Goal: Task Accomplishment & Management: Manage account settings

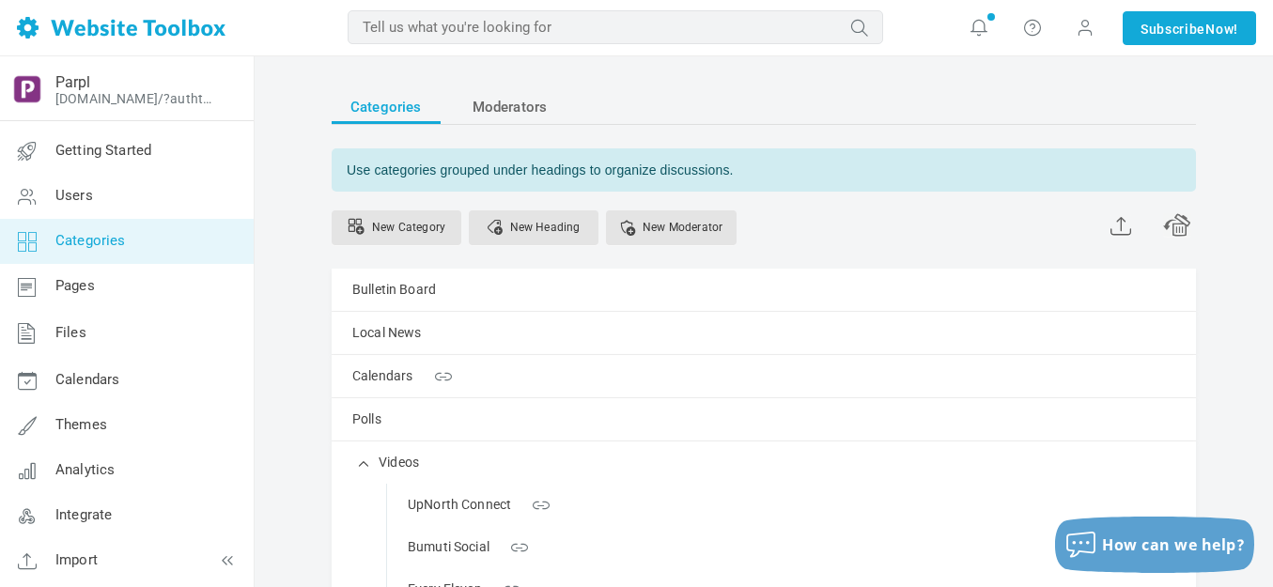
scroll to position [282, 0]
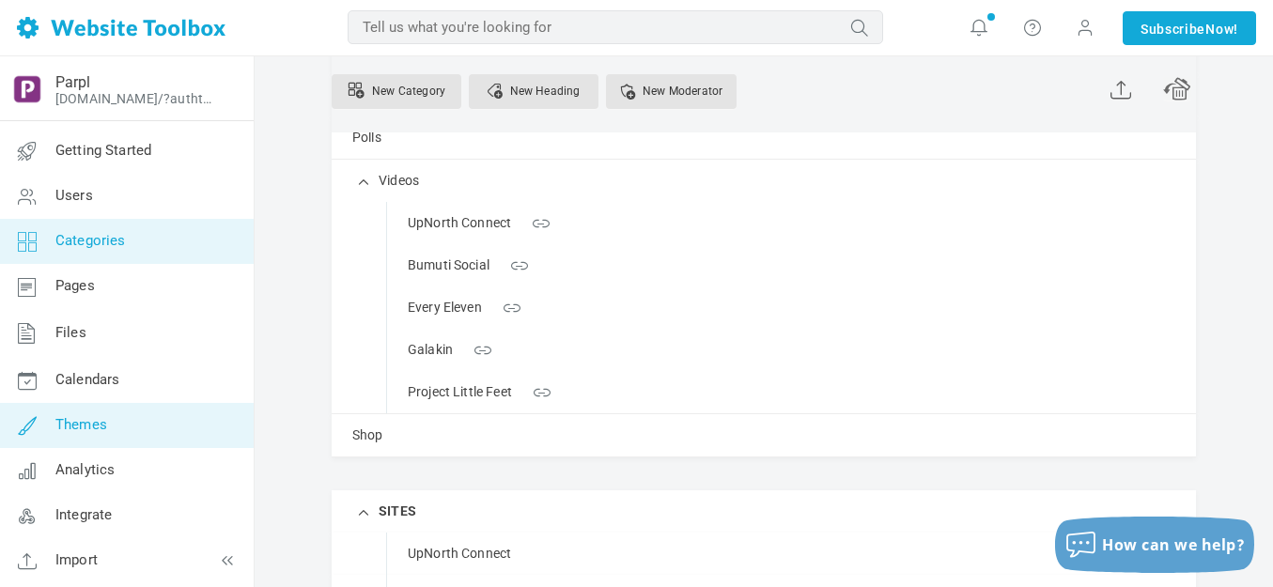
click at [94, 421] on span "Themes" at bounding box center [81, 424] width 52 height 17
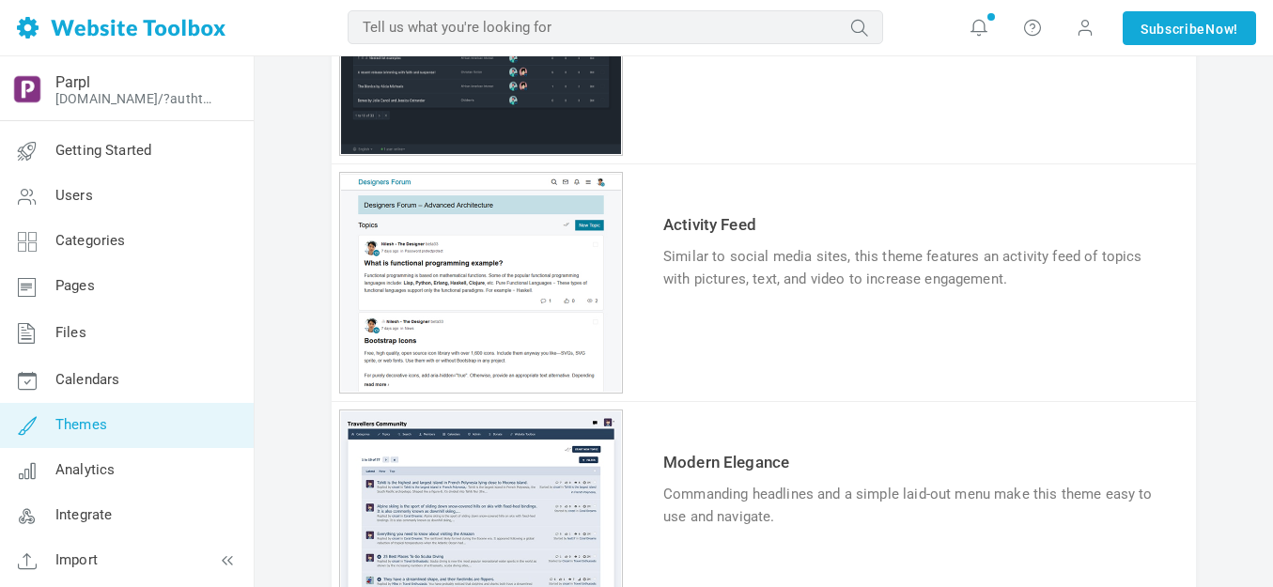
click at [750, 338] on link "Try & Customize" at bounding box center [732, 337] width 138 height 30
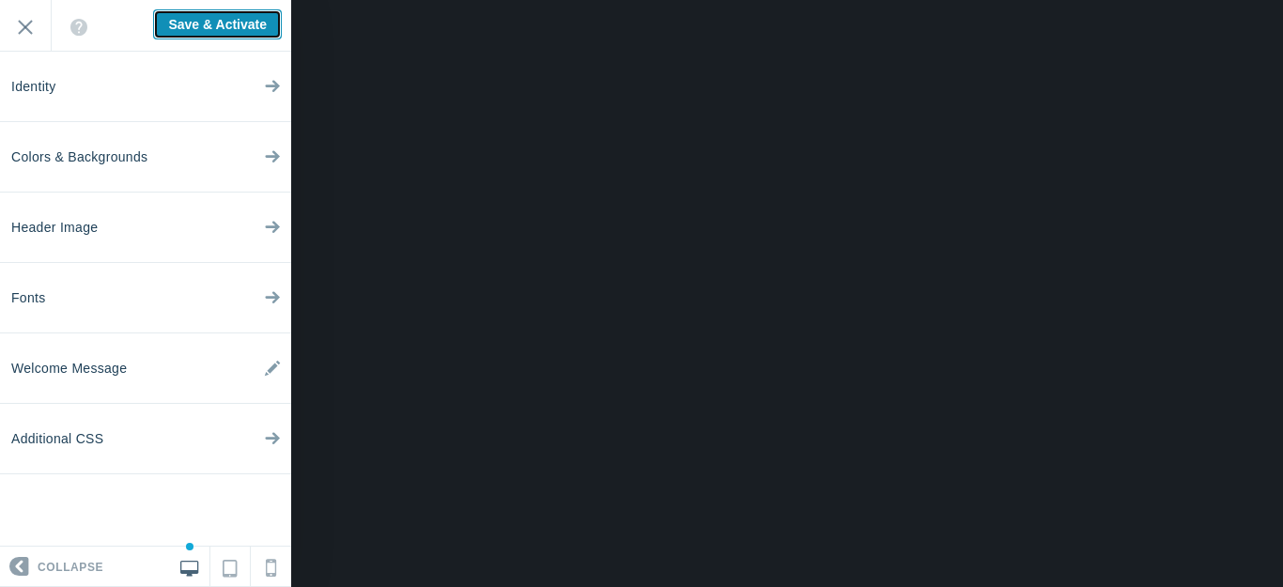
click at [230, 23] on input "Save & Activate" at bounding box center [217, 24] width 129 height 30
type input "Saving..."
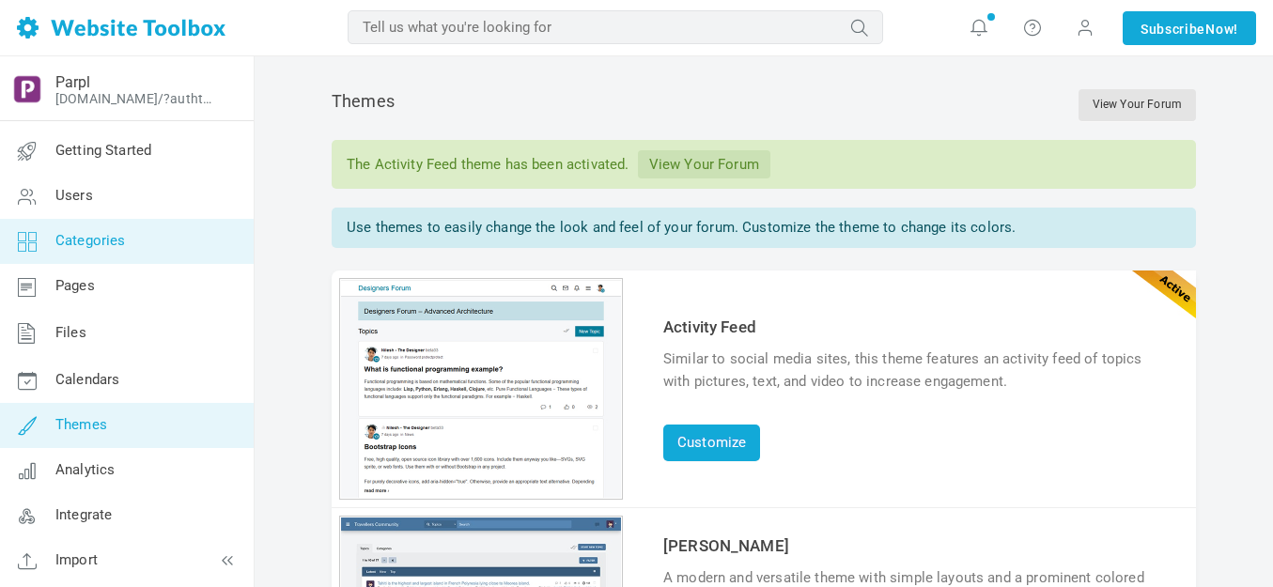
click at [94, 233] on span "Categories" at bounding box center [90, 240] width 70 height 17
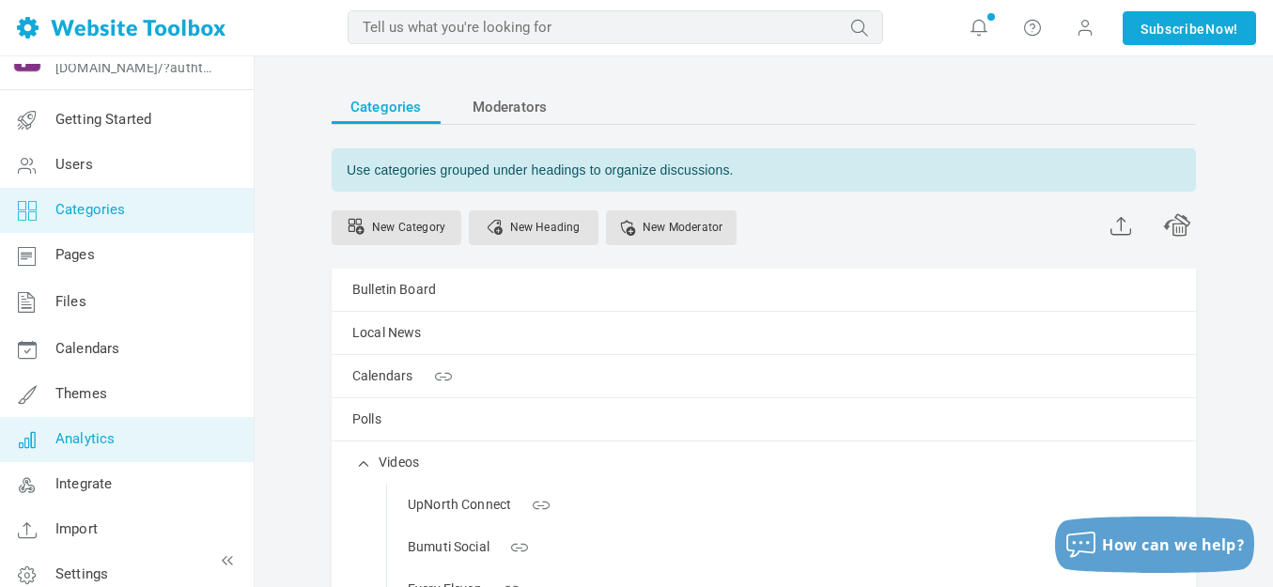
scroll to position [48, 0]
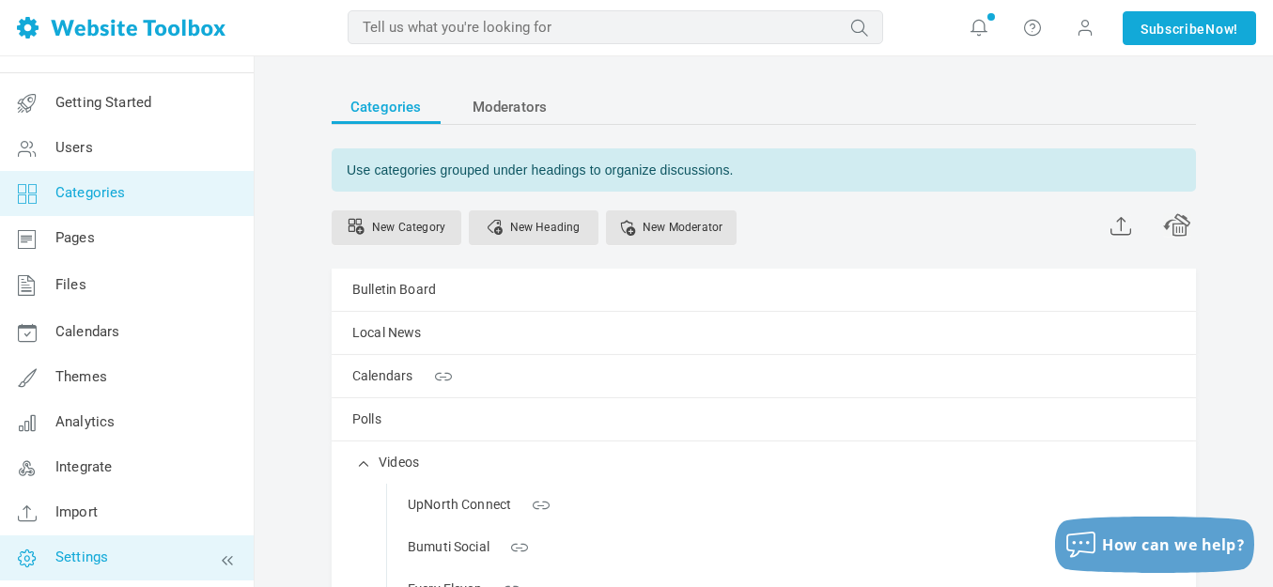
click at [81, 554] on span "Settings" at bounding box center [81, 557] width 53 height 17
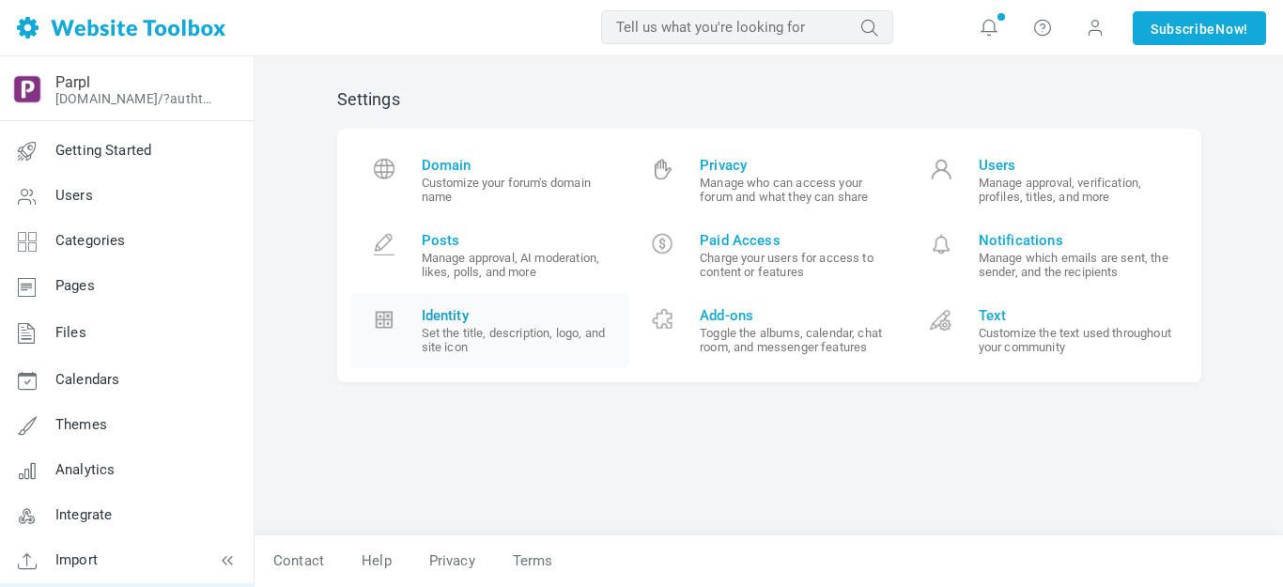
click at [453, 324] on span "Identity Set the title, description, logo, and site icon" at bounding box center [519, 330] width 194 height 47
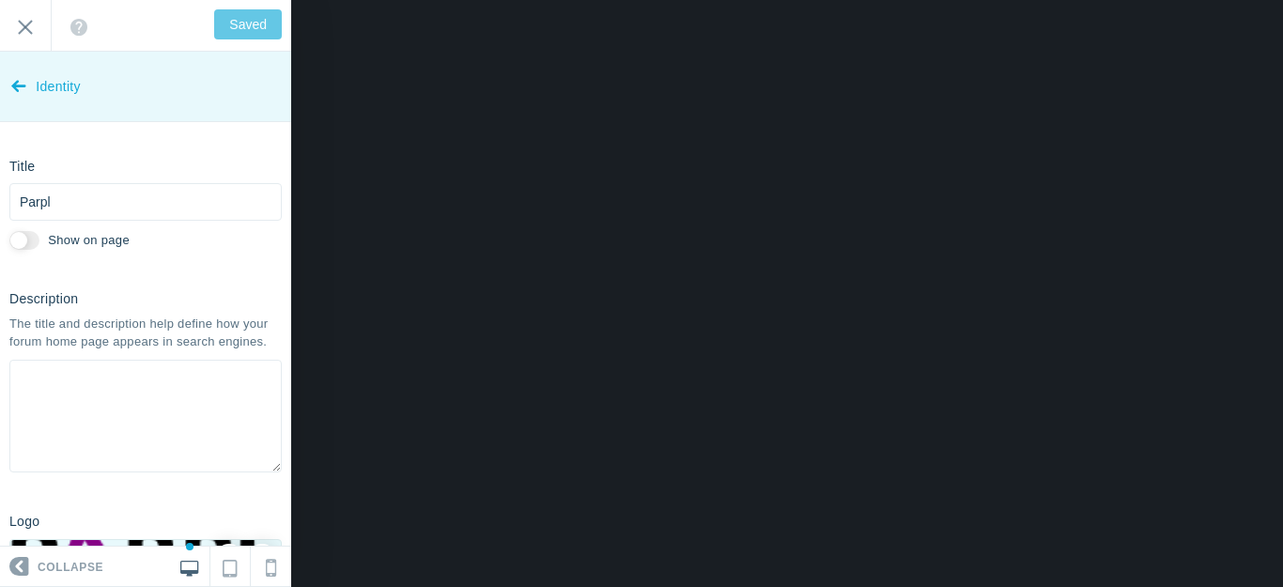
click at [13, 85] on icon at bounding box center [18, 82] width 15 height 70
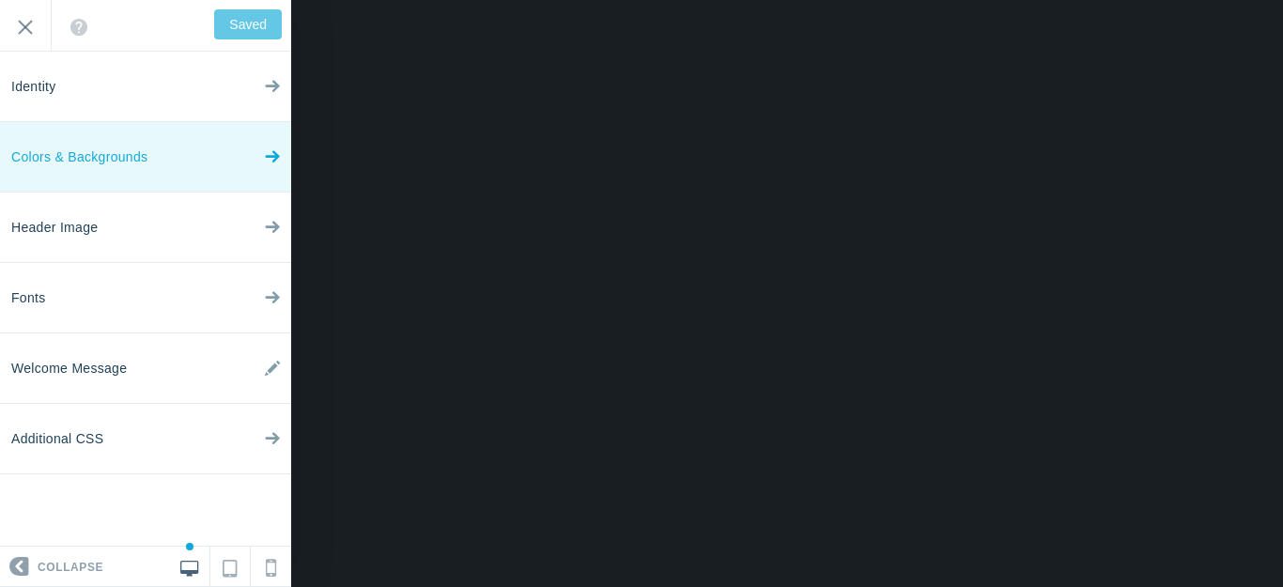
click at [269, 154] on icon at bounding box center [272, 152] width 15 height 70
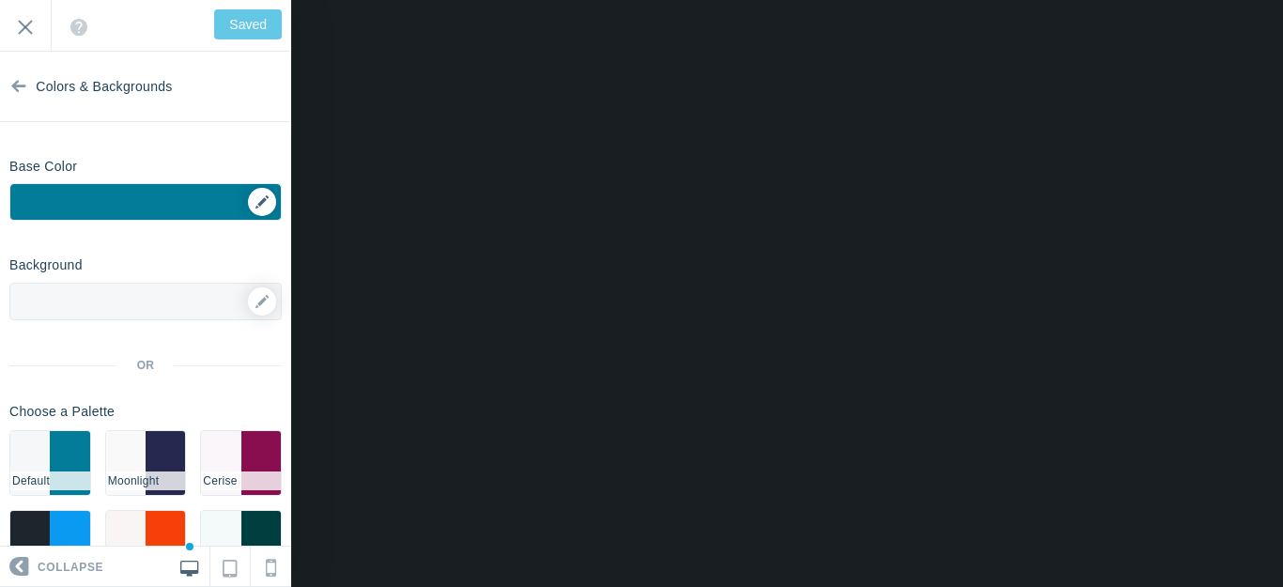
click at [246, 202] on div "▼" at bounding box center [145, 207] width 271 height 47
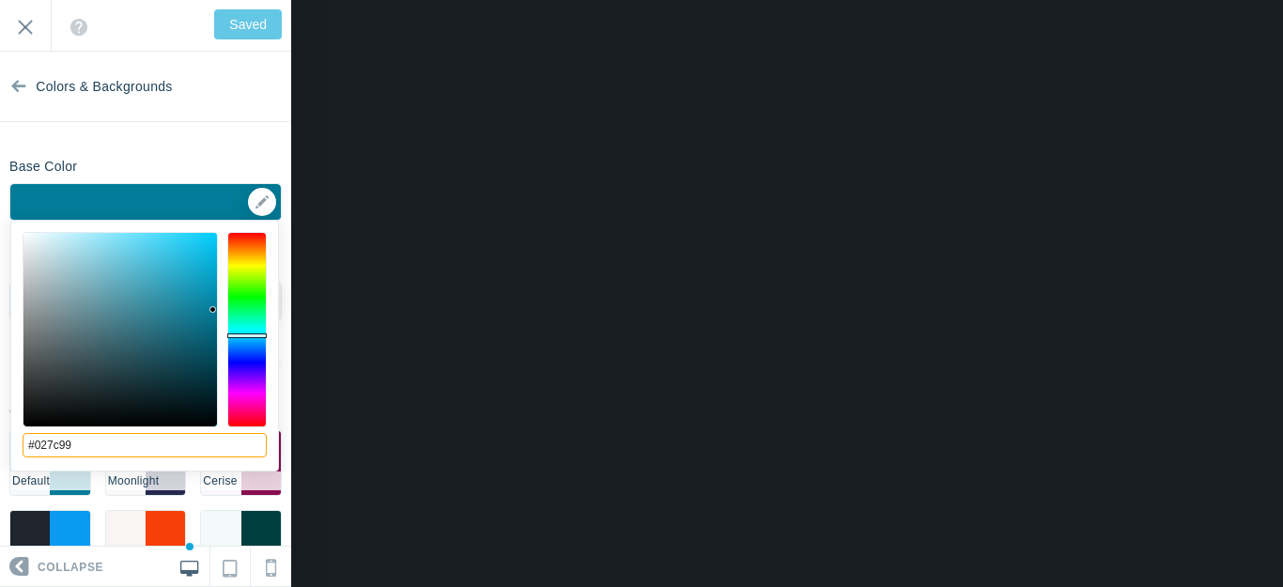
click at [99, 449] on input "#027c99" at bounding box center [145, 445] width 244 height 24
click at [98, 449] on input "#027c99" at bounding box center [145, 445] width 244 height 24
click at [99, 449] on input "#027c99" at bounding box center [145, 445] width 244 height 24
paste input "800080"
type input "#800080"
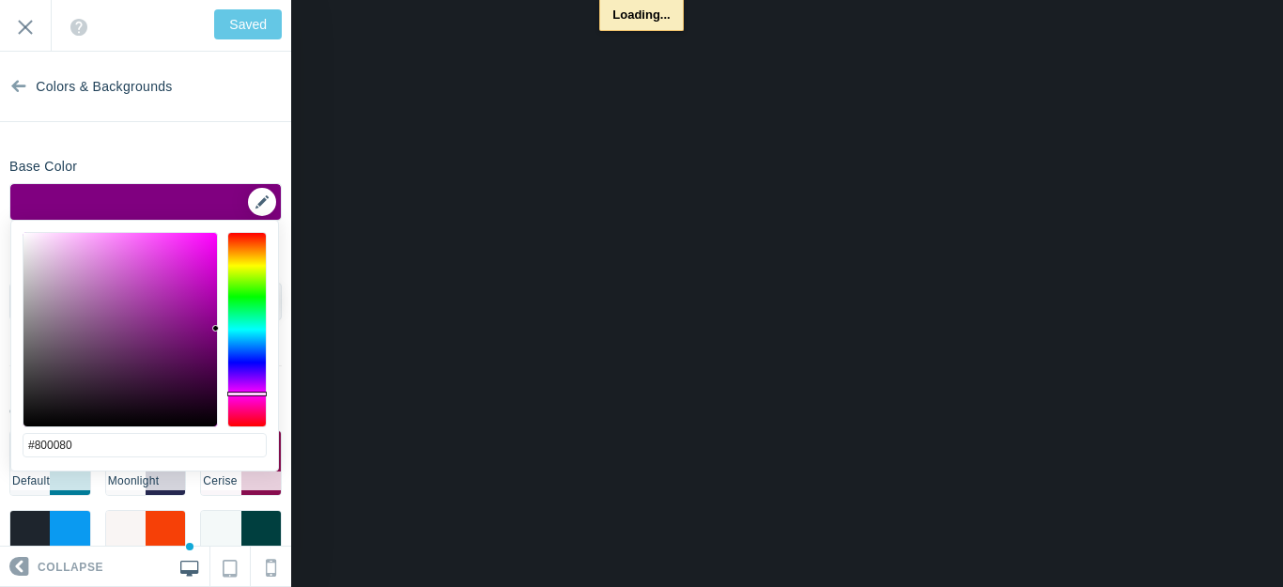
click at [246, 197] on div "▼" at bounding box center [145, 207] width 271 height 47
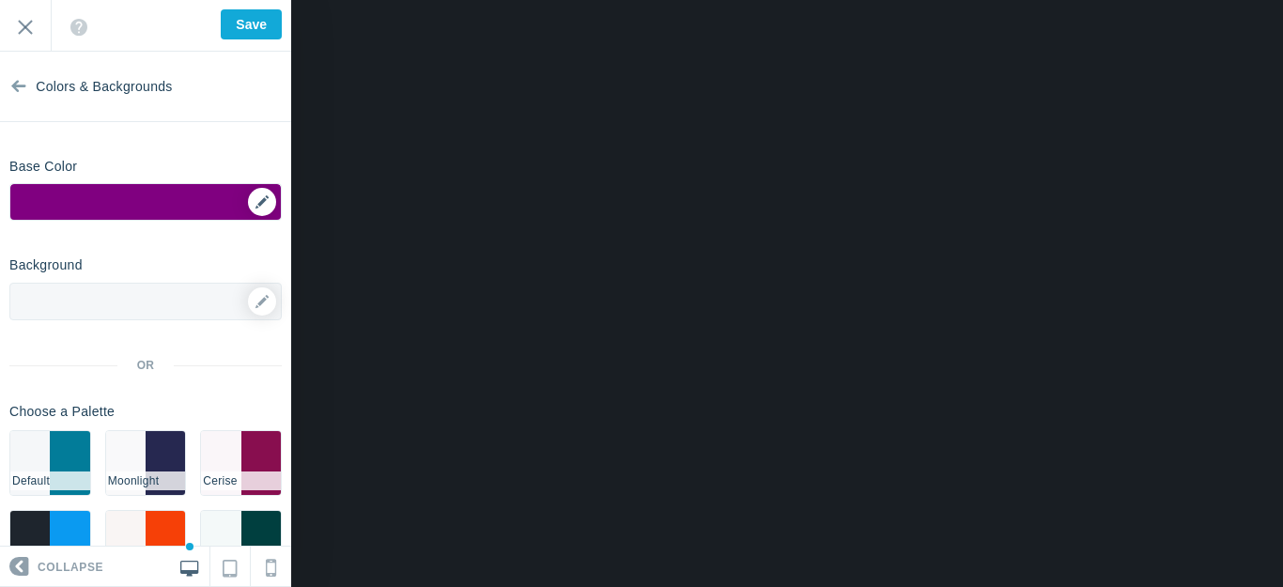
scroll to position [71, 0]
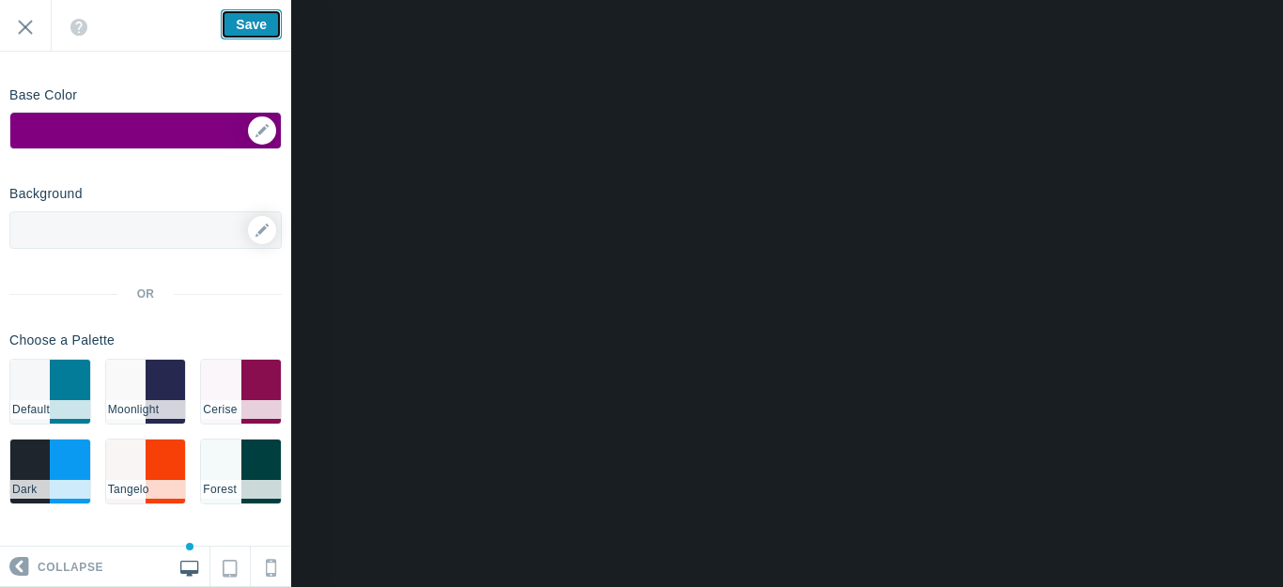
click at [259, 20] on input "Save" at bounding box center [251, 24] width 61 height 30
type input "Saved"
click at [256, 229] on icon at bounding box center [262, 230] width 13 height 13
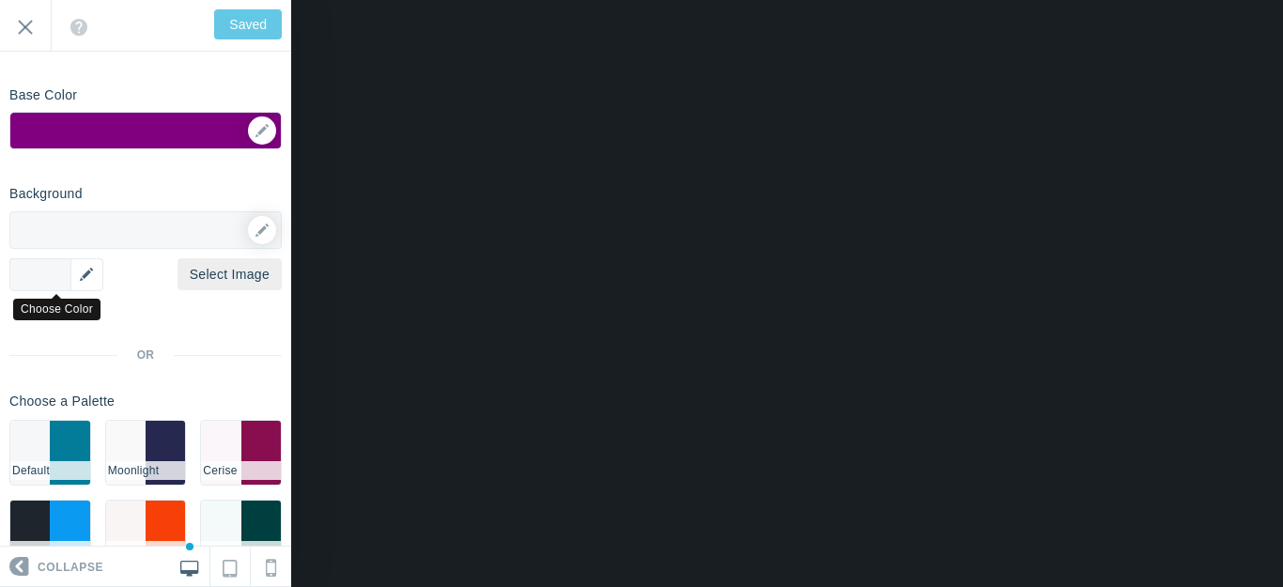
click at [82, 275] on div "▼" at bounding box center [56, 274] width 94 height 33
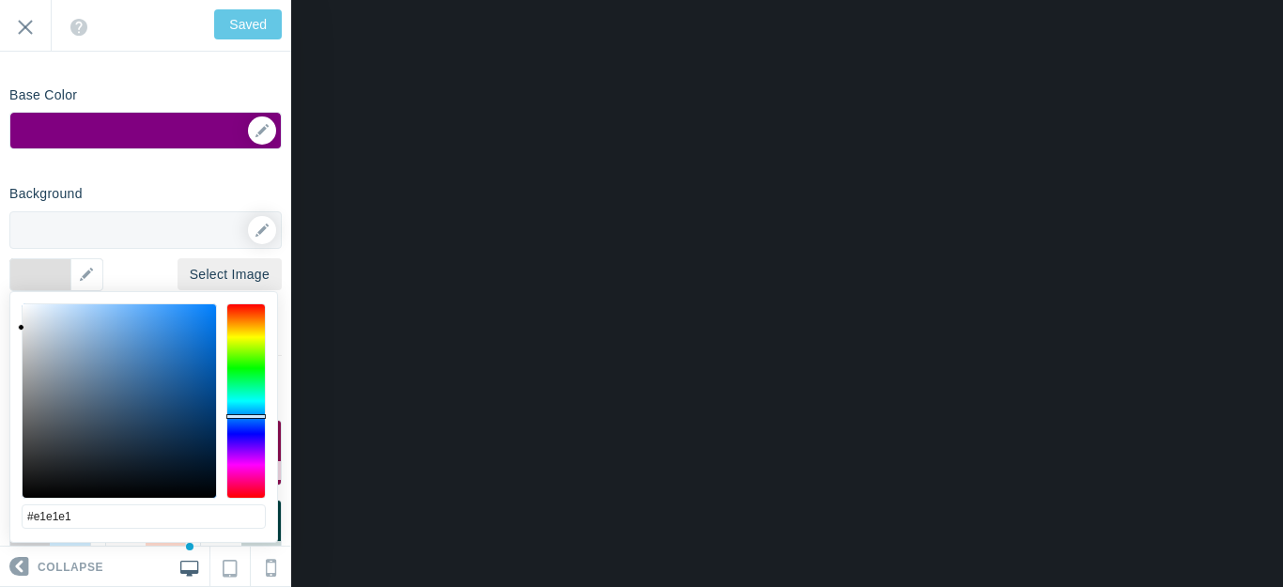
type input "#e2e2e2"
click at [23, 325] on div at bounding box center [120, 401] width 194 height 194
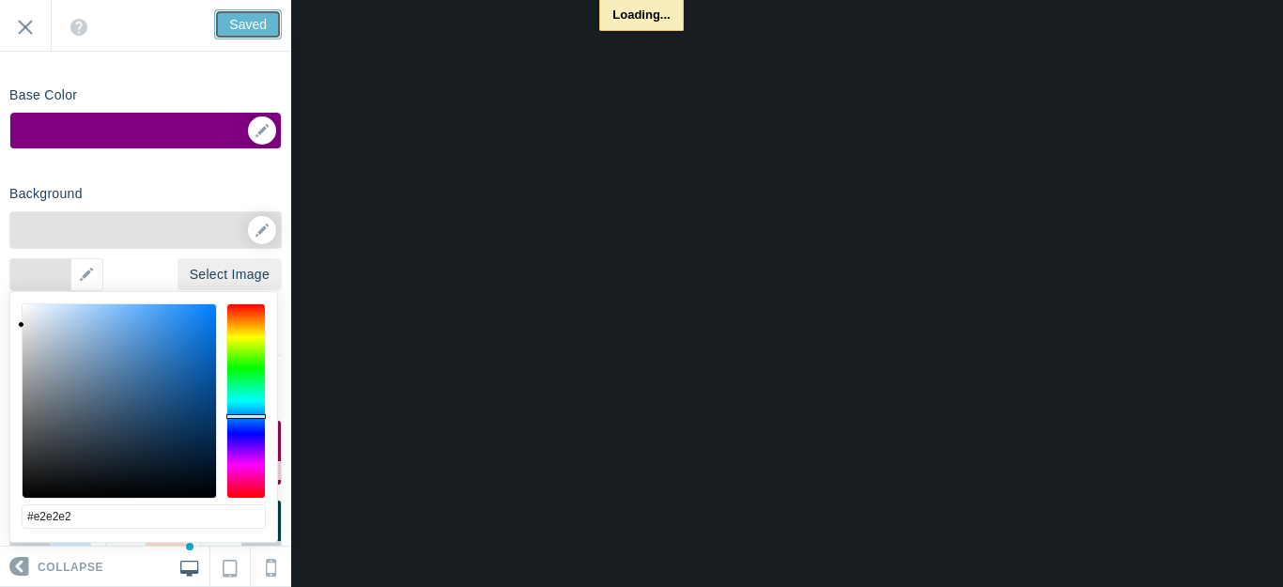
click at [246, 24] on input "Saved" at bounding box center [248, 24] width 68 height 30
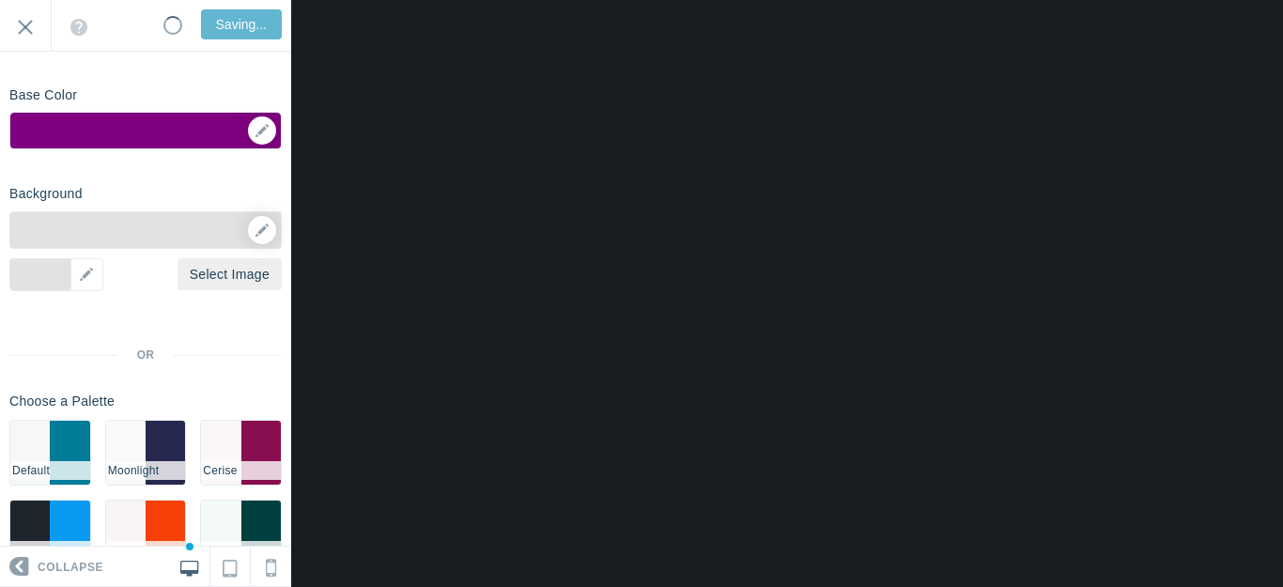
type input "Saved"
click at [246, 126] on div "▼" at bounding box center [145, 136] width 271 height 47
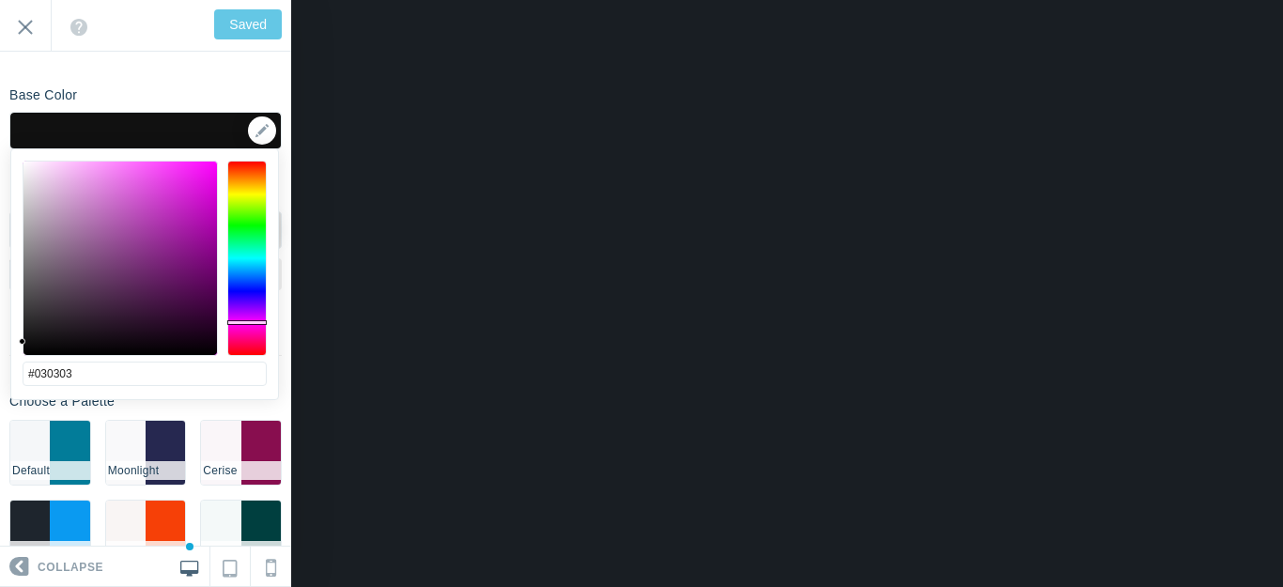
type input "#000000"
drag, startPoint x: 28, startPoint y: 307, endPoint x: 10, endPoint y: 371, distance: 66.3
click at [10, 371] on div "less #000000 cancel choose" at bounding box center [144, 274] width 269 height 252
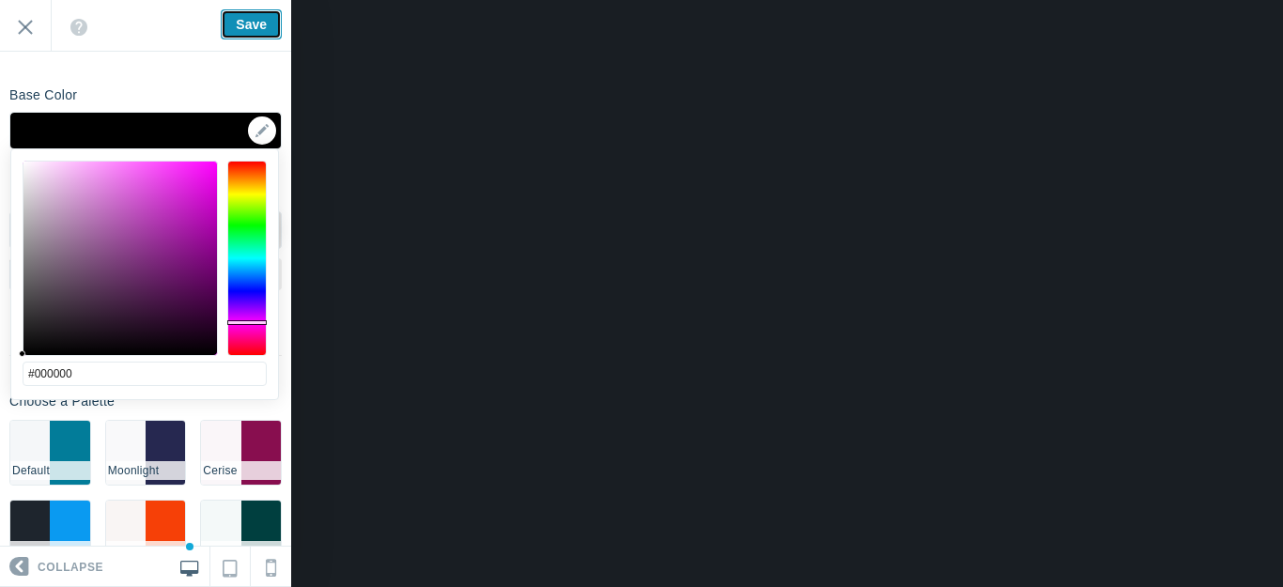
click at [256, 15] on input "Save" at bounding box center [251, 24] width 61 height 30
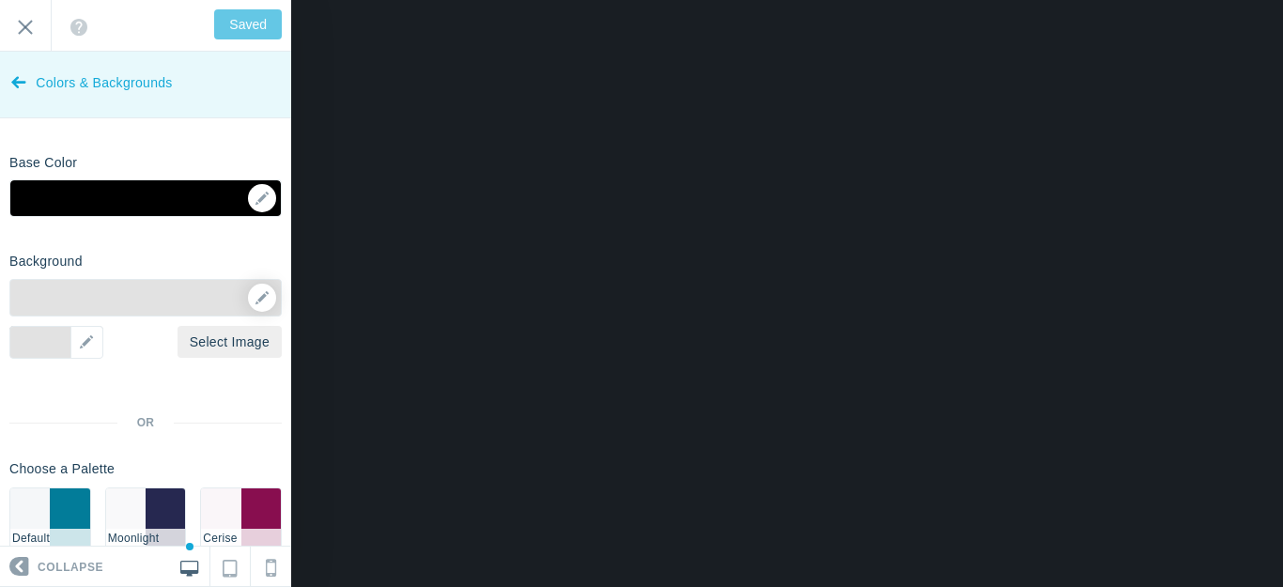
scroll to position [0, 0]
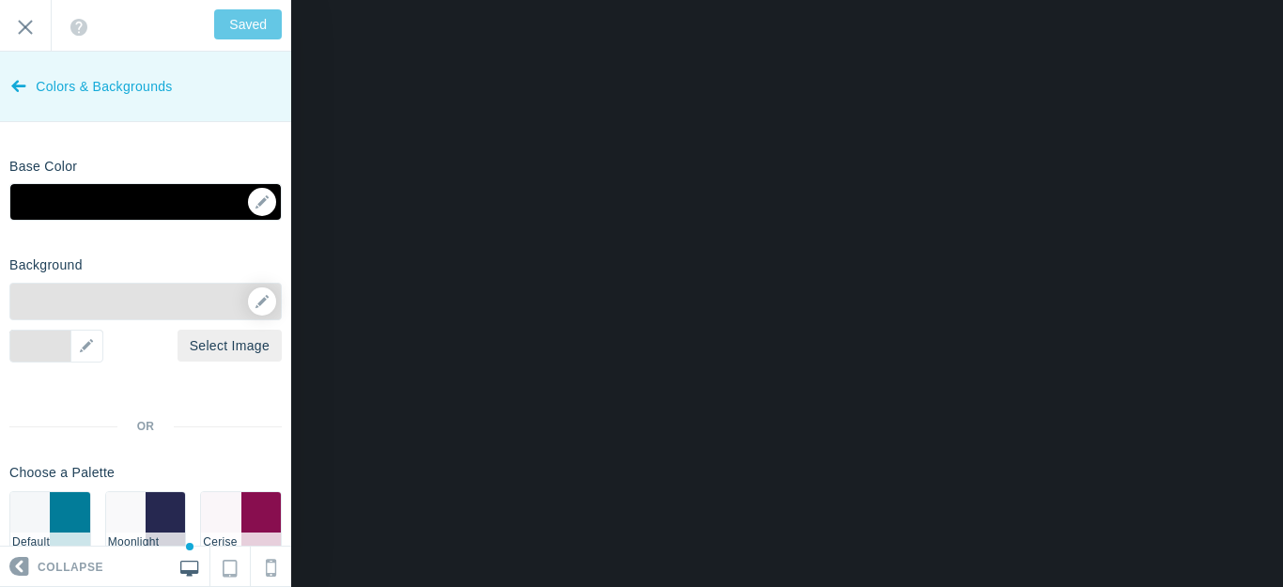
click at [21, 83] on icon at bounding box center [18, 82] width 15 height 70
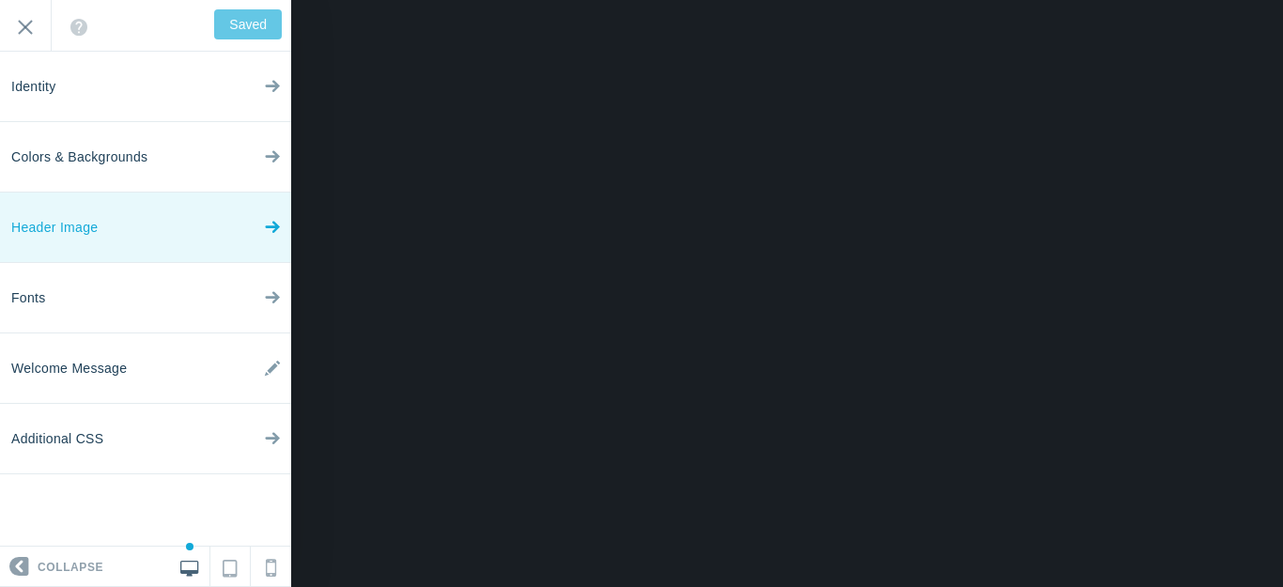
click at [168, 229] on link "Header Image" at bounding box center [145, 228] width 291 height 70
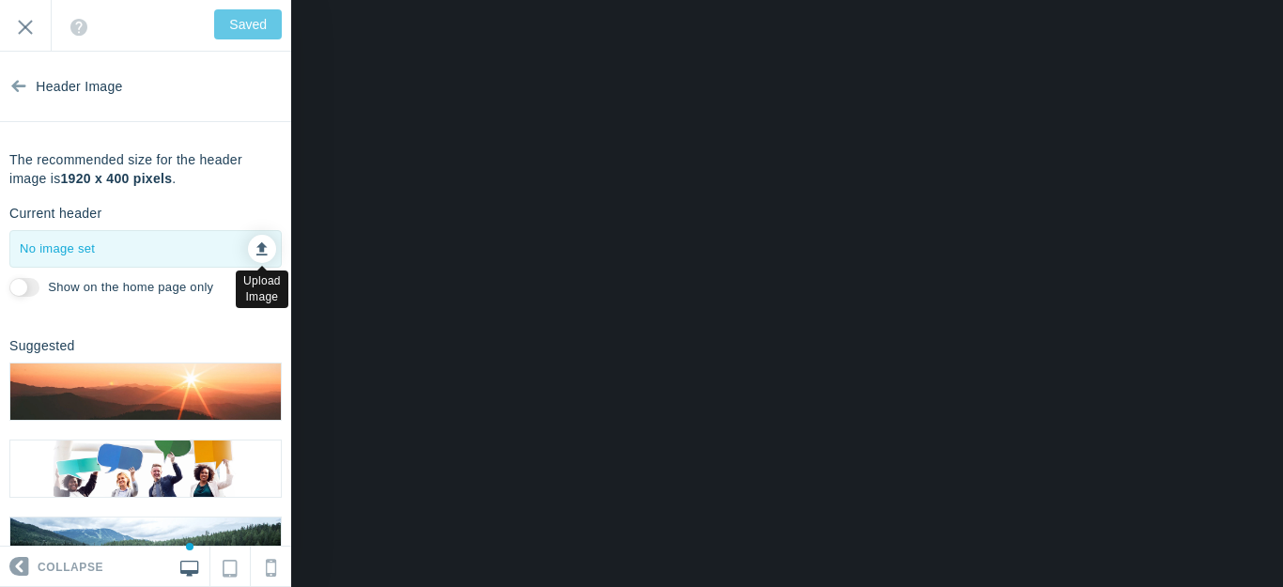
click at [256, 246] on icon at bounding box center [261, 246] width 11 height 13
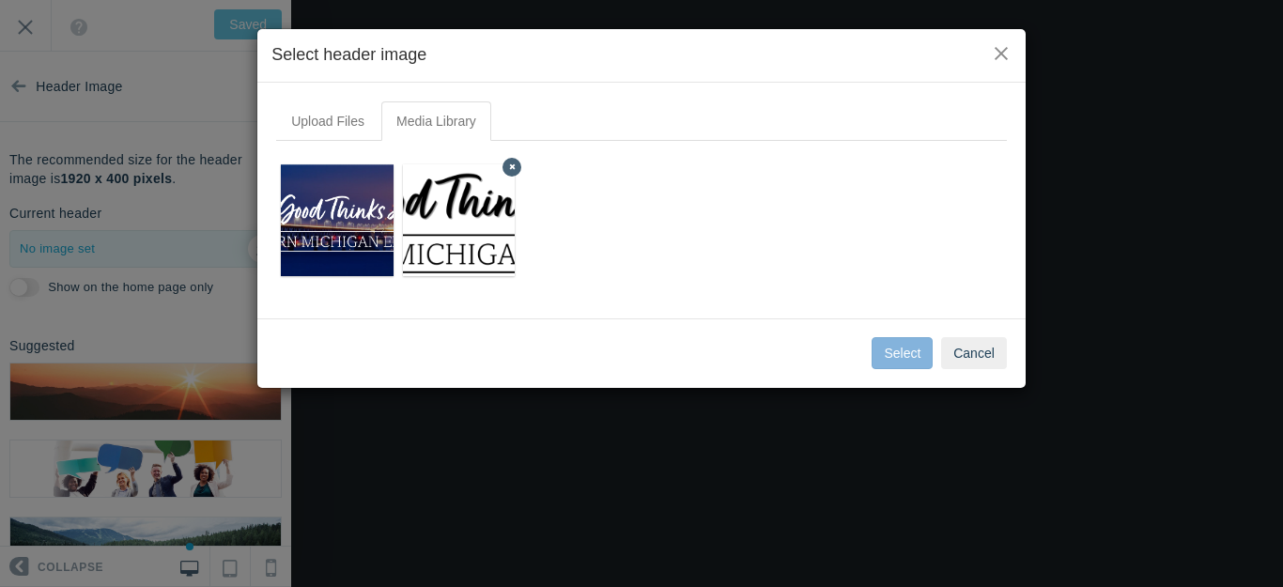
click at [457, 209] on img at bounding box center [459, 220] width 712 height 113
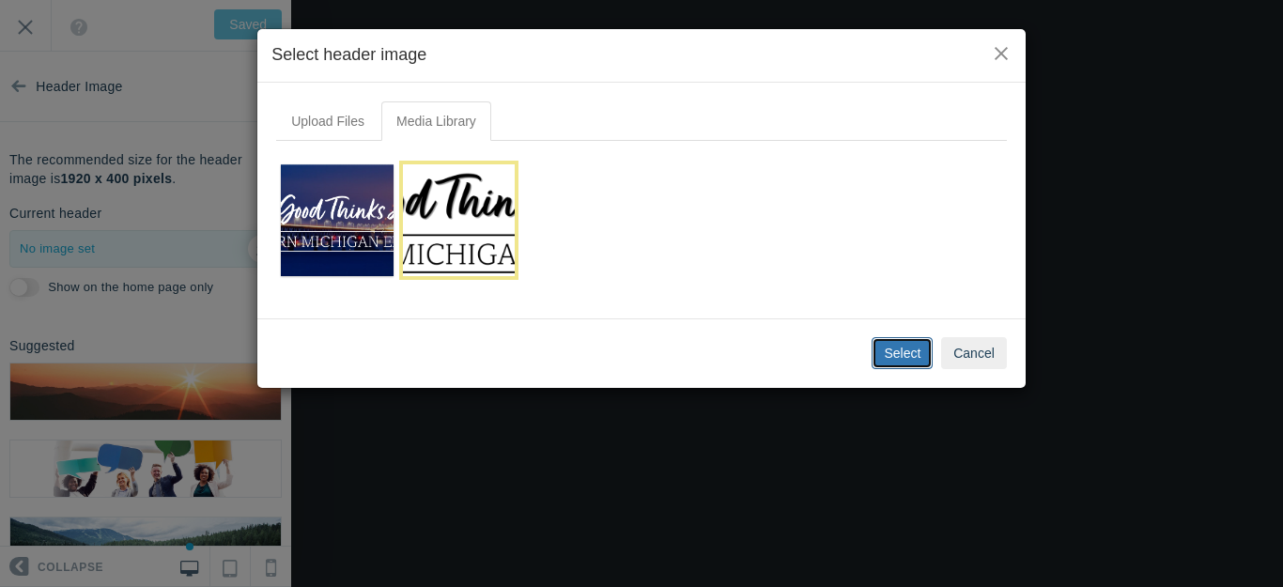
click at [889, 351] on button "Select" at bounding box center [902, 353] width 61 height 32
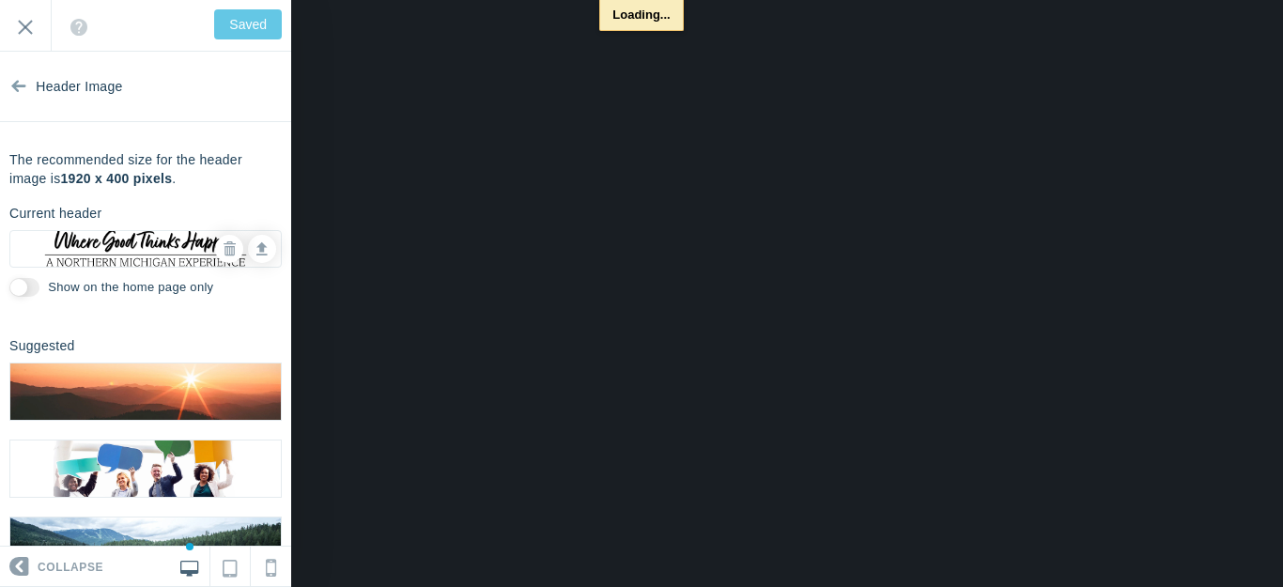
type input "Save"
click at [38, 290] on input "Show on the home page only" at bounding box center [24, 287] width 30 height 19
checkbox input "true"
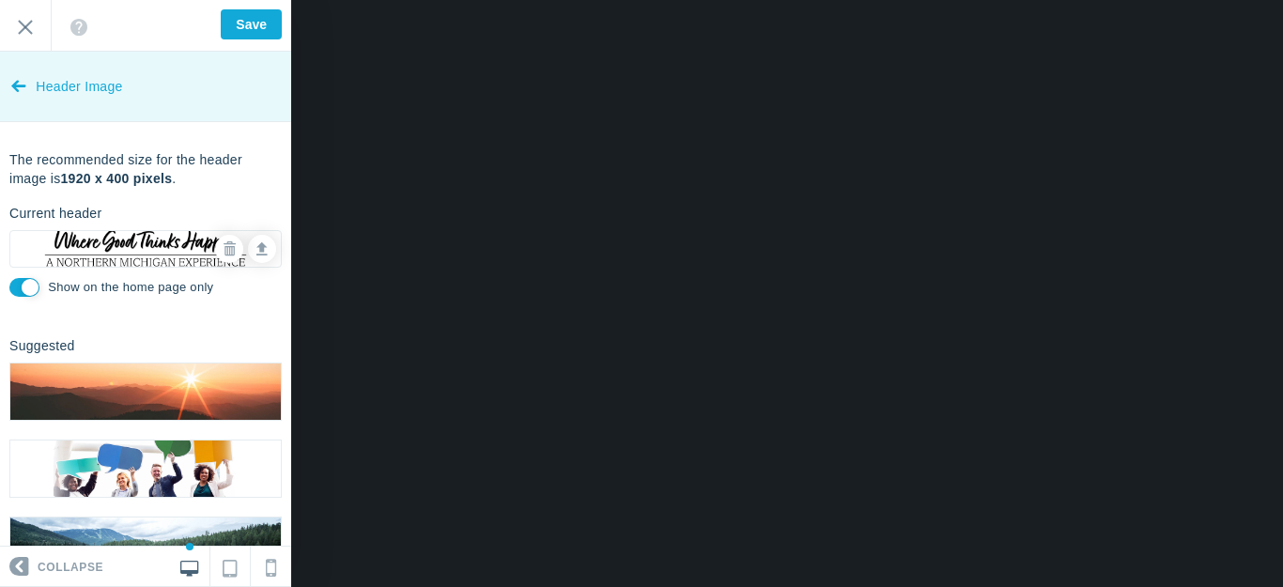
click at [18, 85] on icon at bounding box center [18, 82] width 15 height 70
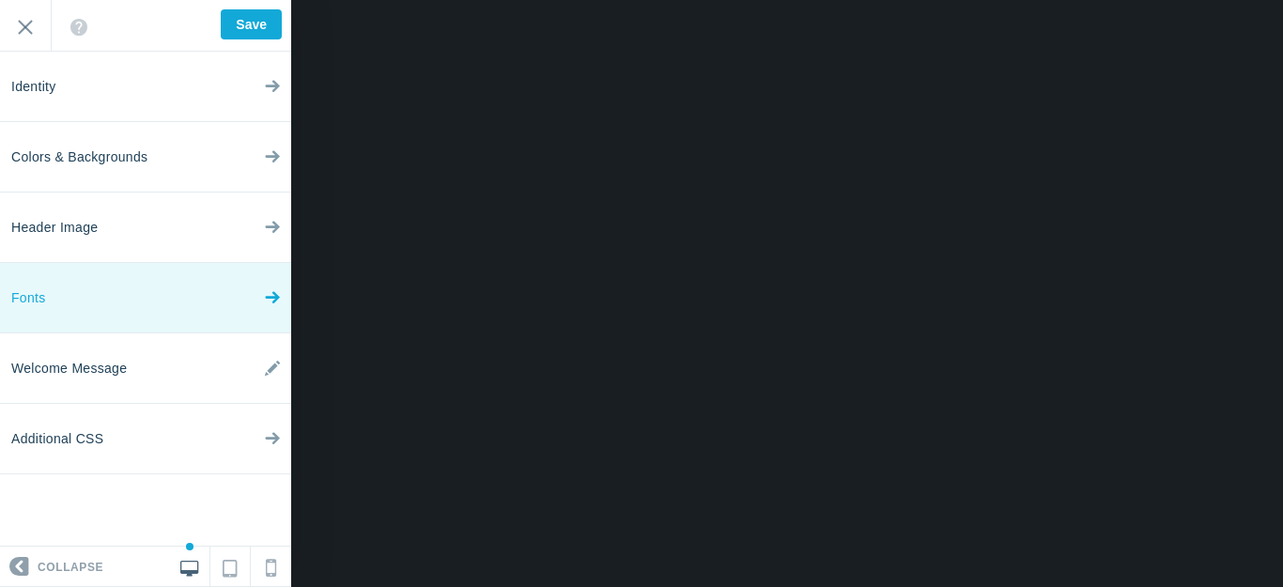
click at [269, 295] on icon at bounding box center [272, 293] width 15 height 70
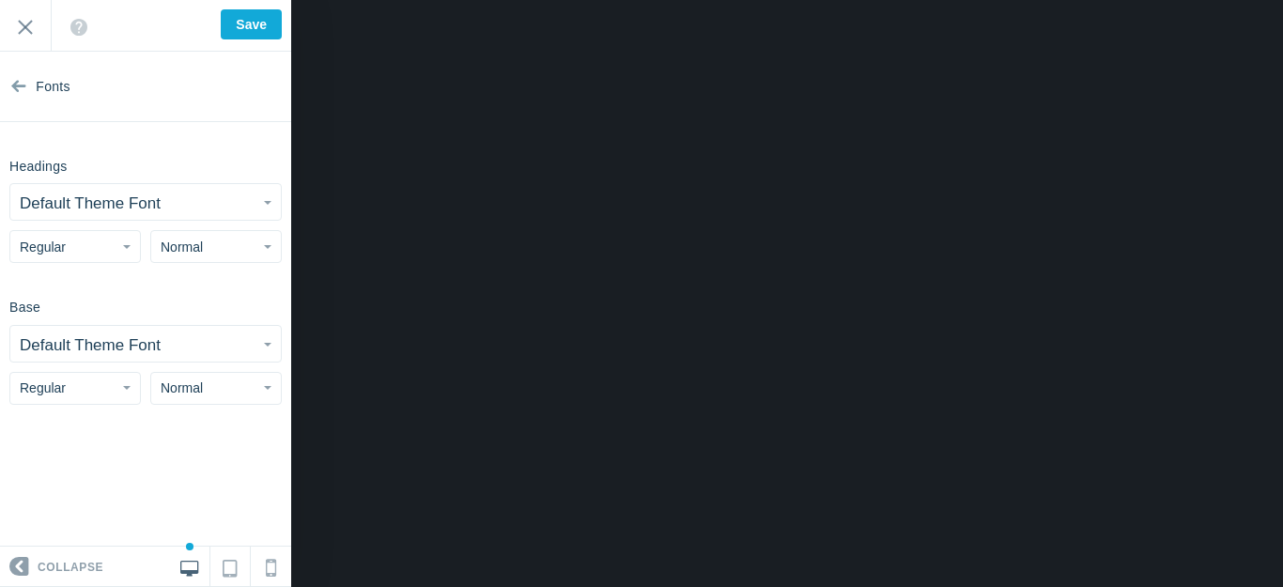
click at [239, 201] on button "Default Theme Font" at bounding box center [145, 202] width 271 height 36
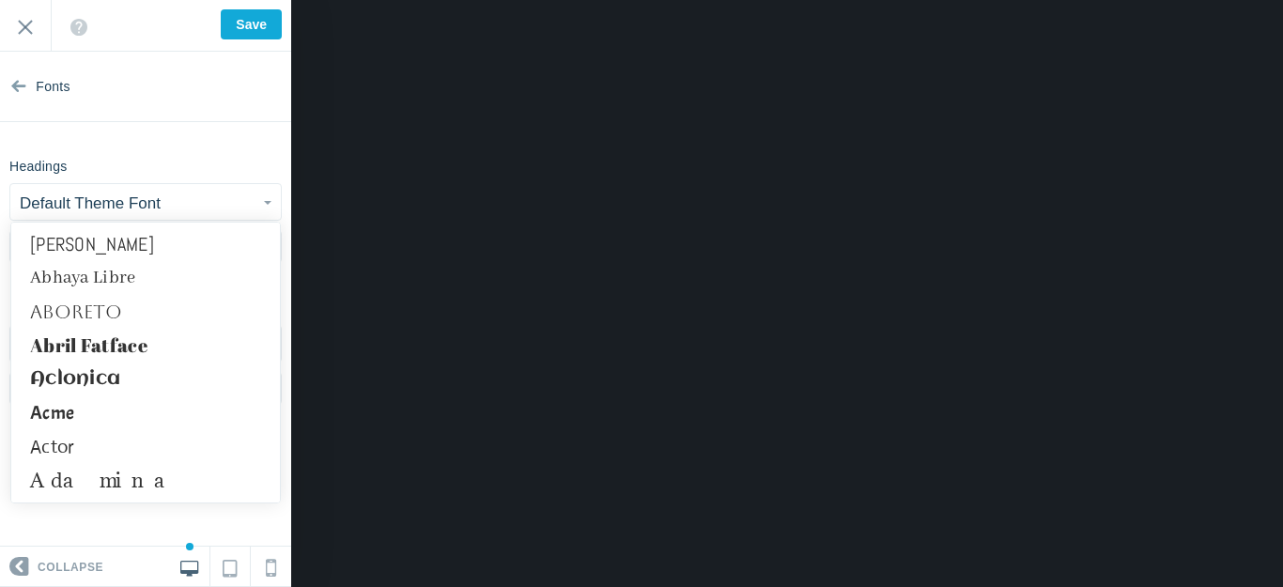
click at [51, 430] on link "Actor" at bounding box center [145, 447] width 269 height 34
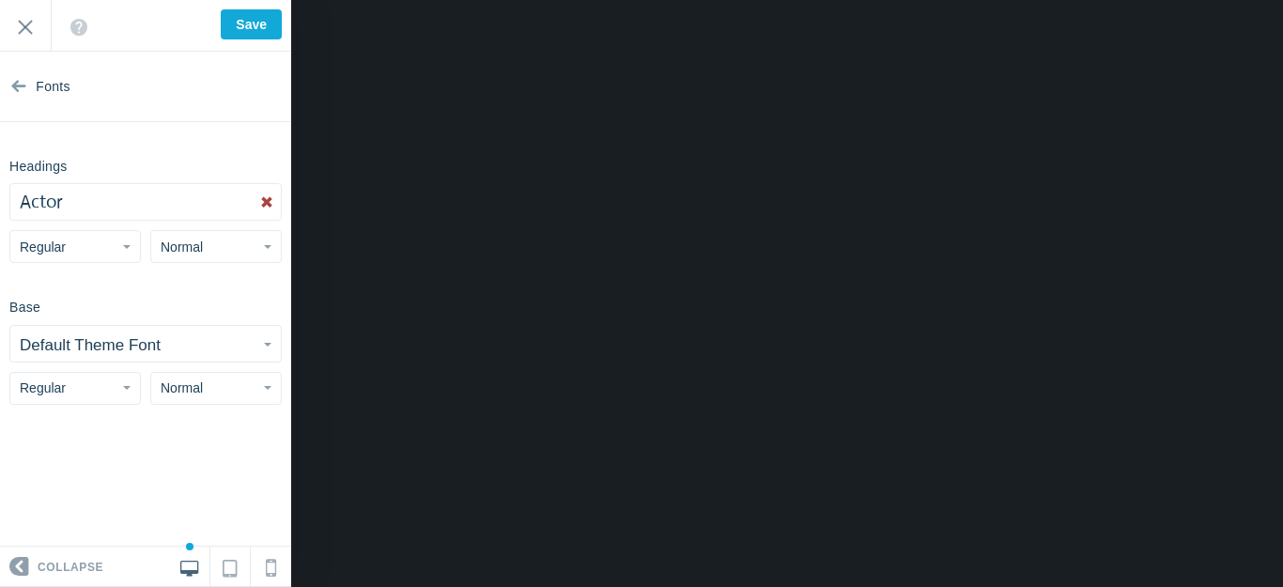
click at [170, 346] on button "Default Theme Font" at bounding box center [145, 344] width 271 height 36
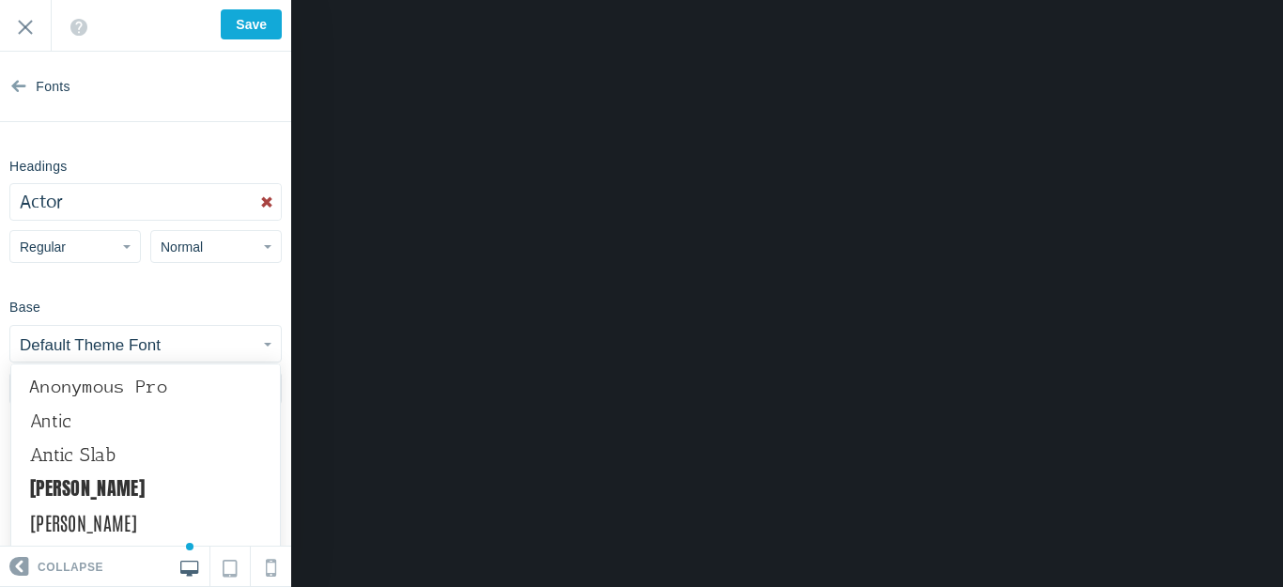
scroll to position [845, 0]
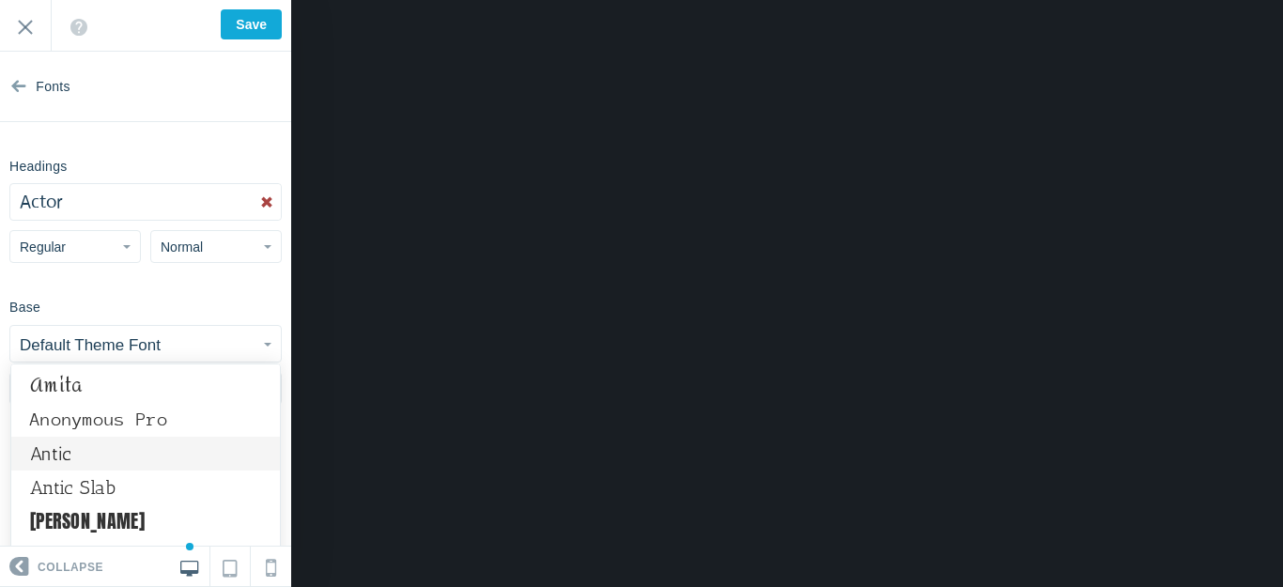
click at [62, 452] on link "Antic" at bounding box center [145, 454] width 269 height 34
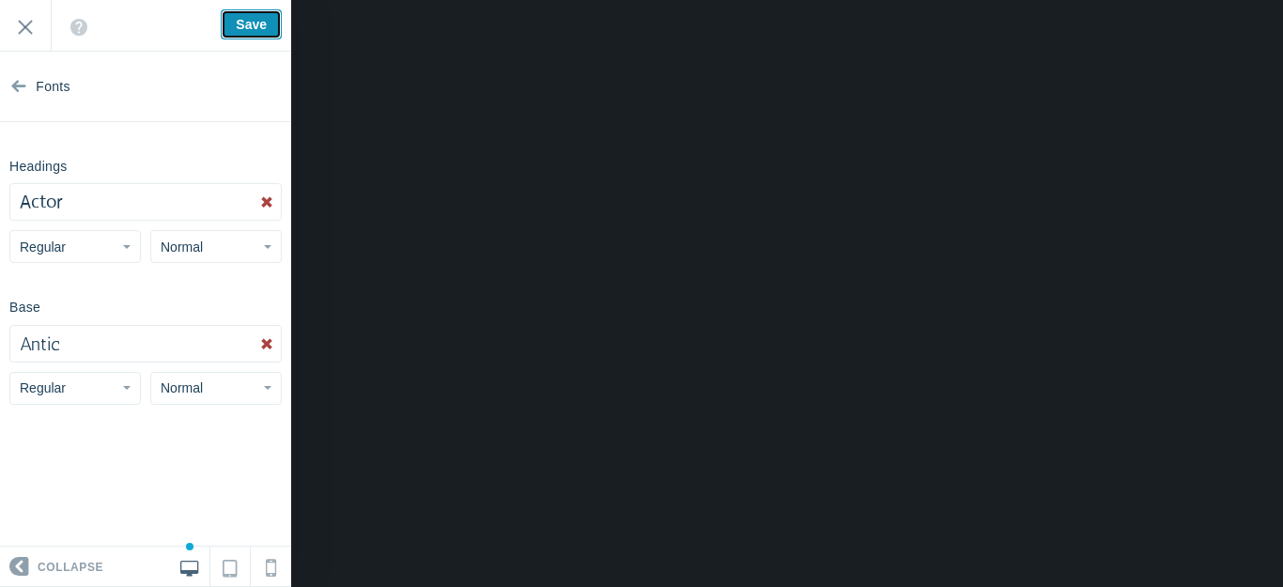
click at [251, 21] on input "Save" at bounding box center [251, 24] width 61 height 30
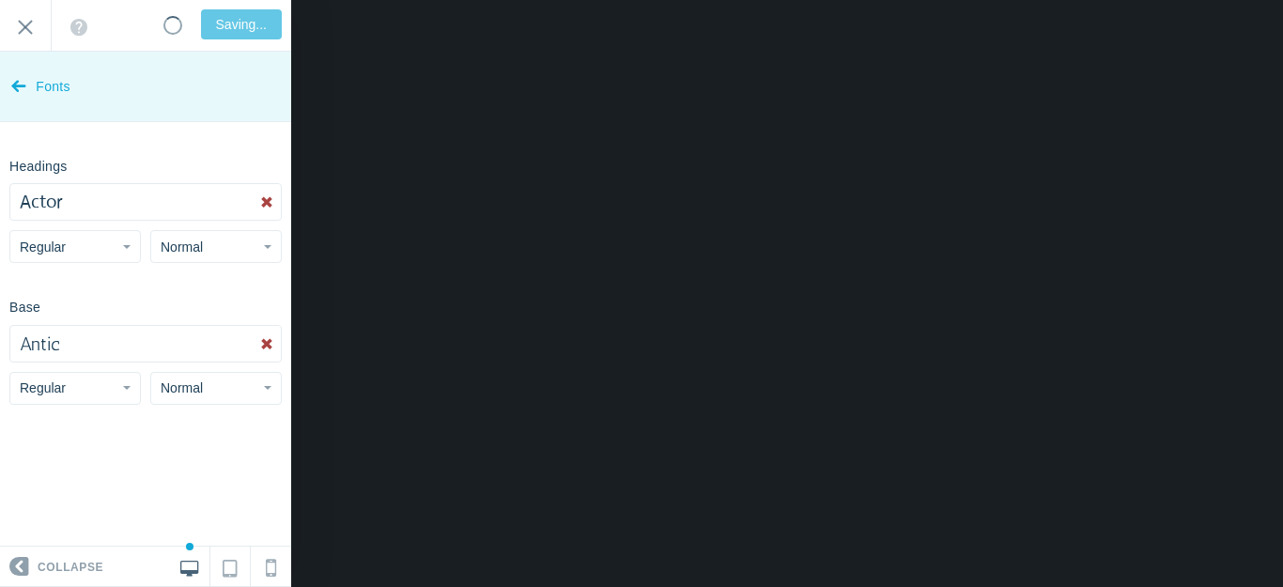
type input "Saved"
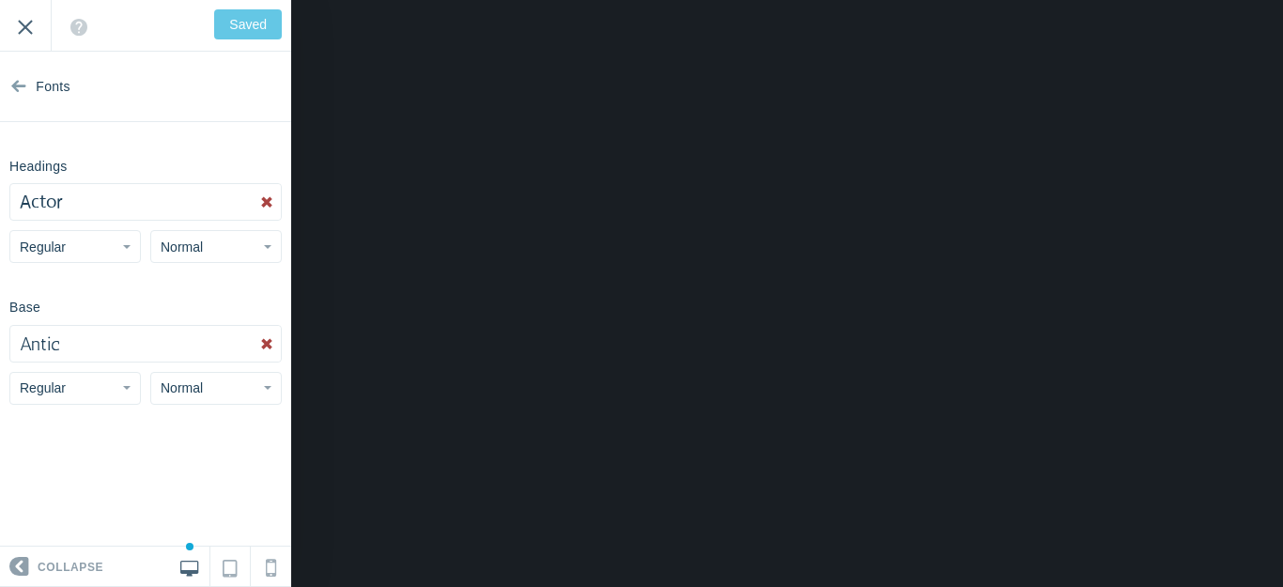
click at [23, 25] on input "Exit" at bounding box center [25, 26] width 51 height 52
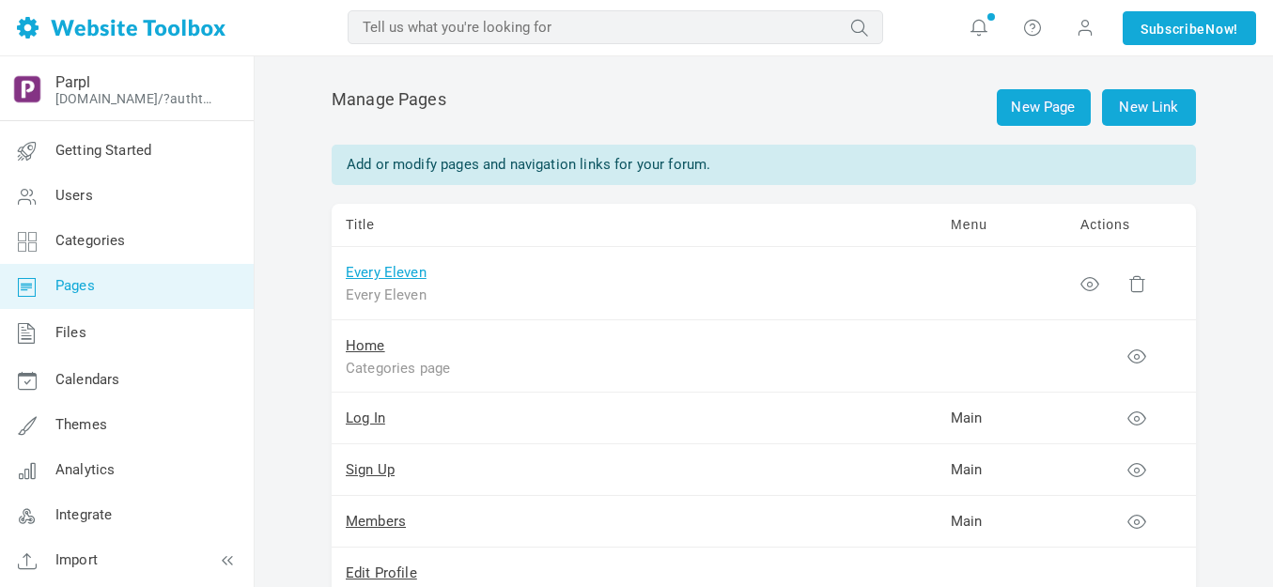
click at [410, 273] on link "Every Eleven" at bounding box center [386, 272] width 81 height 17
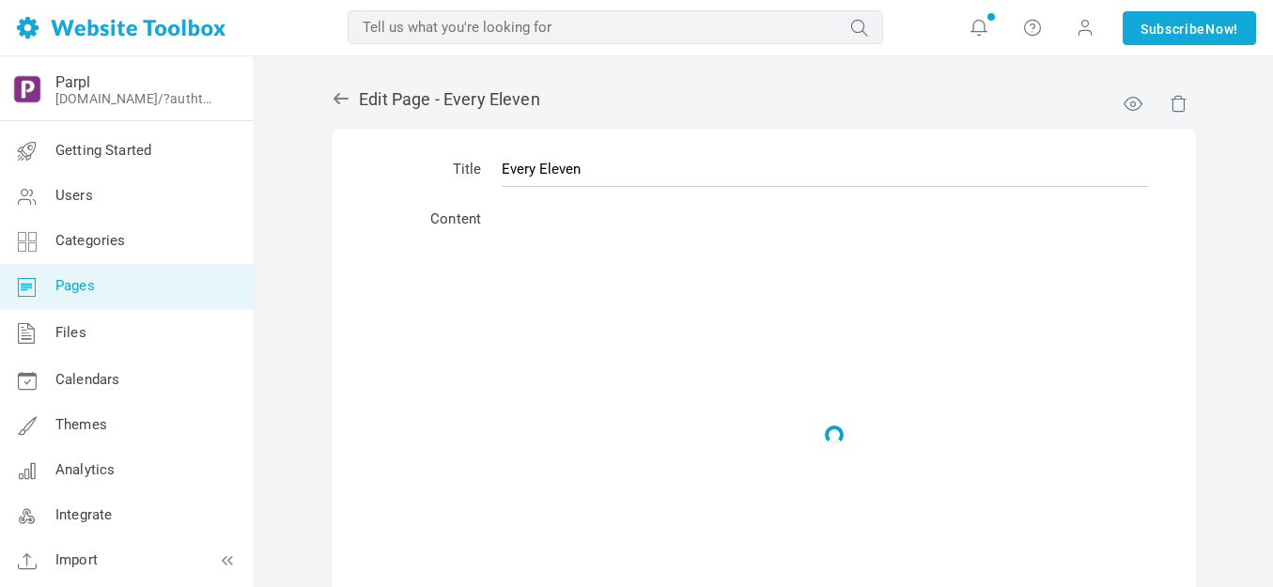
click at [546, 175] on input "Every Eleven" at bounding box center [825, 169] width 646 height 36
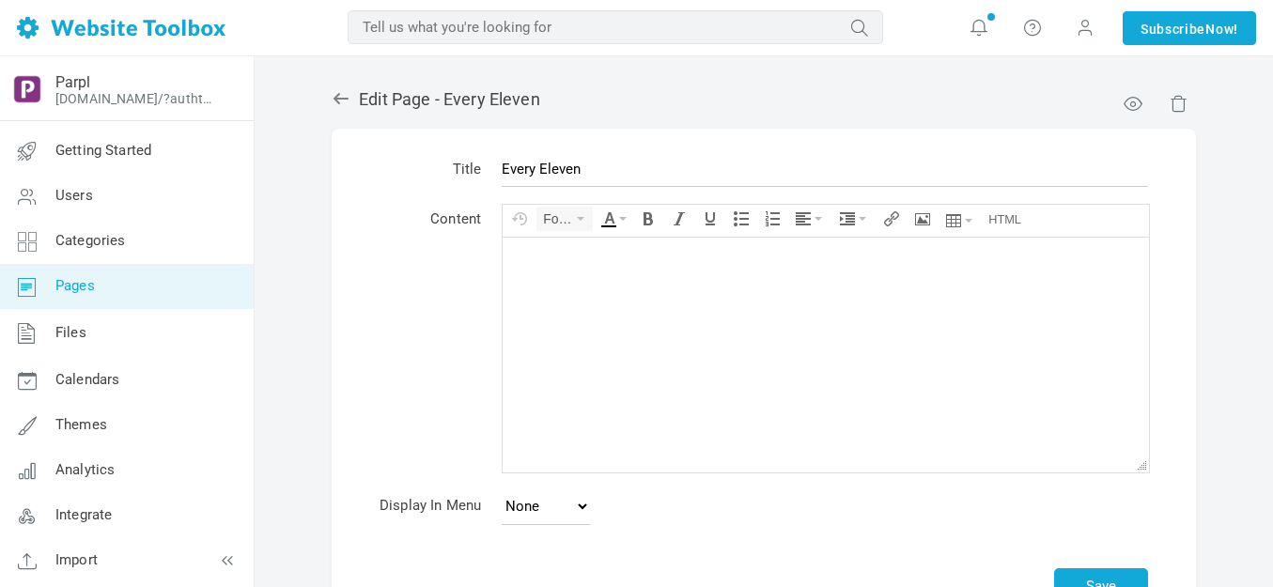
click at [569, 169] on input "Every Eleven" at bounding box center [825, 169] width 646 height 36
type input "1"
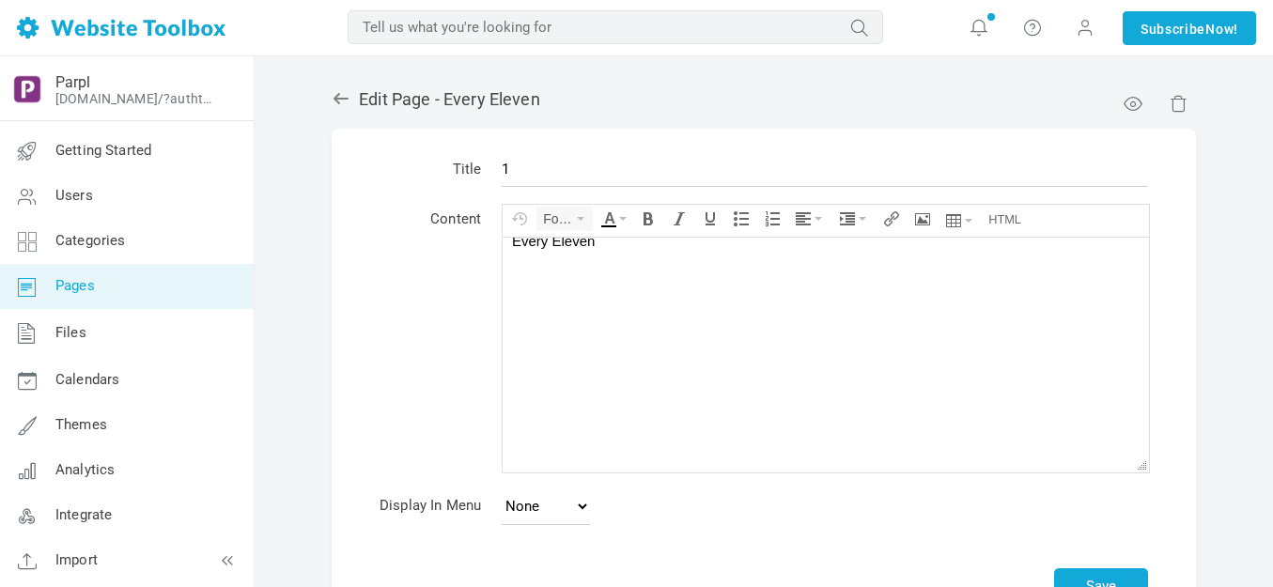
click at [617, 285] on body "Every Eleven" at bounding box center [826, 349] width 646 height 254
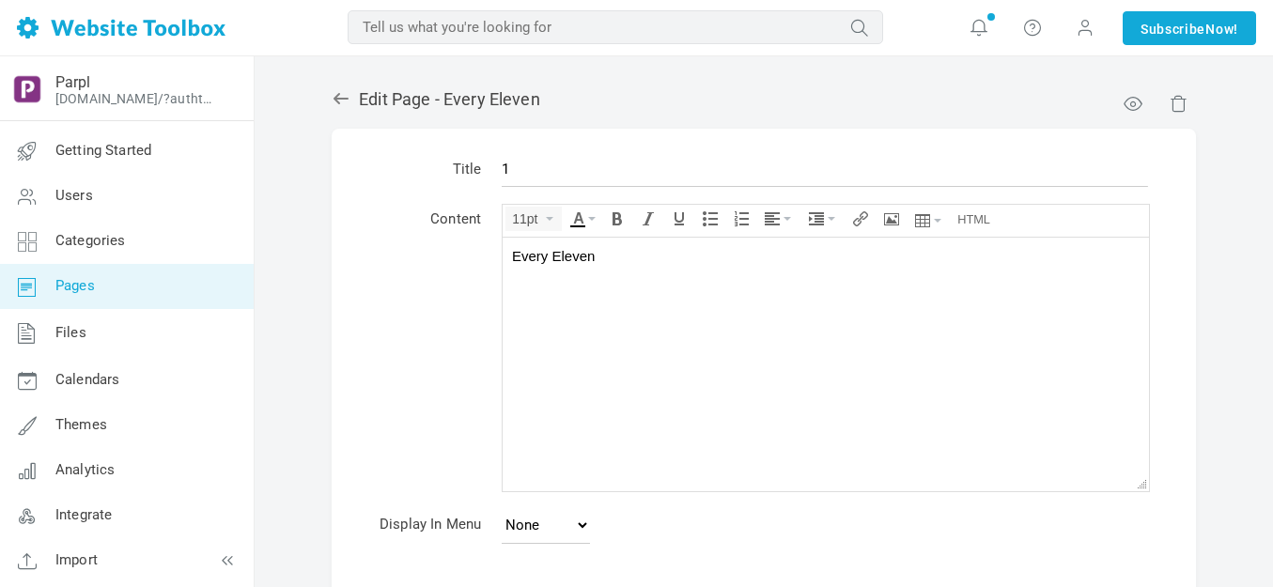
click at [617, 285] on body "Every Eleven" at bounding box center [826, 364] width 646 height 254
click at [618, 283] on body "Every Eleven" at bounding box center [826, 364] width 646 height 254
click at [416, 309] on td "Content" at bounding box center [430, 349] width 122 height 305
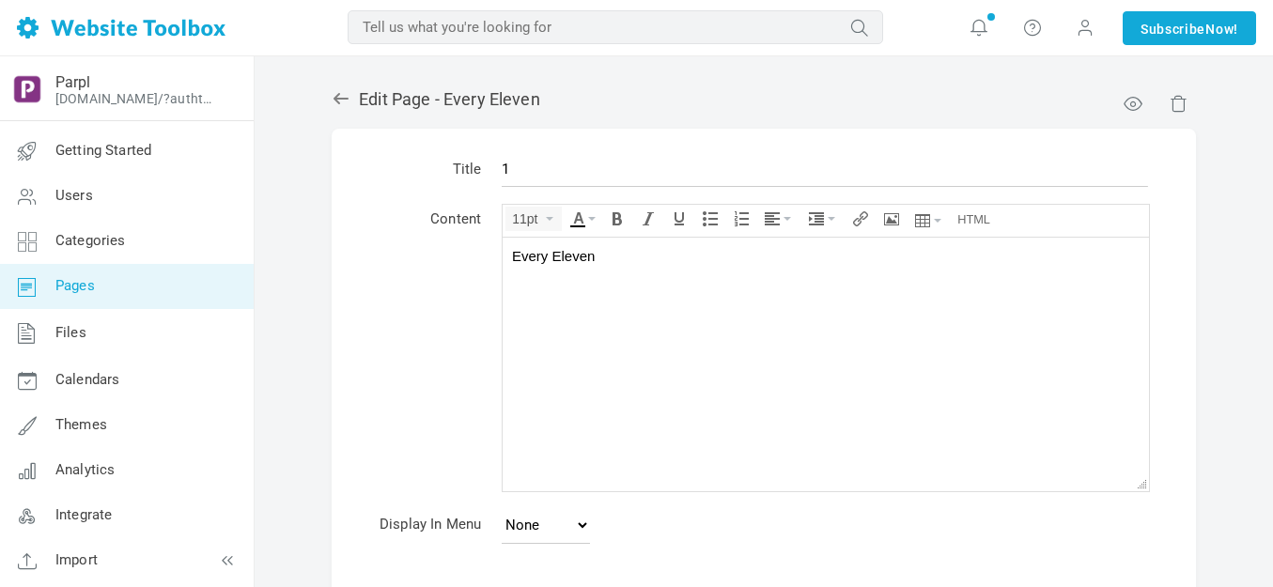
scroll to position [185, 0]
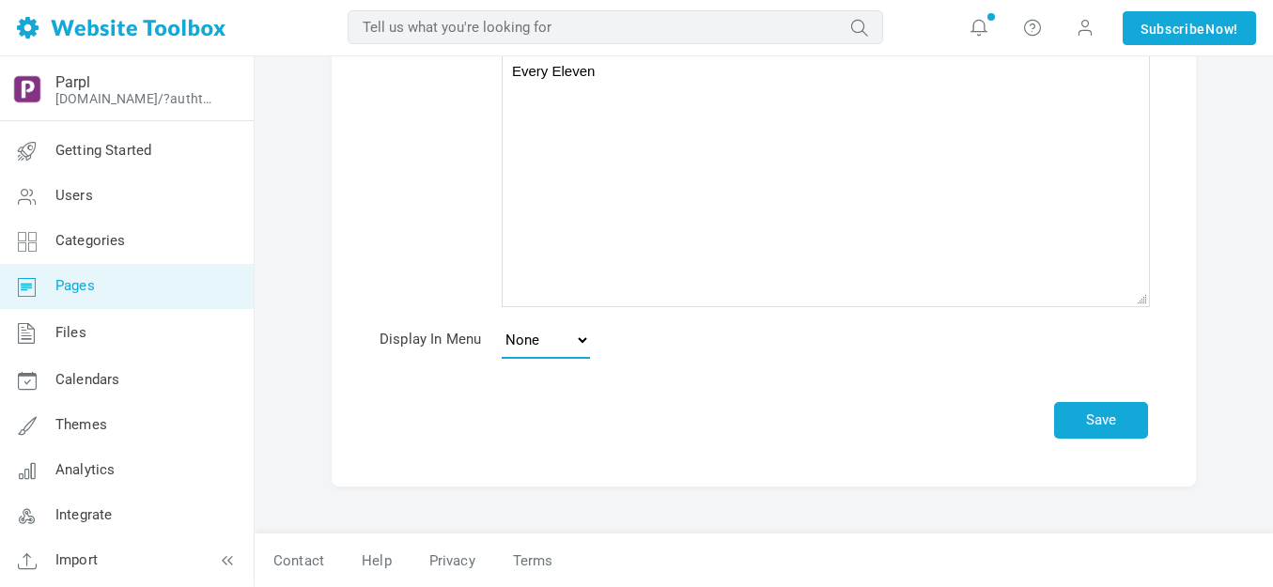
click at [584, 337] on select "None Main Menu Footer" at bounding box center [546, 340] width 88 height 38
select select "main"
click at [502, 321] on select "None Main Menu Footer" at bounding box center [546, 340] width 88 height 38
click at [0, 0] on input "Menu Title" at bounding box center [0, 0] width 0 height 0
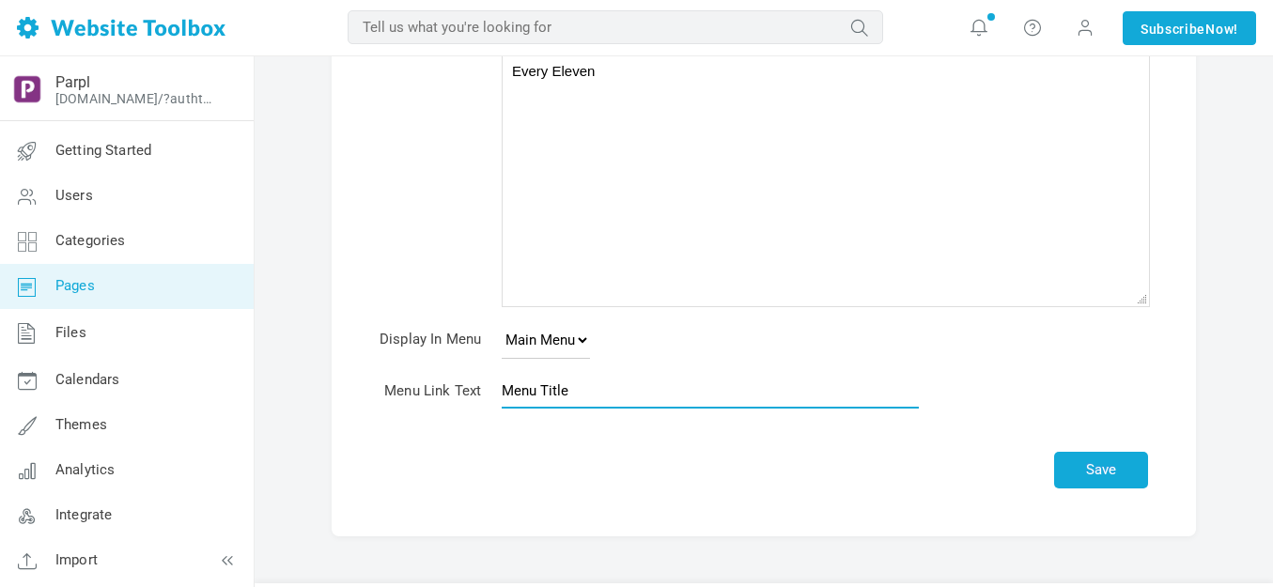
click at [596, 386] on input "Menu Title" at bounding box center [710, 391] width 417 height 36
click at [596, 387] on input "Menu Title" at bounding box center [710, 391] width 417 height 36
click at [596, 388] on input "Menu Title" at bounding box center [710, 391] width 417 height 36
type input "1"
click at [1091, 468] on button "Save" at bounding box center [1101, 470] width 94 height 37
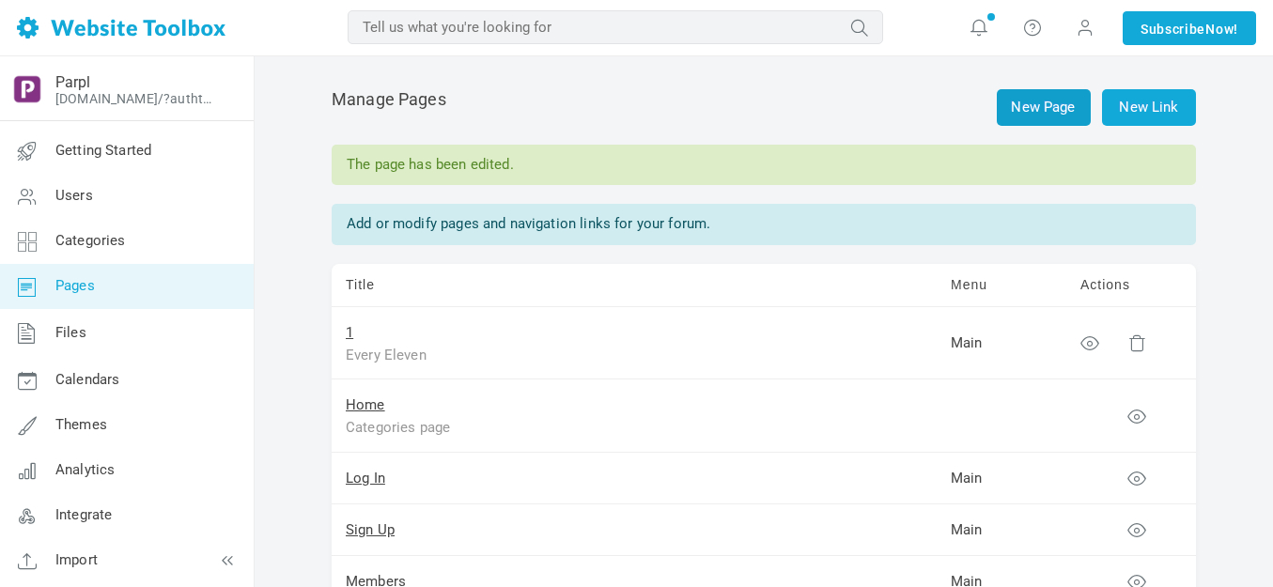
click at [1040, 109] on link "New Page" at bounding box center [1044, 107] width 94 height 37
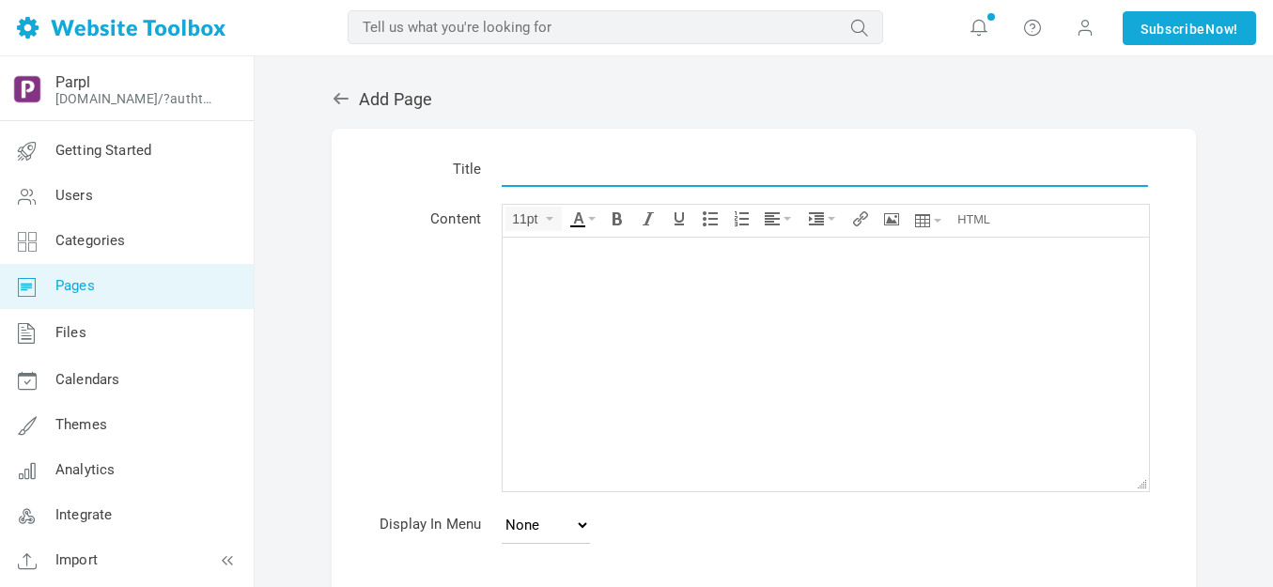
click at [520, 165] on input "text" at bounding box center [825, 169] width 646 height 36
type input "2"
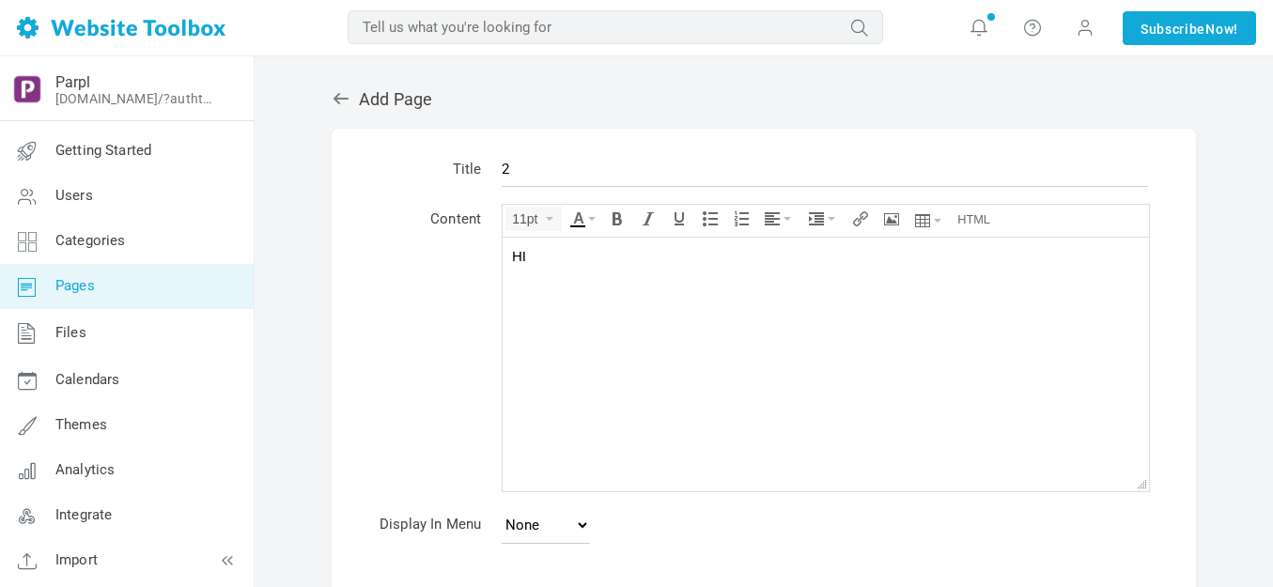
scroll to position [185, 0]
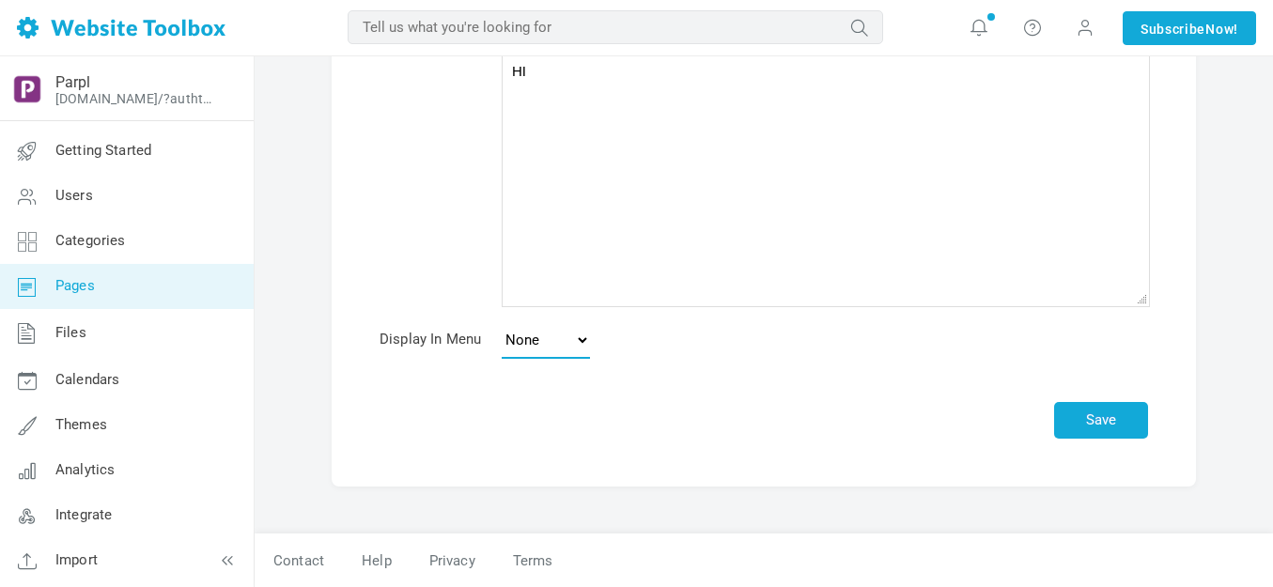
click at [583, 342] on select "None Main Menu Footer" at bounding box center [546, 340] width 88 height 38
select select "main"
click at [502, 321] on select "None Main Menu Footer" at bounding box center [546, 340] width 88 height 38
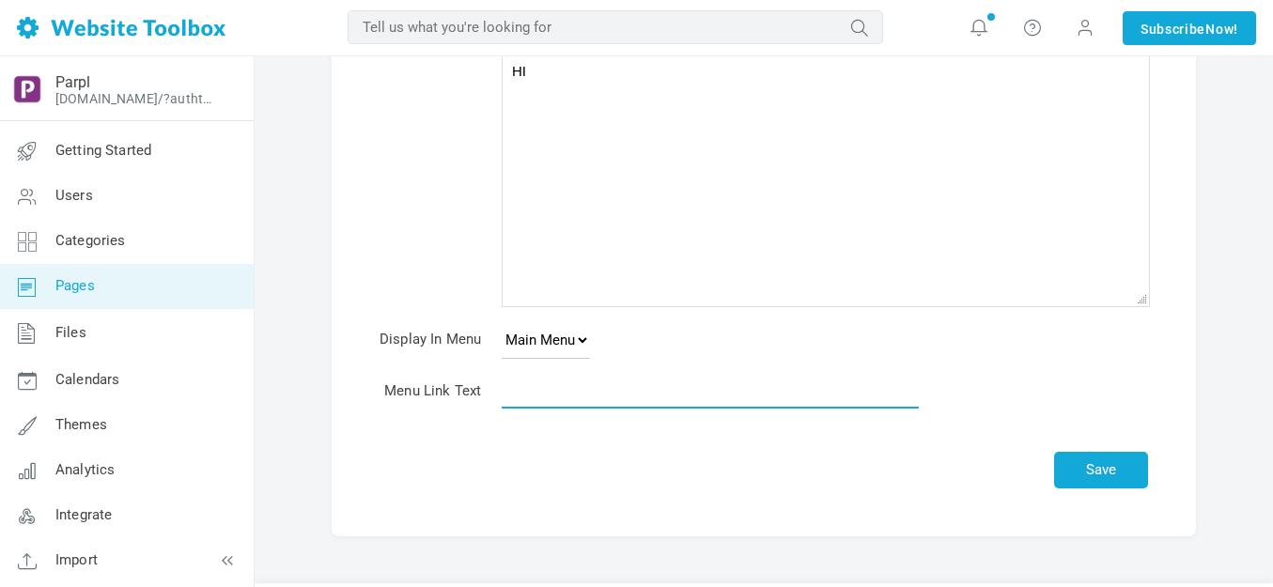
click at [549, 398] on input "text" at bounding box center [710, 391] width 417 height 36
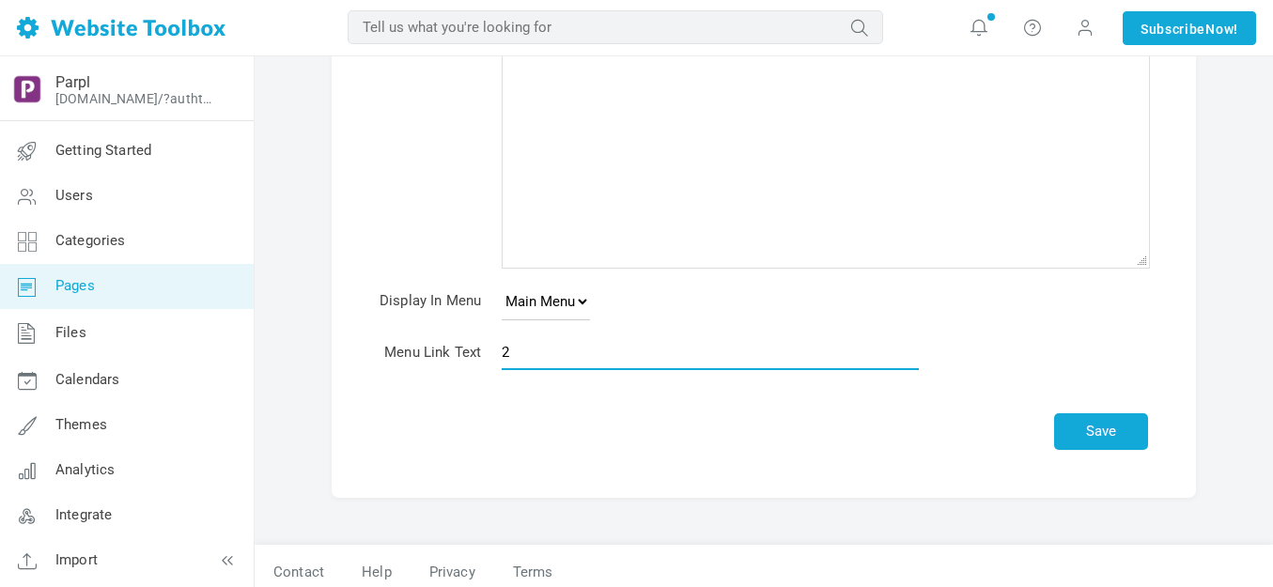
scroll to position [235, 0]
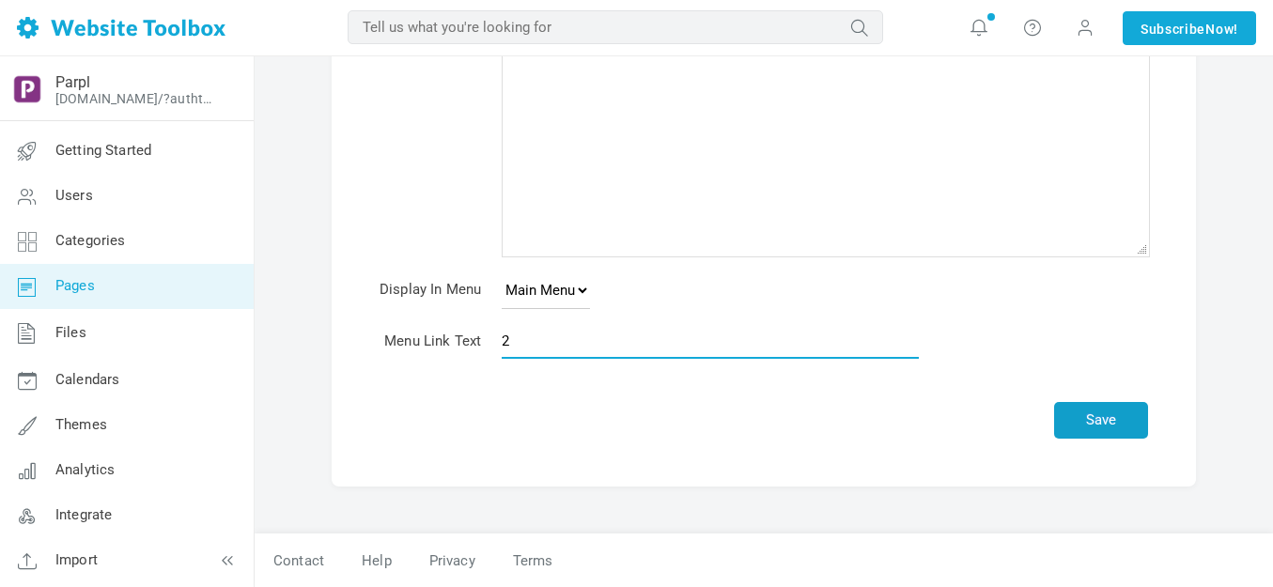
type input "2"
click at [1107, 416] on button "Save" at bounding box center [1101, 420] width 94 height 37
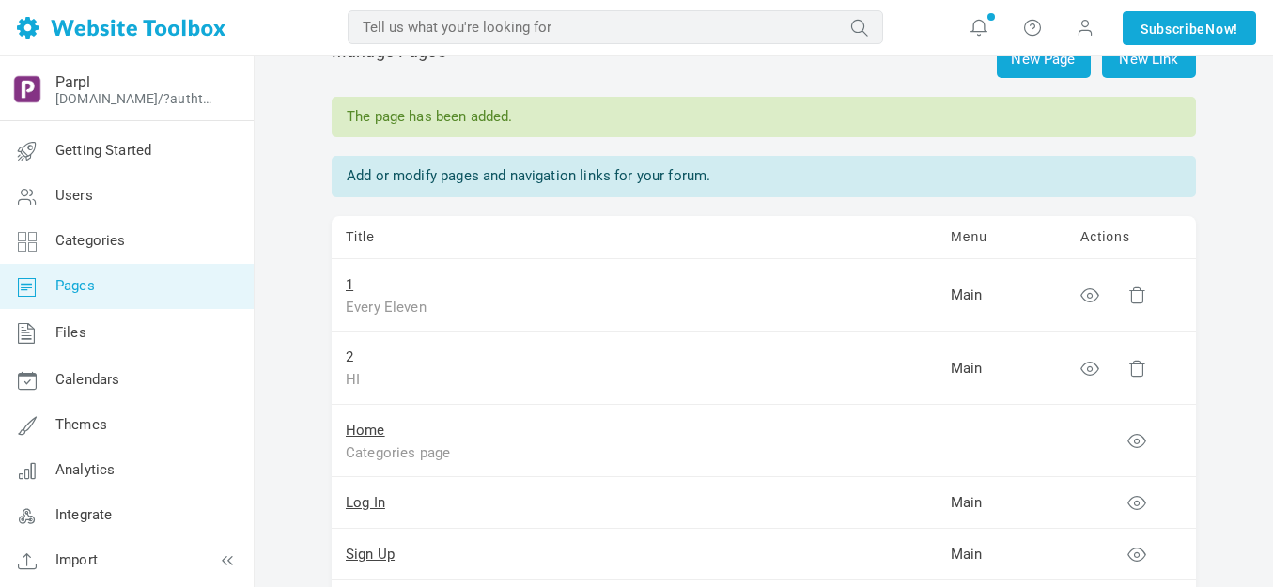
scroll to position [94, 0]
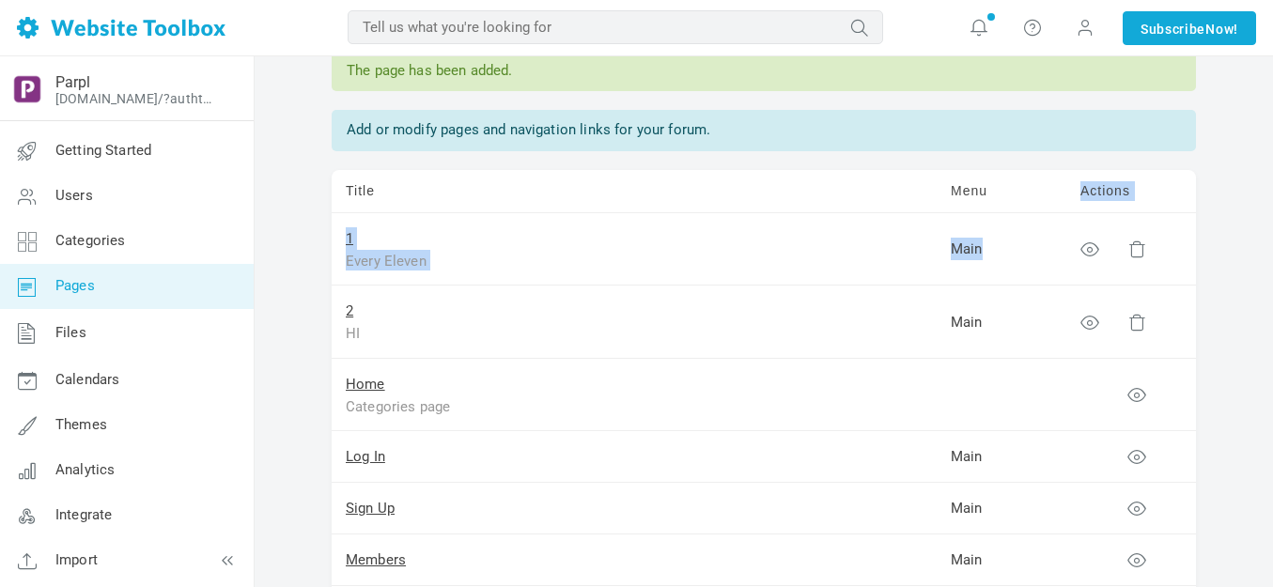
drag, startPoint x: 1021, startPoint y: 258, endPoint x: 1014, endPoint y: 210, distance: 48.4
click at [1017, 242] on td "Main" at bounding box center [1002, 249] width 130 height 73
click at [1020, 255] on td "Main" at bounding box center [1002, 249] width 130 height 73
click at [1094, 249] on icon at bounding box center [1089, 249] width 19 height 19
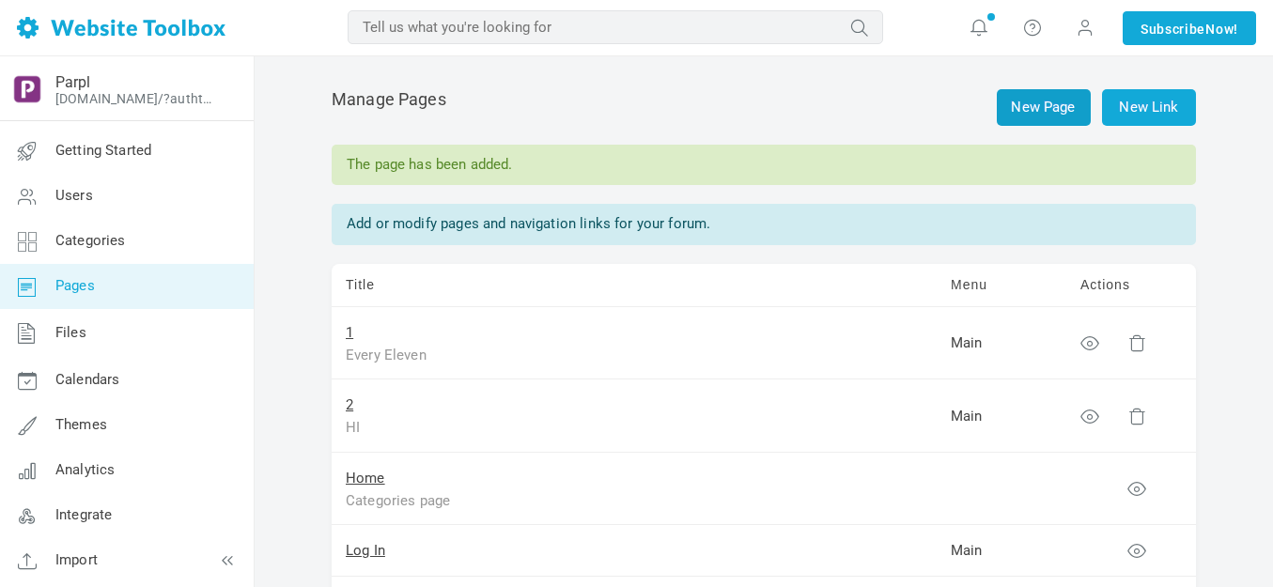
click at [1038, 101] on link "New Page" at bounding box center [1044, 107] width 94 height 37
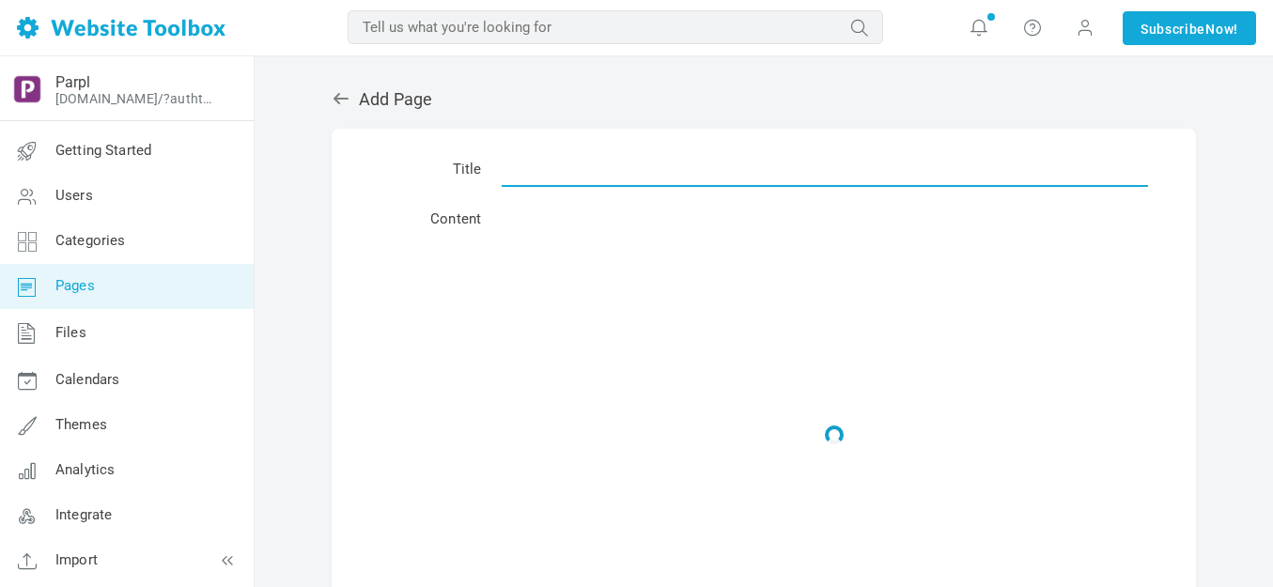
click at [635, 173] on input "text" at bounding box center [825, 169] width 646 height 36
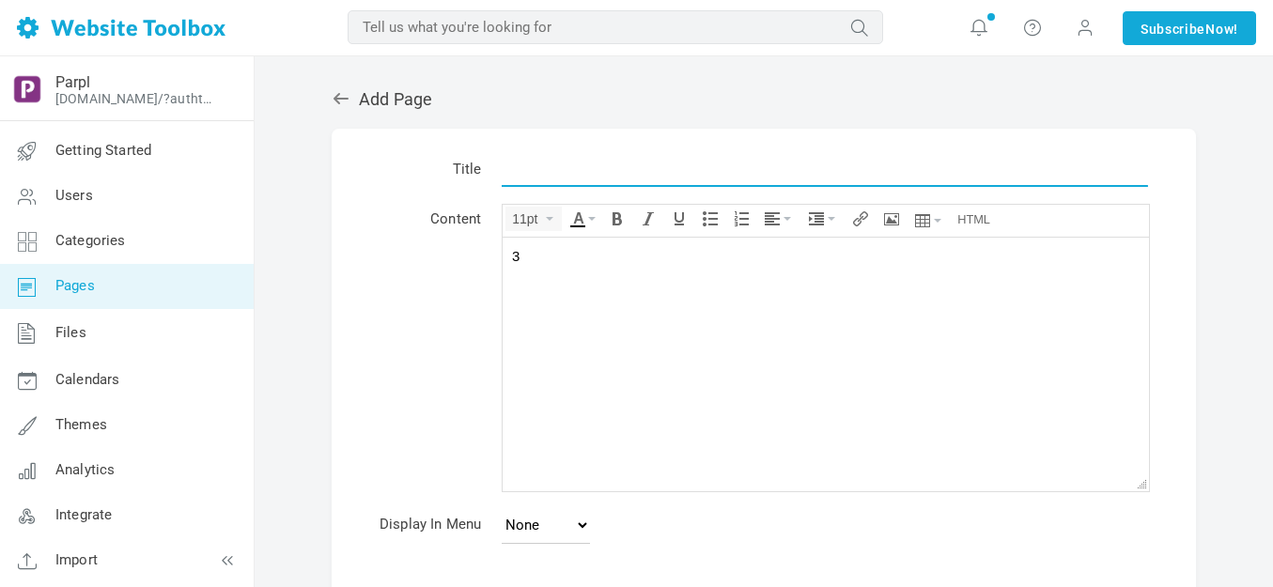
click at [598, 171] on input "text" at bounding box center [825, 169] width 646 height 36
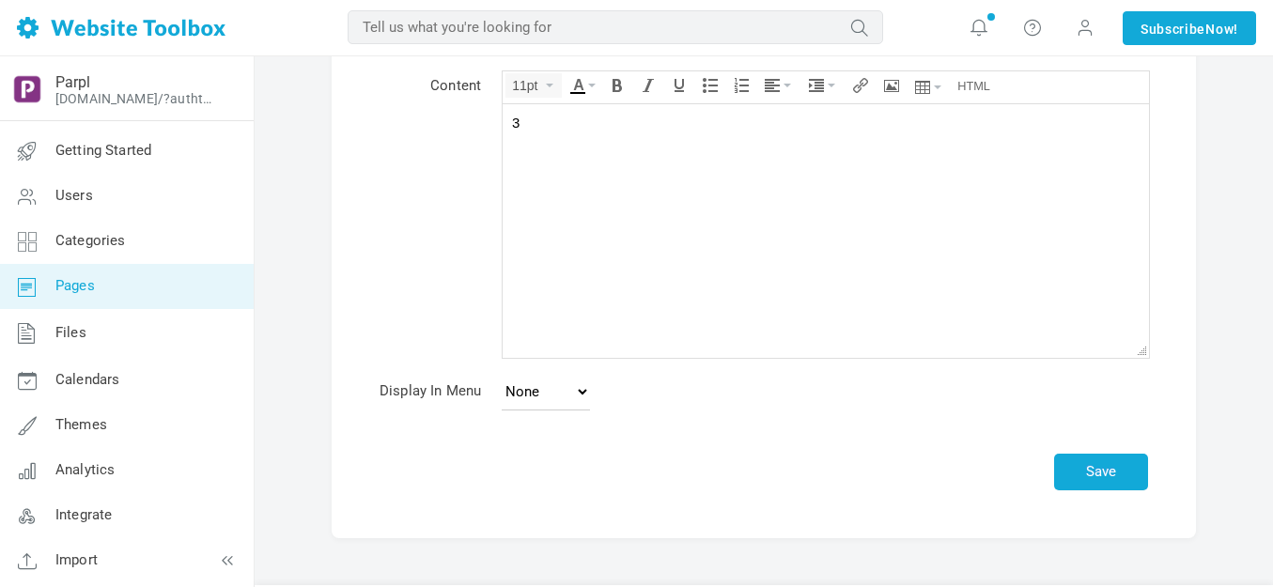
scroll to position [185, 0]
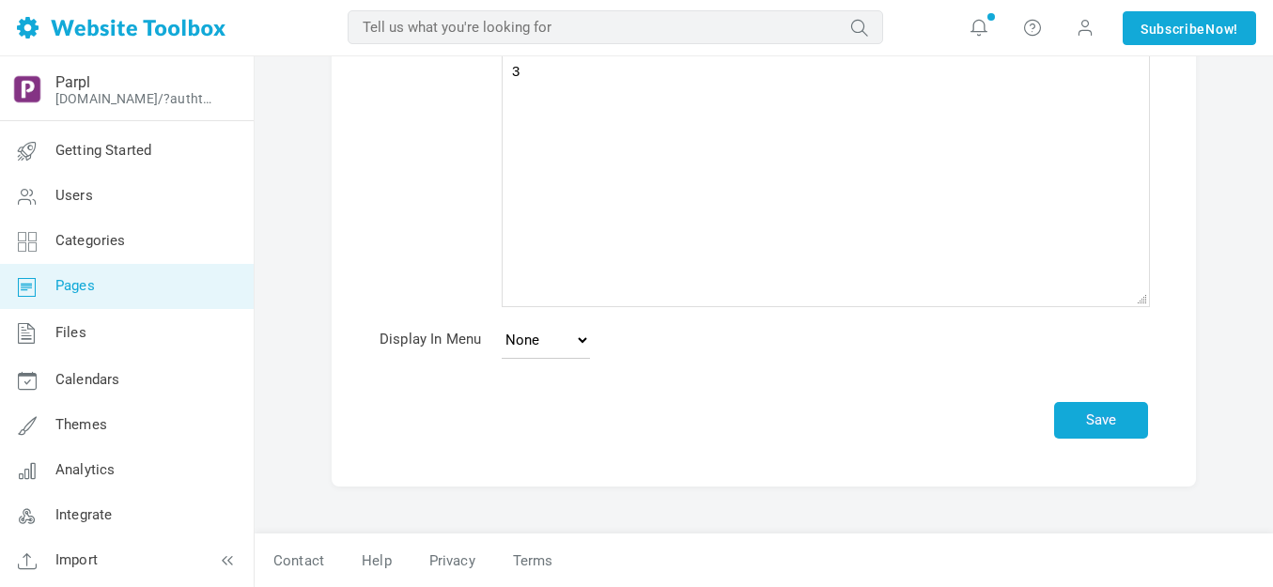
type input "3"
click at [584, 339] on select "None Main Menu Footer" at bounding box center [546, 340] width 88 height 38
select select "main"
click at [502, 321] on select "None Main Menu Footer" at bounding box center [546, 340] width 88 height 38
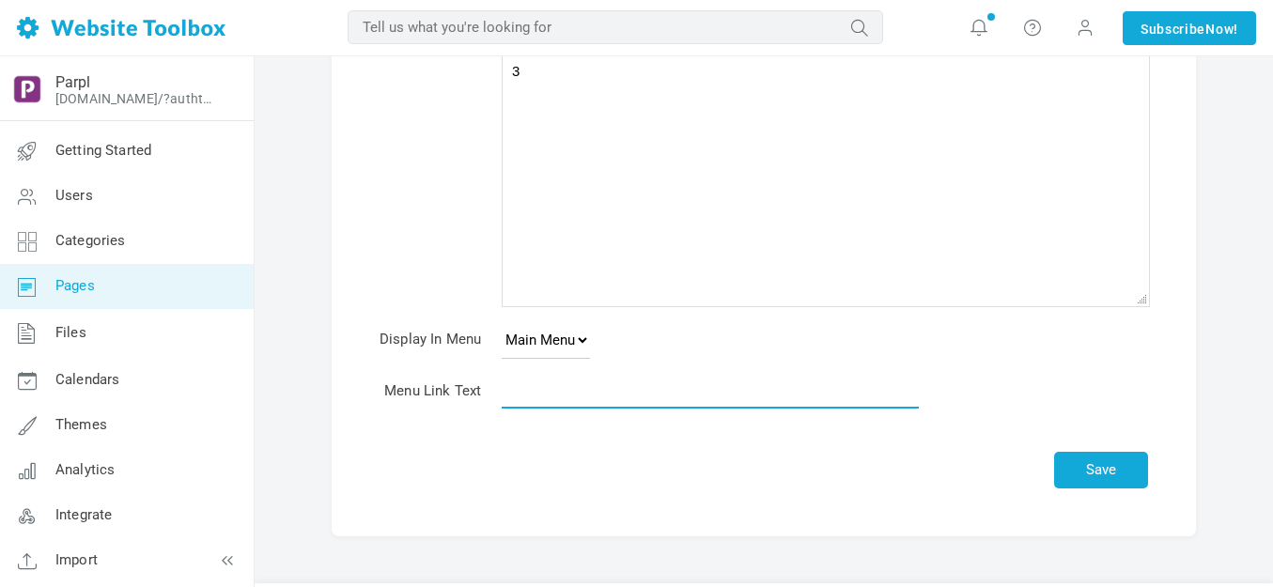
click at [560, 392] on input "text" at bounding box center [710, 391] width 417 height 36
type input "3"
click at [1087, 455] on button "Save" at bounding box center [1101, 470] width 94 height 37
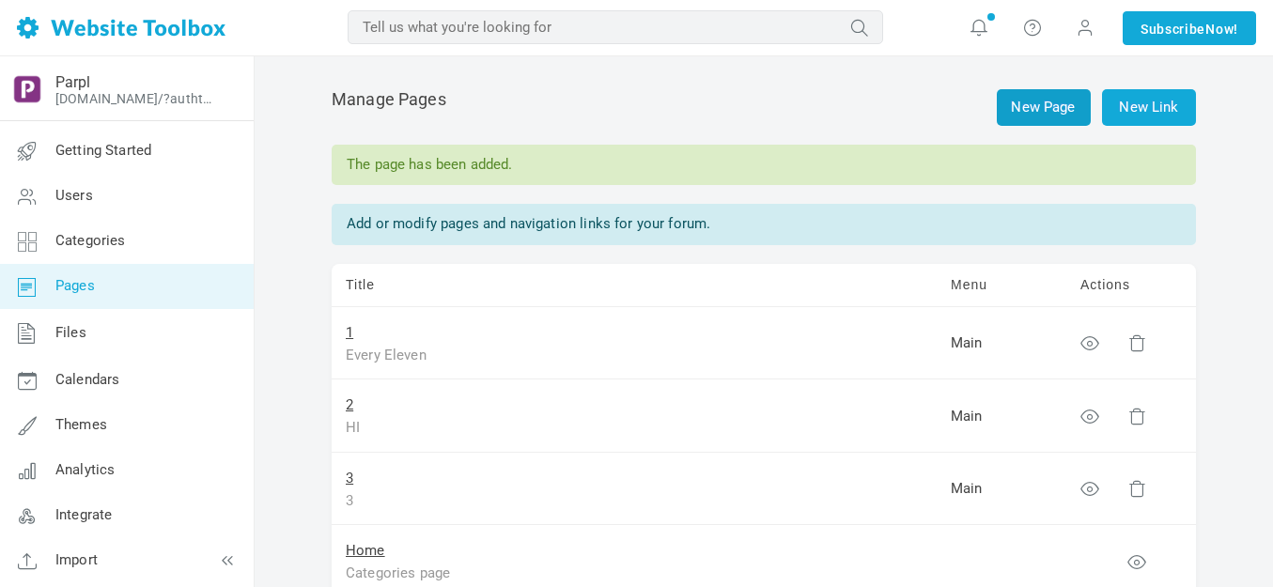
click at [1050, 105] on link "New Page" at bounding box center [1044, 107] width 94 height 37
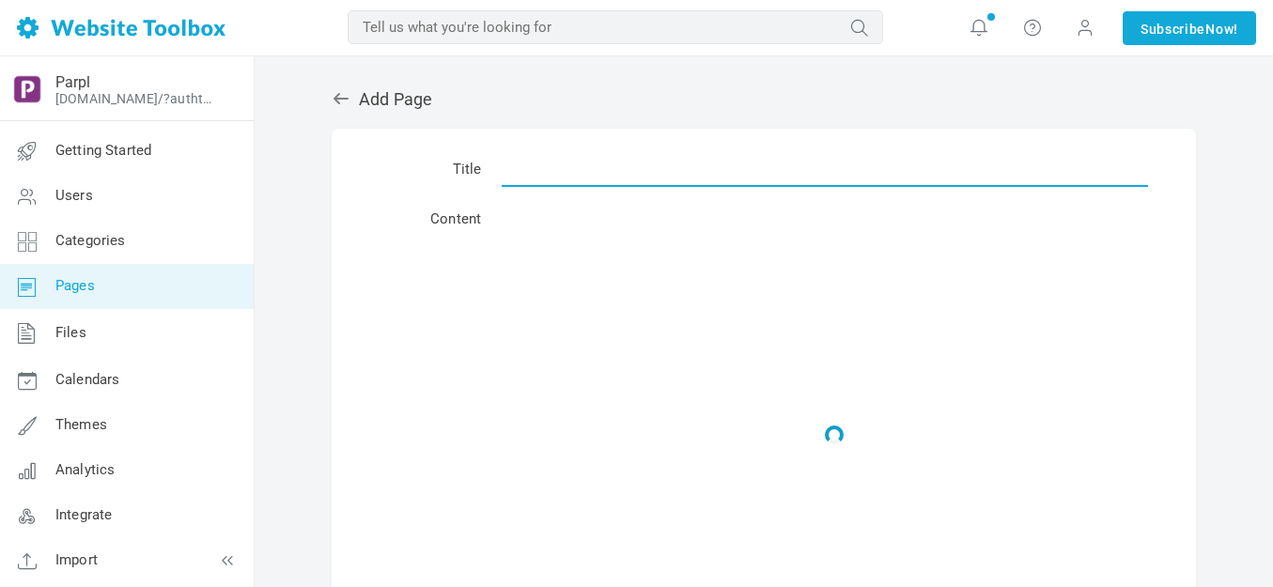
click at [703, 166] on input "text" at bounding box center [825, 169] width 646 height 36
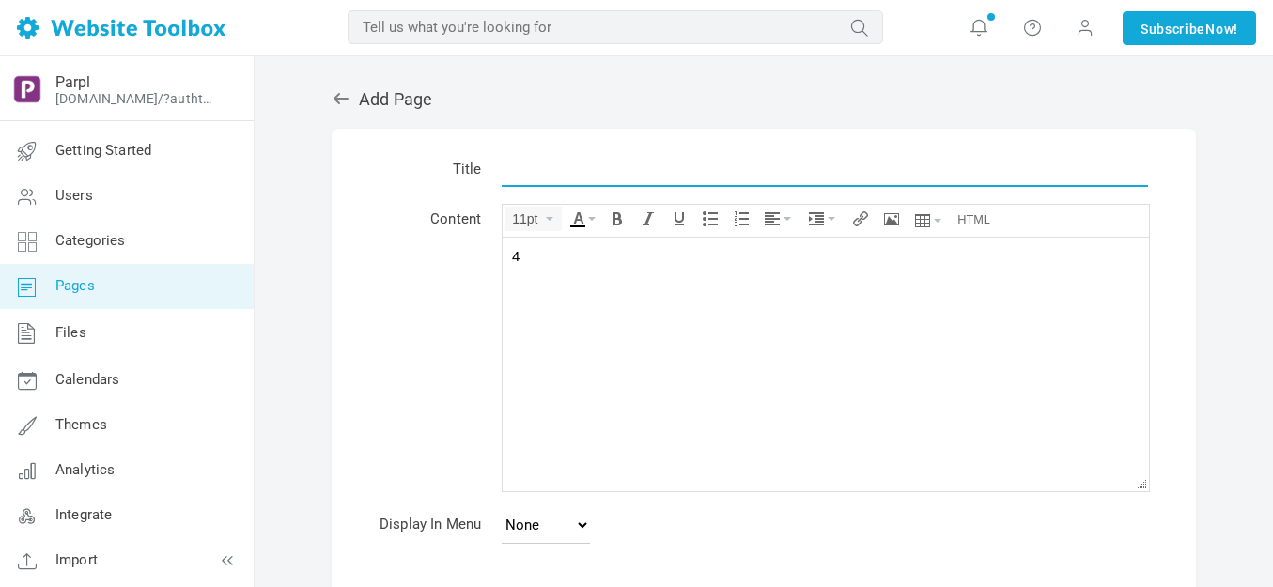
click at [632, 160] on input "text" at bounding box center [825, 169] width 646 height 36
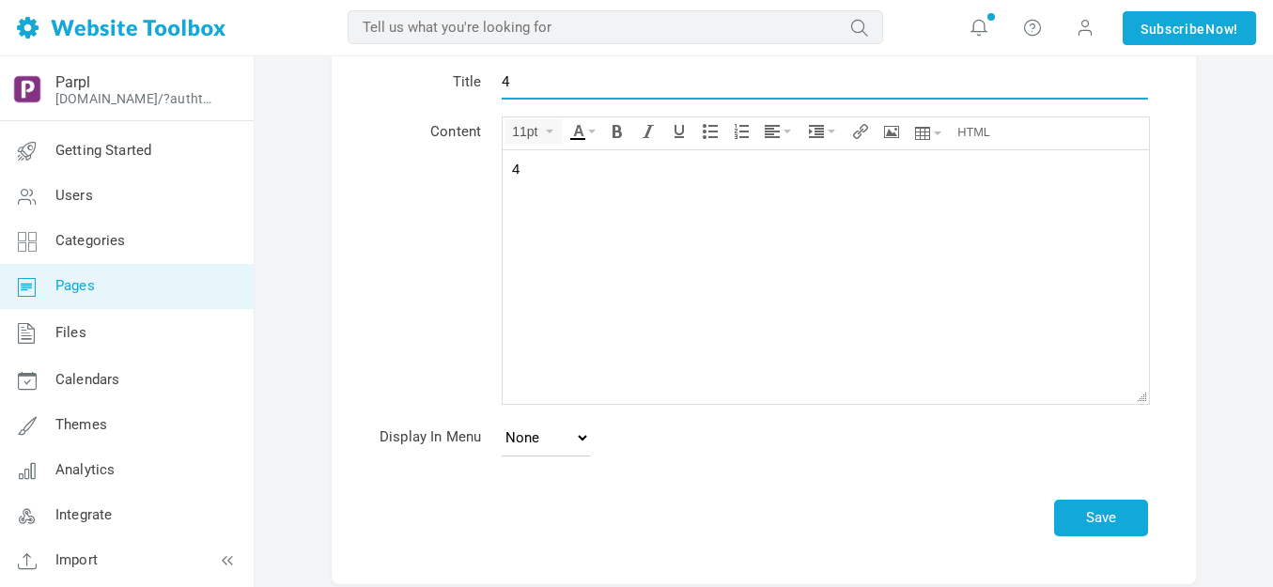
scroll to position [185, 0]
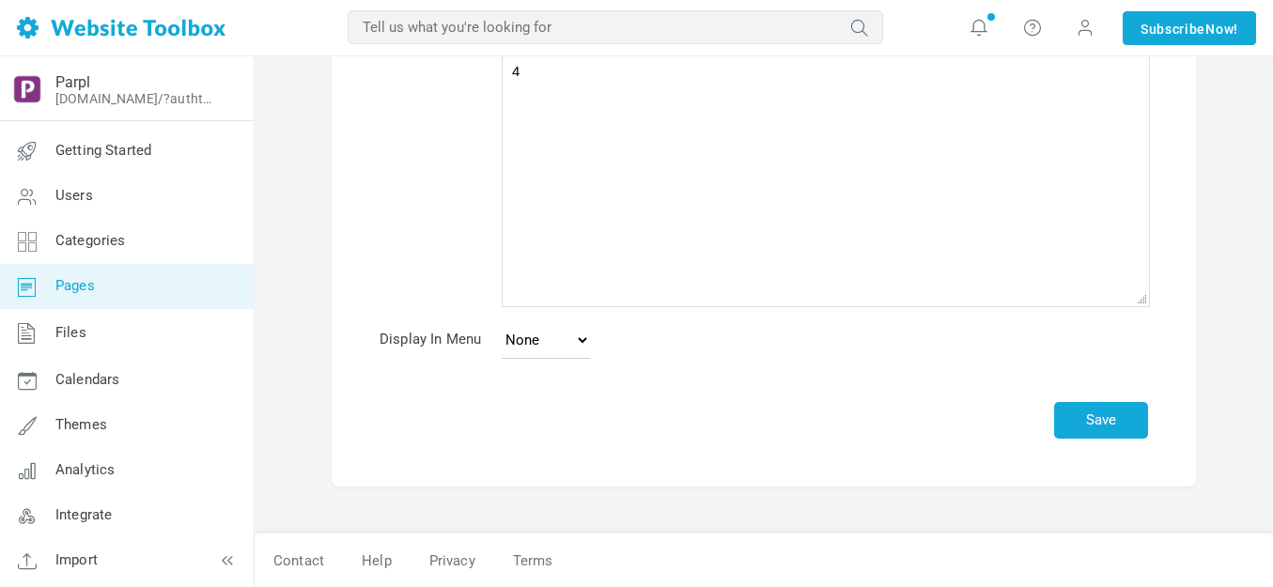
type input "4"
click at [584, 336] on select "None Main Menu Footer" at bounding box center [546, 340] width 88 height 38
select select "main"
click at [502, 321] on select "None Main Menu Footer" at bounding box center [546, 340] width 88 height 38
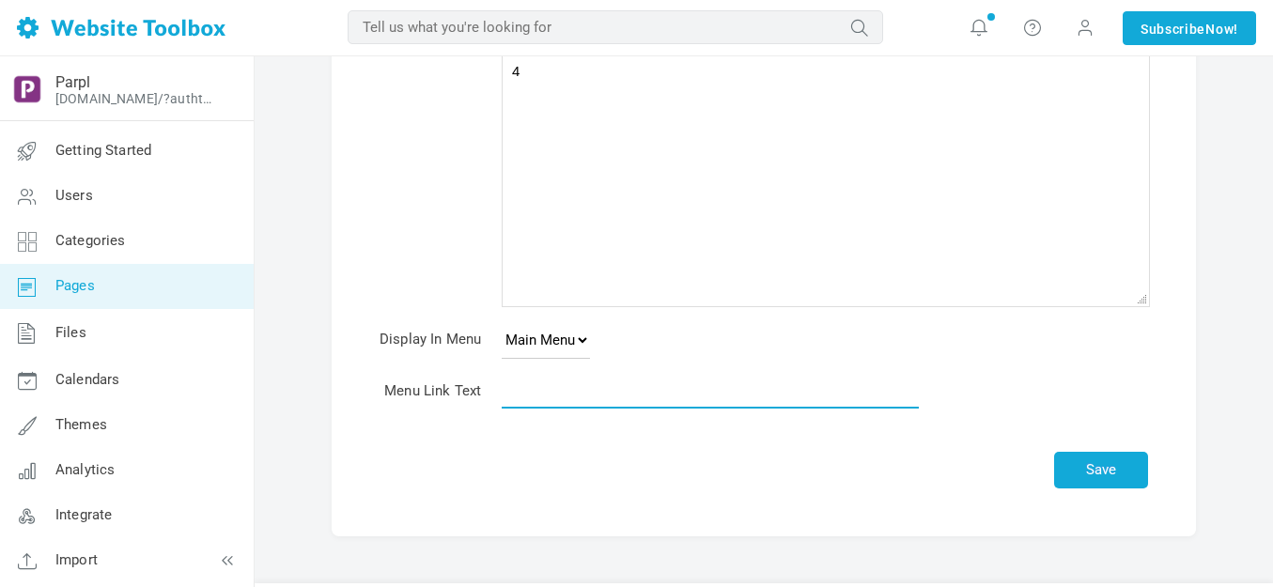
click at [559, 393] on input "text" at bounding box center [710, 391] width 417 height 36
type input "4"
click at [1100, 471] on button "Save" at bounding box center [1101, 470] width 94 height 37
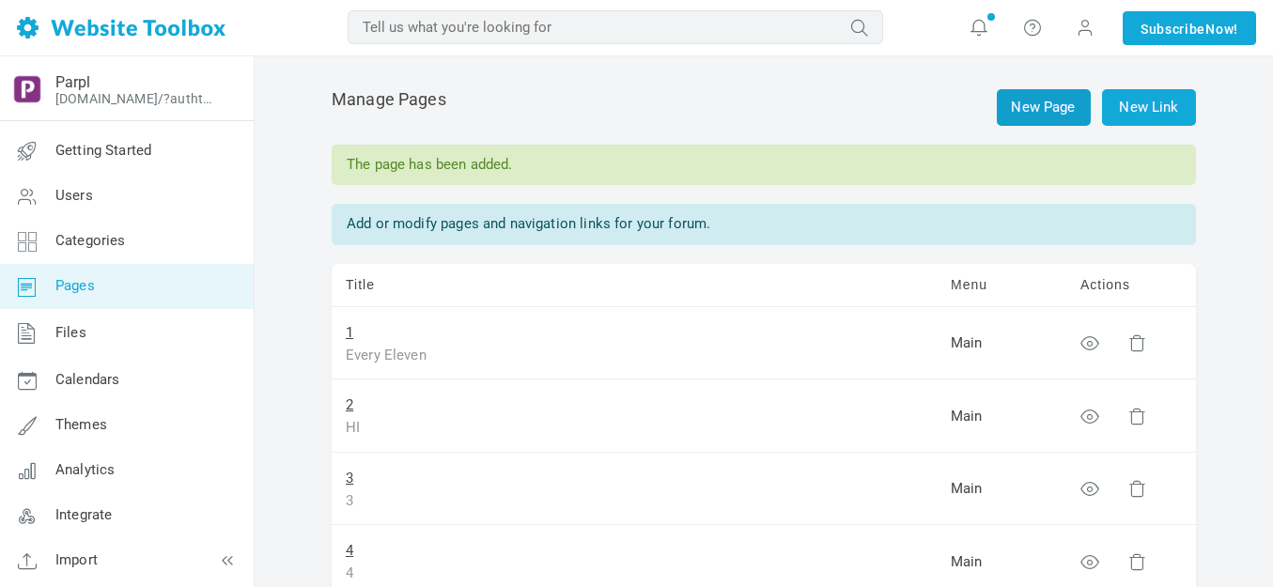
click at [1038, 101] on link "New Page" at bounding box center [1044, 107] width 94 height 37
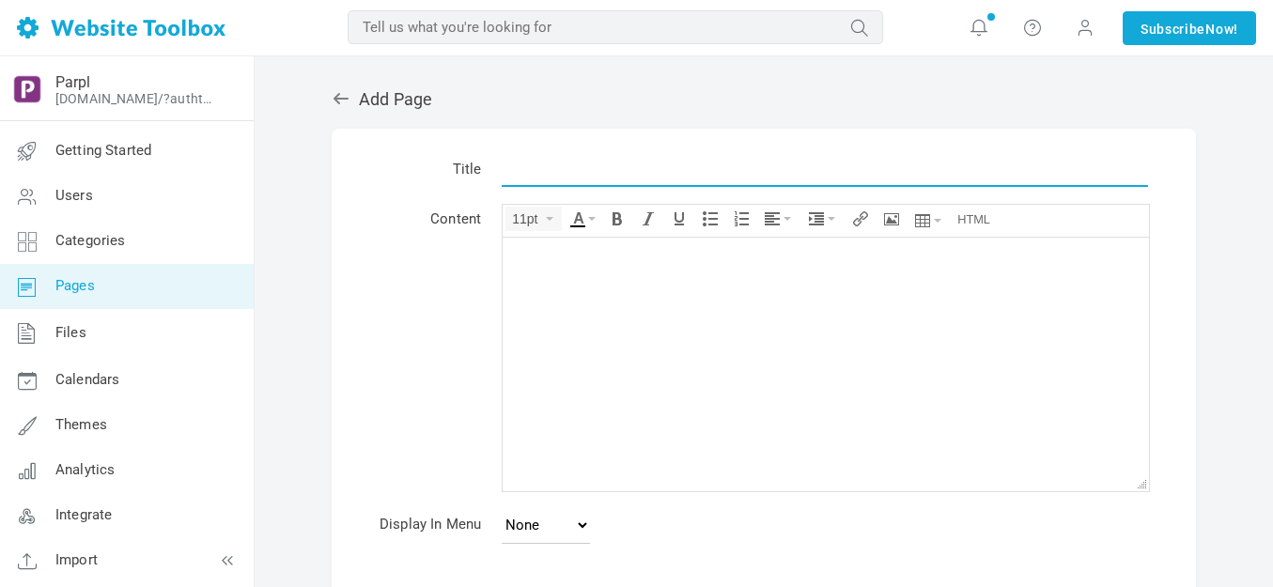
click at [608, 171] on input "text" at bounding box center [825, 169] width 646 height 36
type input "6"
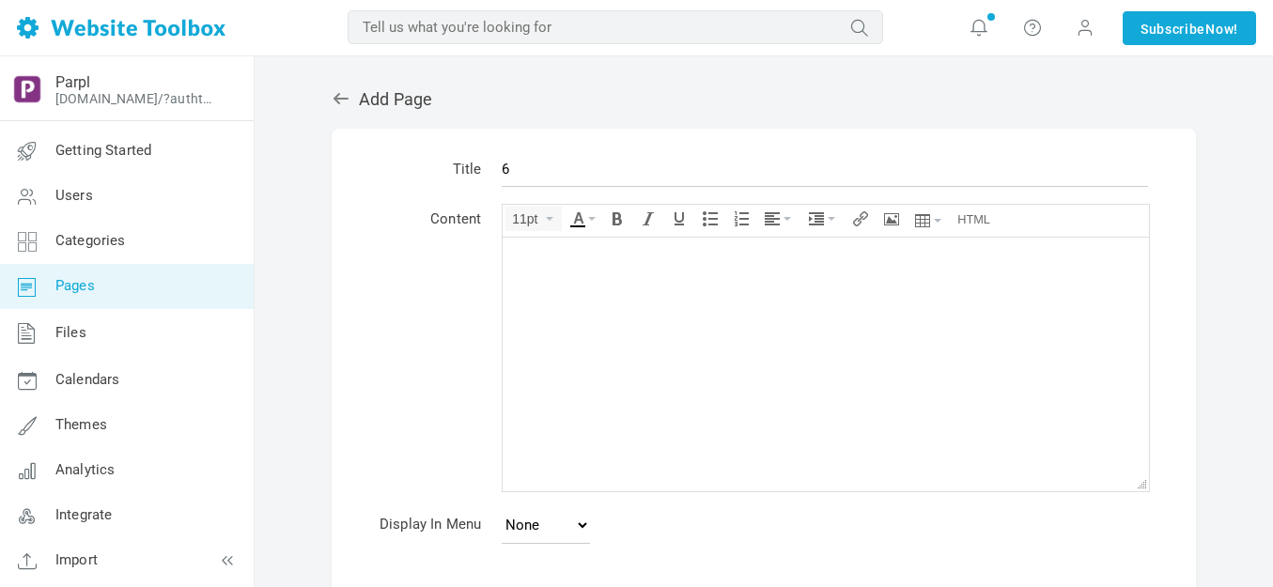
click at [588, 279] on body at bounding box center [826, 364] width 646 height 254
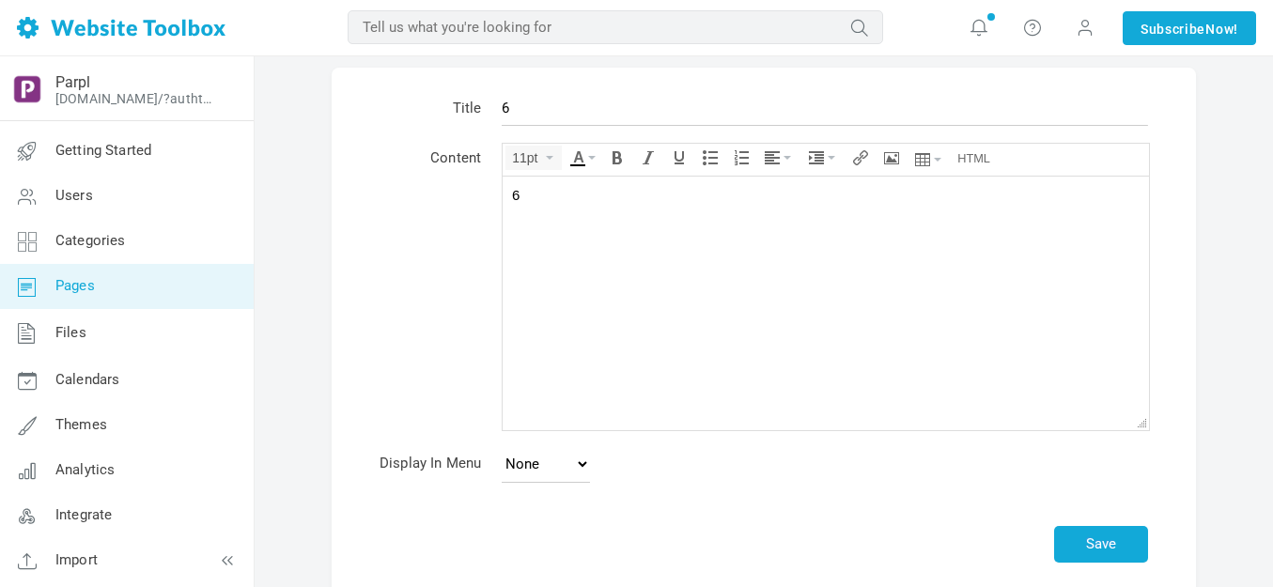
scroll to position [185, 0]
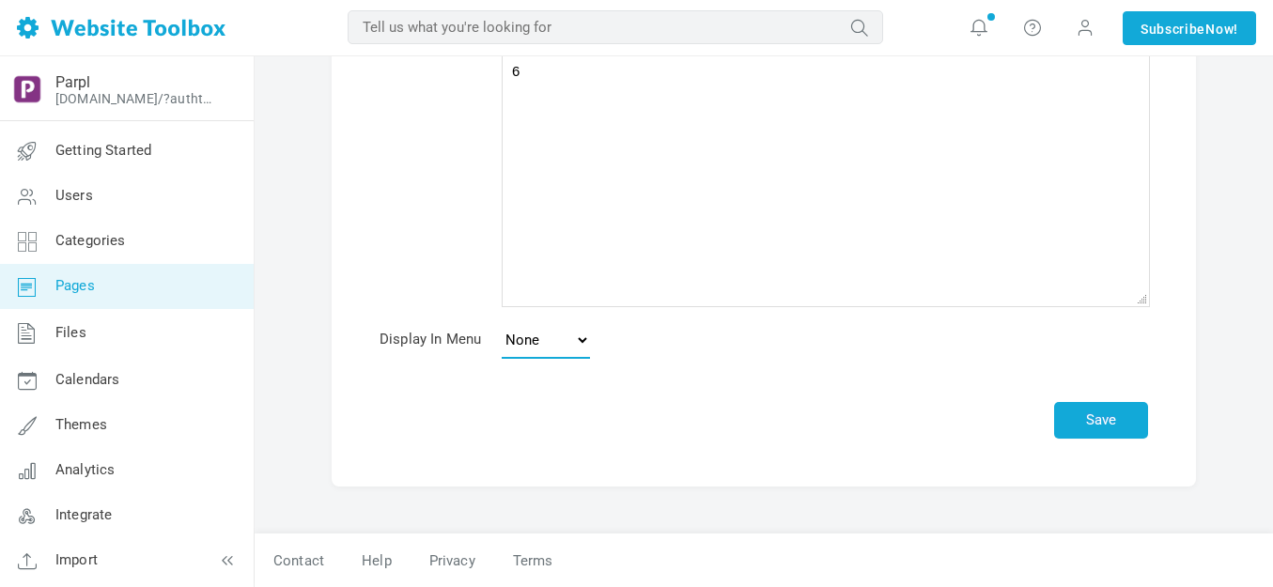
click at [582, 339] on select "None Main Menu Footer" at bounding box center [546, 340] width 88 height 38
select select "main"
click at [502, 321] on select "None Main Menu Footer" at bounding box center [546, 340] width 88 height 38
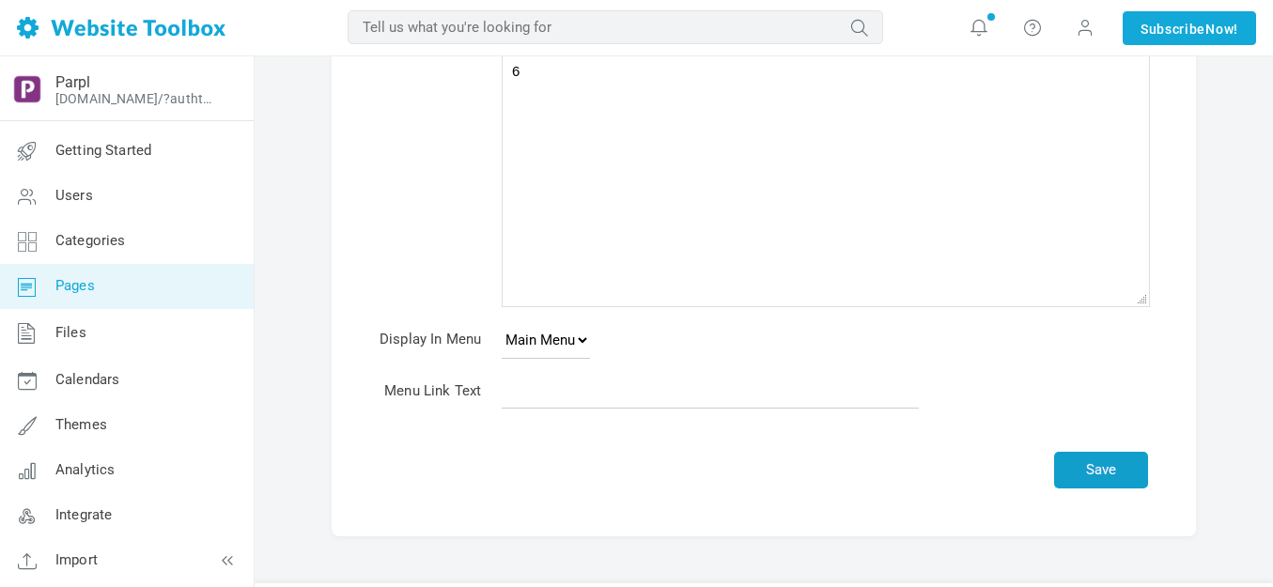
click at [1083, 467] on button "Save" at bounding box center [1101, 470] width 94 height 37
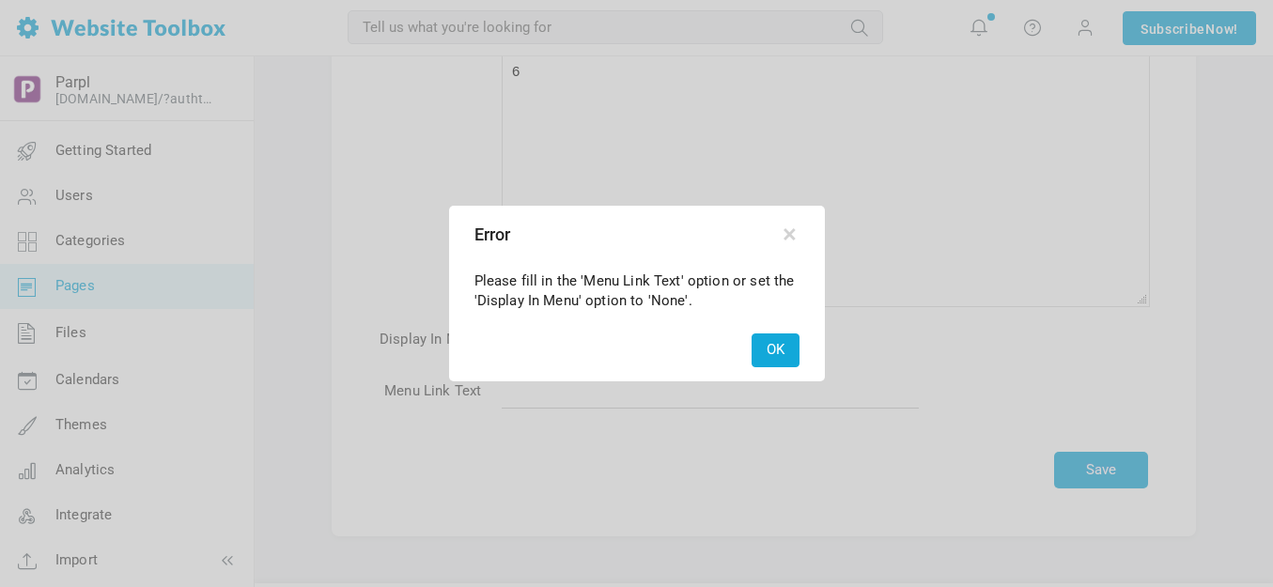
click at [774, 346] on button "OK" at bounding box center [775, 349] width 48 height 33
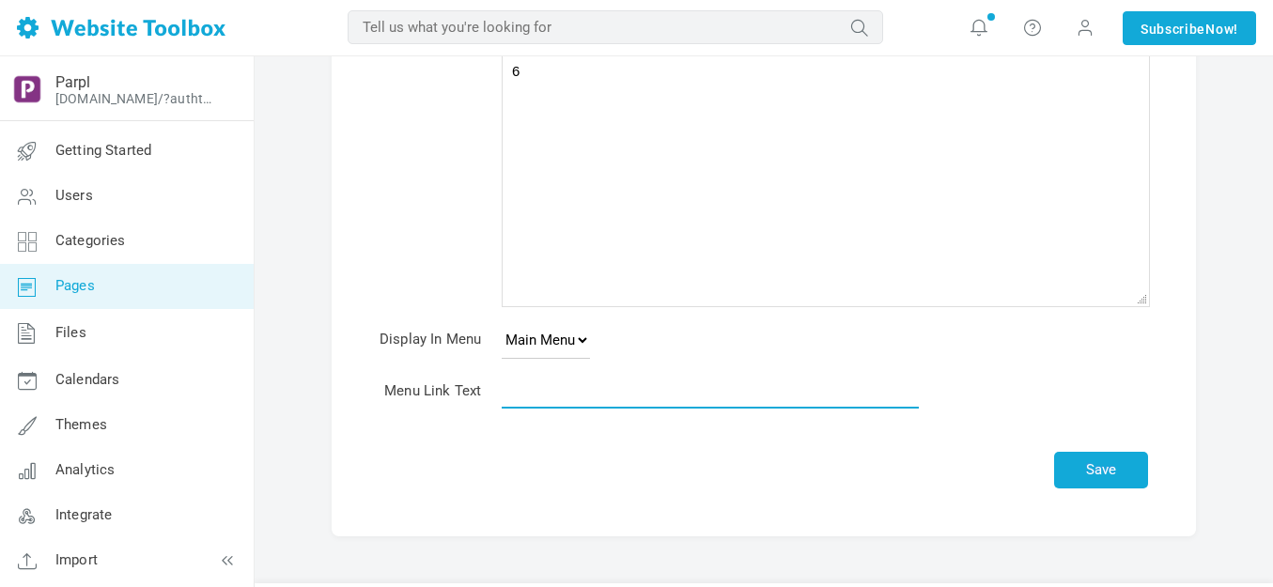
click at [663, 384] on input "text" at bounding box center [710, 391] width 417 height 36
type input "6"
click at [1092, 468] on button "Save" at bounding box center [1101, 470] width 94 height 37
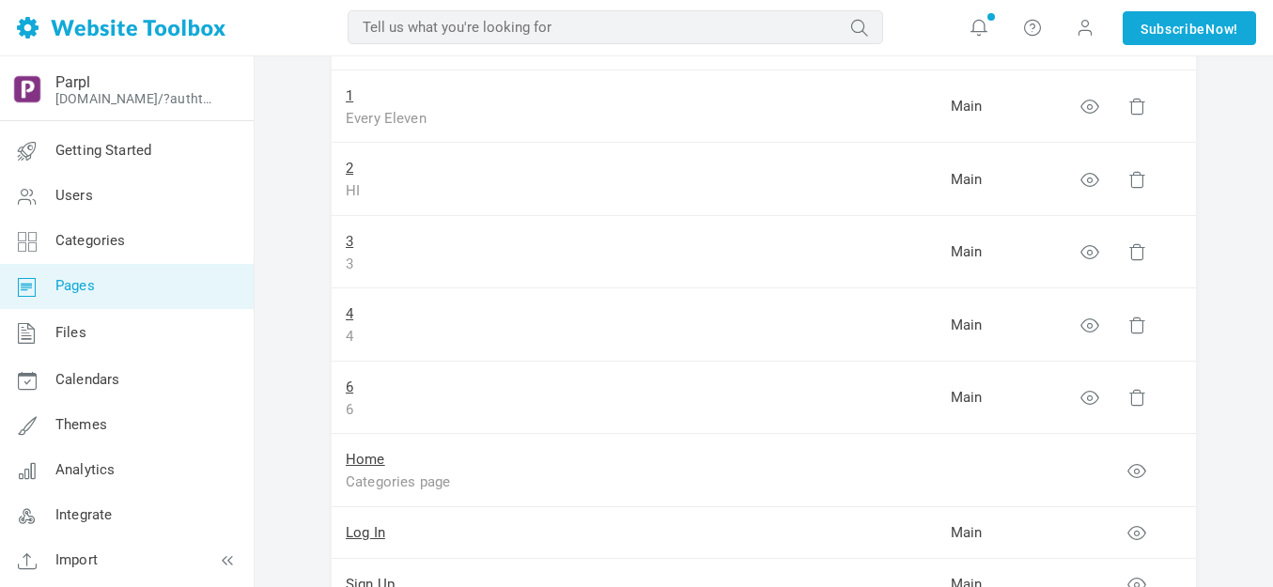
scroll to position [282, 0]
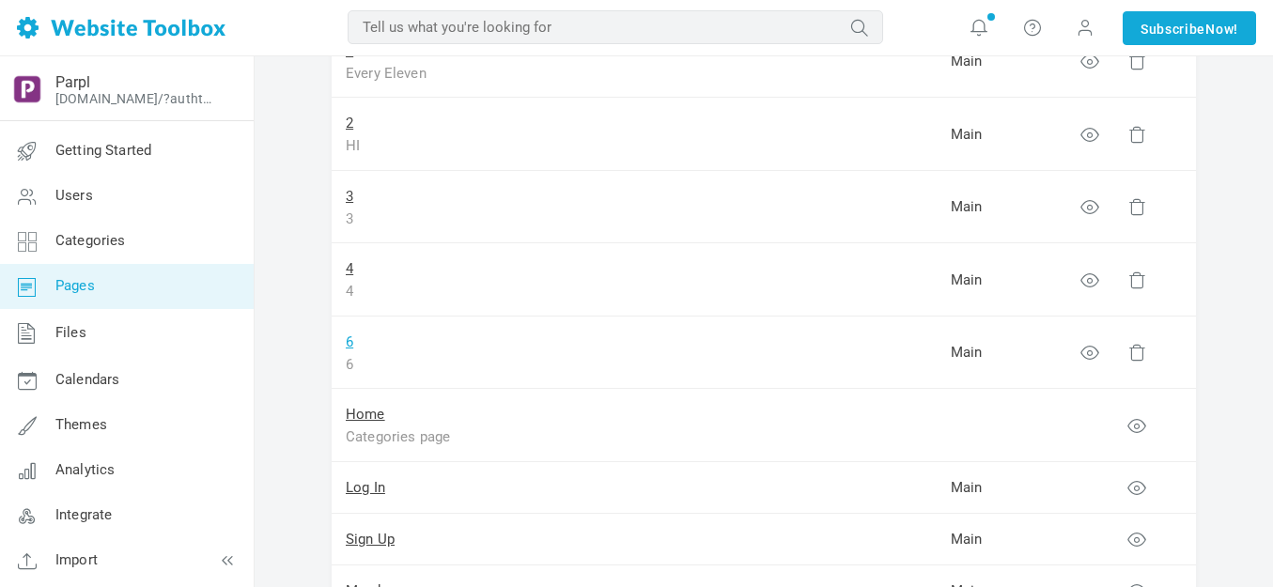
click at [346, 338] on link "6" at bounding box center [350, 341] width 8 height 17
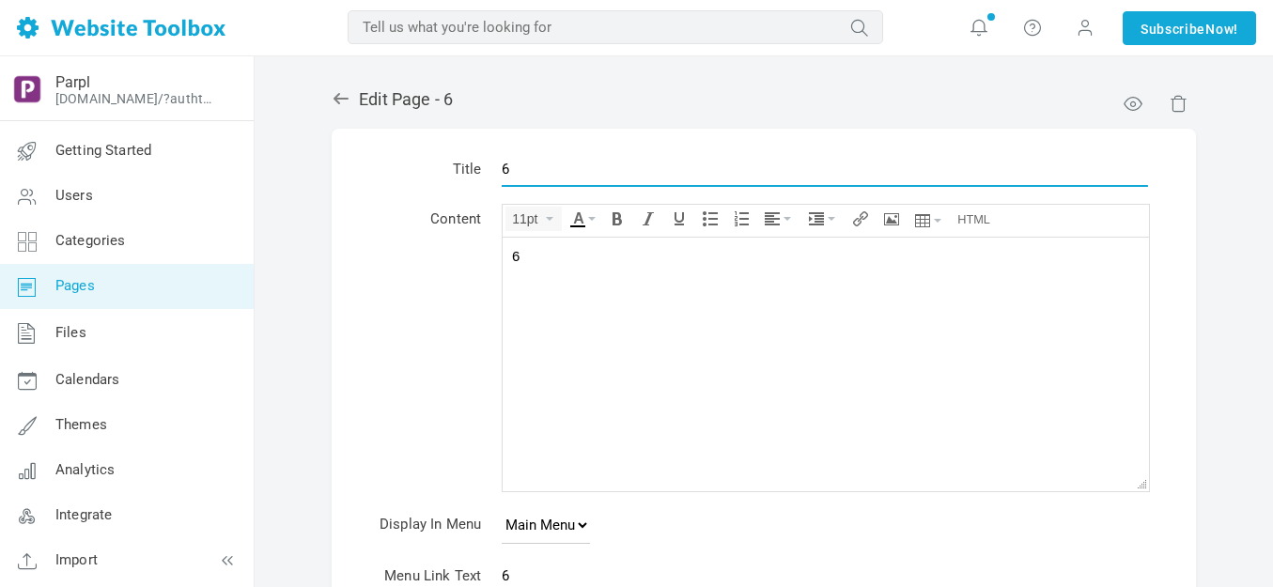
click at [546, 167] on input "6" at bounding box center [825, 169] width 646 height 36
type input "5"
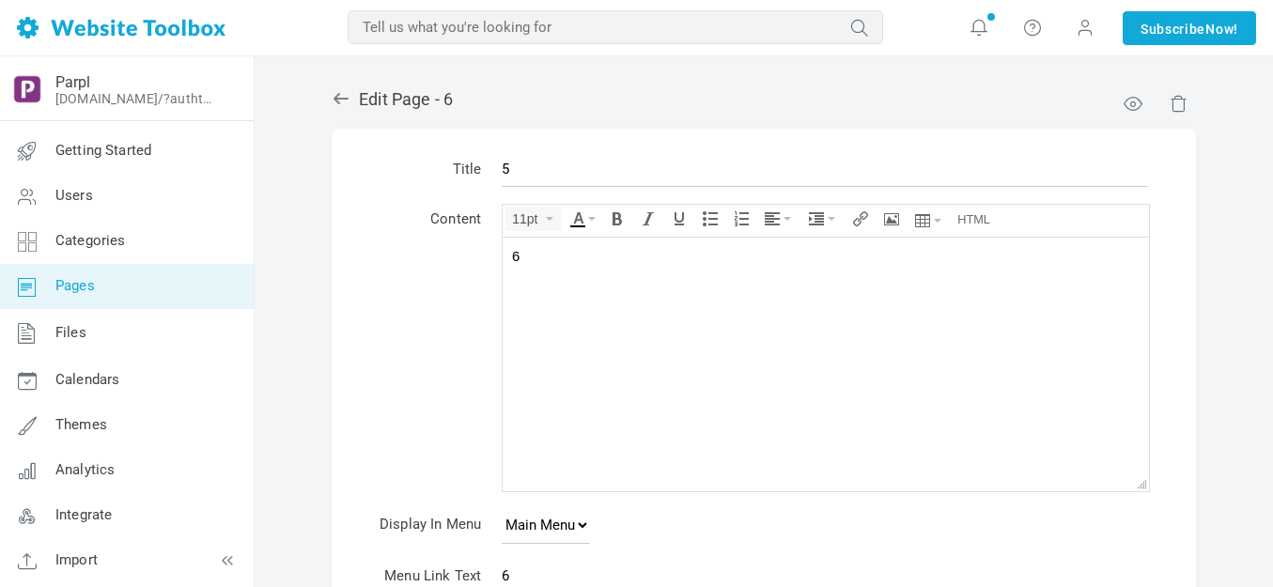
click at [565, 265] on body "6" at bounding box center [826, 364] width 646 height 254
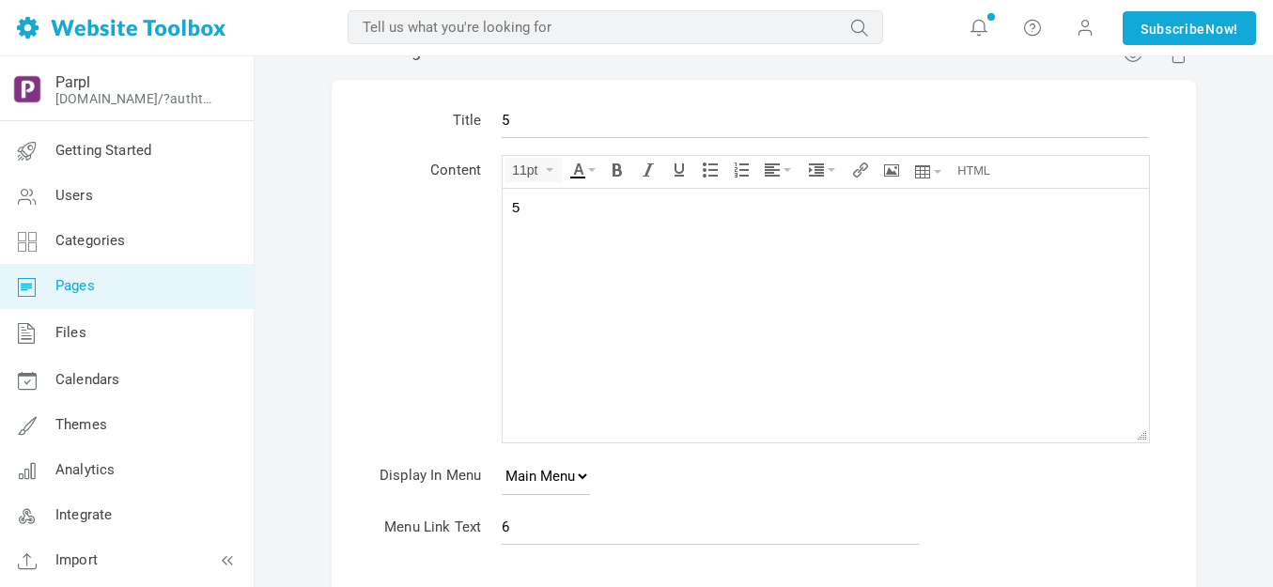
scroll to position [235, 0]
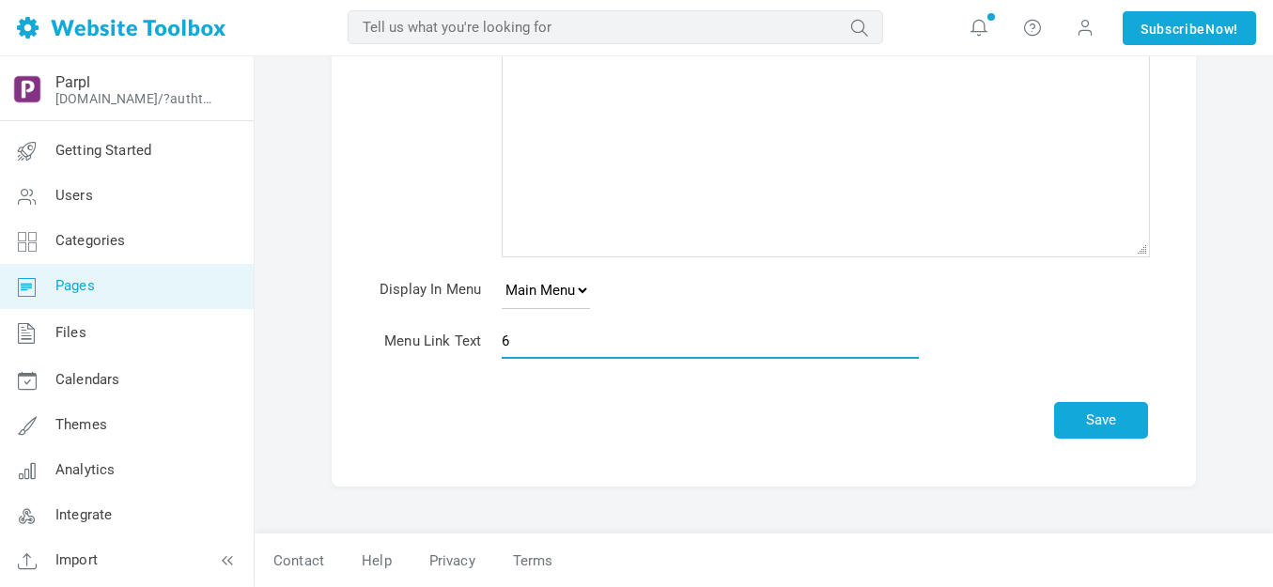
click at [560, 344] on input "6" at bounding box center [710, 341] width 417 height 36
type input "5"
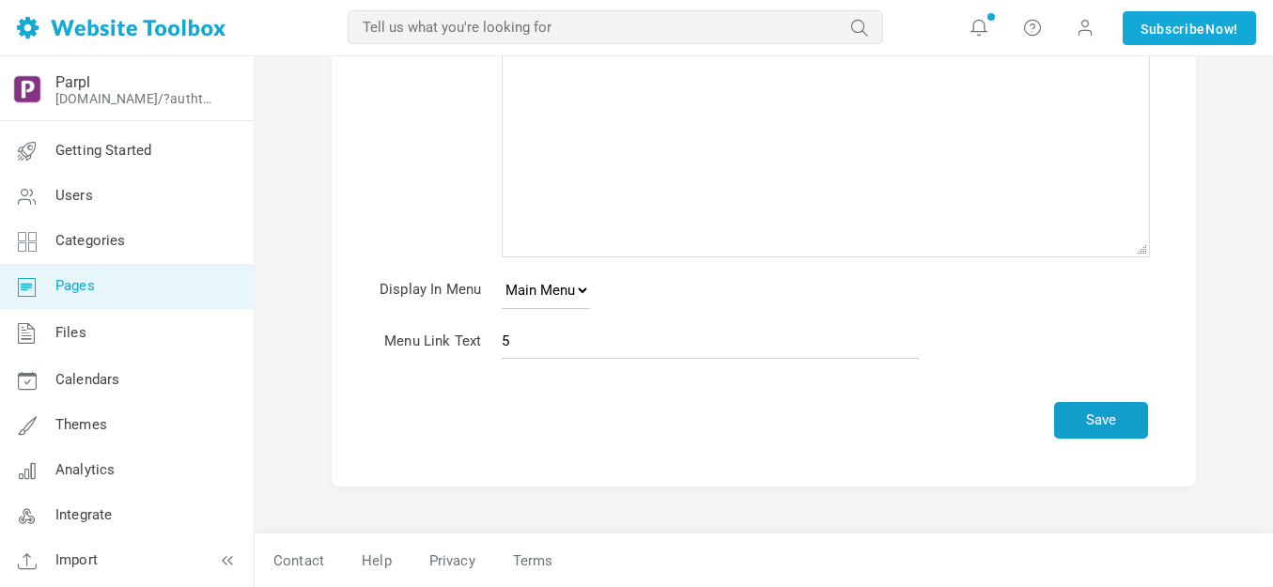
click at [1107, 423] on button "Save" at bounding box center [1101, 420] width 94 height 37
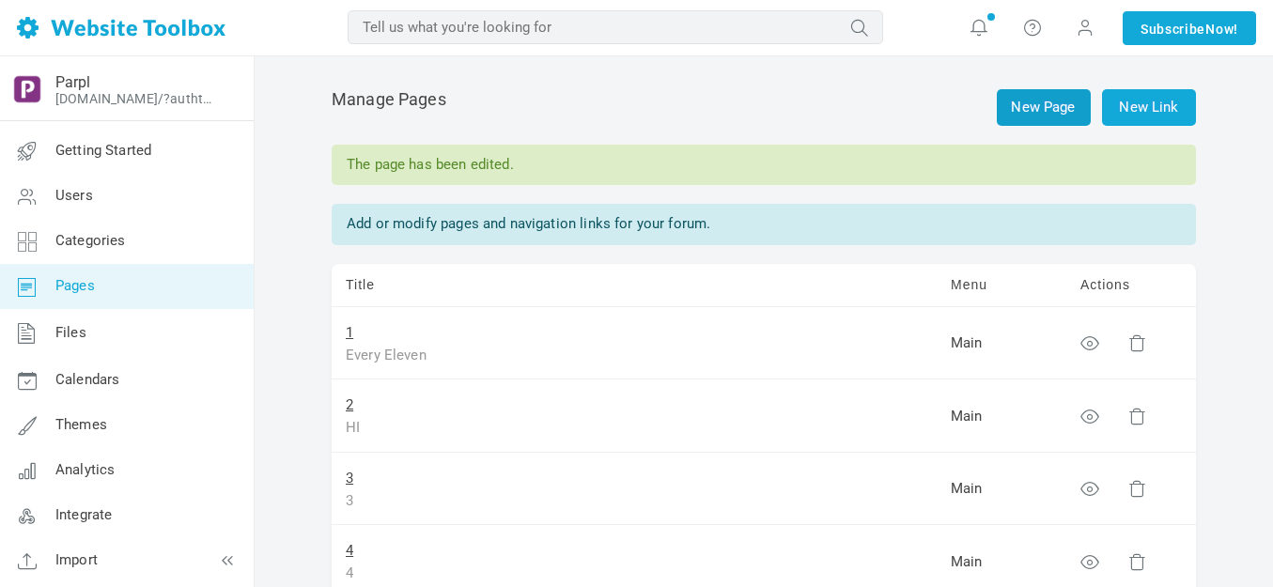
click at [1037, 111] on link "New Page" at bounding box center [1044, 107] width 94 height 37
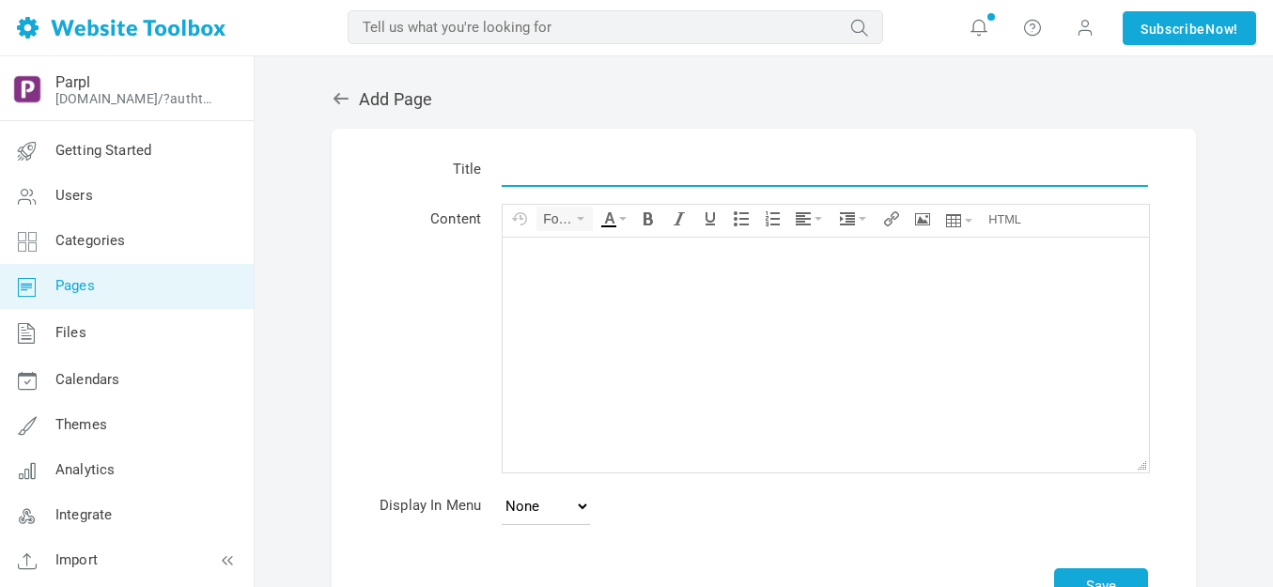
drag, startPoint x: 0, startPoint y: 0, endPoint x: 597, endPoint y: 175, distance: 622.5
click at [597, 175] on input "text" at bounding box center [825, 169] width 646 height 36
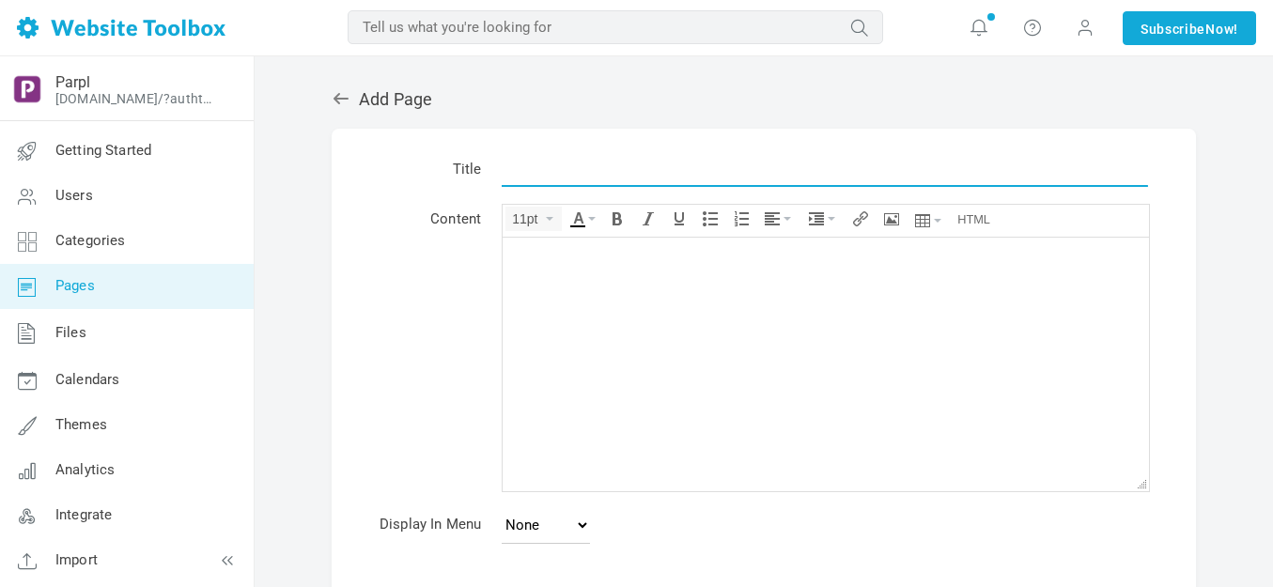
click at [598, 177] on input "text" at bounding box center [825, 169] width 646 height 36
type input "6"
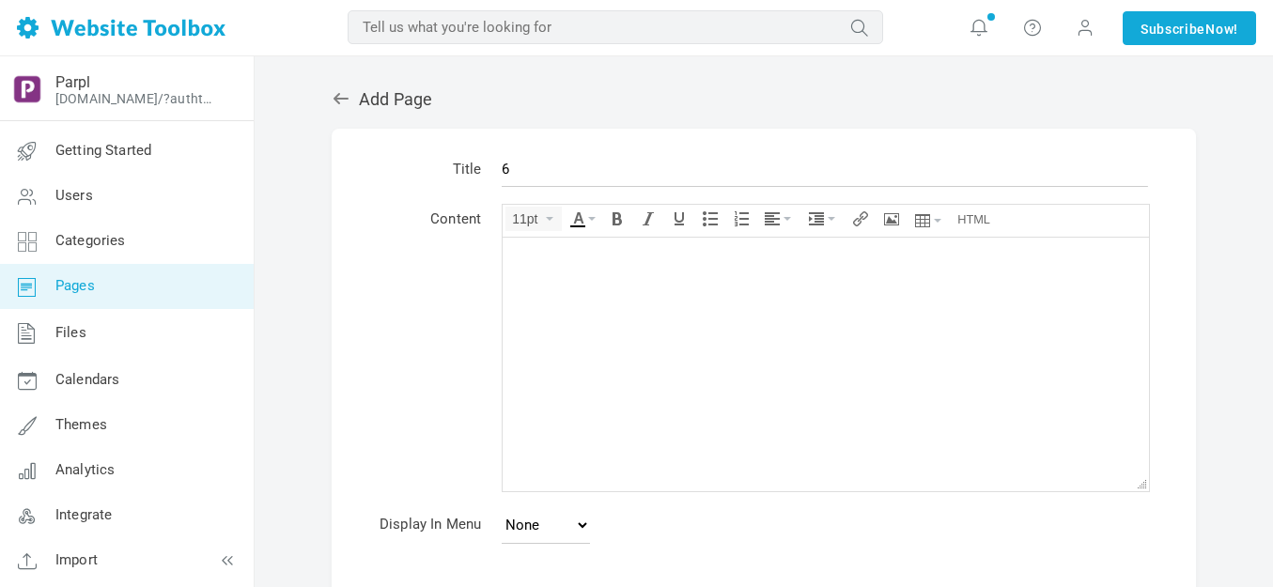
click at [592, 271] on body at bounding box center [826, 364] width 646 height 254
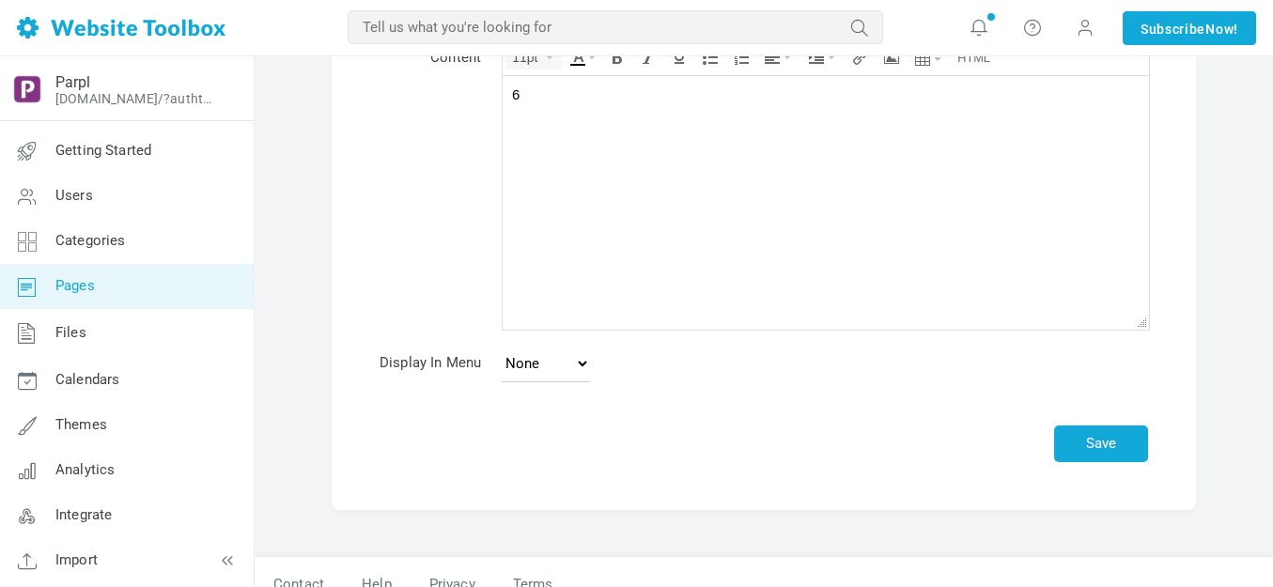
scroll to position [185, 0]
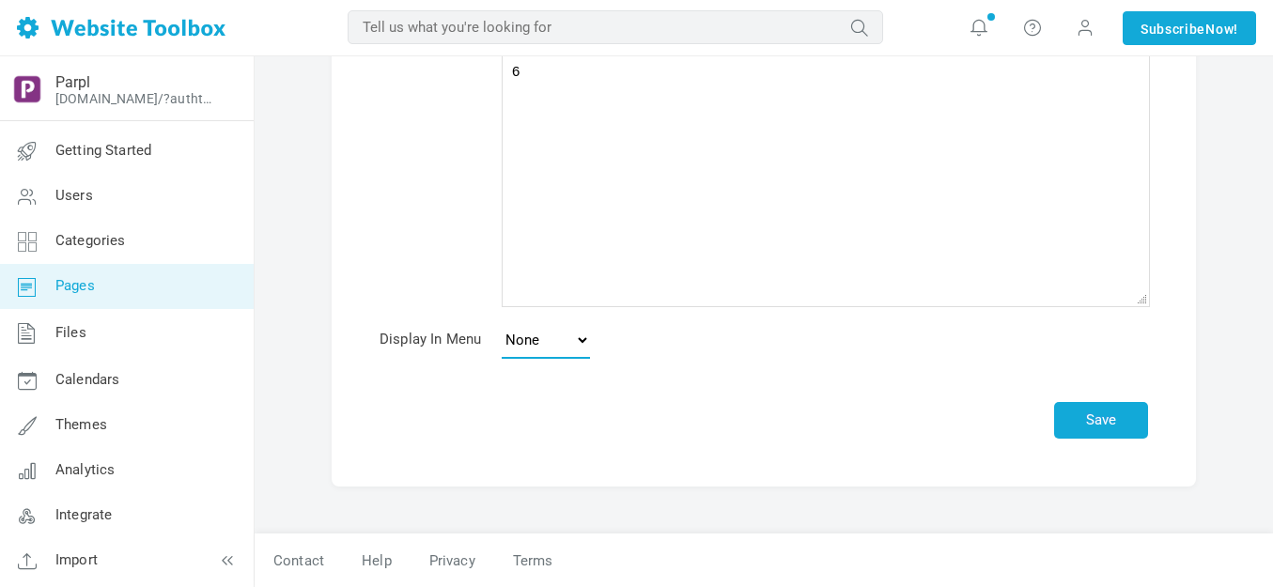
click at [584, 344] on select "None Main Menu Footer" at bounding box center [546, 340] width 88 height 38
select select "main"
click at [502, 321] on select "None Main Menu Footer" at bounding box center [546, 340] width 88 height 38
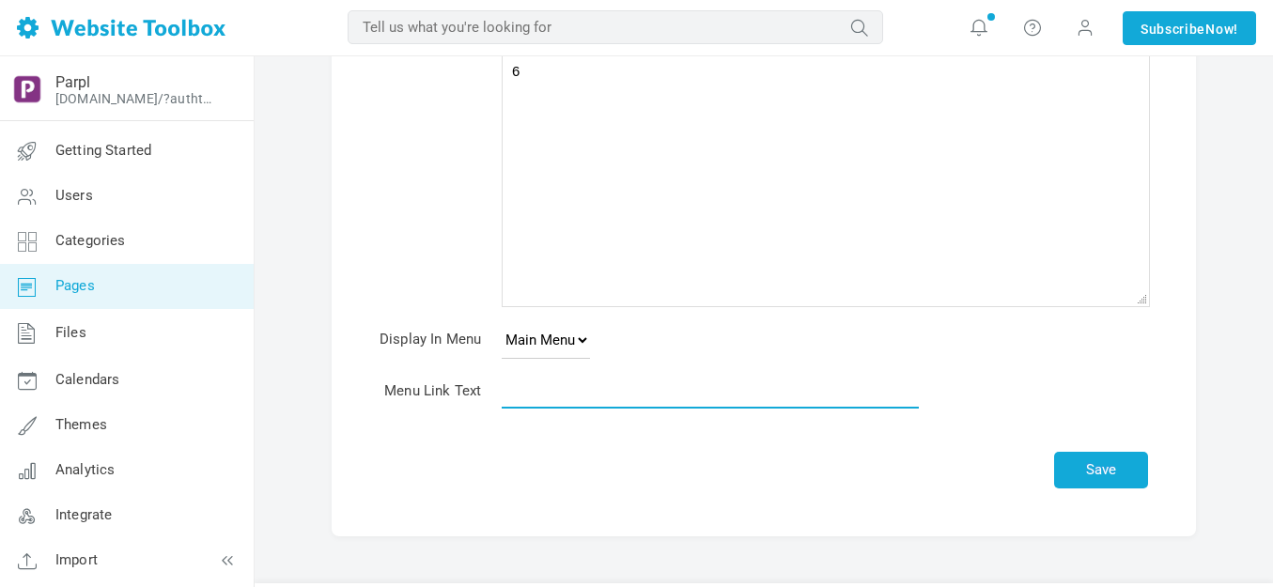
click at [558, 396] on input "text" at bounding box center [710, 391] width 417 height 36
type input "6"
click at [1081, 471] on button "Save" at bounding box center [1101, 470] width 94 height 37
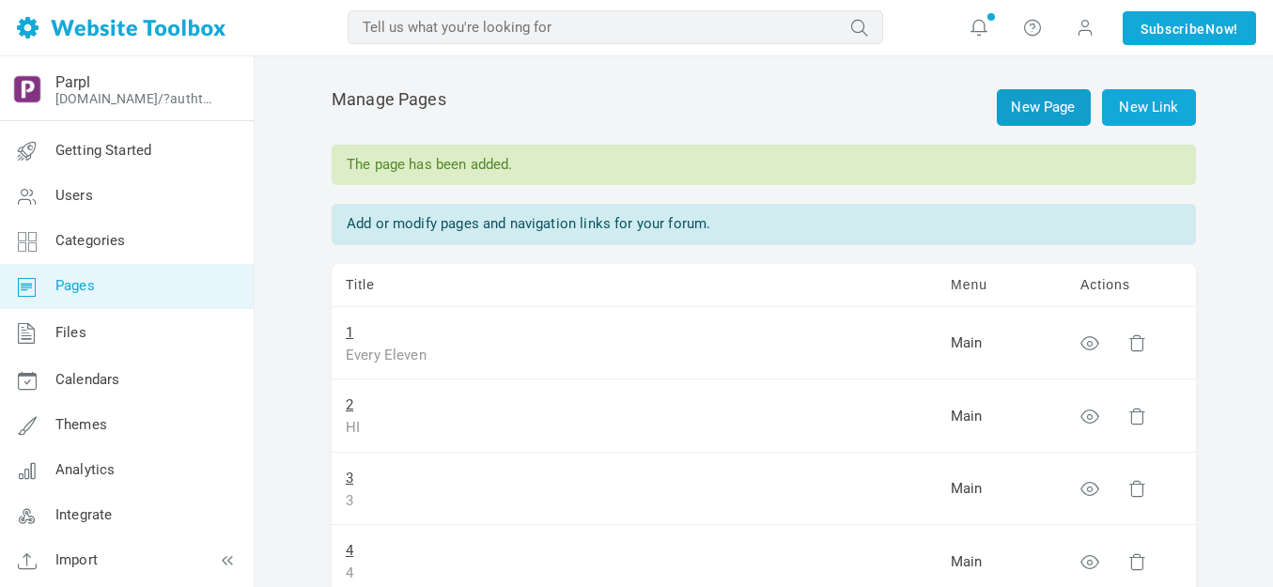
click at [1039, 115] on link "New Page" at bounding box center [1044, 107] width 94 height 37
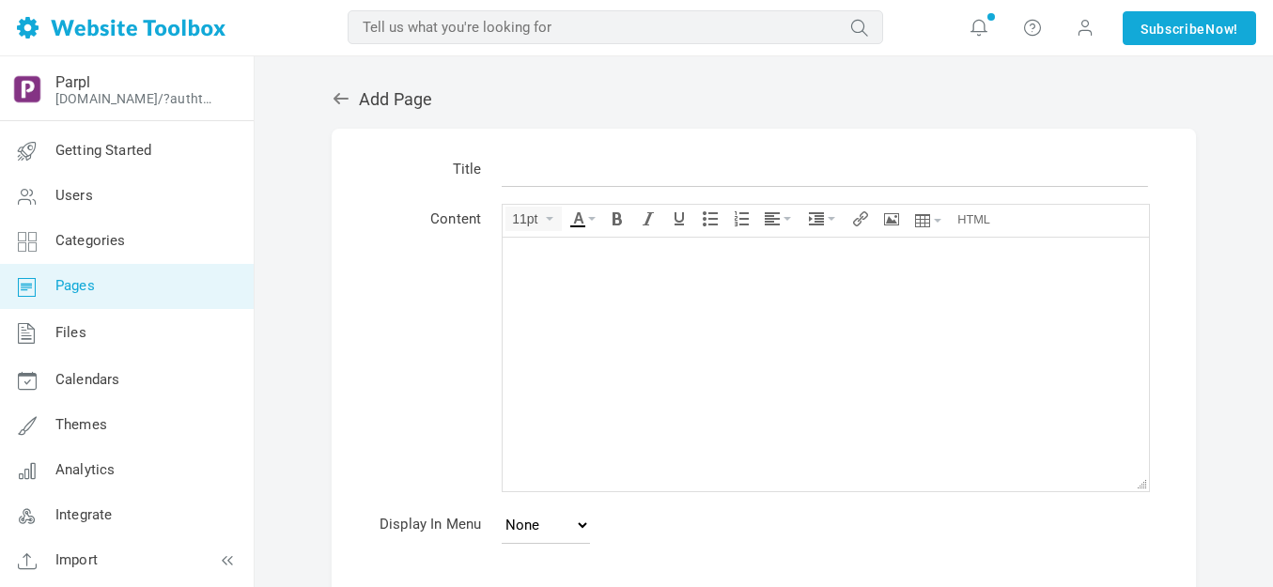
click at [631, 173] on input "text" at bounding box center [825, 169] width 646 height 36
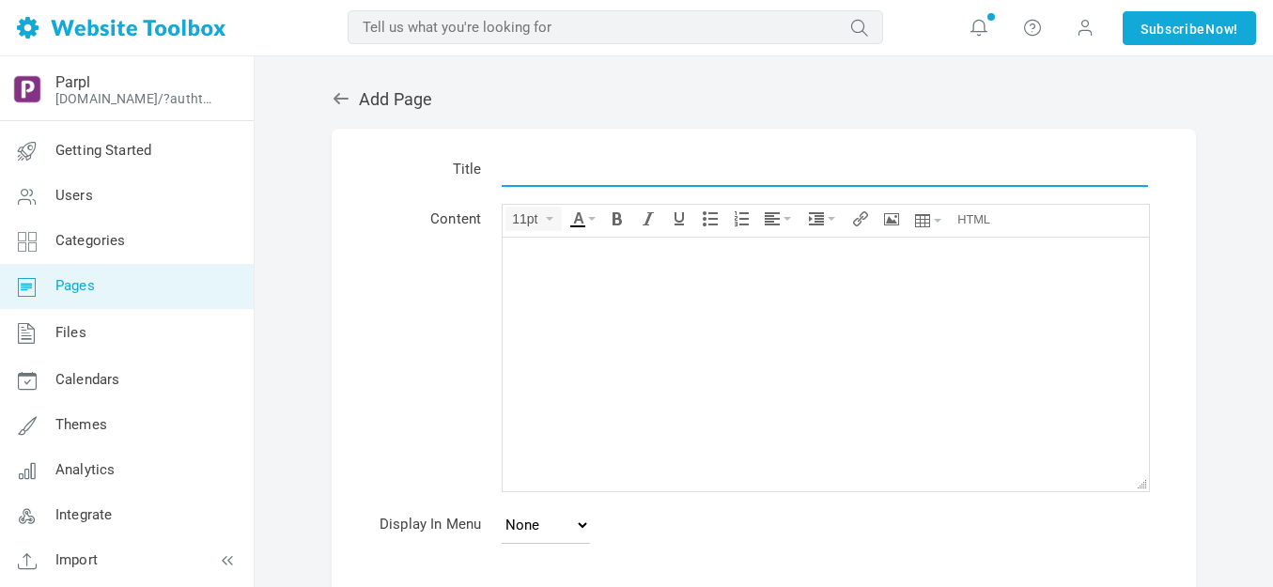
click at [631, 173] on input "text" at bounding box center [825, 169] width 646 height 36
type input "7"
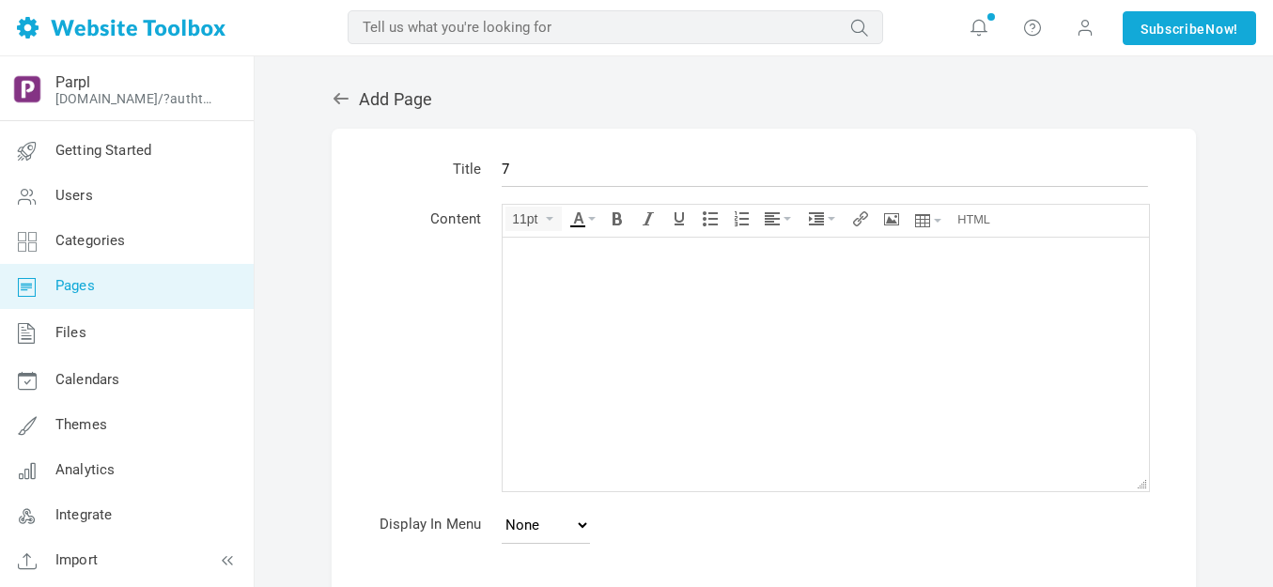
click at [618, 259] on div at bounding box center [825, 255] width 627 height 19
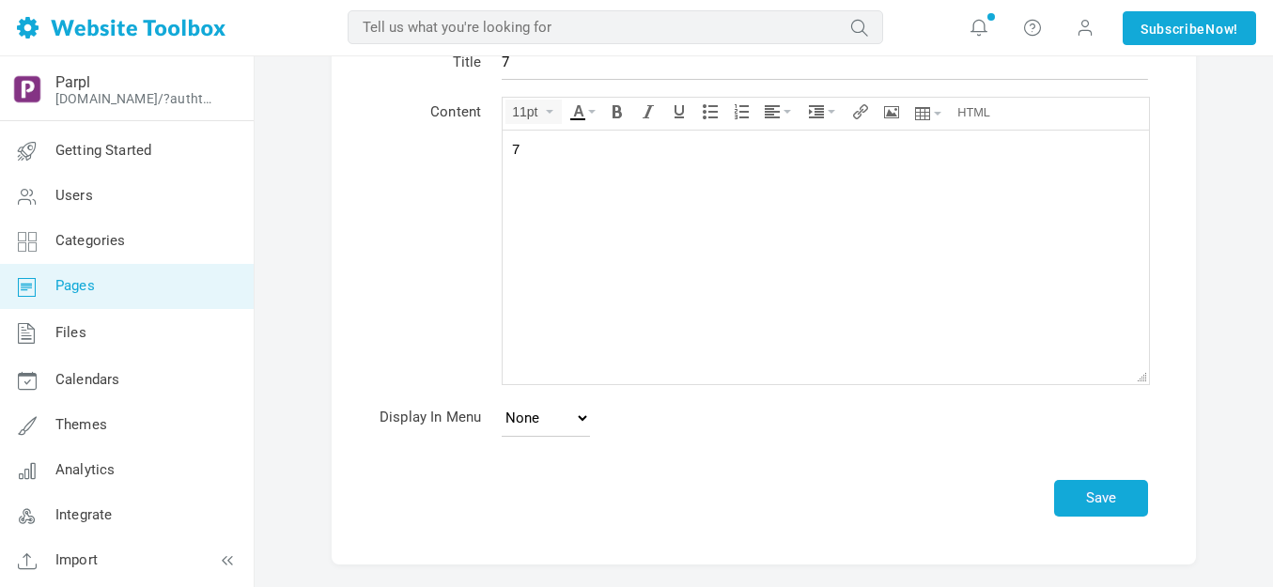
scroll to position [185, 0]
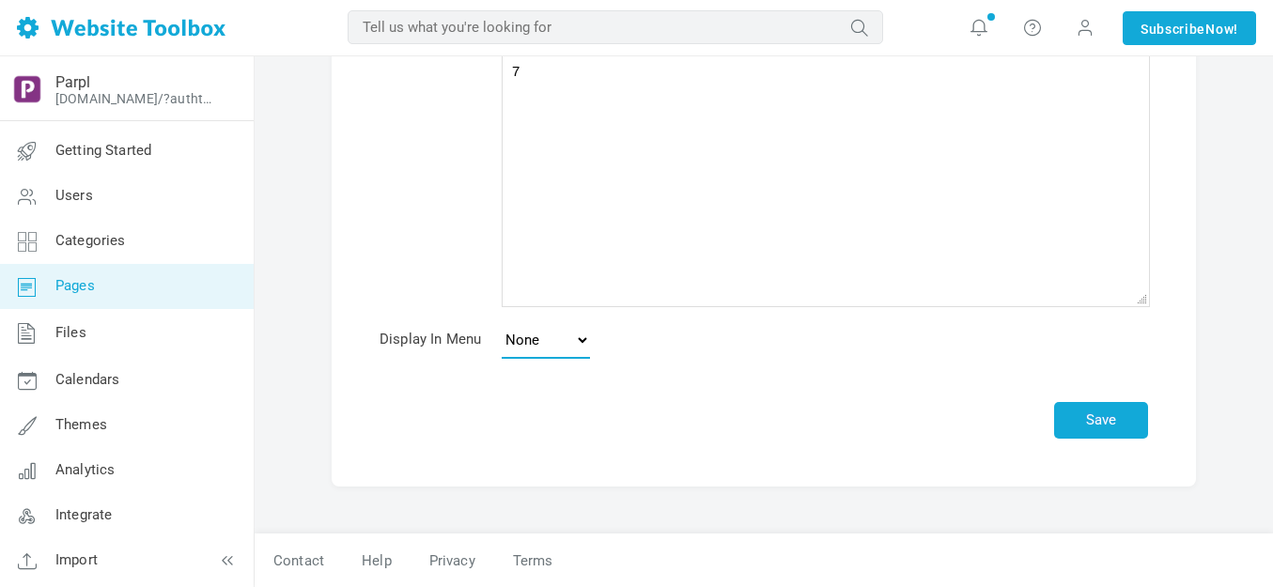
click at [586, 341] on select "None Main Menu Footer" at bounding box center [546, 340] width 88 height 38
click at [502, 321] on select "None Main Menu Footer" at bounding box center [546, 340] width 88 height 38
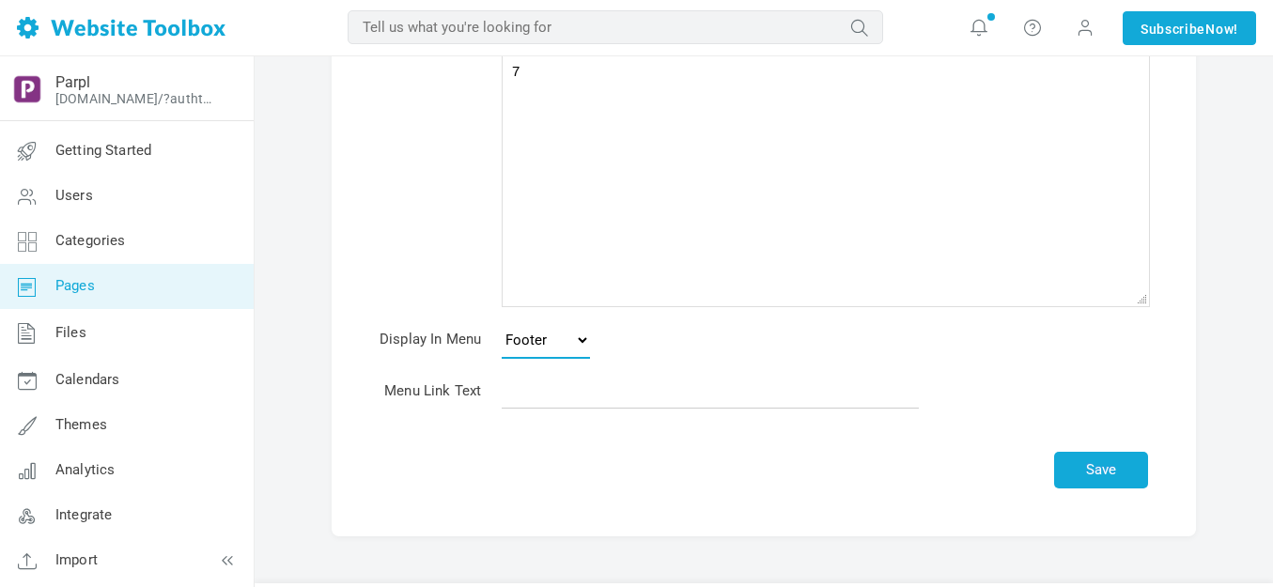
click at [585, 338] on select "None Main Menu Footer" at bounding box center [546, 340] width 88 height 38
select select "main"
click at [502, 321] on select "None Main Menu Footer" at bounding box center [546, 340] width 88 height 38
click at [558, 390] on input "text" at bounding box center [710, 391] width 417 height 36
type input "7"
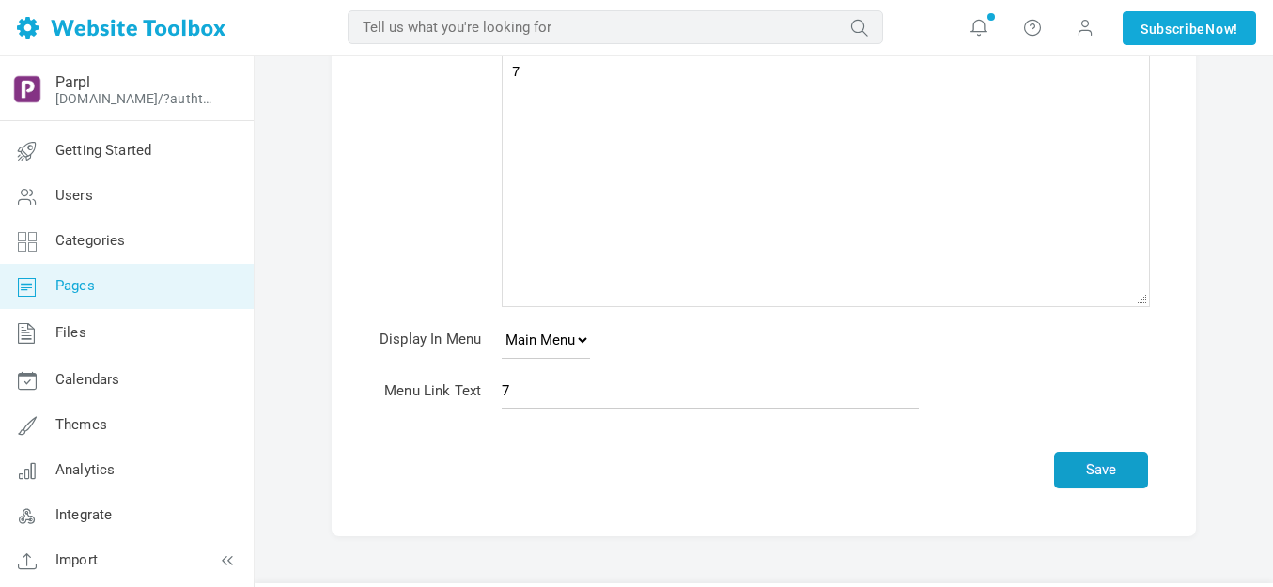
click at [1102, 472] on button "Save" at bounding box center [1101, 470] width 94 height 37
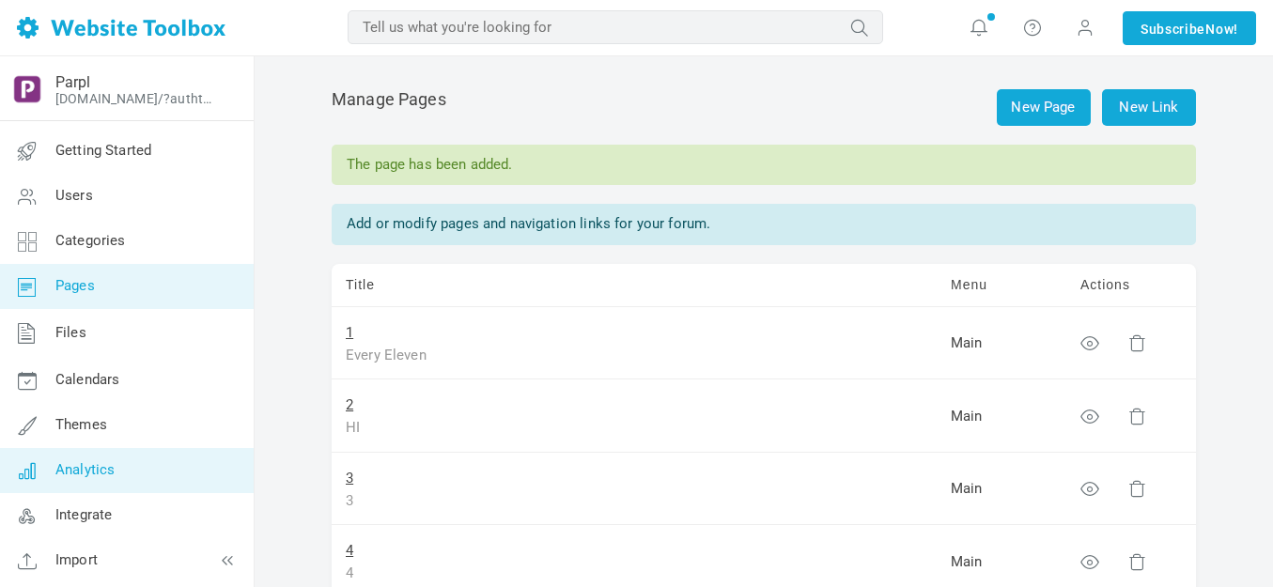
scroll to position [48, 0]
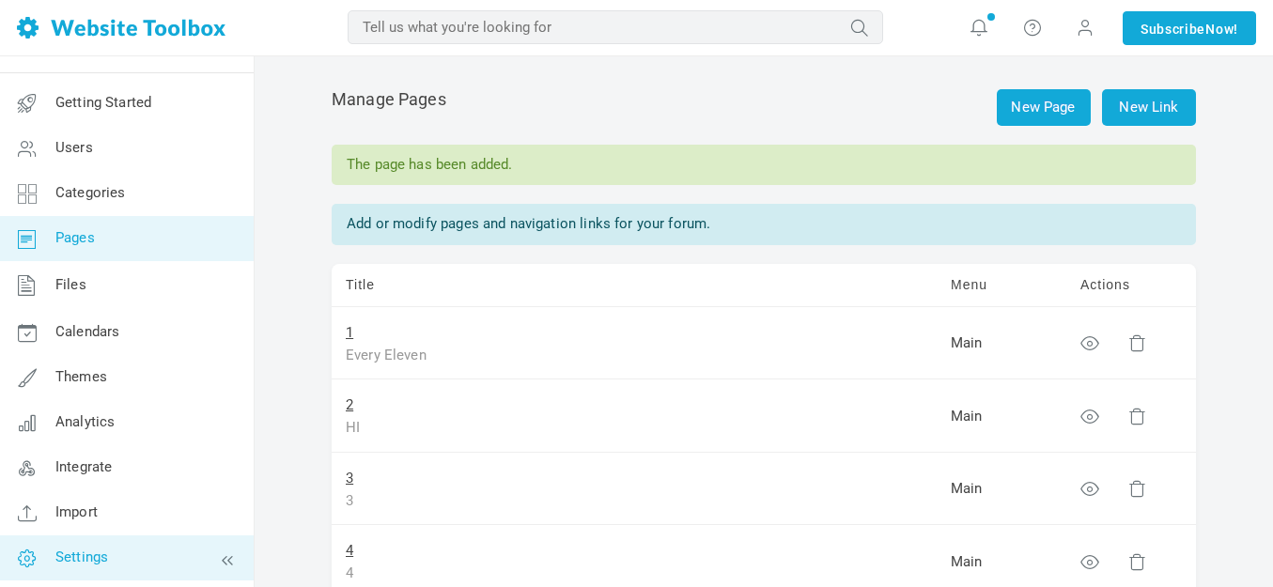
click at [91, 557] on span "Settings" at bounding box center [81, 557] width 53 height 17
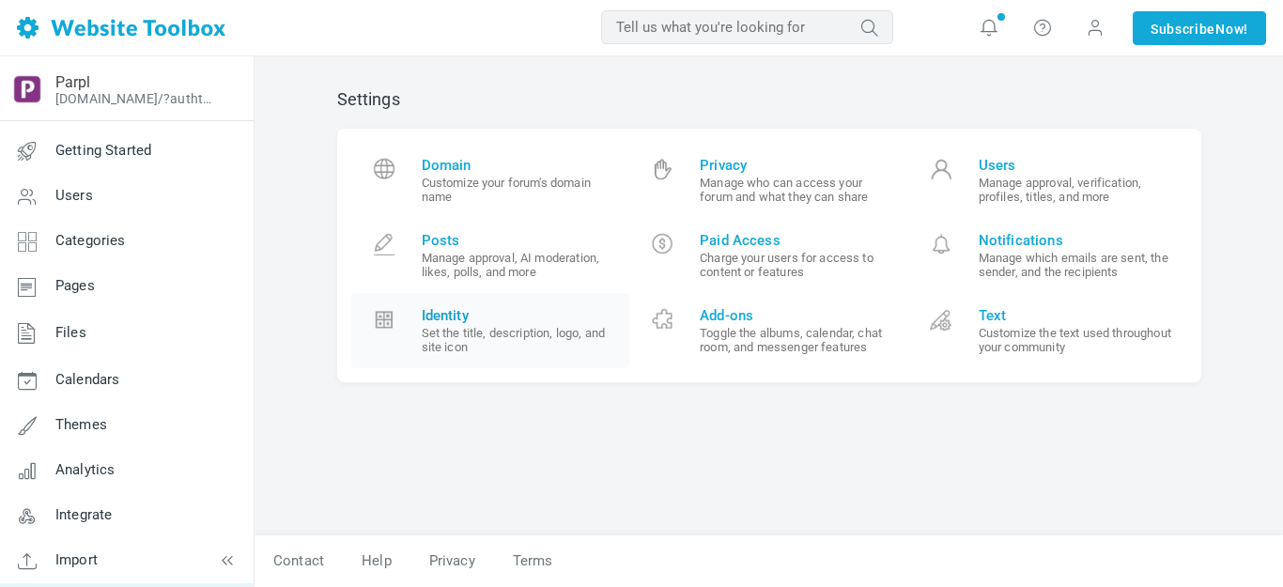
click at [443, 315] on span "Identity" at bounding box center [519, 315] width 194 height 17
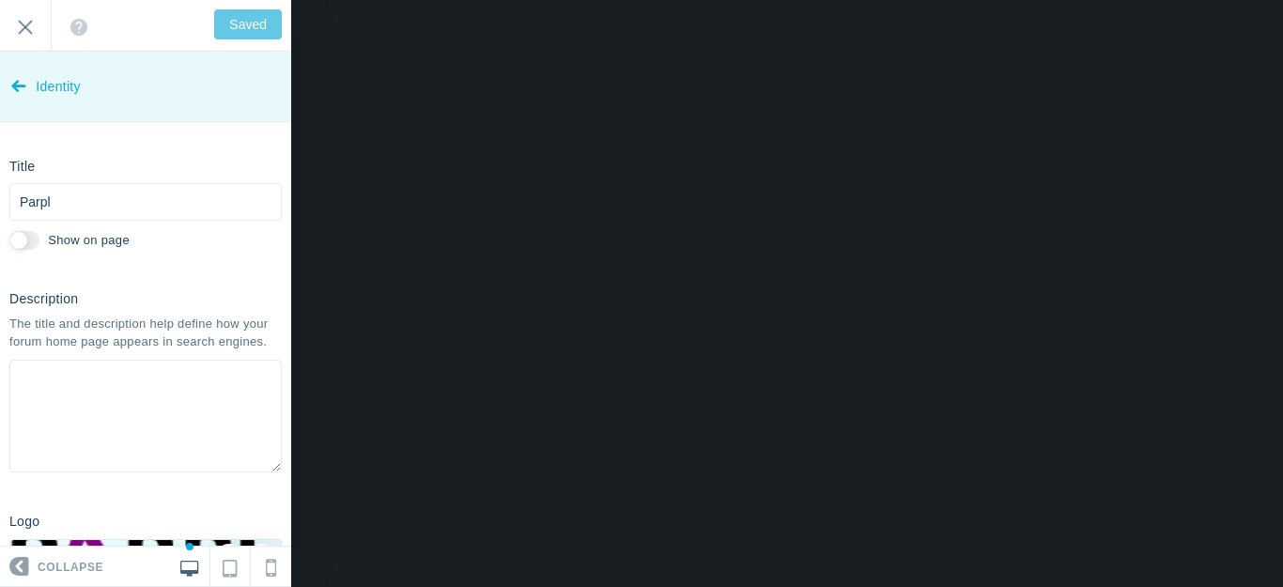
click at [18, 85] on icon at bounding box center [18, 82] width 15 height 70
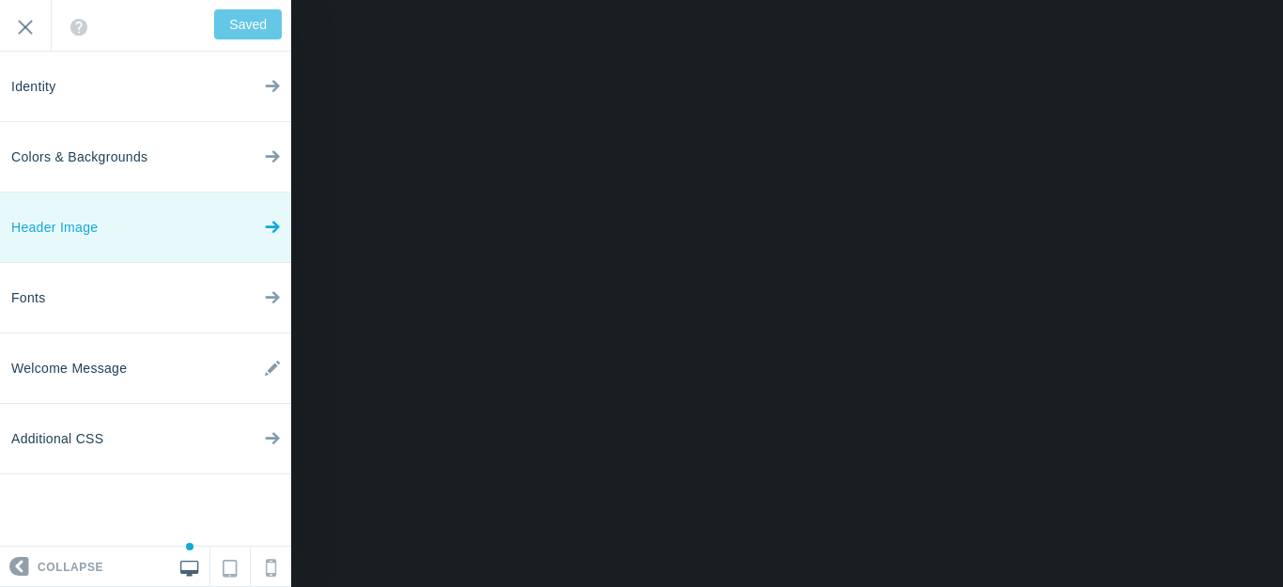
click at [198, 224] on link "Header Image" at bounding box center [145, 228] width 291 height 70
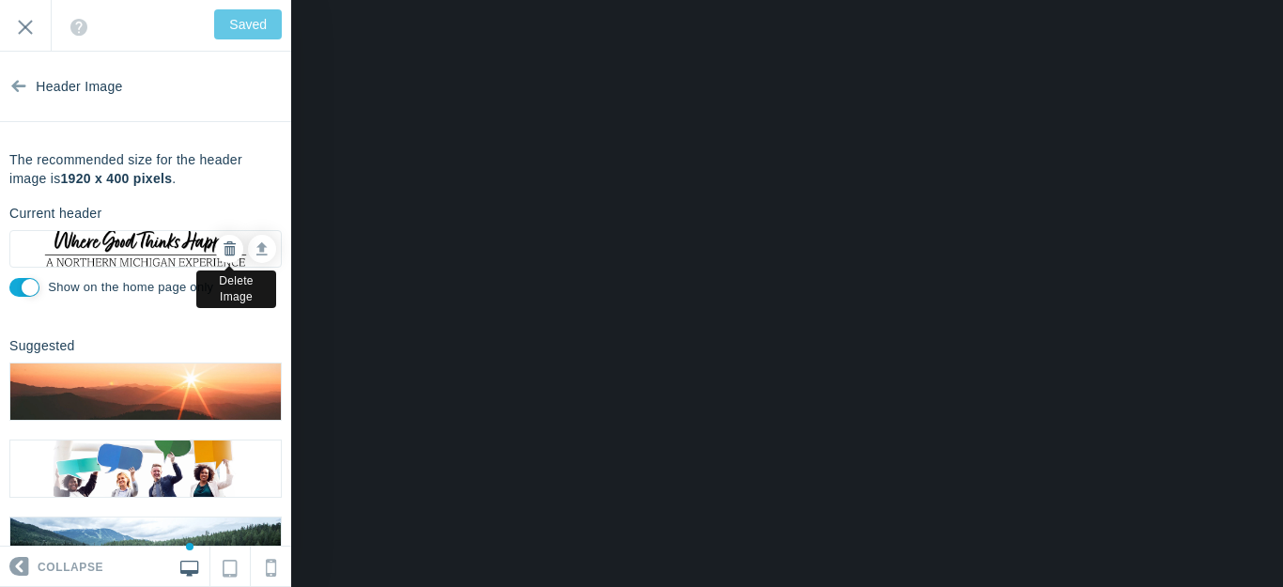
click at [223, 250] on icon at bounding box center [229, 248] width 13 height 13
checkbox input "false"
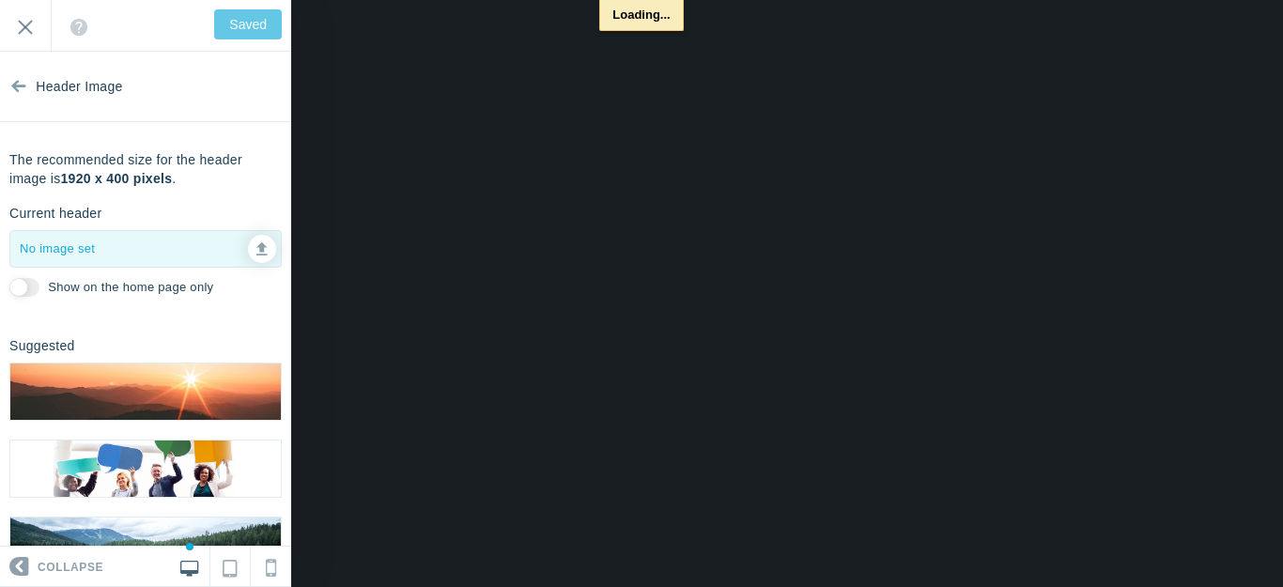
type input "Save"
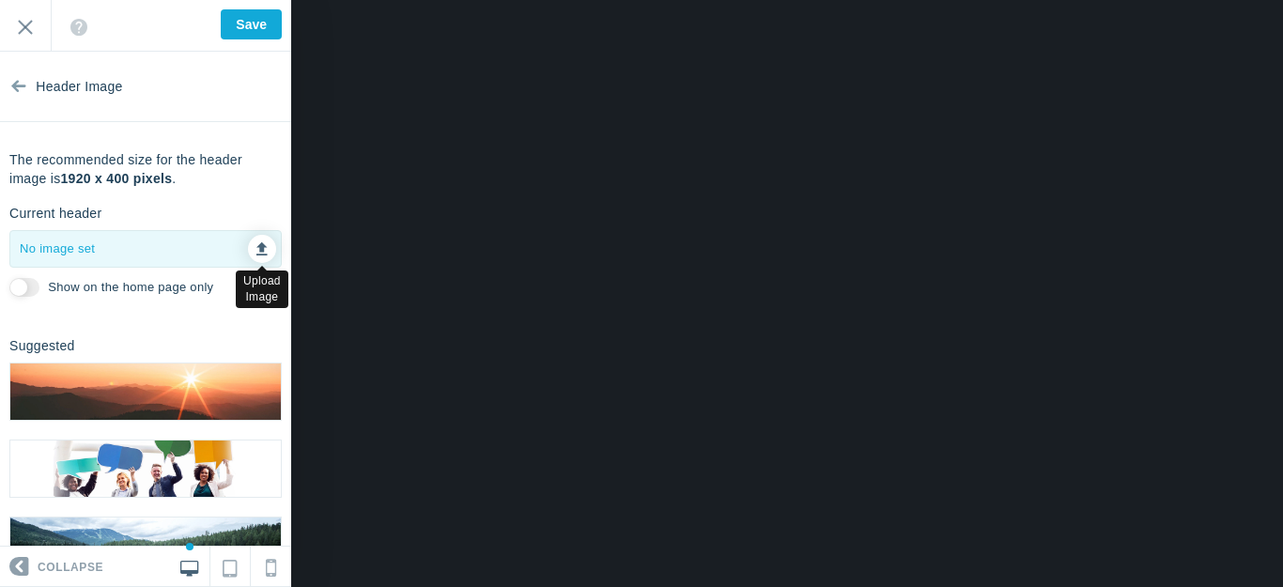
click at [256, 247] on icon at bounding box center [261, 246] width 11 height 13
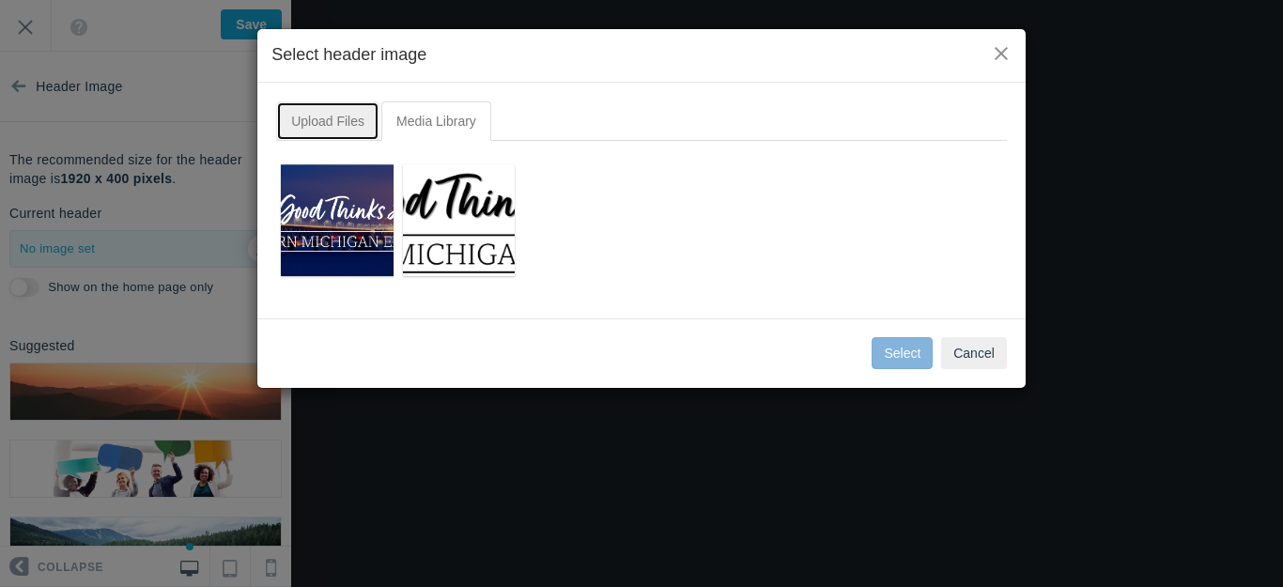
click at [335, 124] on link "Upload Files" at bounding box center [327, 120] width 103 height 39
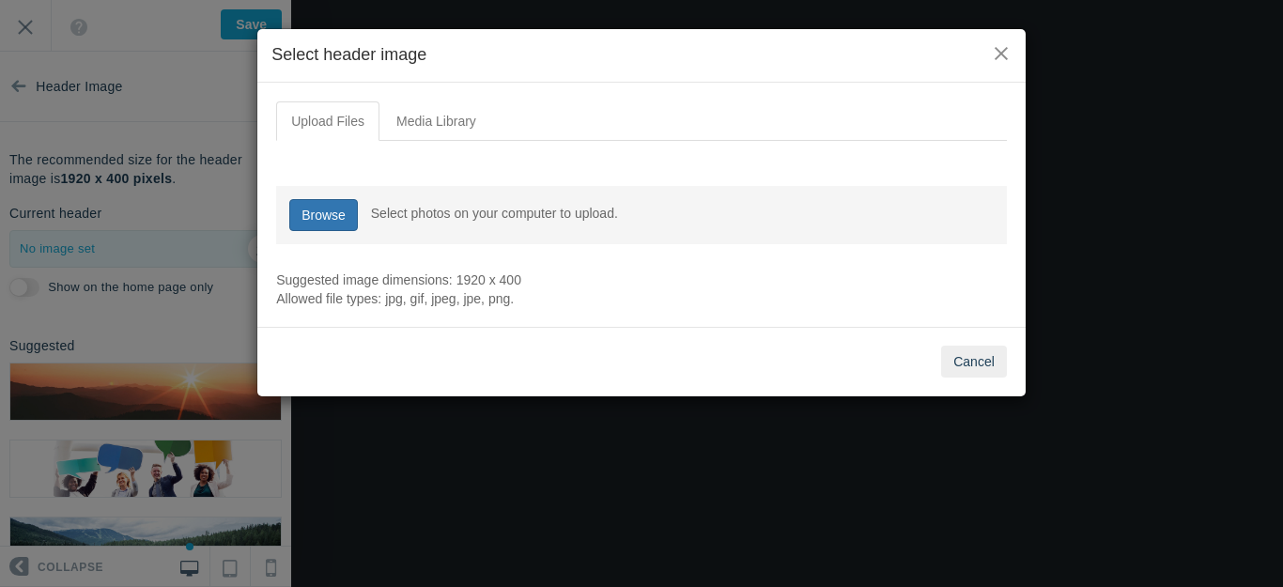
click at [333, 220] on link "Browse" at bounding box center [323, 215] width 69 height 32
type input "C:\fakepath\Slide1.PNG"
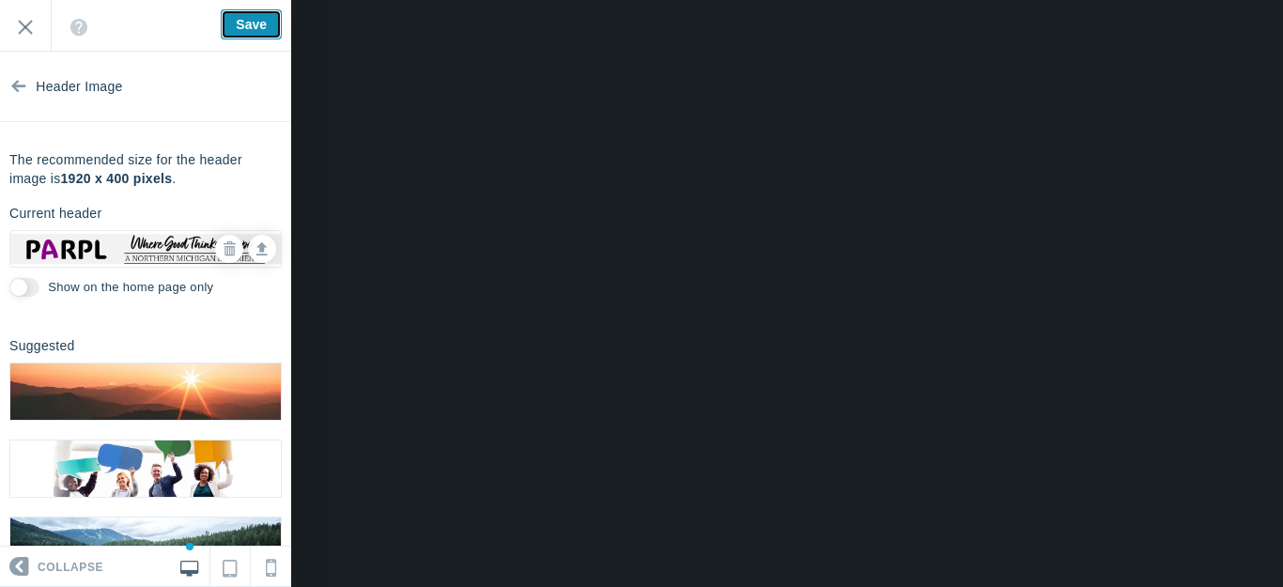
click at [257, 19] on input "Save" at bounding box center [251, 24] width 61 height 30
click at [223, 250] on icon at bounding box center [229, 248] width 13 height 13
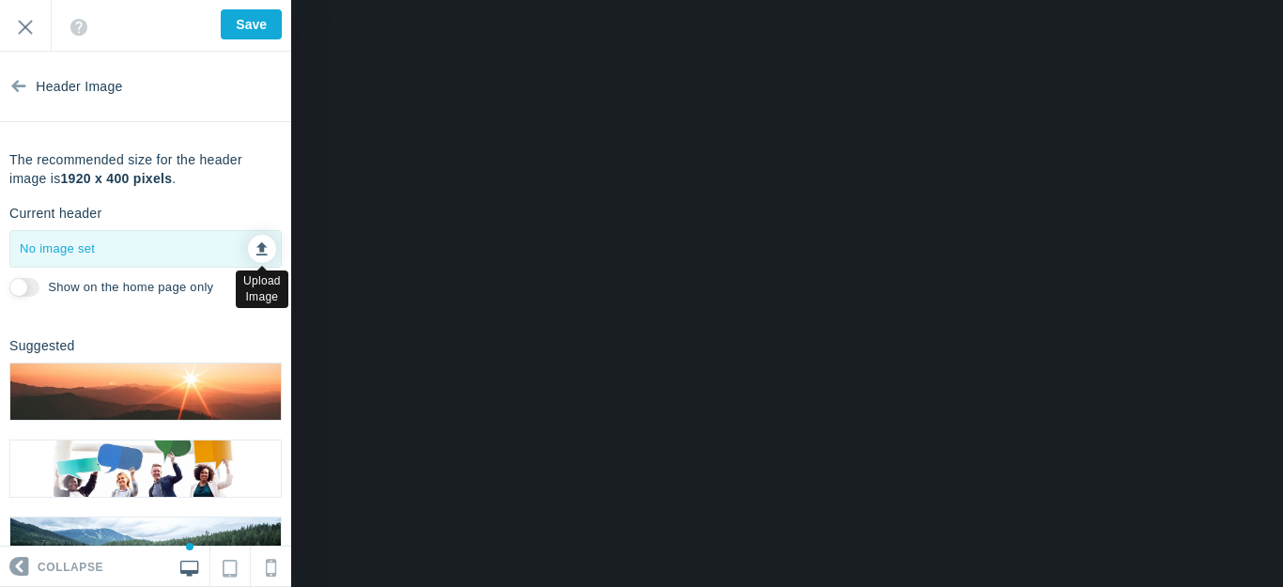
click at [256, 245] on icon at bounding box center [261, 246] width 11 height 13
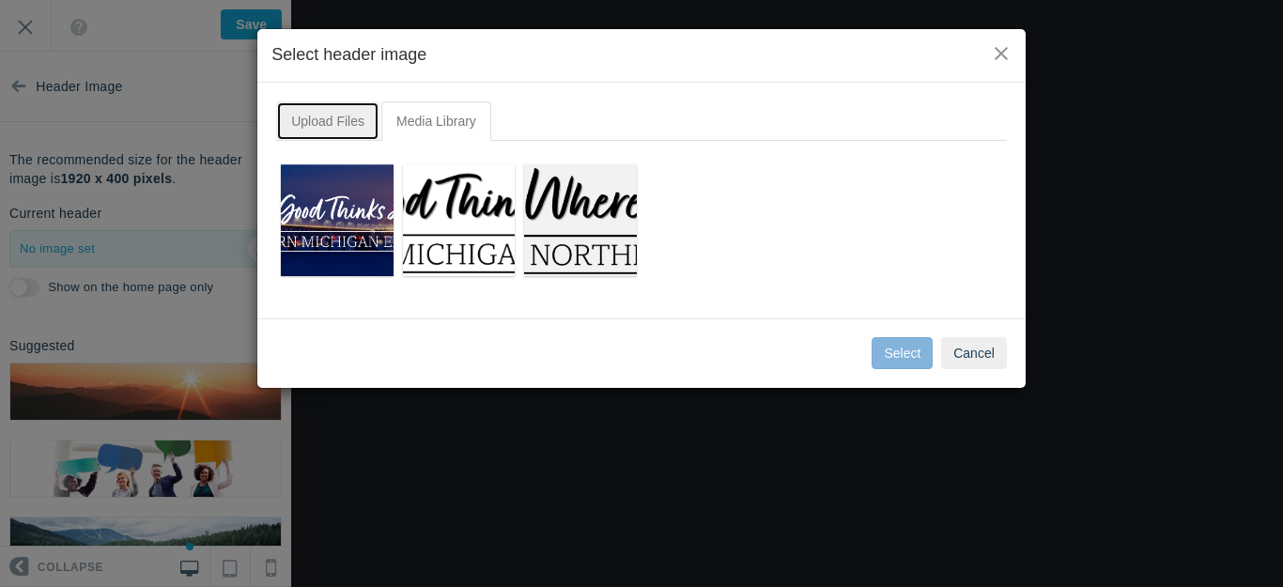
click at [348, 124] on link "Upload Files" at bounding box center [327, 120] width 103 height 39
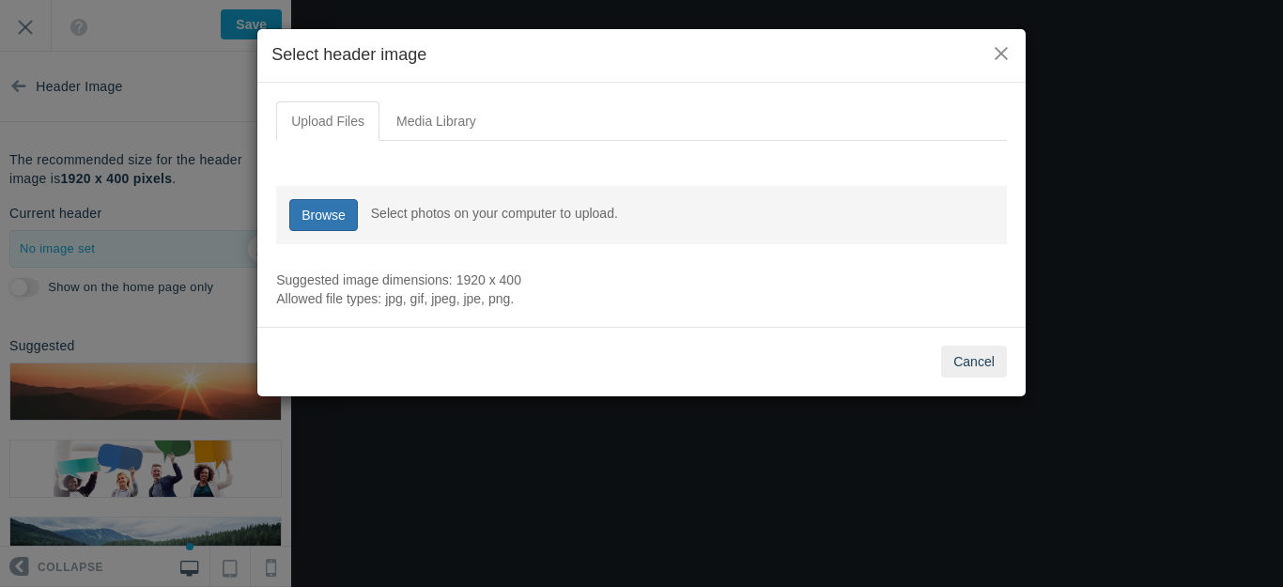
click at [330, 212] on link "Browse" at bounding box center [323, 215] width 69 height 32
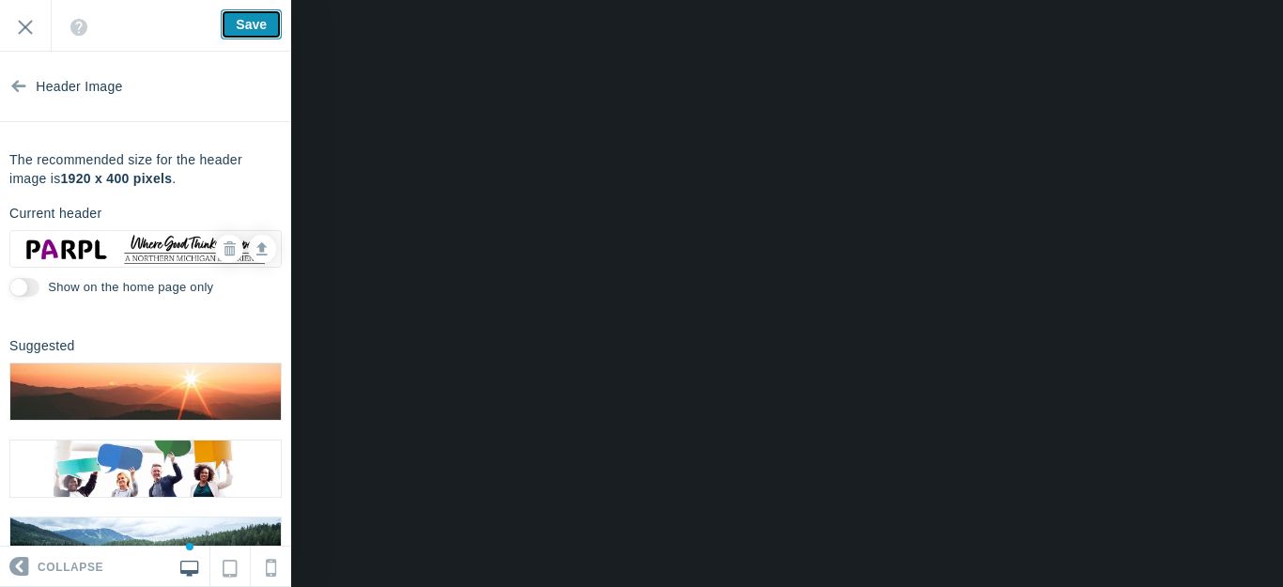
click at [256, 20] on input "Save" at bounding box center [251, 24] width 61 height 30
click at [223, 246] on icon at bounding box center [229, 248] width 13 height 13
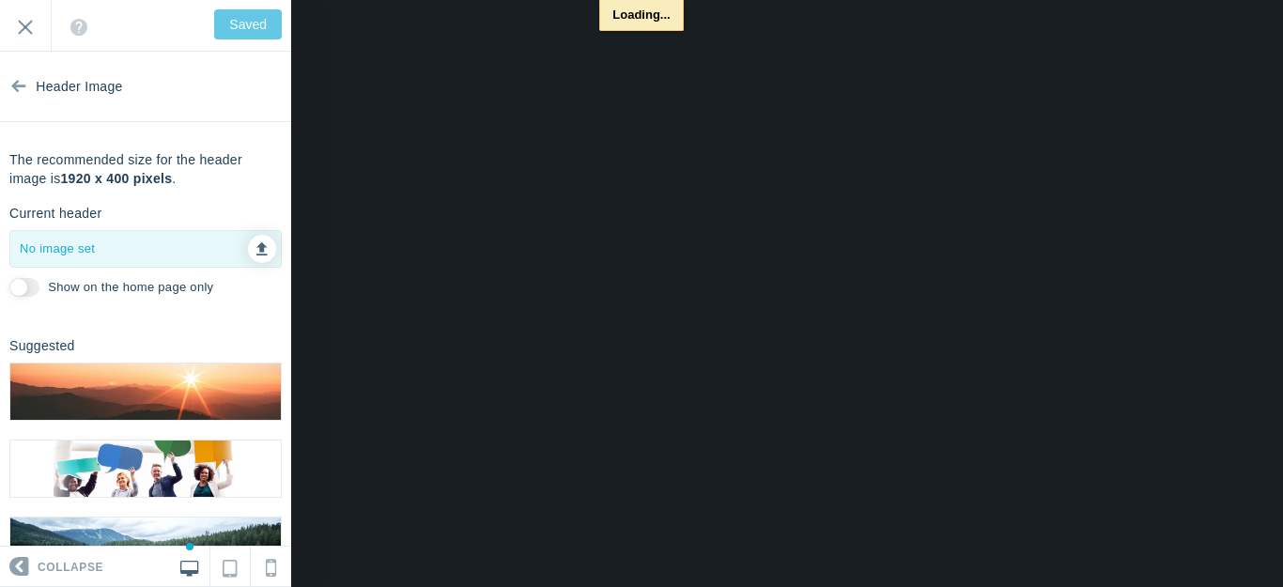
type input "Save"
click at [256, 248] on icon at bounding box center [261, 246] width 11 height 13
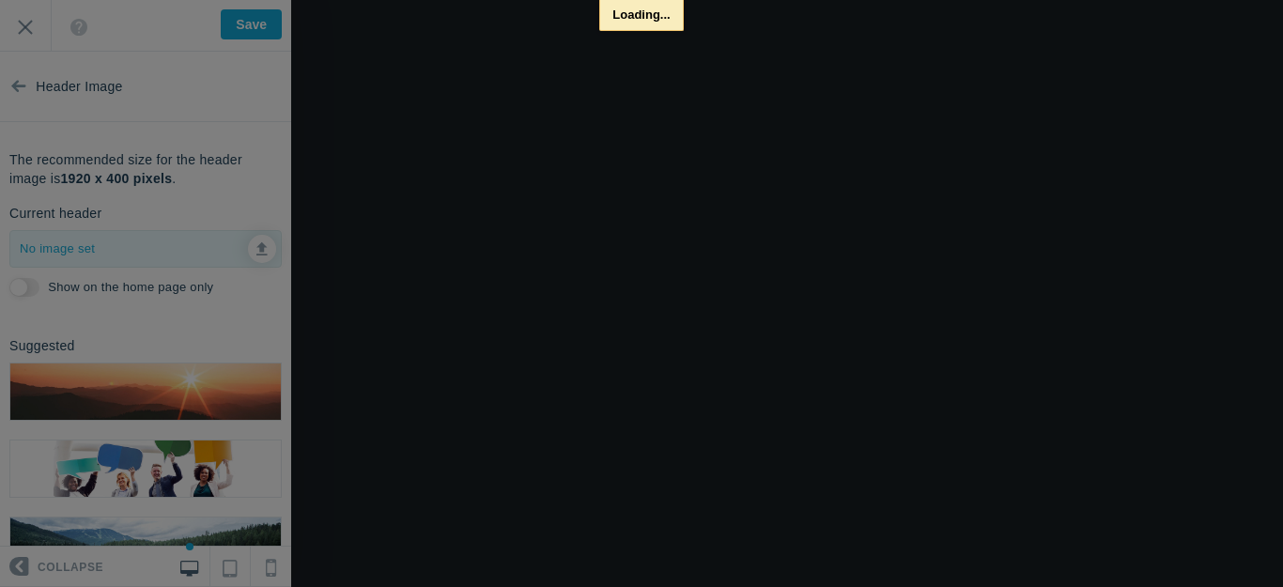
click at [0, 0] on div "× Select header image Upload Files Media Library You haven't uploaded any image…" at bounding box center [0, 0] width 0 height 0
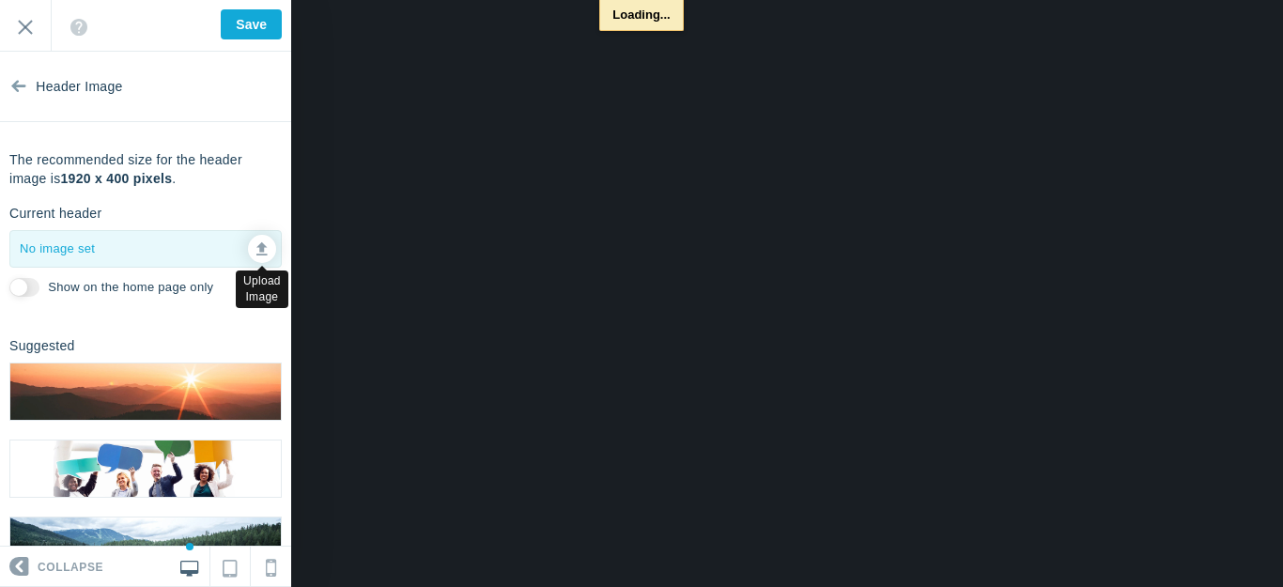
click at [256, 252] on icon at bounding box center [261, 246] width 11 height 13
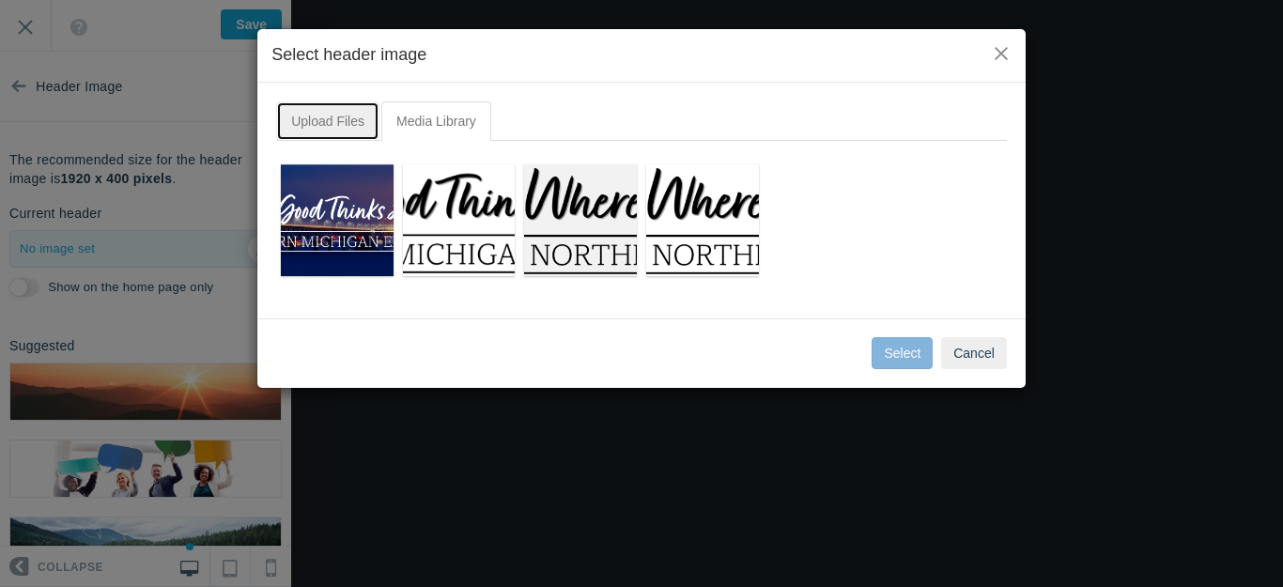
click at [330, 119] on link "Upload Files" at bounding box center [327, 120] width 103 height 39
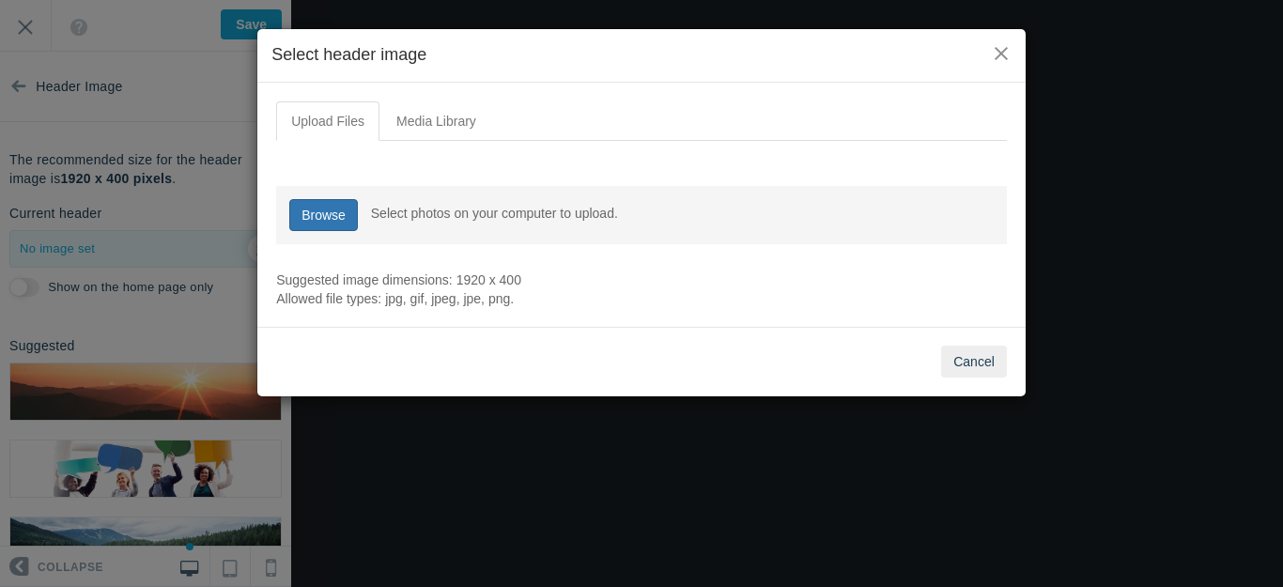
click at [325, 209] on link "Browse" at bounding box center [323, 215] width 69 height 32
type input "C:\fakepath\Slide1.PNG"
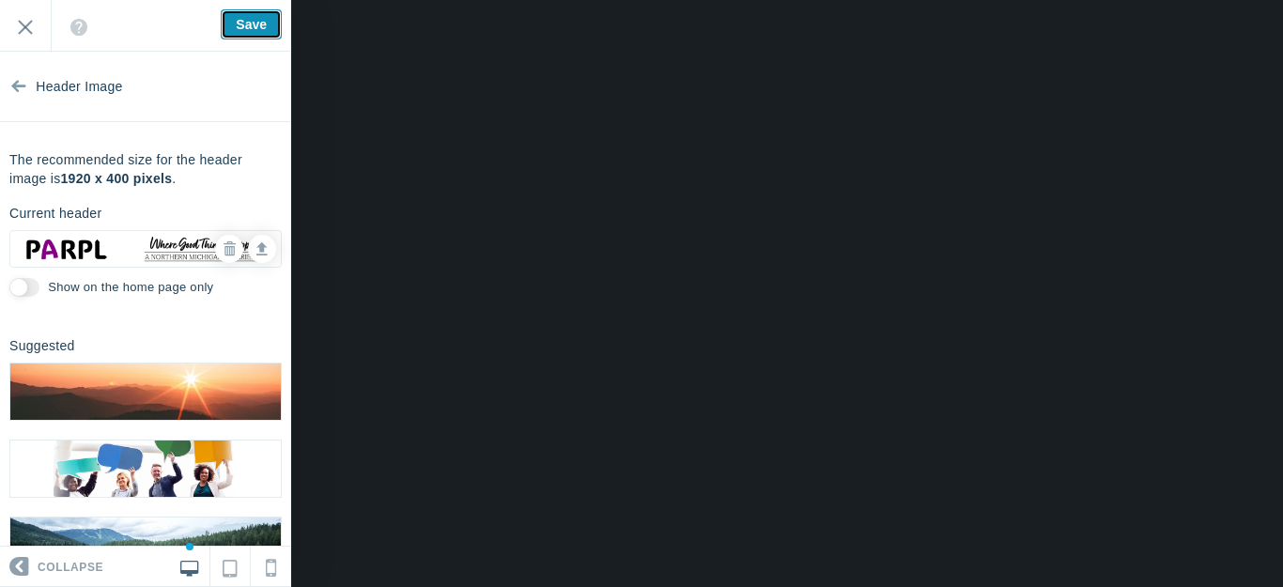
click at [236, 22] on input "Save" at bounding box center [251, 24] width 61 height 30
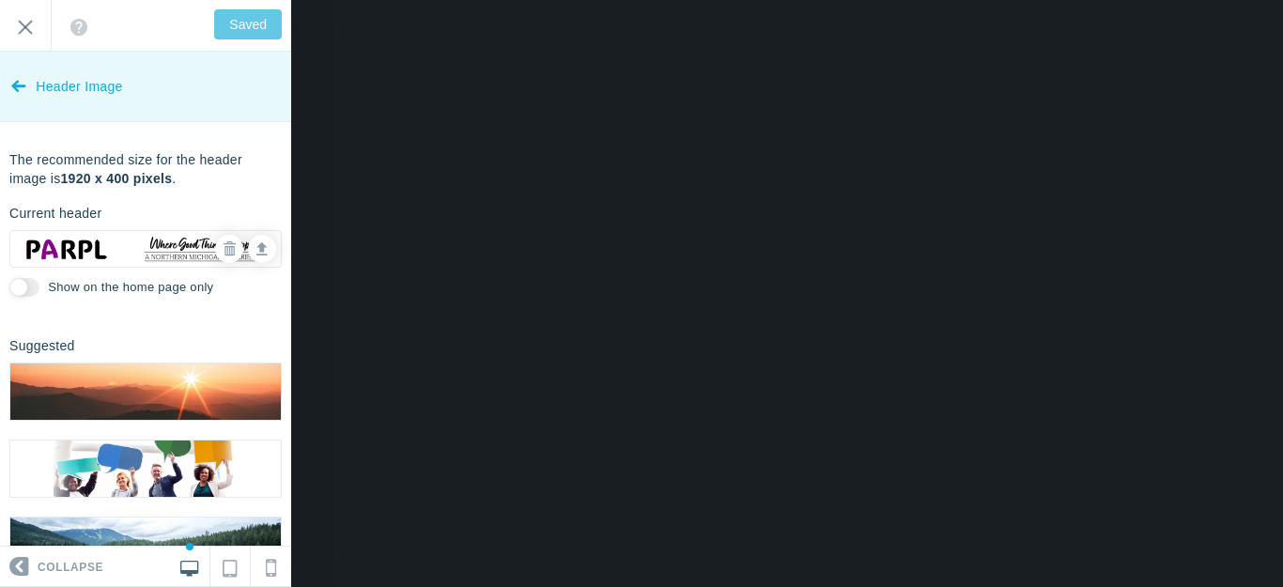
click at [19, 83] on icon at bounding box center [18, 82] width 15 height 70
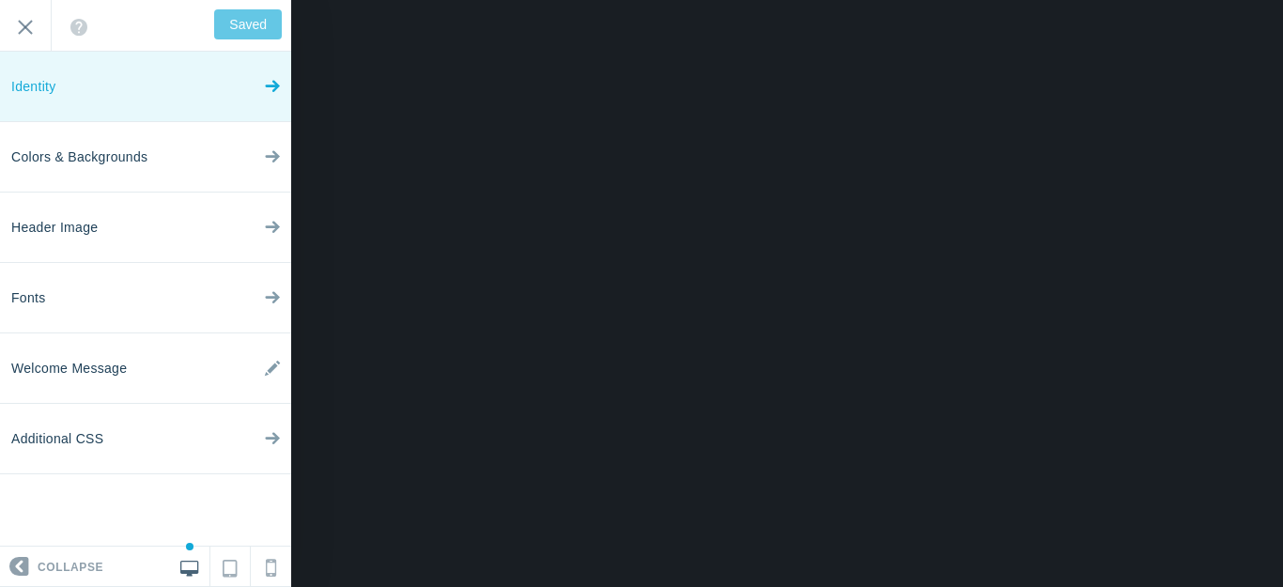
click at [260, 79] on link "Identity" at bounding box center [145, 87] width 291 height 70
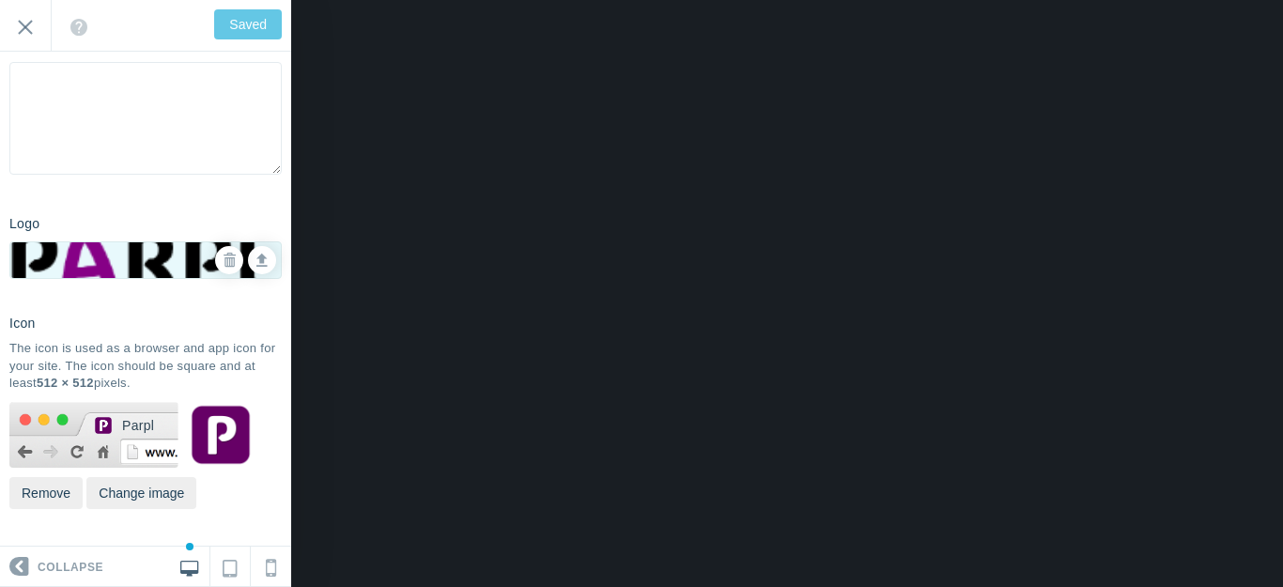
scroll to position [316, 0]
click at [41, 488] on button "Remove" at bounding box center [45, 493] width 73 height 32
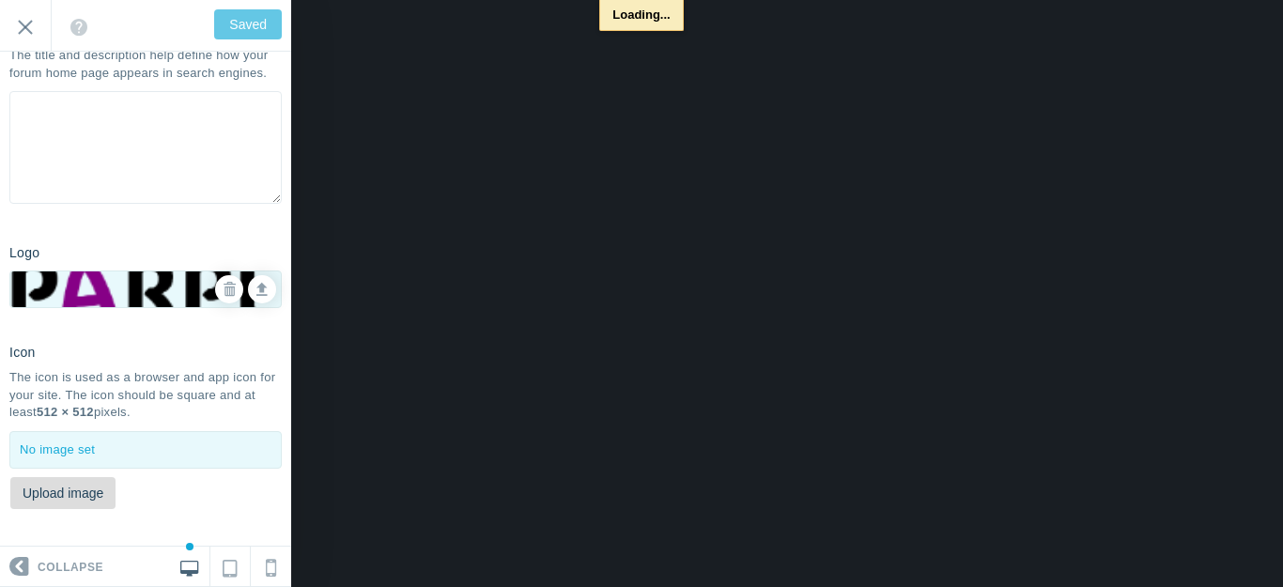
scroll to position [287, 0]
type input "Save"
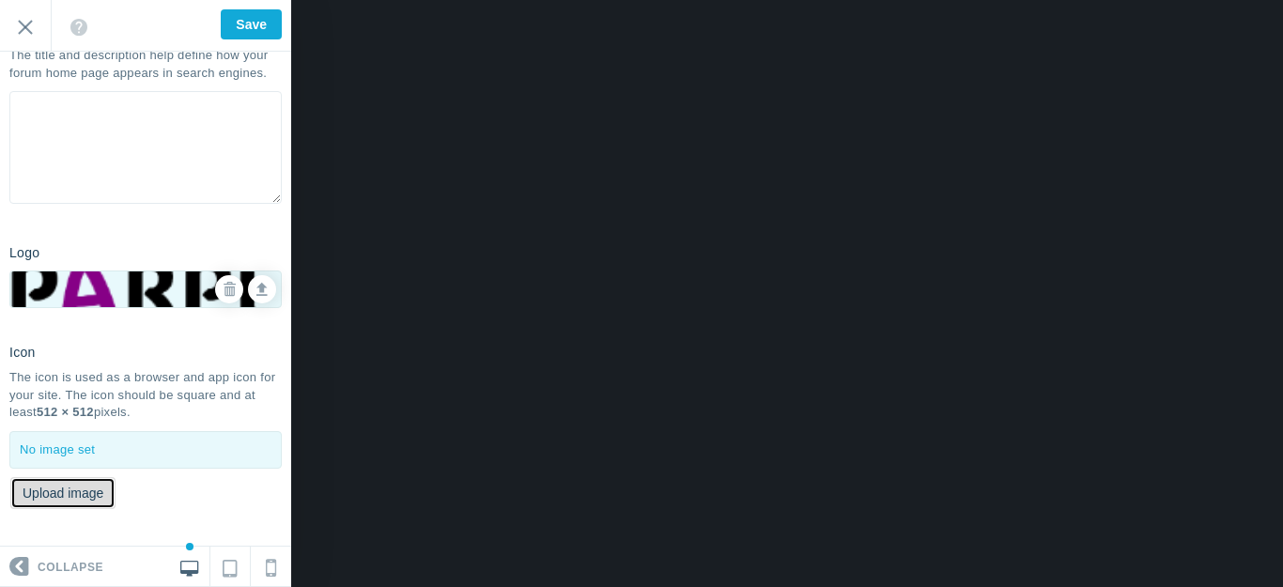
click at [83, 492] on button "Upload image" at bounding box center [62, 493] width 105 height 32
type input "C:\fakepath\Slide3.PNG"
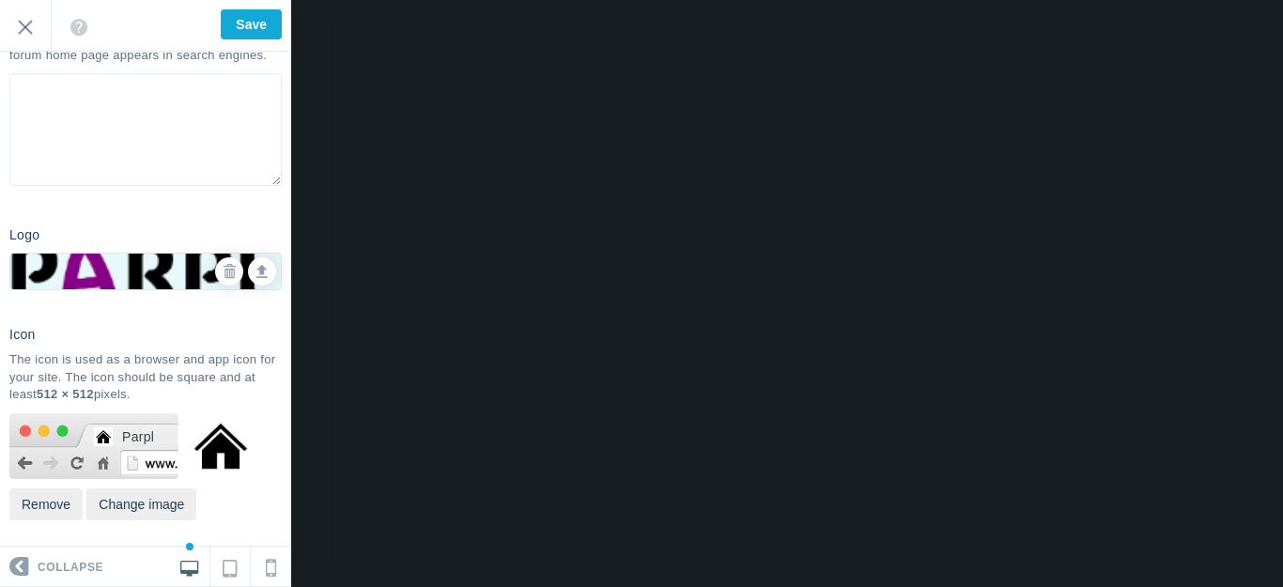
scroll to position [316, 0]
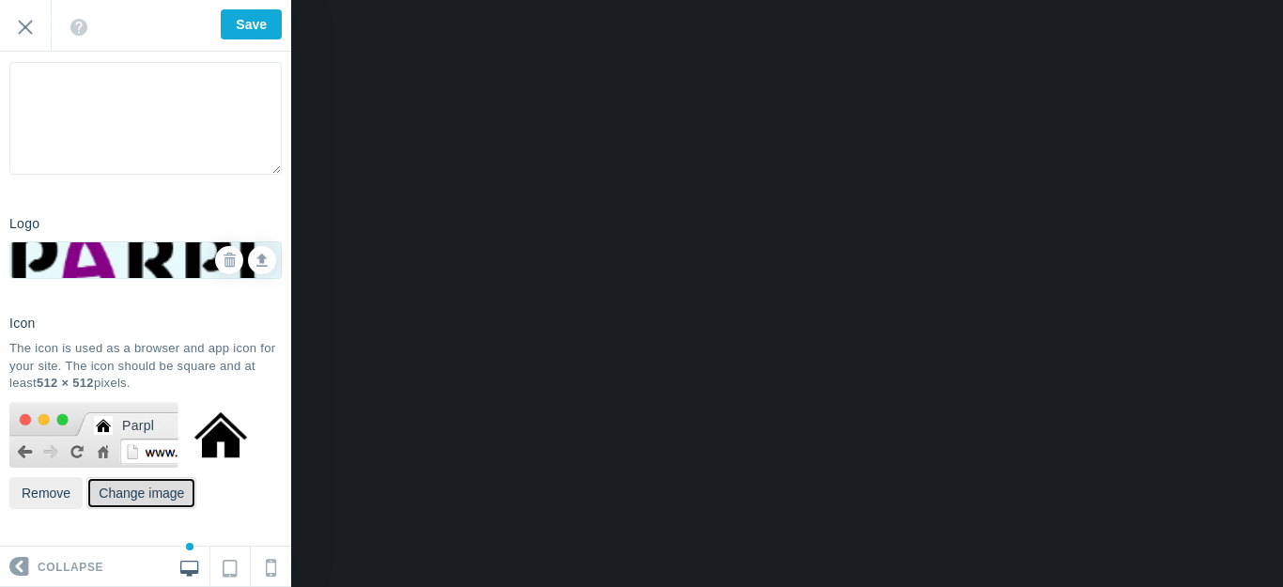
click at [127, 497] on button "Change image" at bounding box center [141, 493] width 110 height 32
type input "C:\fakepath\output-onlinepngtools - 2025-05-26T183955.010.png"
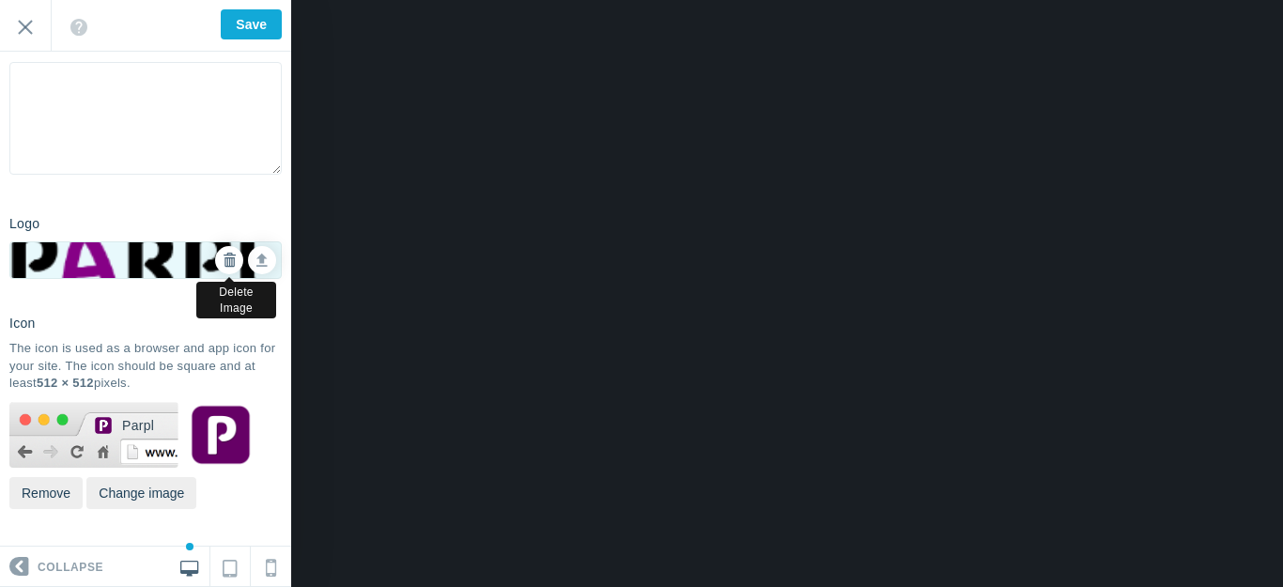
click at [223, 259] on icon at bounding box center [229, 260] width 13 height 13
checkbox input "true"
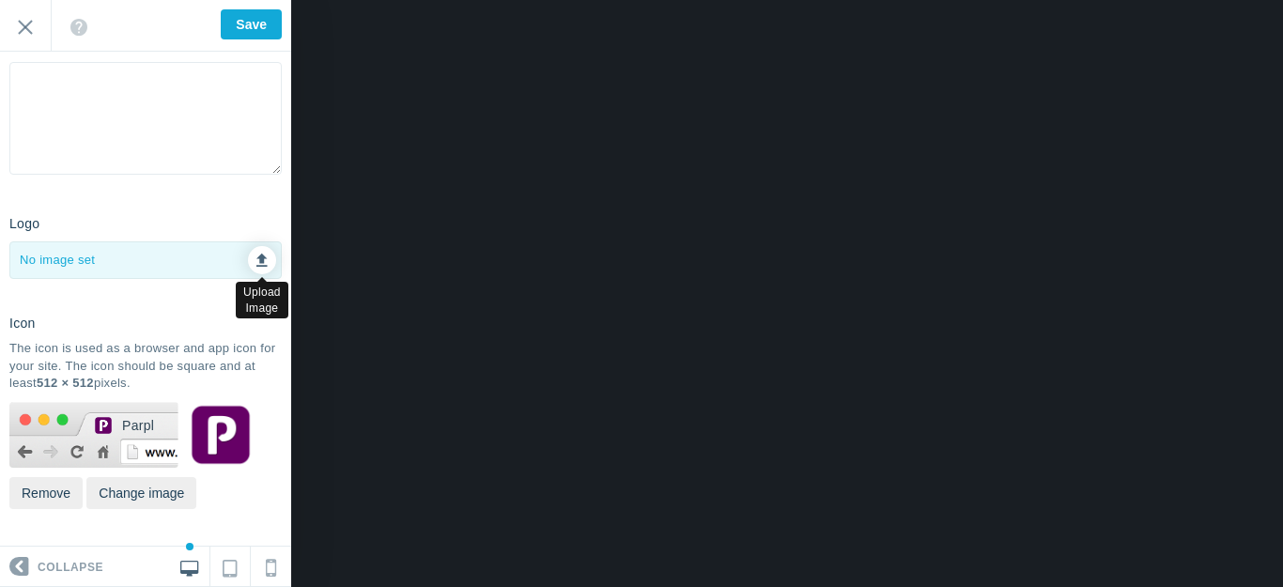
click at [256, 257] on icon at bounding box center [261, 257] width 11 height 13
type input "C:\fakepath\Slide3.PNG"
checkbox input "false"
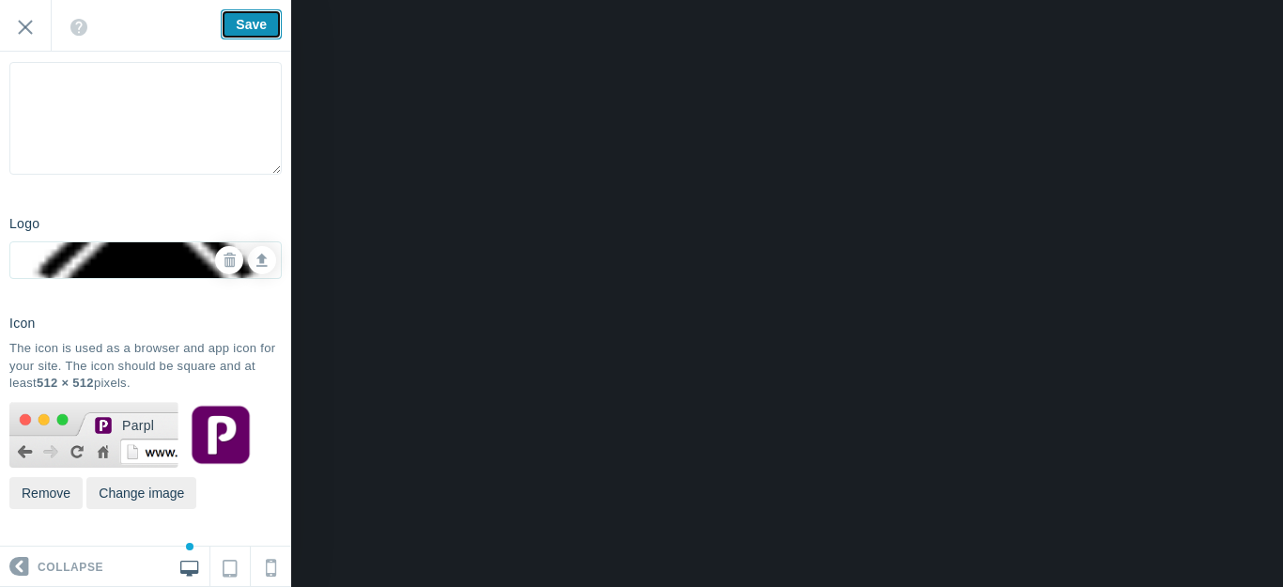
click at [259, 16] on input "Save" at bounding box center [251, 24] width 61 height 30
type input "Saved"
click at [223, 261] on icon at bounding box center [229, 260] width 13 height 13
checkbox input "true"
type input "Save"
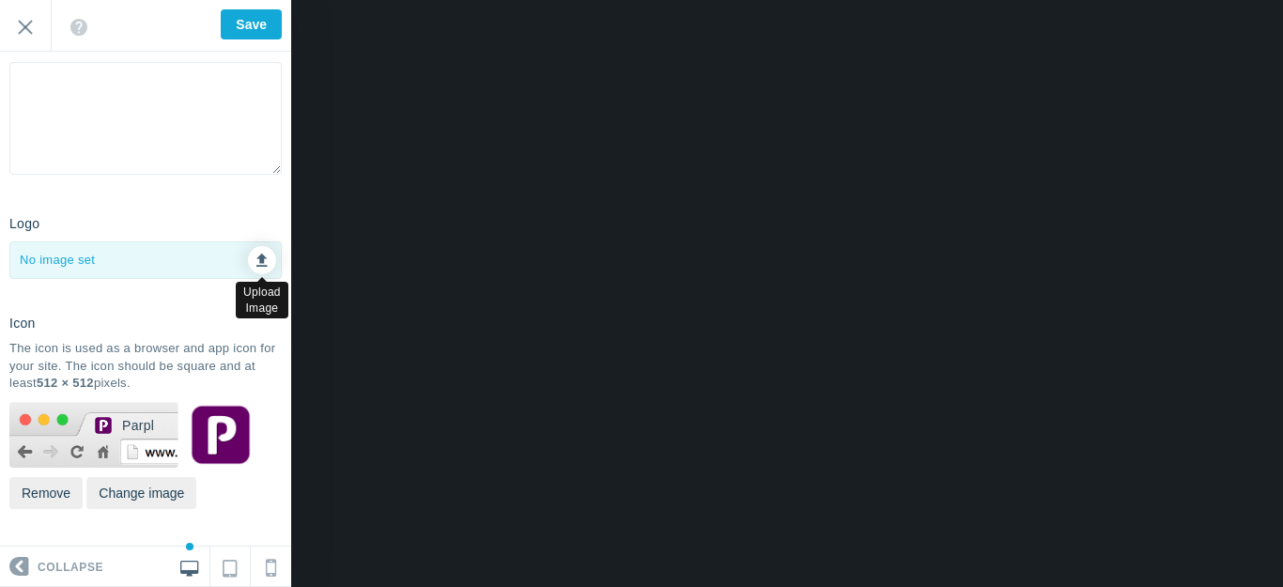
click at [256, 258] on icon at bounding box center [261, 257] width 11 height 13
checkbox input "false"
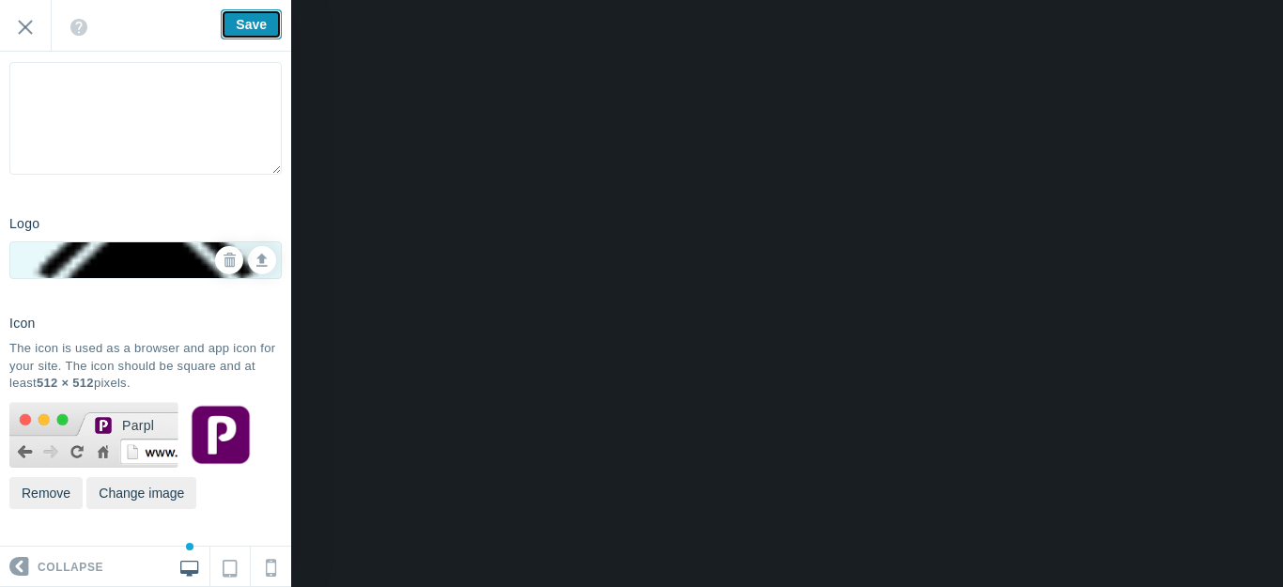
click at [236, 23] on input "Save" at bounding box center [251, 24] width 61 height 30
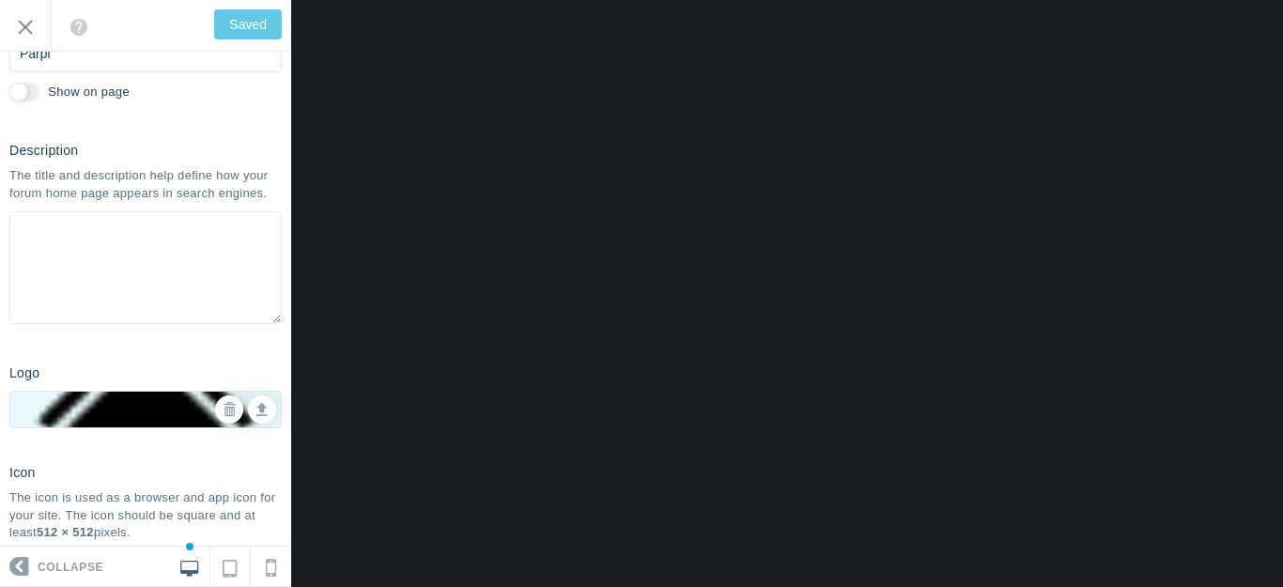
scroll to position [0, 0]
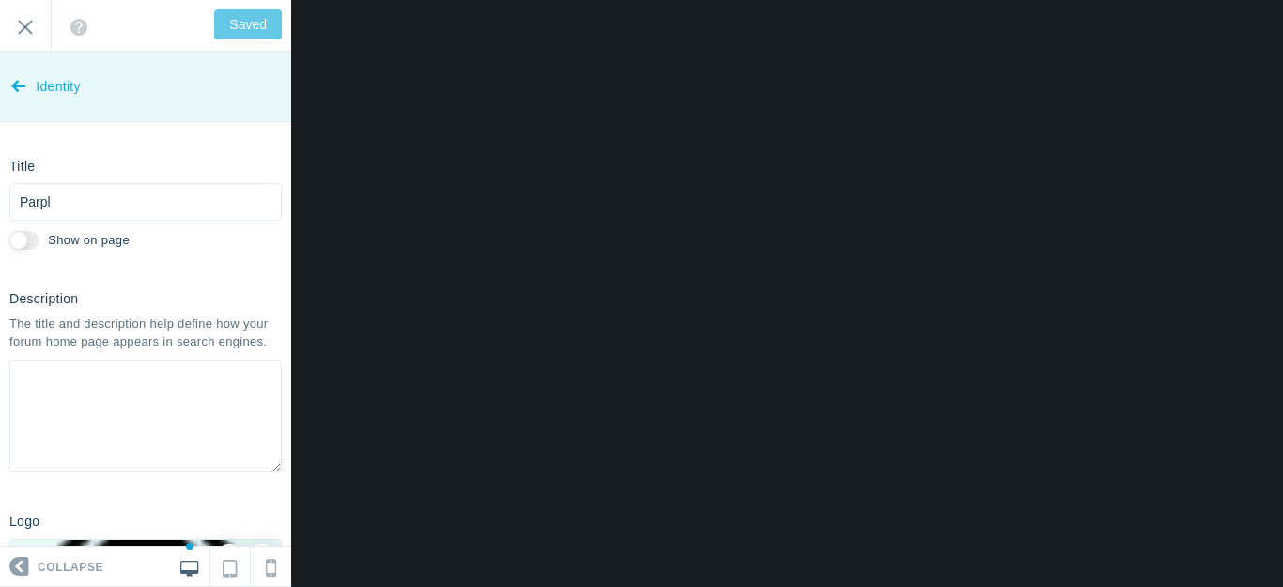
click at [10, 85] on link "Identity" at bounding box center [145, 87] width 291 height 70
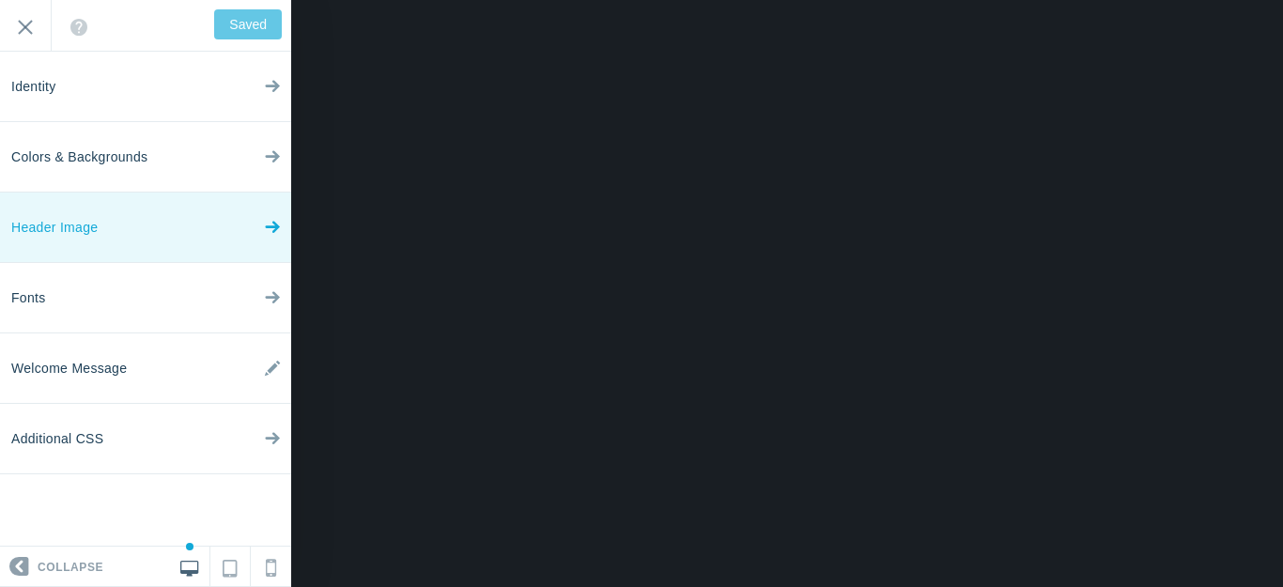
click at [167, 231] on link "Header Image" at bounding box center [145, 228] width 291 height 70
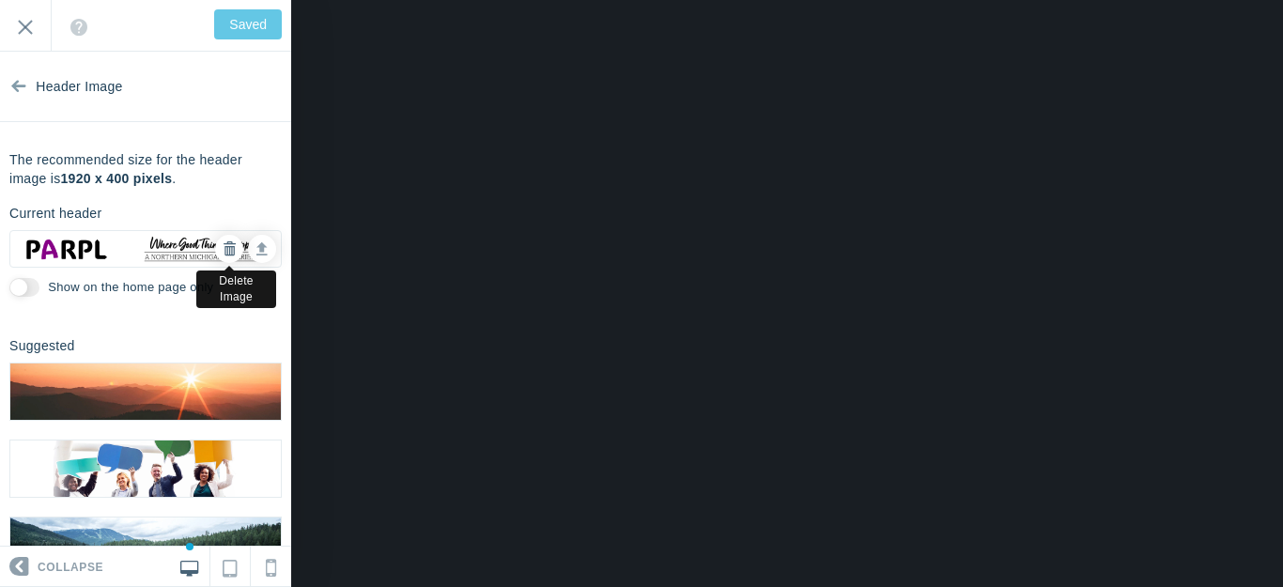
click at [223, 250] on icon at bounding box center [229, 248] width 13 height 13
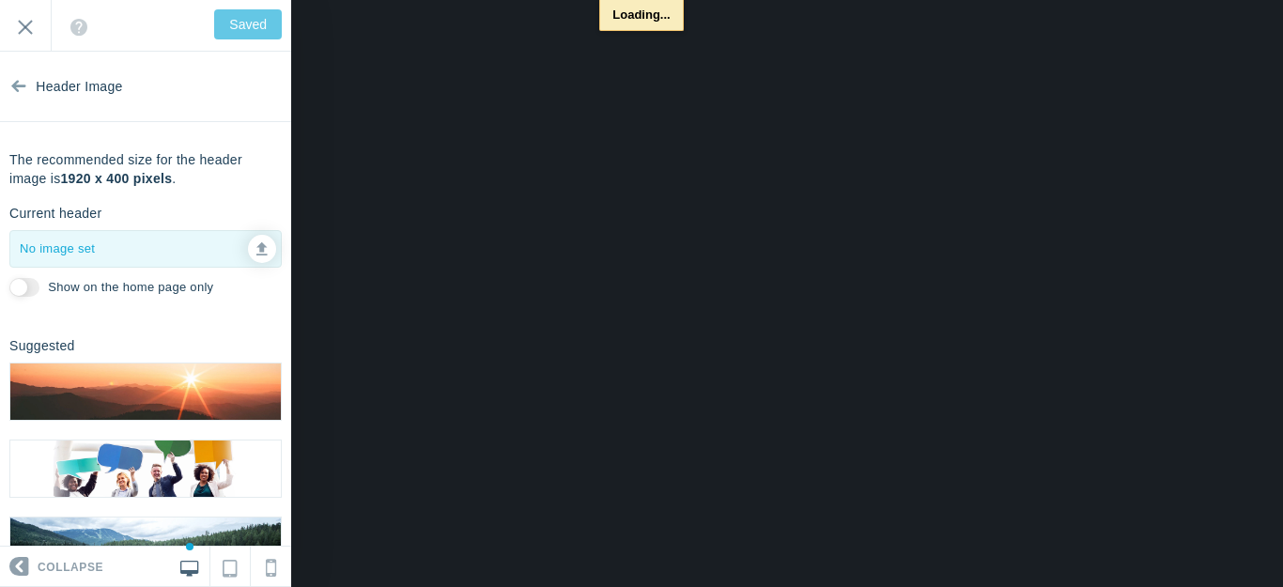
type input "Save"
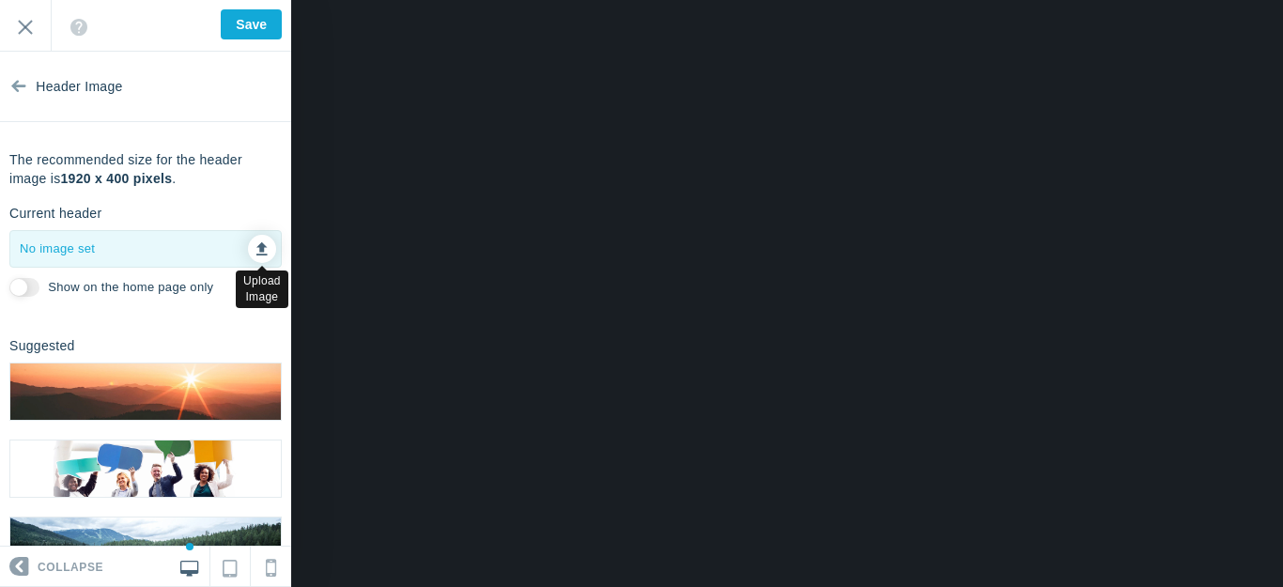
click at [256, 246] on icon at bounding box center [261, 246] width 11 height 13
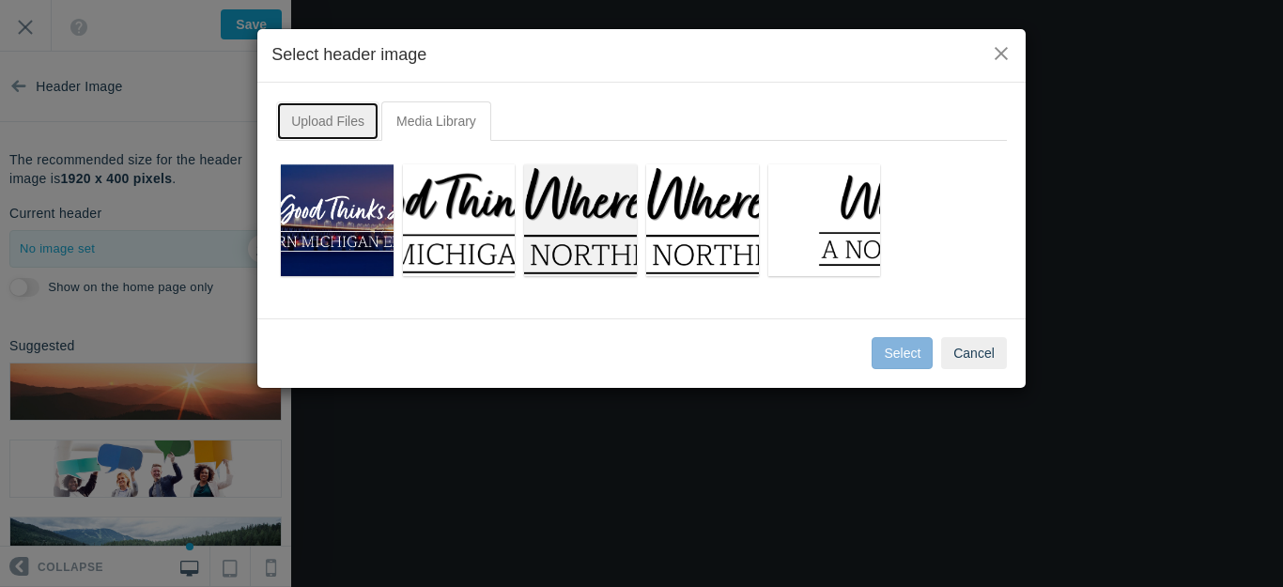
click at [333, 126] on link "Upload Files" at bounding box center [327, 120] width 103 height 39
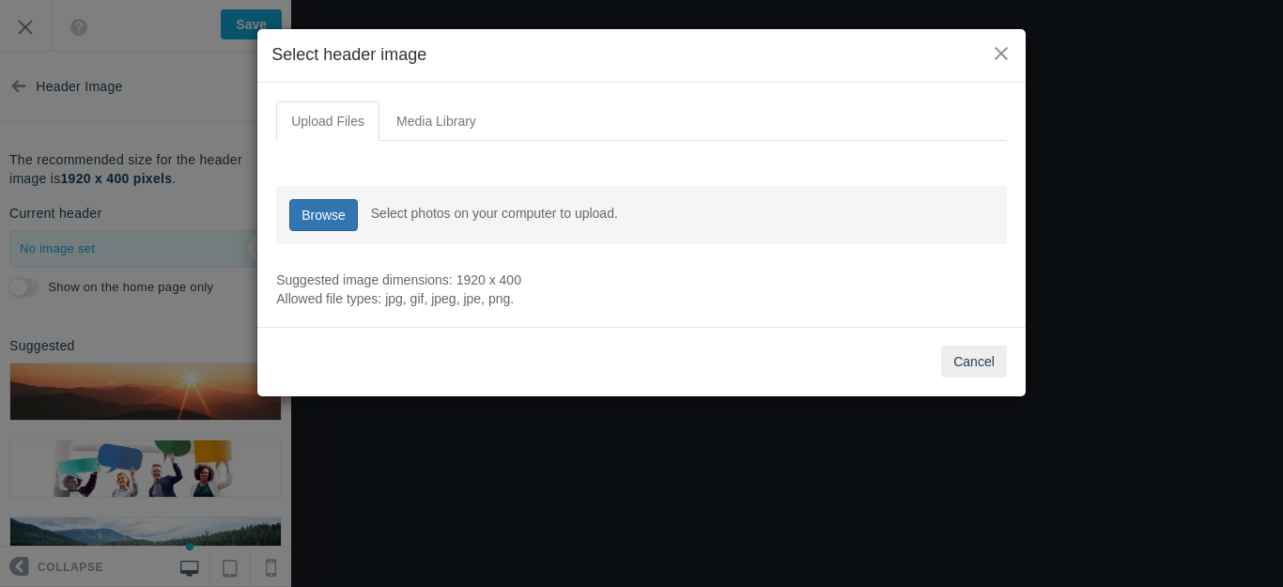
click at [318, 218] on link "Browse" at bounding box center [323, 215] width 69 height 32
type input "C:\fakepath\output-onlinepngtools - 2025-09-15T191254.135.png"
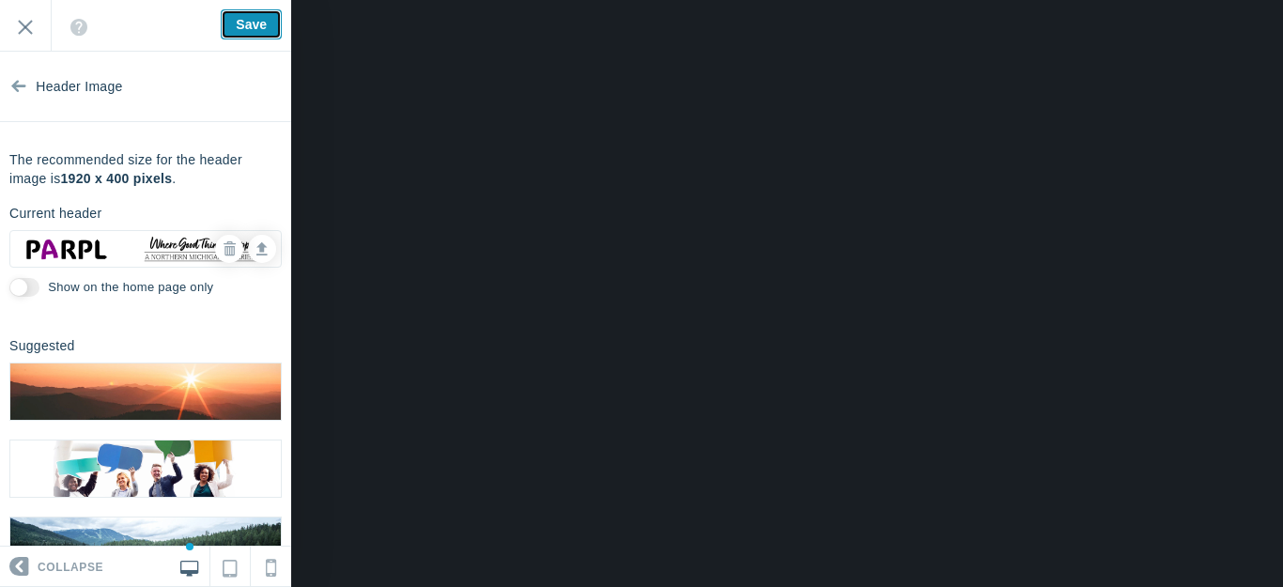
click at [240, 17] on input "Save" at bounding box center [251, 24] width 61 height 30
click at [223, 244] on icon at bounding box center [229, 248] width 13 height 13
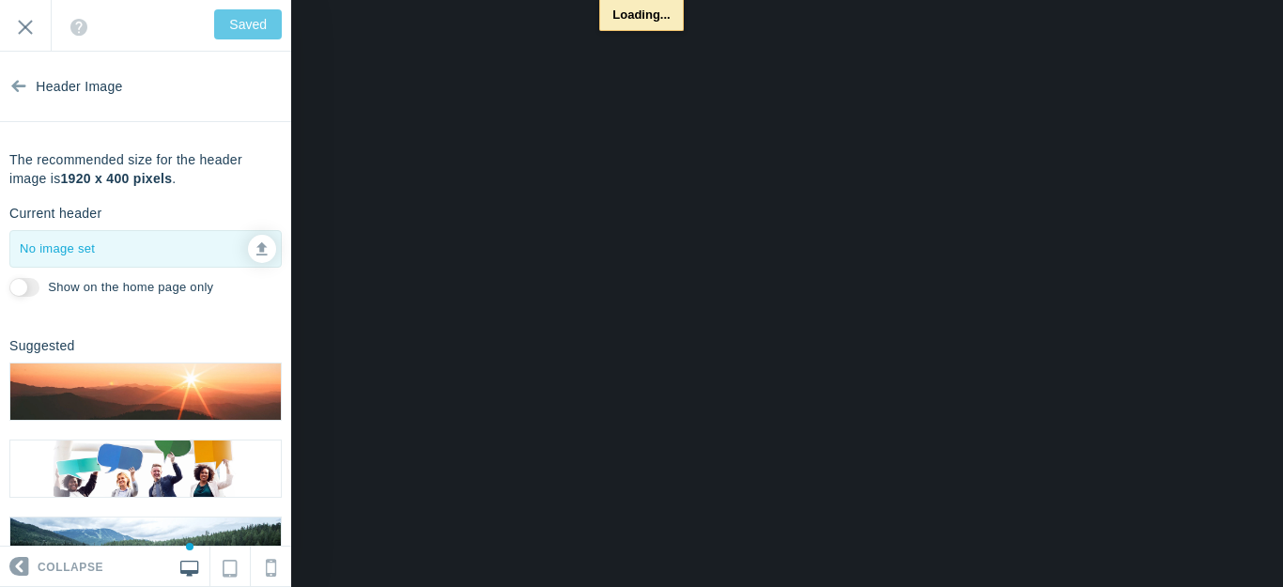
type input "Save"
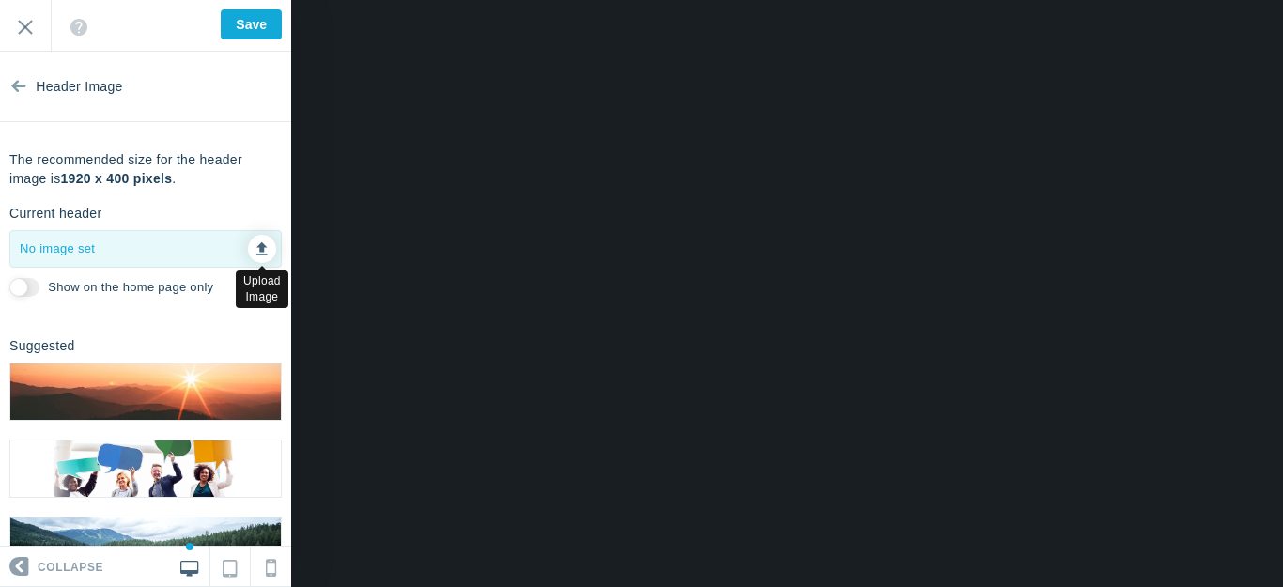
click at [256, 242] on icon at bounding box center [261, 246] width 11 height 13
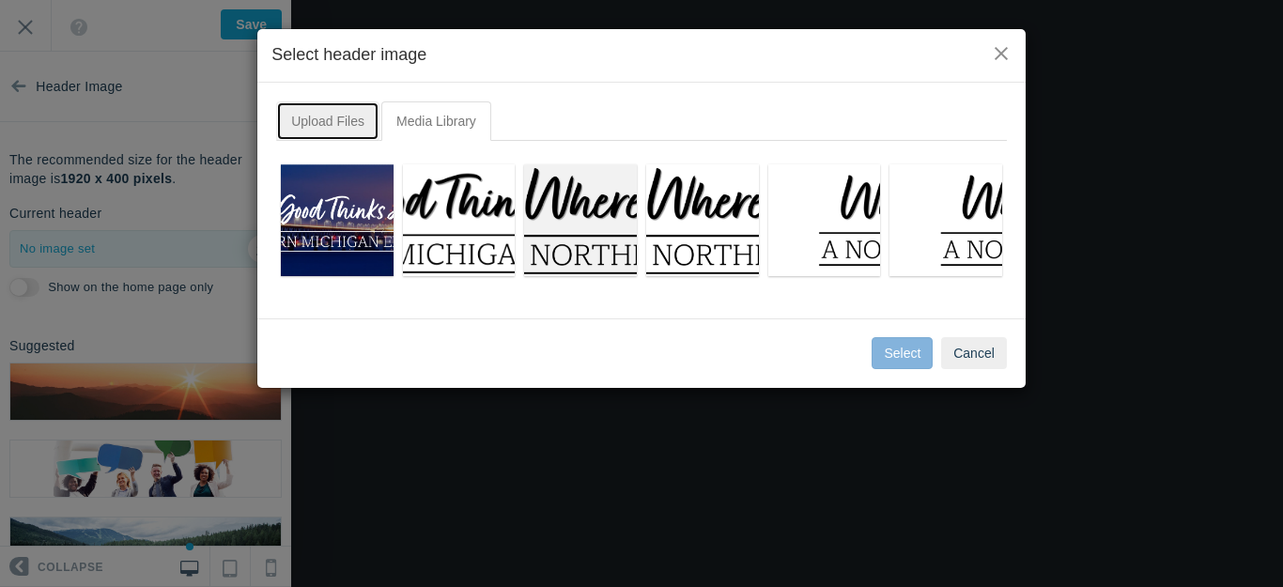
click at [320, 117] on link "Upload Files" at bounding box center [327, 120] width 103 height 39
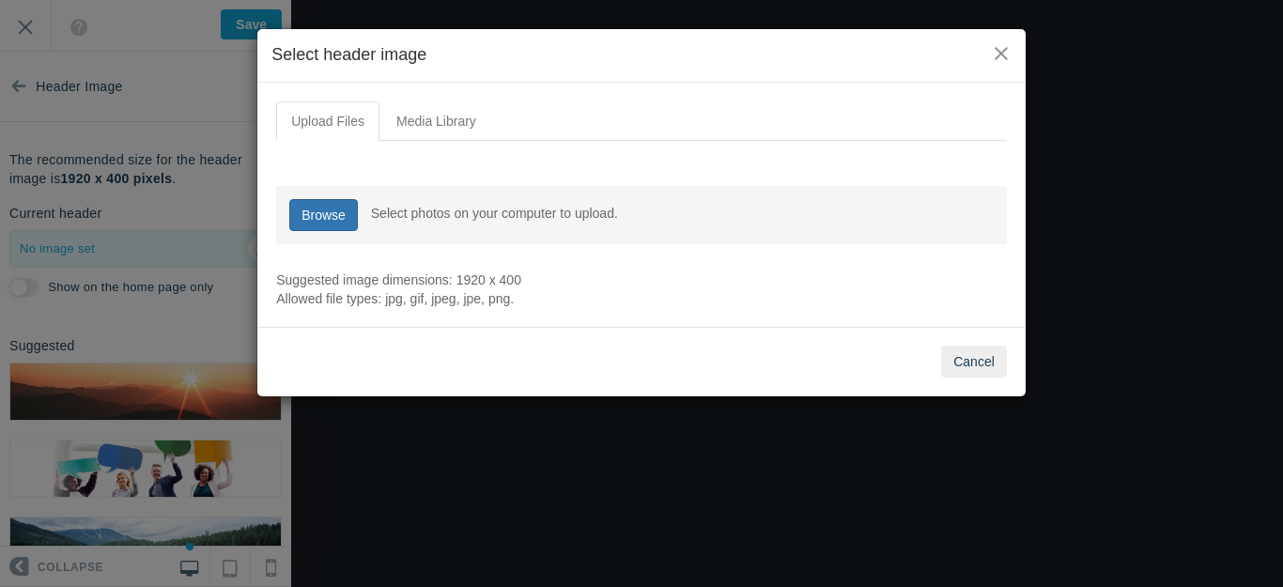
click at [327, 216] on link "Browse" at bounding box center [323, 215] width 69 height 32
type input "C:\fakepath\output-onlinepngtools - 2025-09-15T191750.590.png"
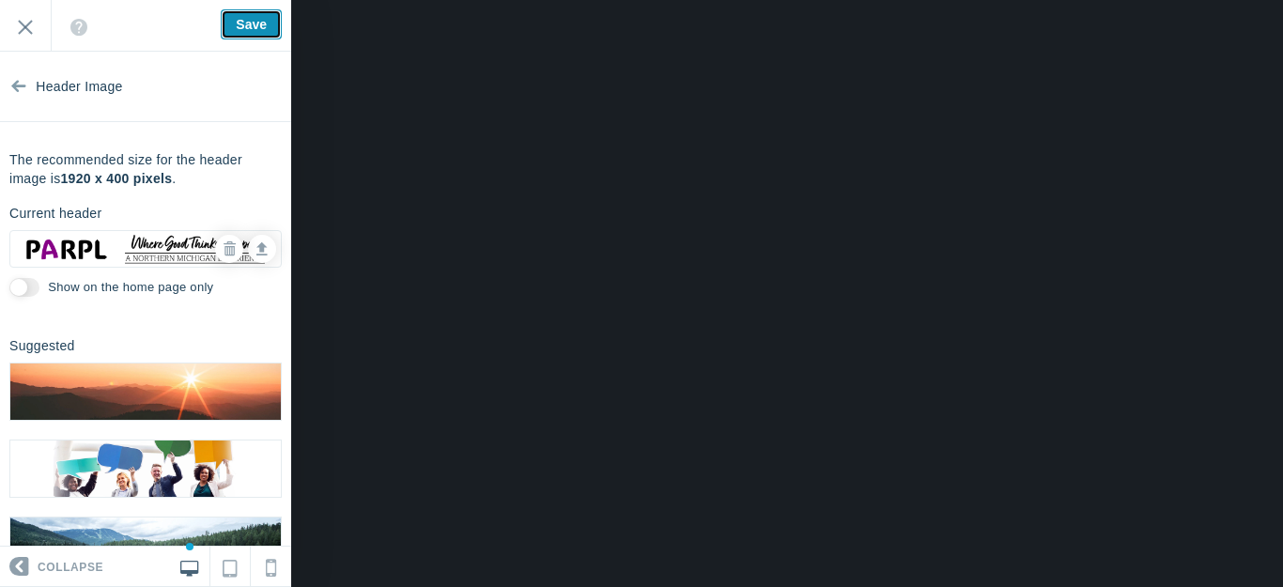
click at [259, 22] on input "Save" at bounding box center [251, 24] width 61 height 30
type input "Saved"
click at [27, 27] on input "Exit" at bounding box center [25, 26] width 51 height 52
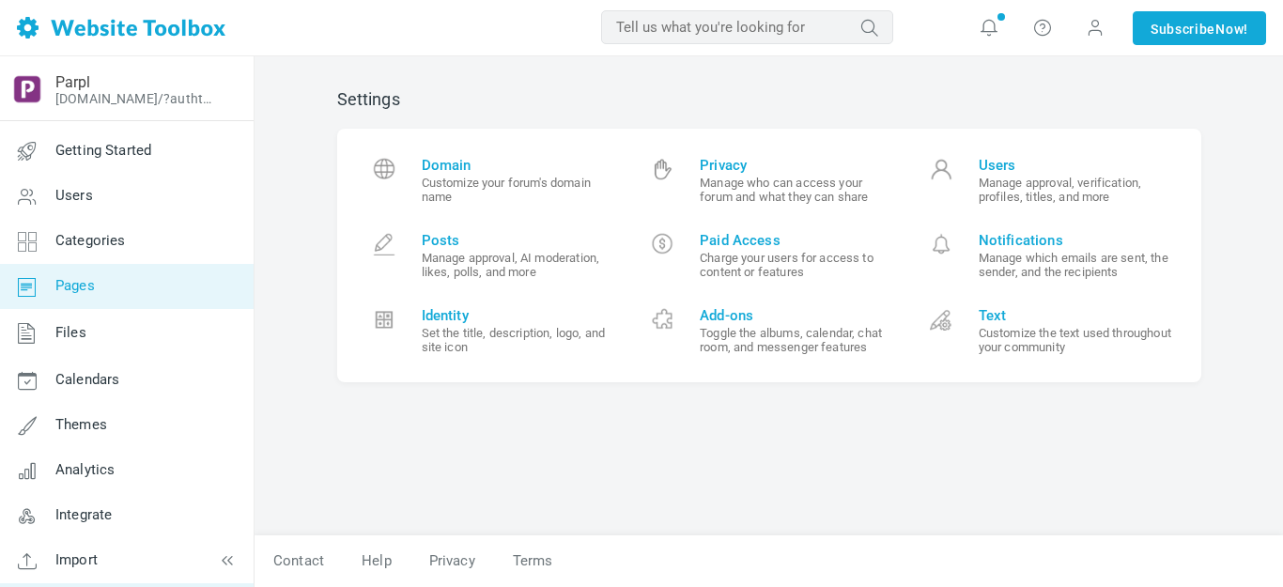
click at [54, 283] on icon at bounding box center [27, 286] width 56 height 45
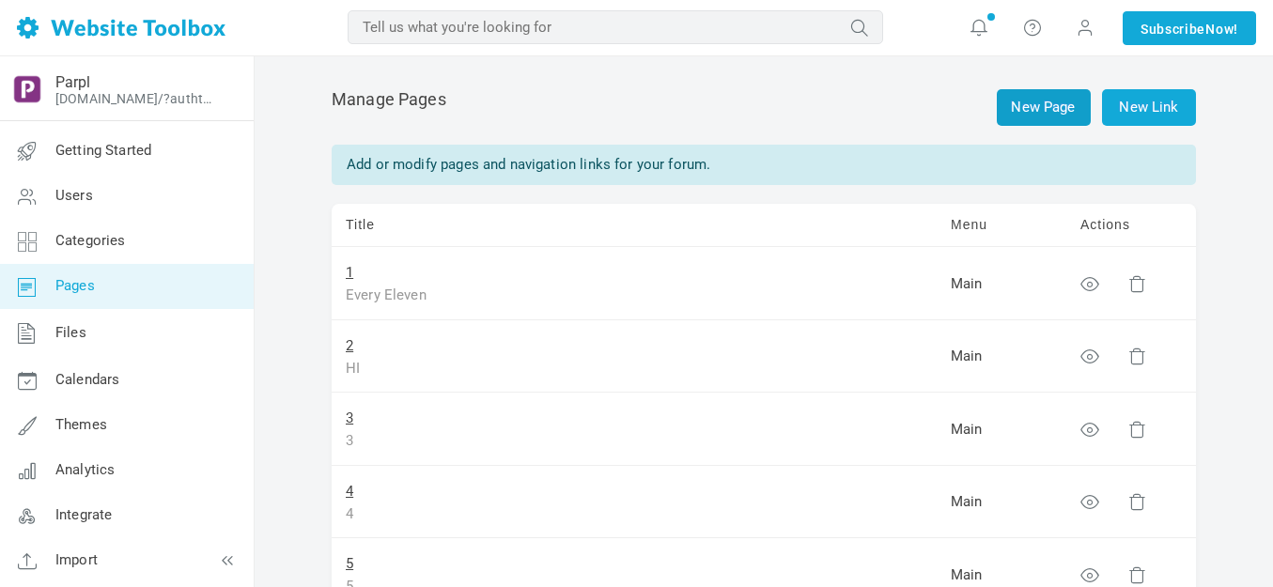
click at [1033, 101] on link "New Page" at bounding box center [1044, 107] width 94 height 37
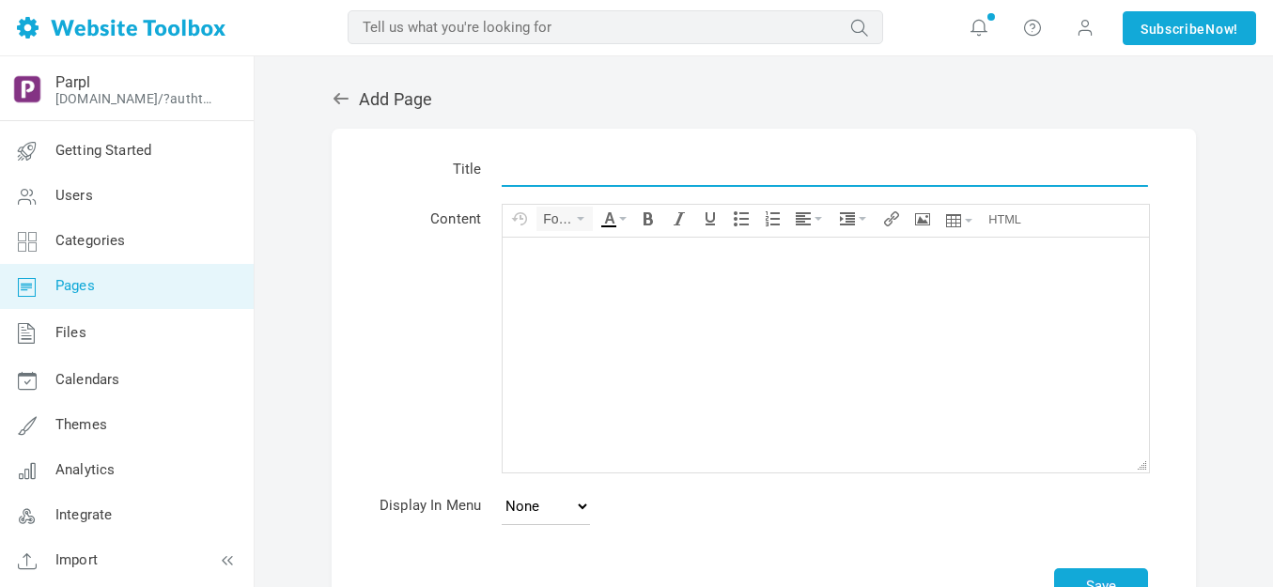
drag, startPoint x: 0, startPoint y: 0, endPoint x: 545, endPoint y: 174, distance: 571.9
click at [545, 174] on input "text" at bounding box center [825, 169] width 646 height 36
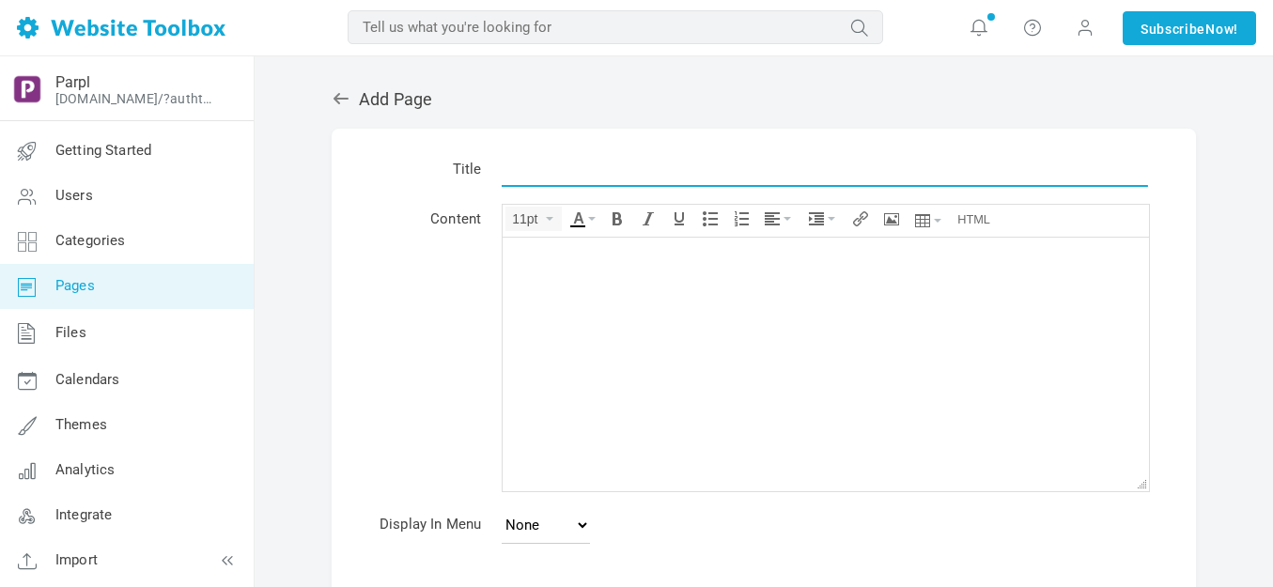
click at [545, 173] on input "text" at bounding box center [825, 169] width 646 height 36
type input "8"
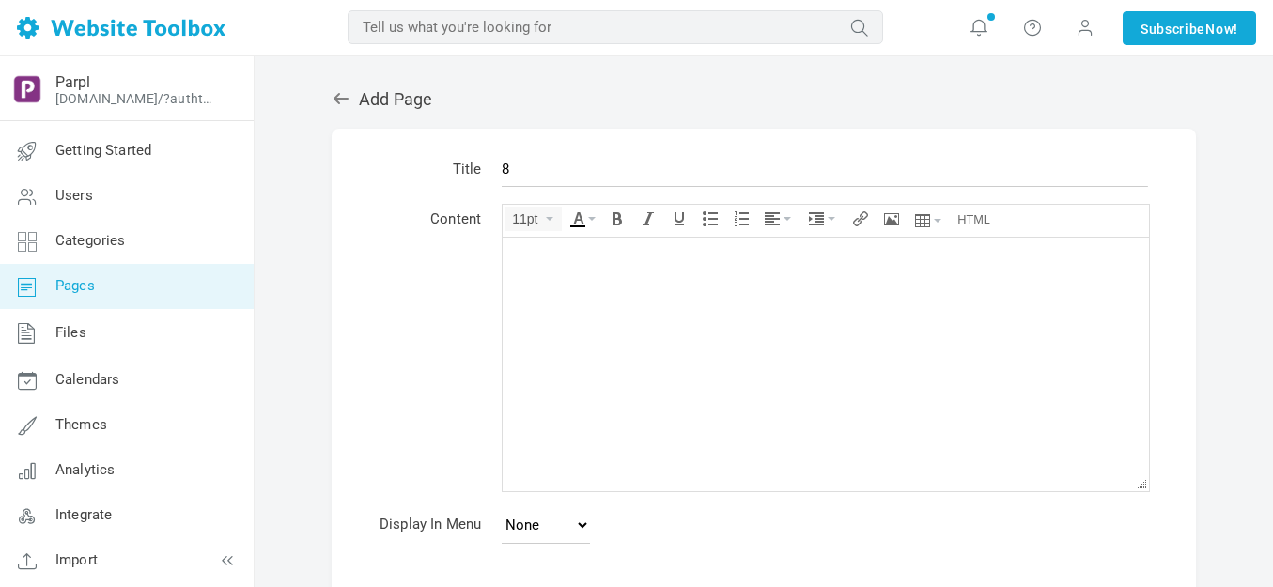
click at [554, 269] on body at bounding box center [826, 364] width 646 height 254
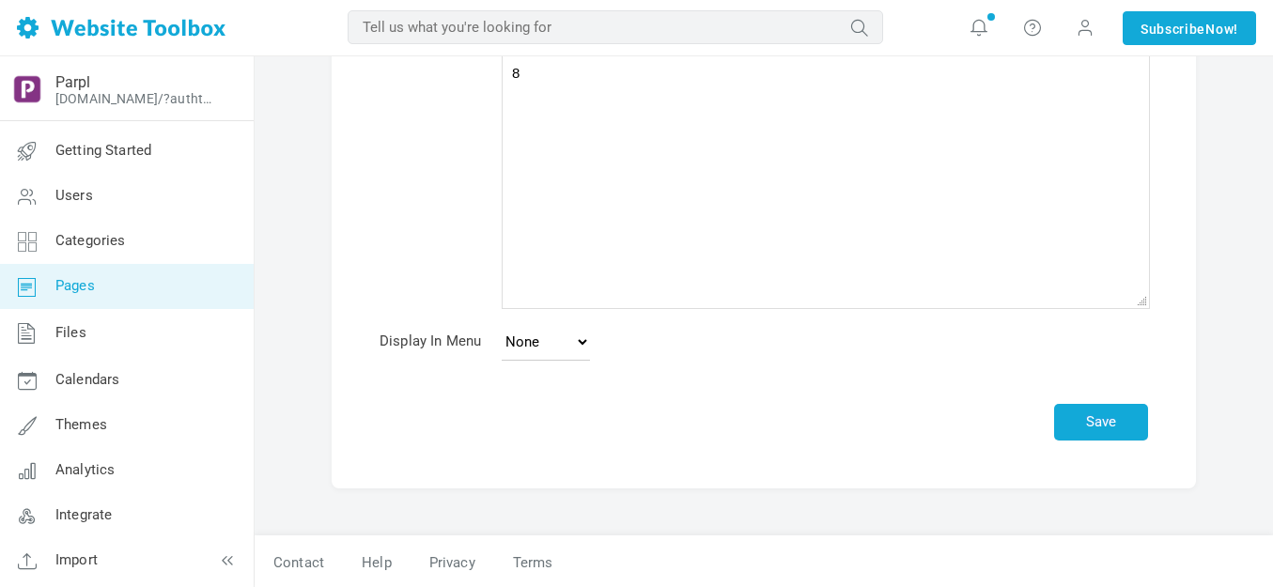
scroll to position [185, 0]
click at [582, 336] on select "None Main Menu Footer" at bounding box center [546, 340] width 88 height 38
select select "main"
click at [502, 321] on select "None Main Menu Footer" at bounding box center [546, 340] width 88 height 38
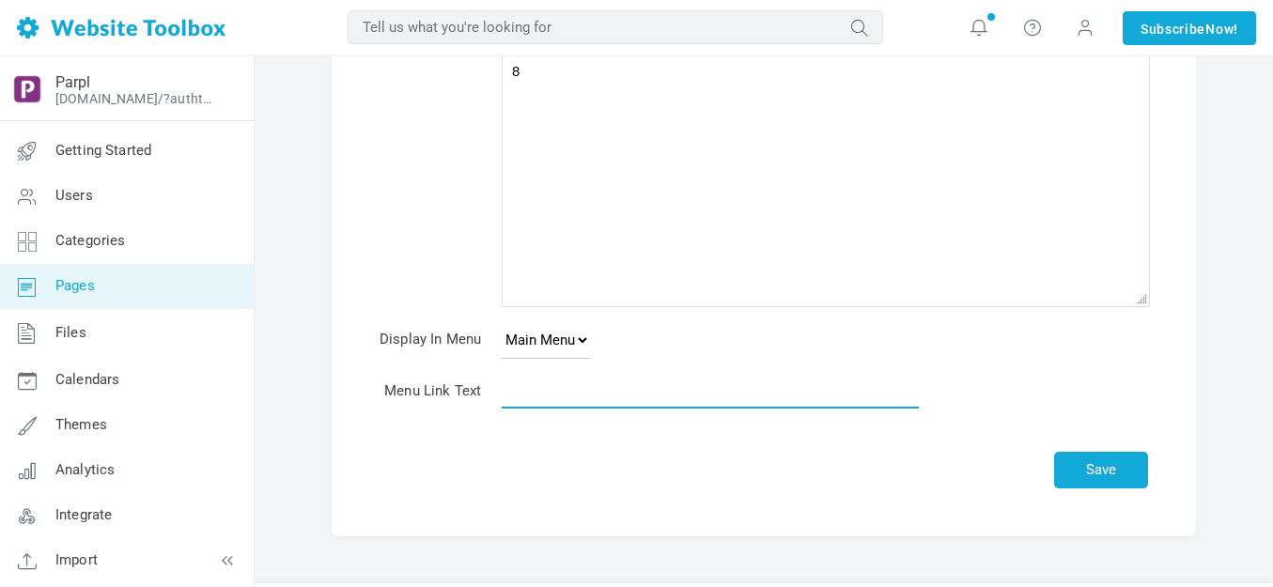
click at [566, 386] on input "text" at bounding box center [710, 391] width 417 height 36
type input "8"
click at [1087, 457] on button "Save" at bounding box center [1101, 470] width 94 height 37
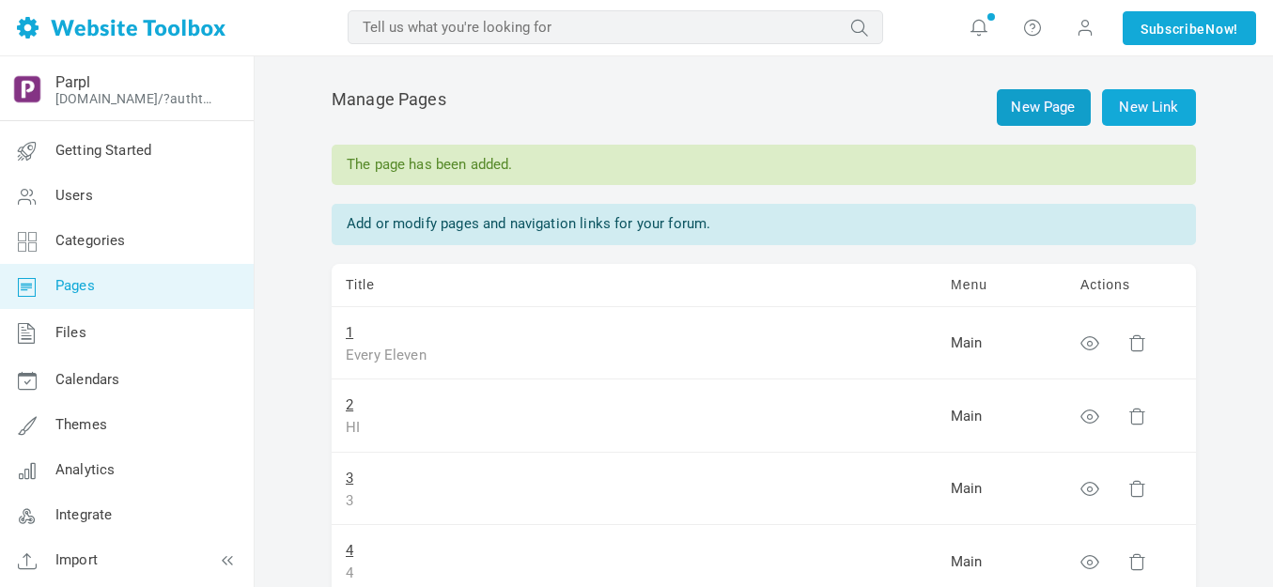
click at [1038, 112] on link "New Page" at bounding box center [1044, 107] width 94 height 37
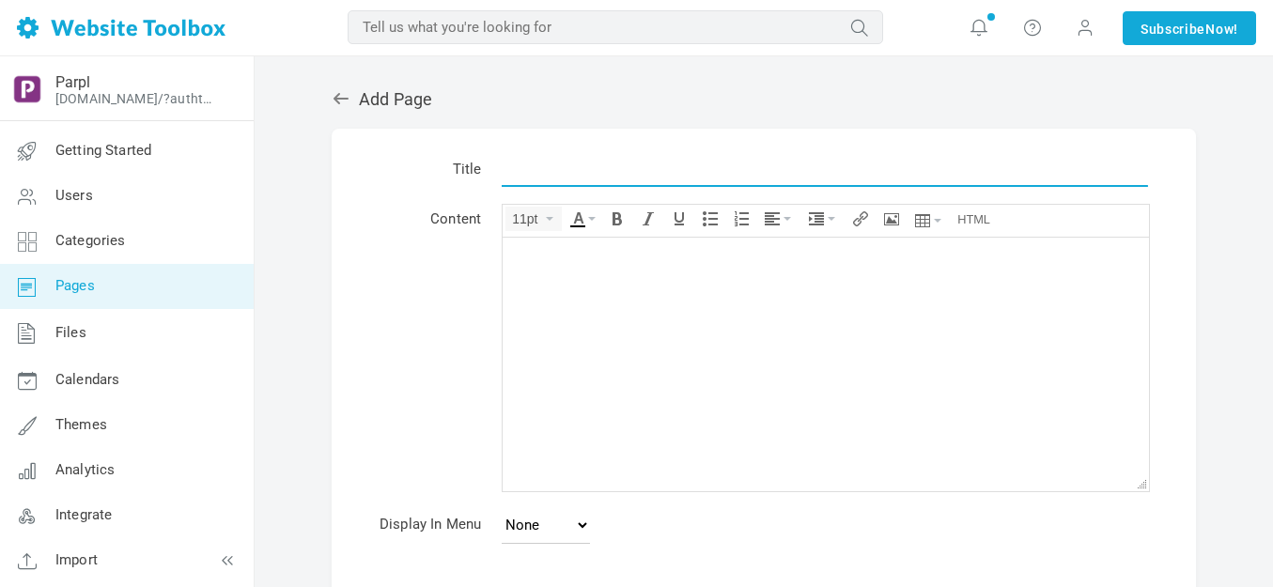
click at [560, 164] on input "text" at bounding box center [825, 169] width 646 height 36
type input "9"
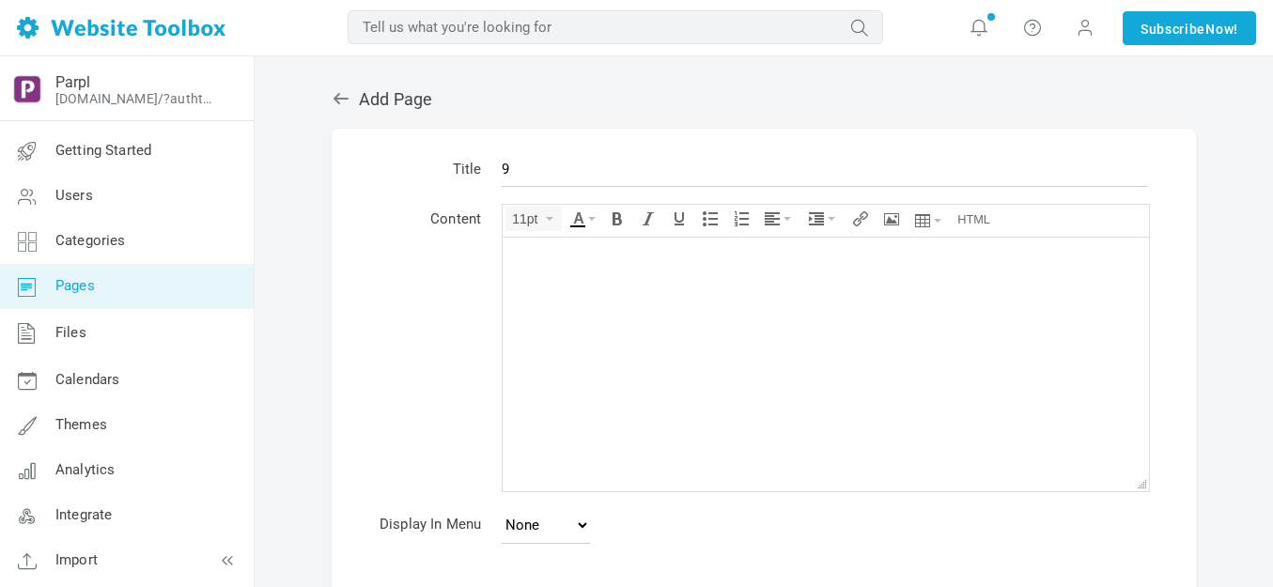
click at [575, 267] on body at bounding box center [826, 364] width 646 height 254
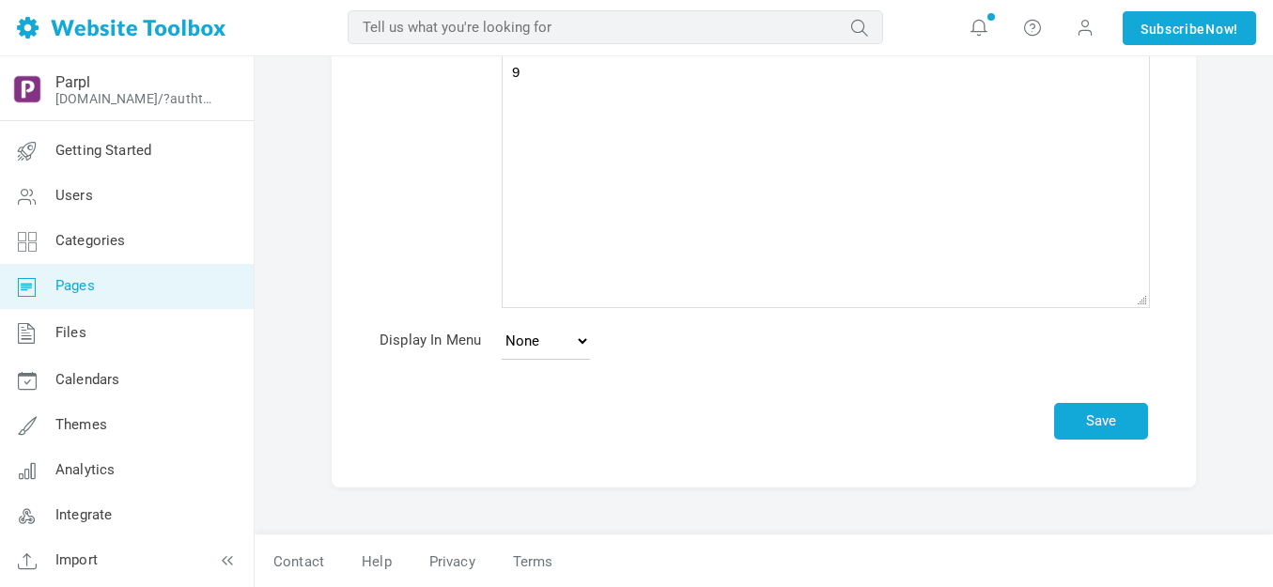
scroll to position [185, 0]
click at [575, 346] on select "None Main Menu Footer" at bounding box center [546, 340] width 88 height 38
select select "main"
click at [502, 321] on select "None Main Menu Footer" at bounding box center [546, 340] width 88 height 38
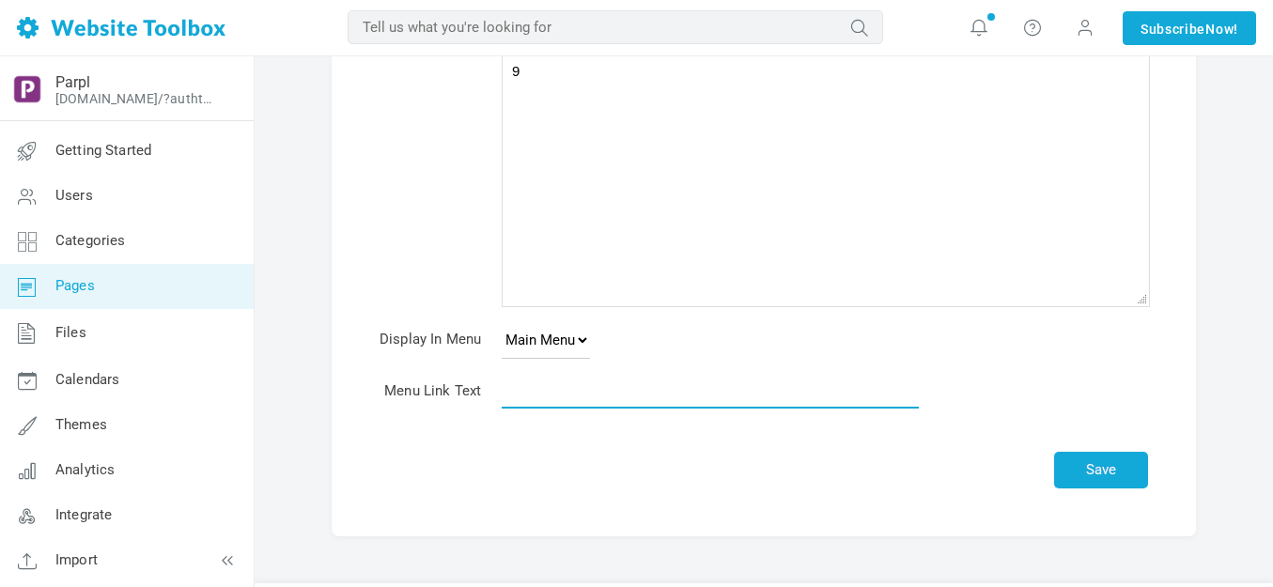
click at [571, 398] on input "text" at bounding box center [710, 391] width 417 height 36
type input "9"
click at [1088, 471] on button "Save" at bounding box center [1101, 470] width 94 height 37
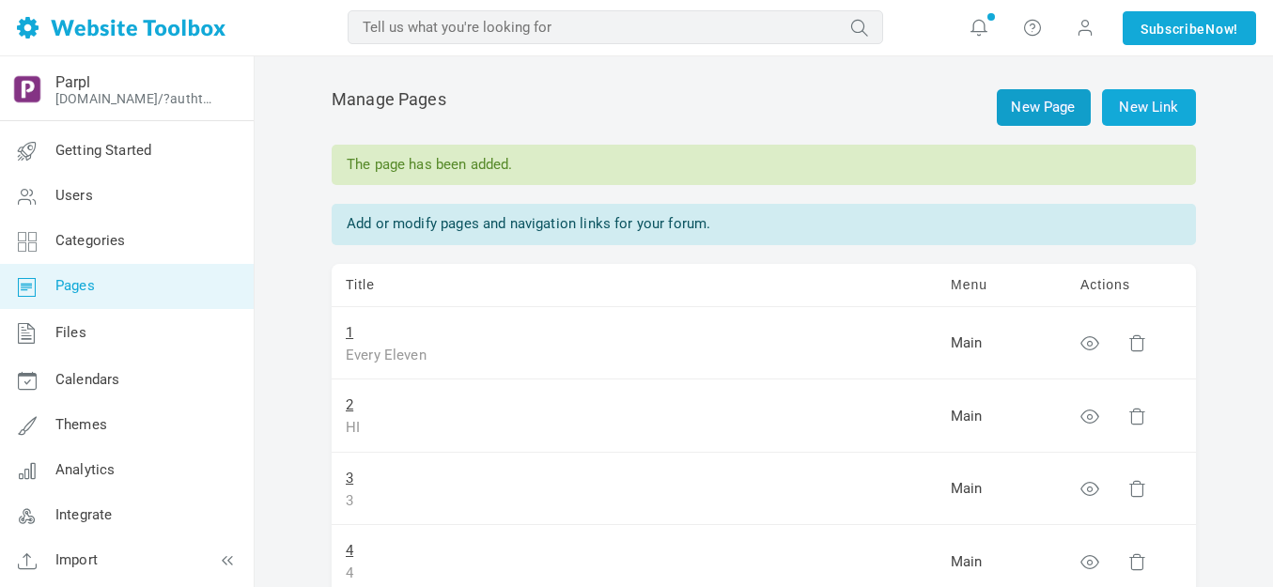
click at [1036, 101] on link "New Page" at bounding box center [1044, 107] width 94 height 37
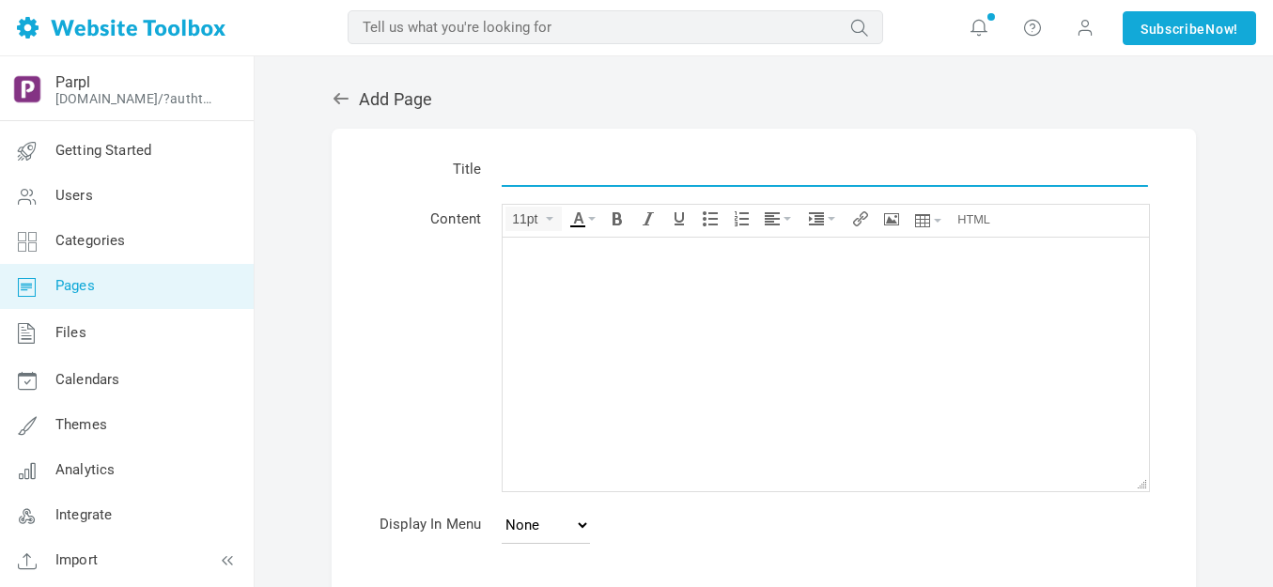
drag, startPoint x: 0, startPoint y: 0, endPoint x: 550, endPoint y: 177, distance: 578.1
click at [550, 177] on input "text" at bounding box center [825, 169] width 646 height 36
type input "10"
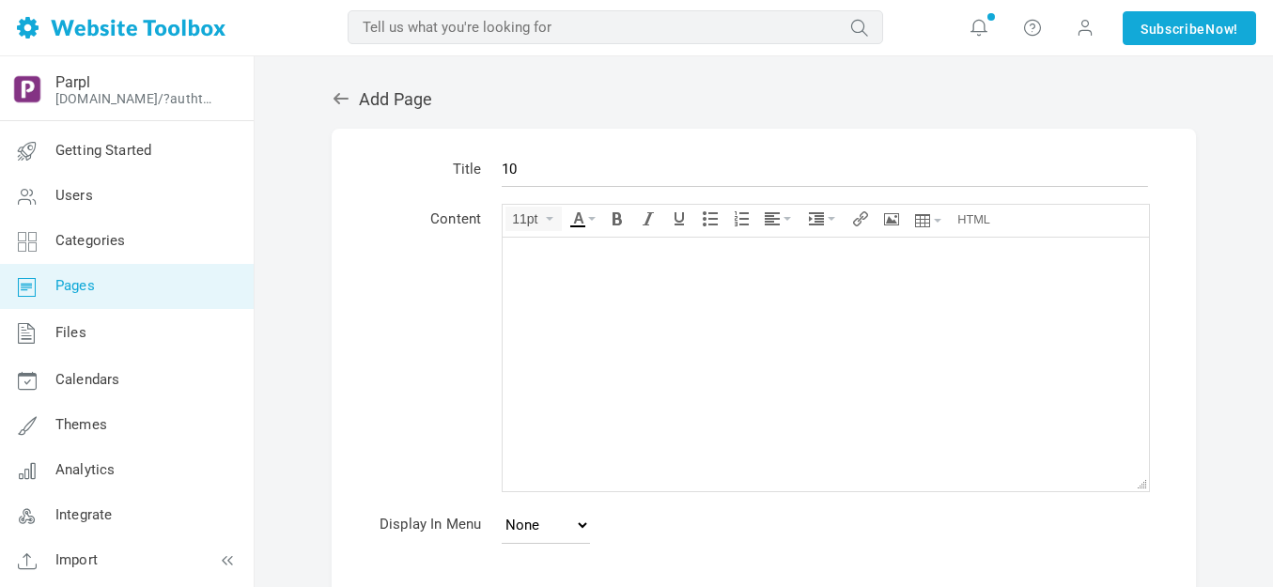
click at [534, 250] on div at bounding box center [825, 255] width 627 height 19
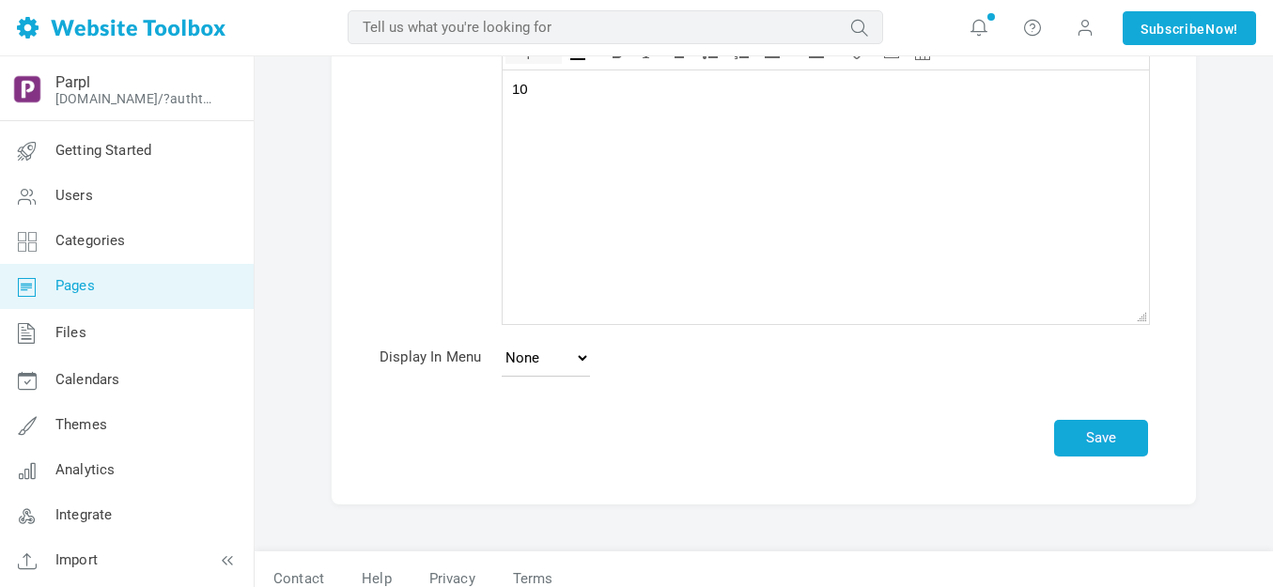
scroll to position [185, 0]
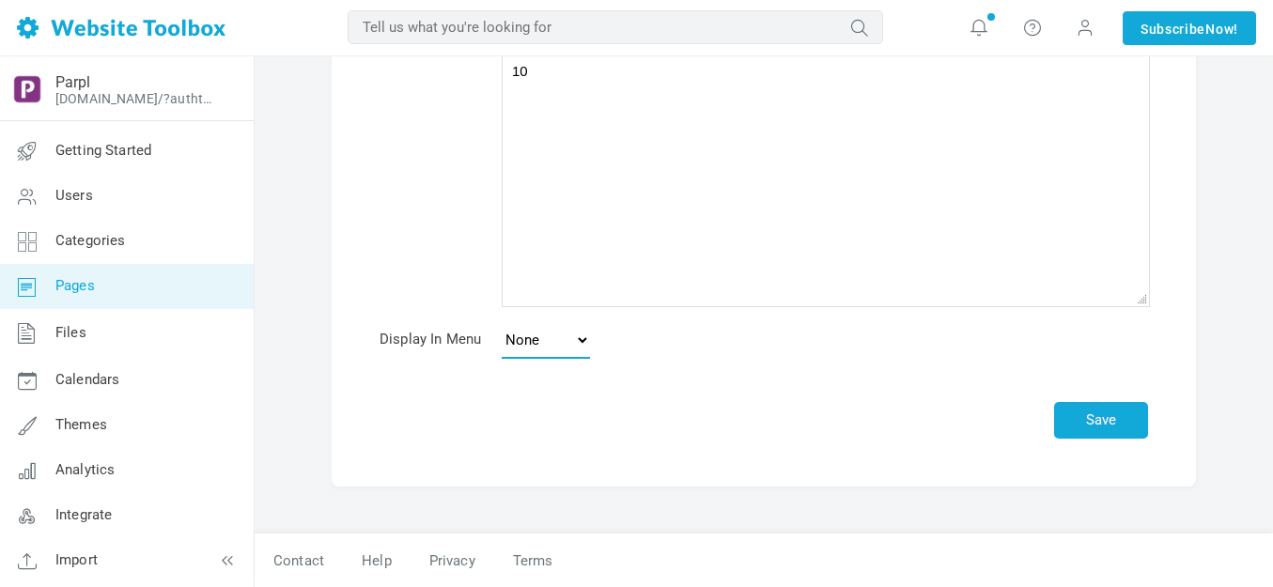
click at [579, 341] on select "None Main Menu Footer" at bounding box center [546, 340] width 88 height 38
select select "main"
click at [502, 321] on select "None Main Menu Footer" at bounding box center [546, 340] width 88 height 38
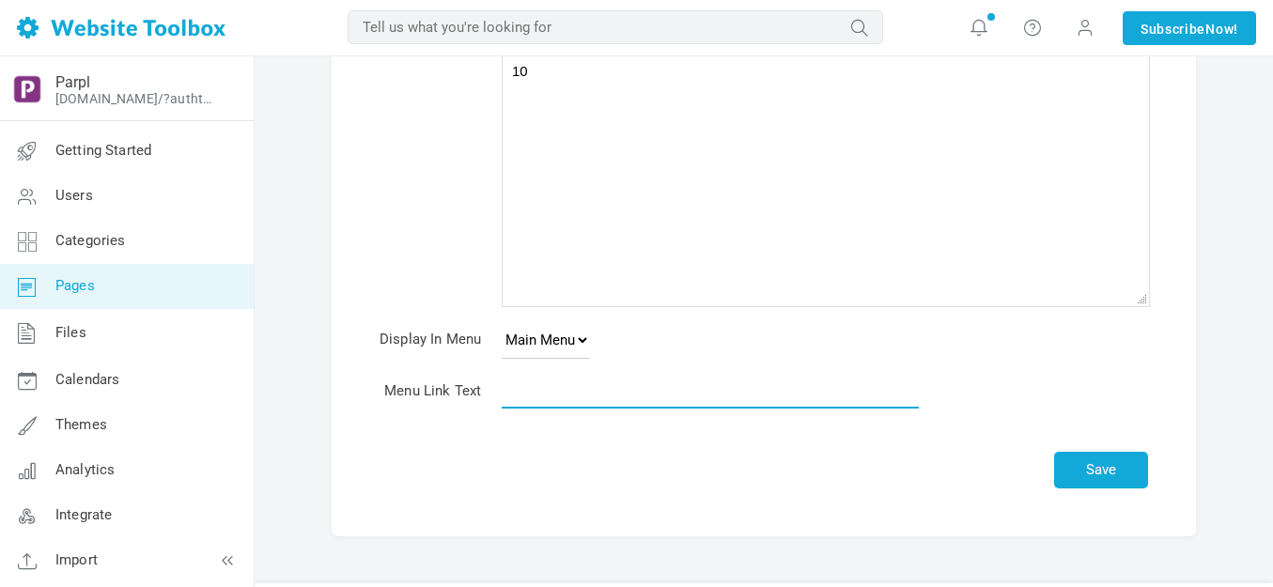
click at [560, 396] on input "text" at bounding box center [710, 391] width 417 height 36
type input "10"
click at [1081, 469] on button "Save" at bounding box center [1101, 470] width 94 height 37
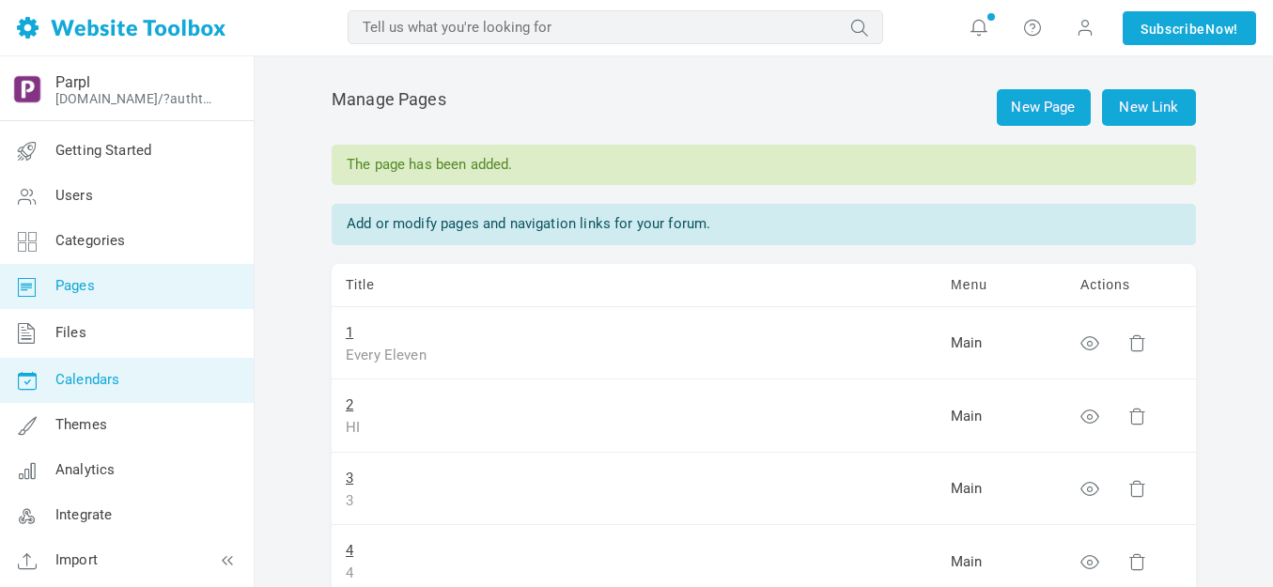
click at [105, 381] on span "Calendars" at bounding box center [87, 379] width 64 height 17
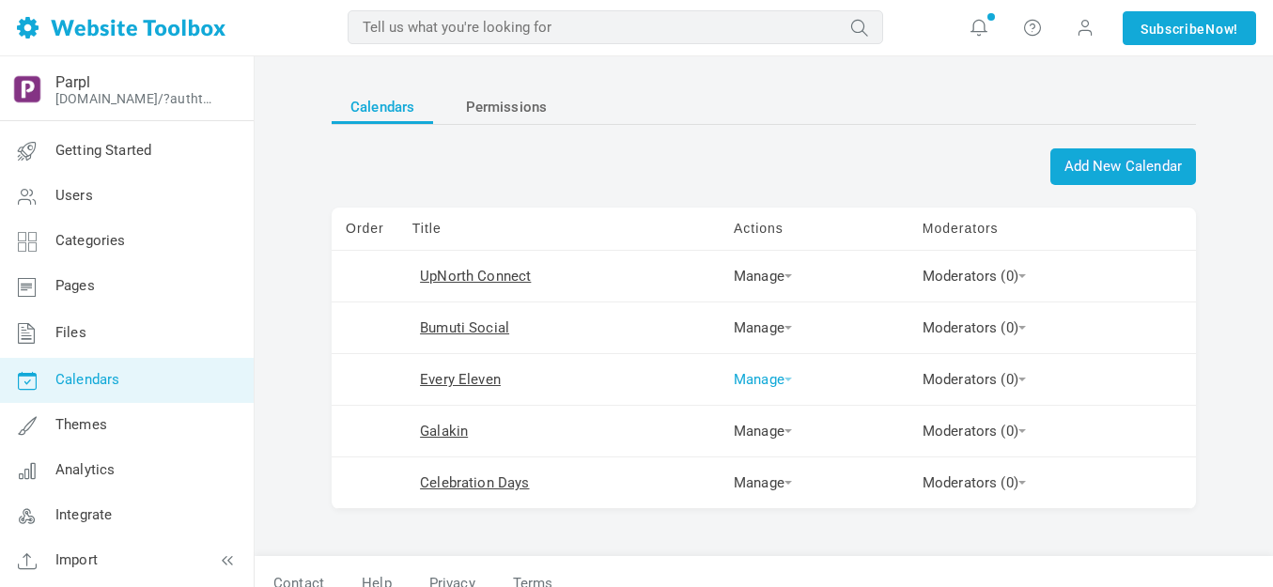
click at [784, 379] on span at bounding box center [788, 380] width 8 height 4
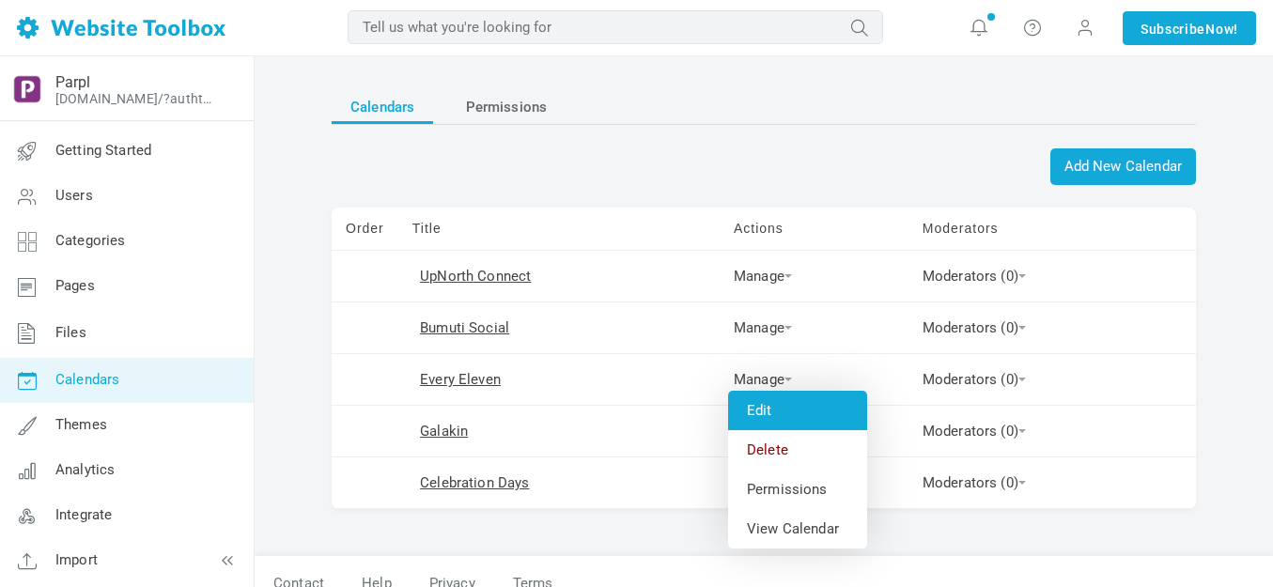
click at [770, 410] on link "Edit" at bounding box center [797, 410] width 139 height 39
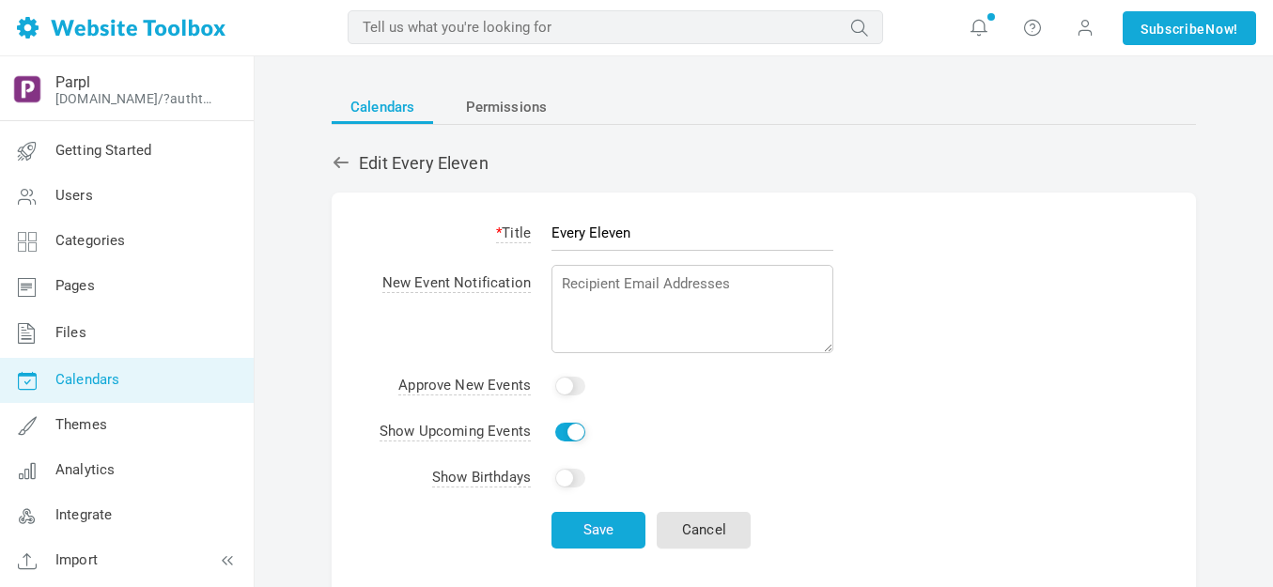
click at [873, 455] on form "* Title Every Eleven New Event Notification Approve New Events Yes Show Upcomin…" at bounding box center [764, 395] width 864 height 404
click at [612, 535] on button "Save" at bounding box center [598, 530] width 94 height 37
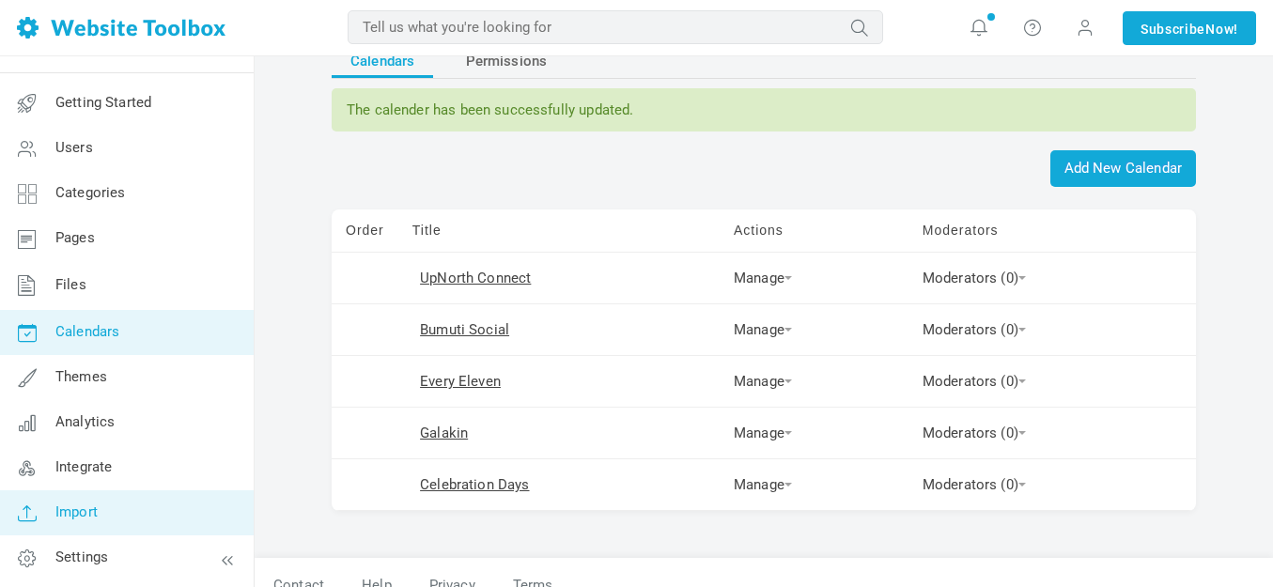
scroll to position [70, 0]
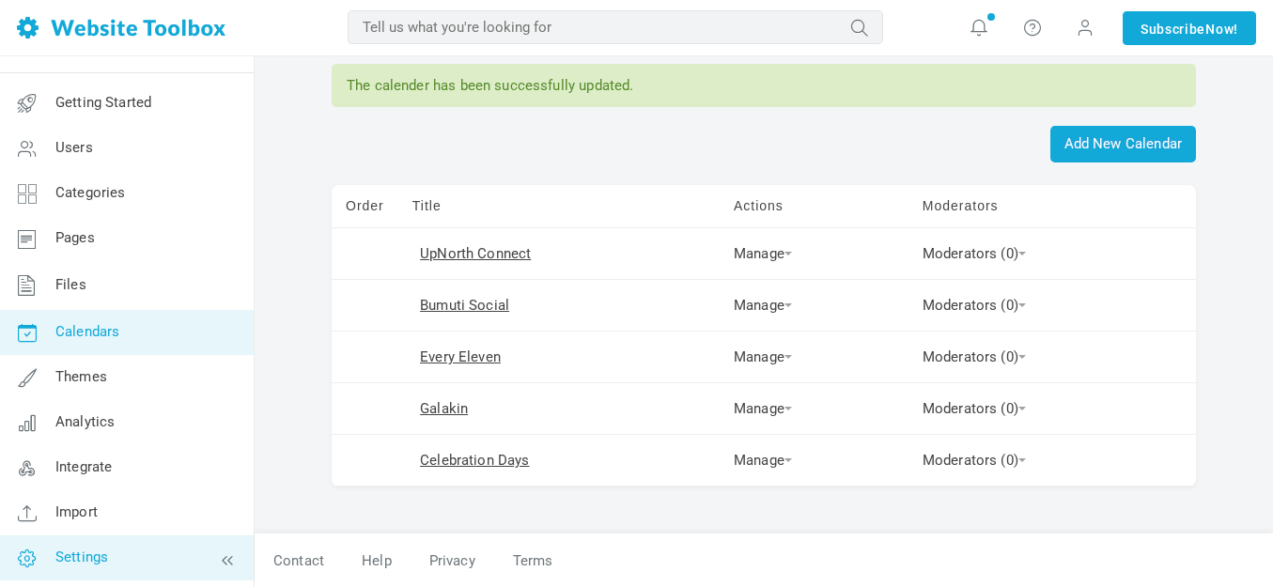
click at [103, 552] on span "Settings" at bounding box center [81, 557] width 53 height 17
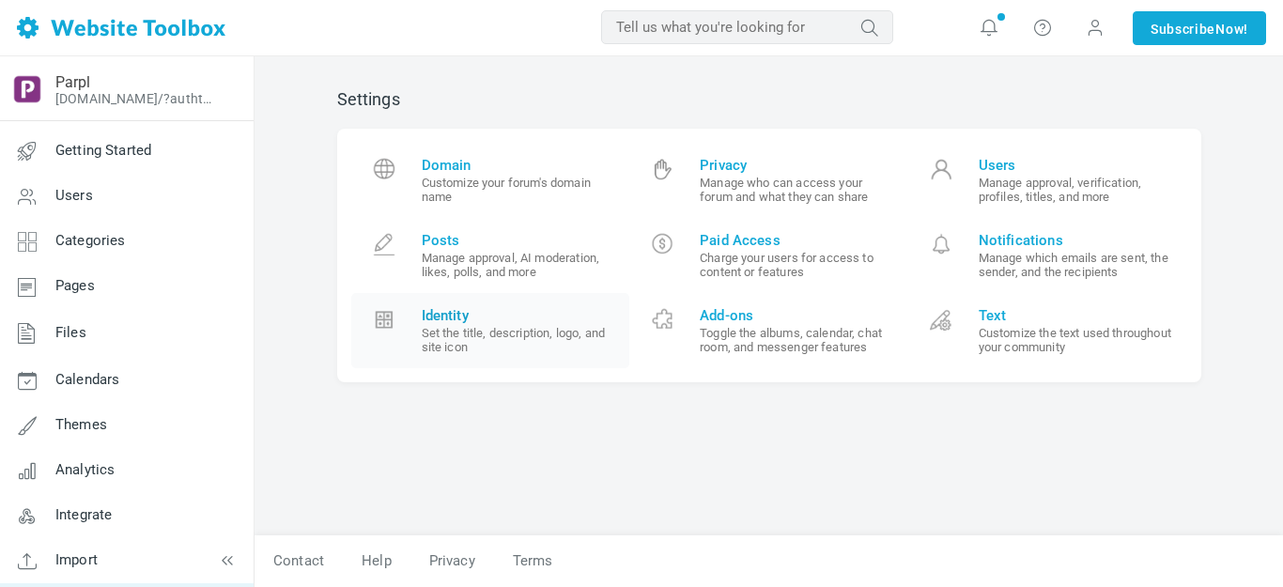
click at [445, 317] on span "Identity" at bounding box center [519, 315] width 194 height 17
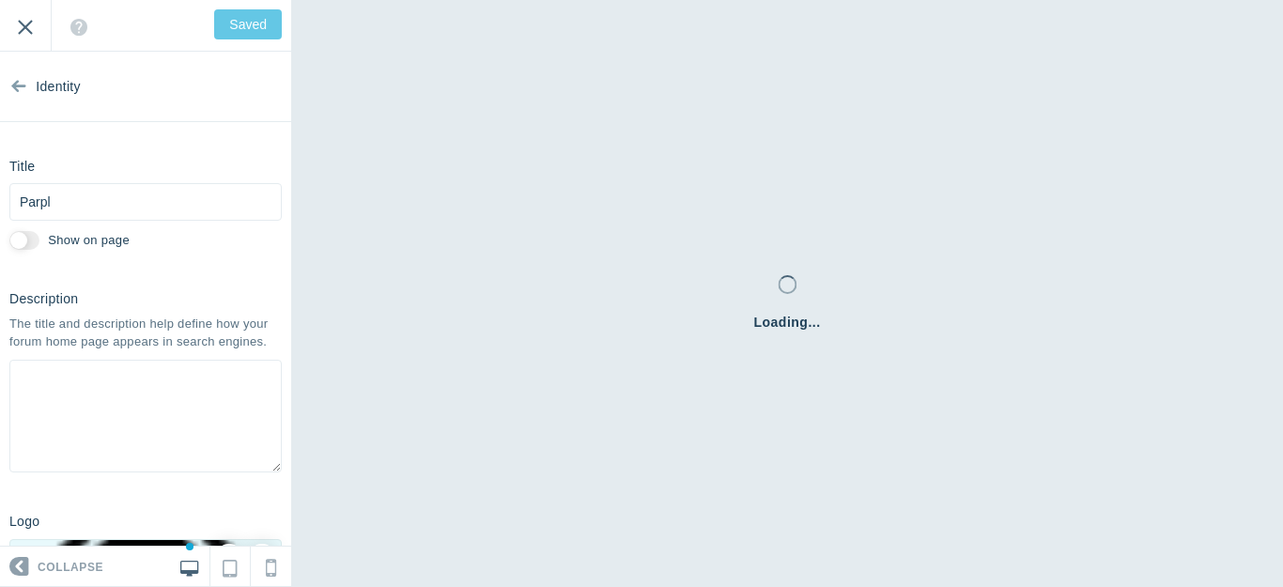
click at [25, 23] on input "Exit" at bounding box center [25, 26] width 51 height 52
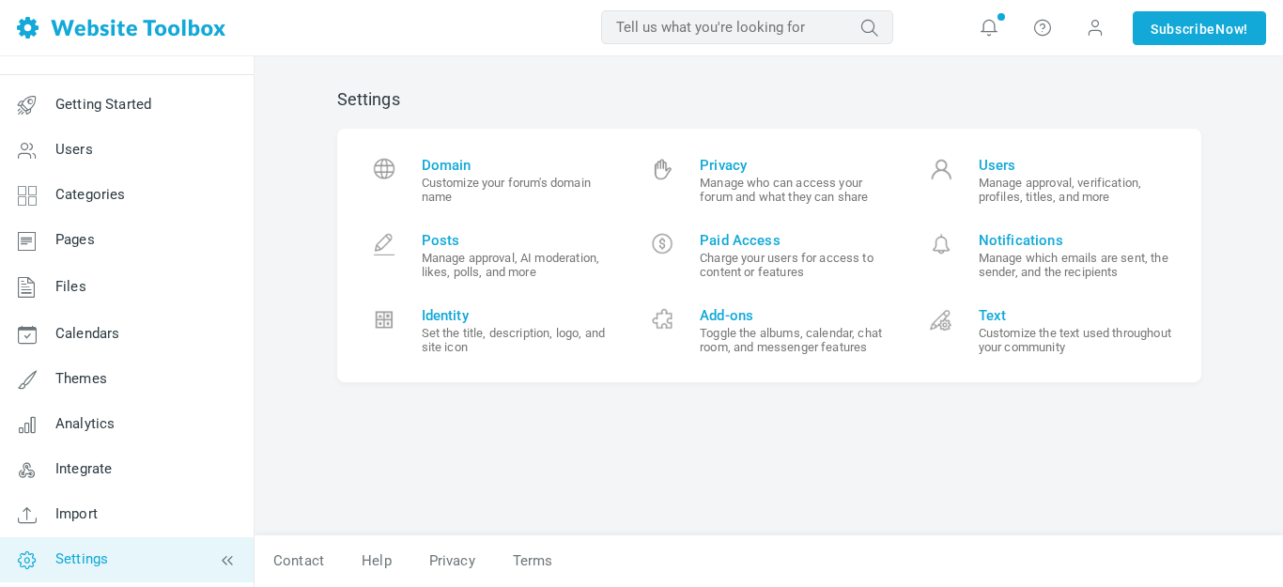
scroll to position [48, 0]
click at [448, 310] on span "Identity" at bounding box center [519, 315] width 194 height 17
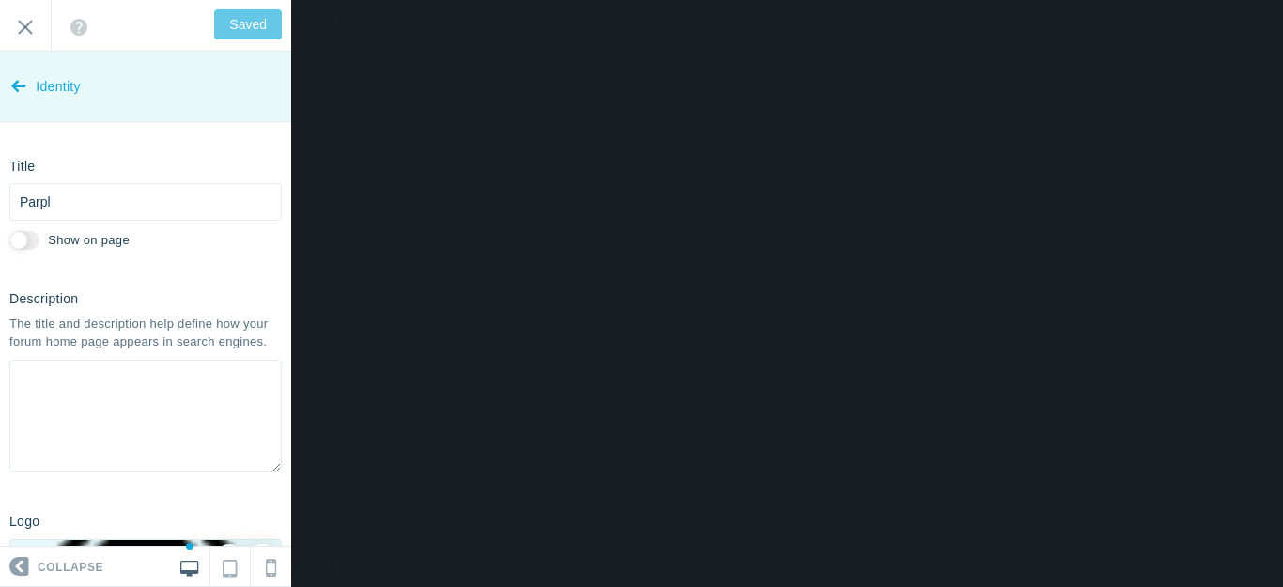
click at [17, 84] on icon at bounding box center [18, 82] width 15 height 70
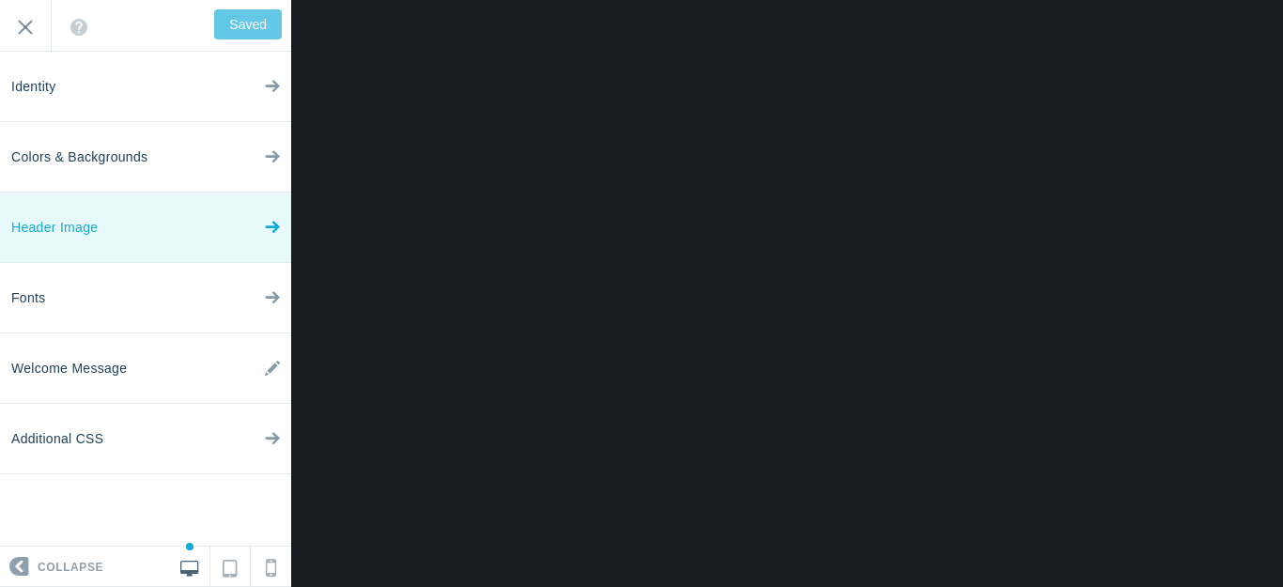
click at [260, 222] on link "Header Image" at bounding box center [145, 228] width 291 height 70
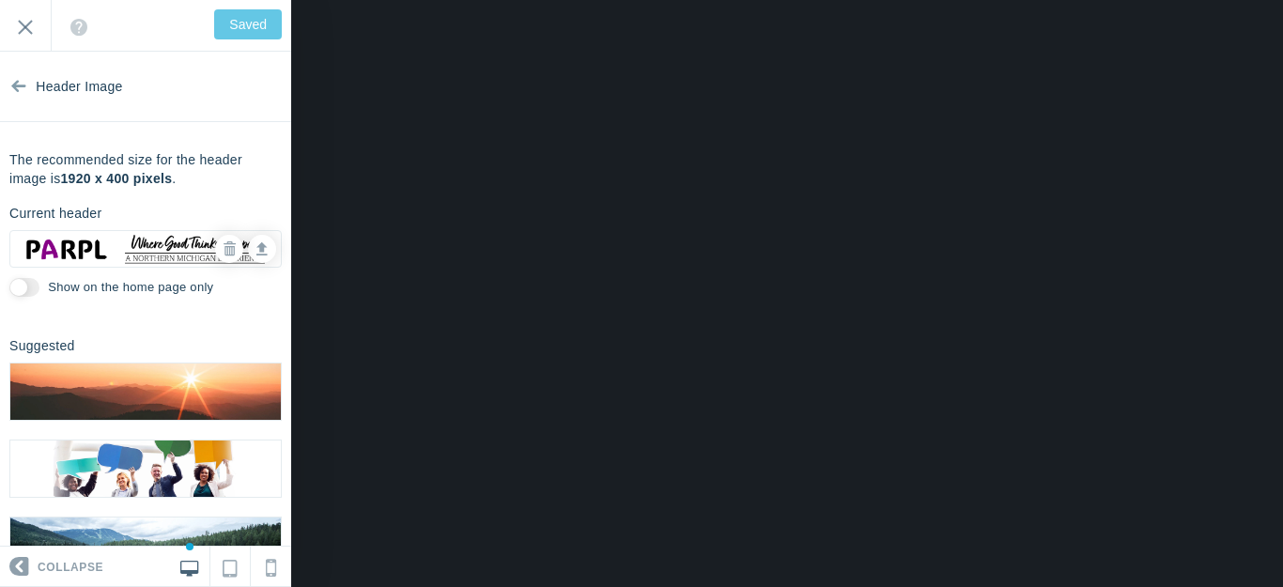
click at [36, 286] on input "Show on the home page only" at bounding box center [24, 287] width 30 height 19
checkbox input "true"
click at [253, 20] on input "Save" at bounding box center [251, 24] width 61 height 30
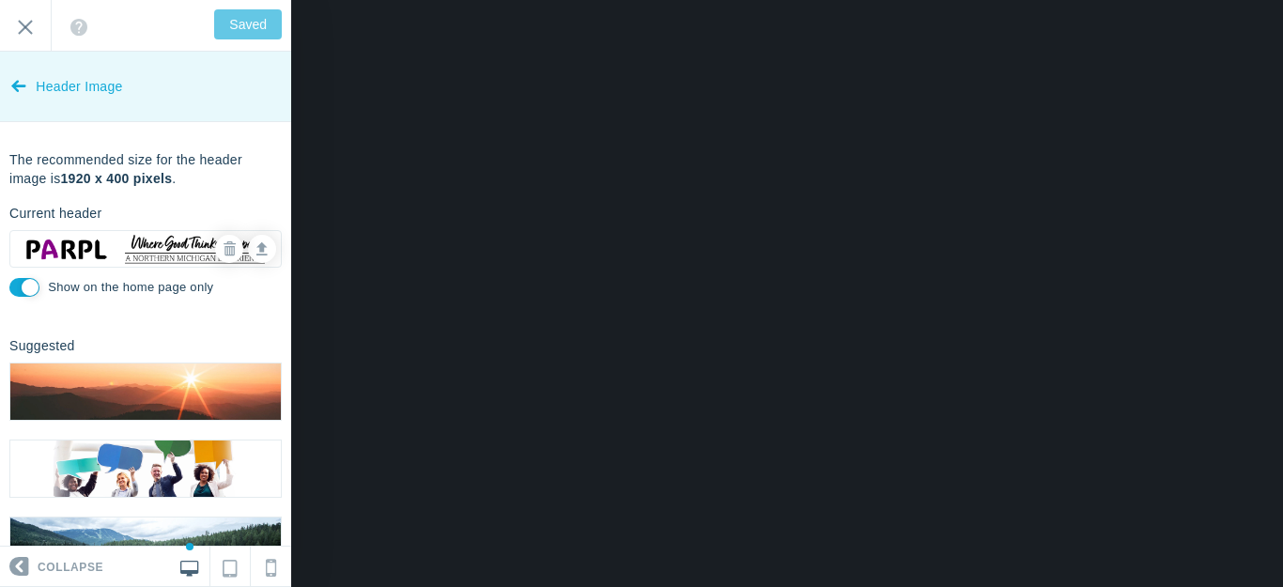
click at [14, 89] on icon at bounding box center [18, 82] width 15 height 70
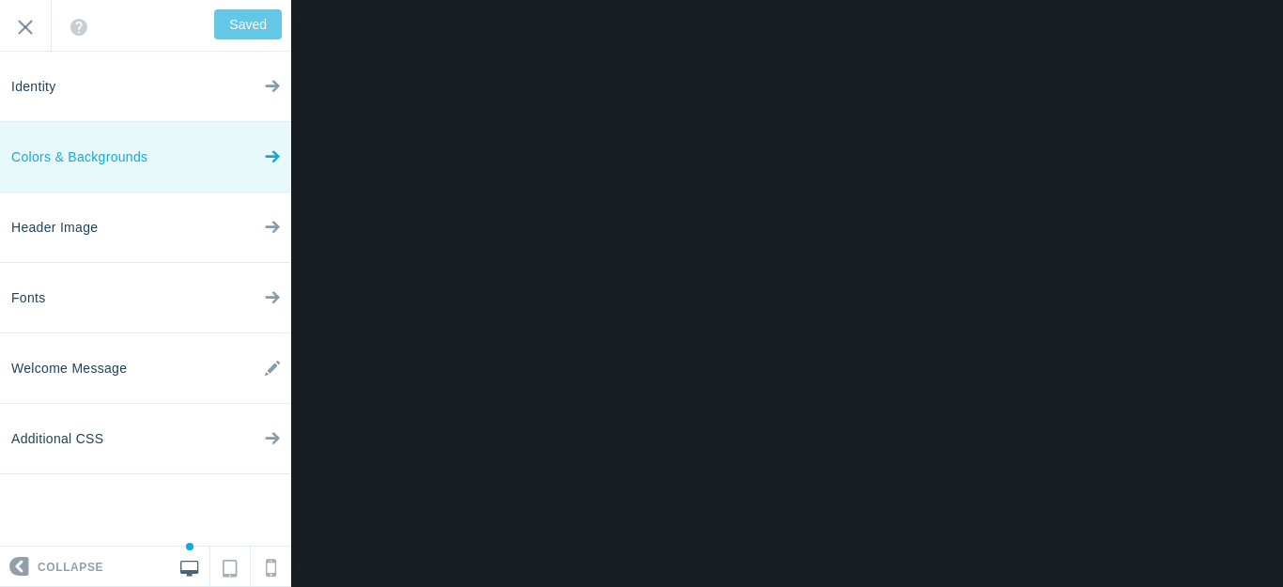
click at [69, 152] on span "Colors & Backgrounds" at bounding box center [79, 157] width 136 height 70
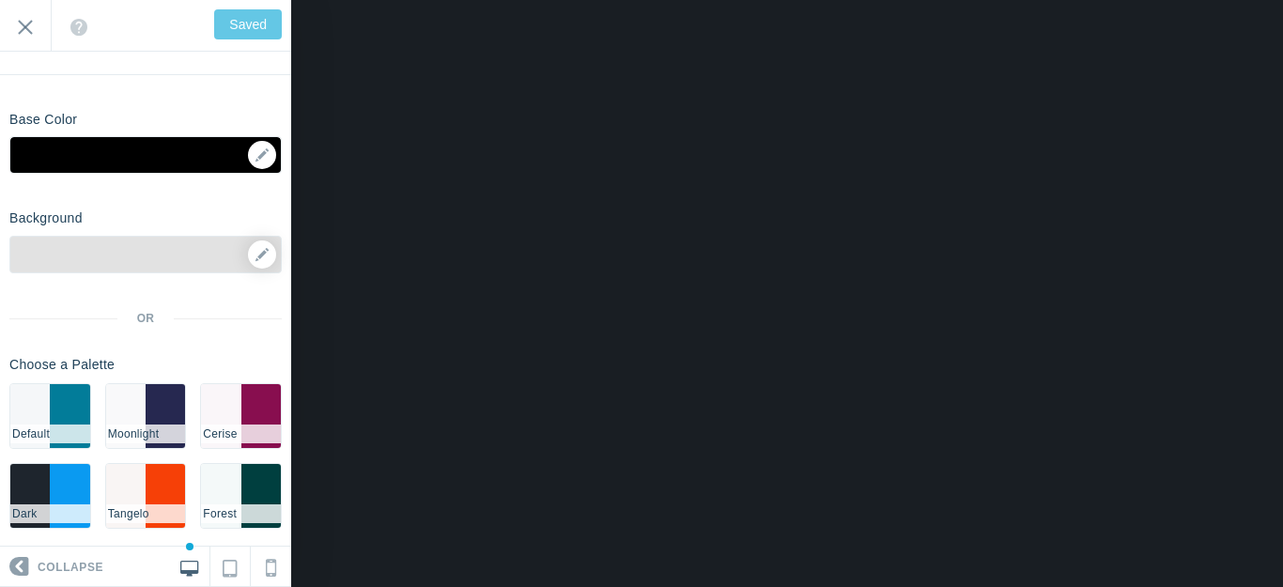
scroll to position [71, 0]
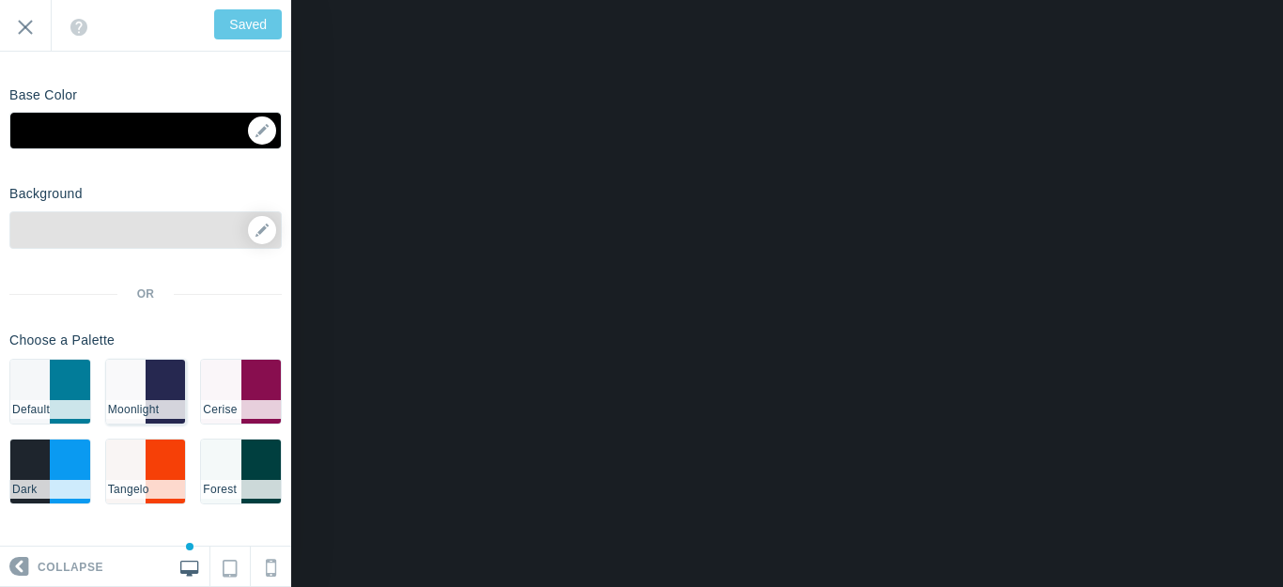
click at [146, 390] on li "#262850" at bounding box center [165, 392] width 39 height 64
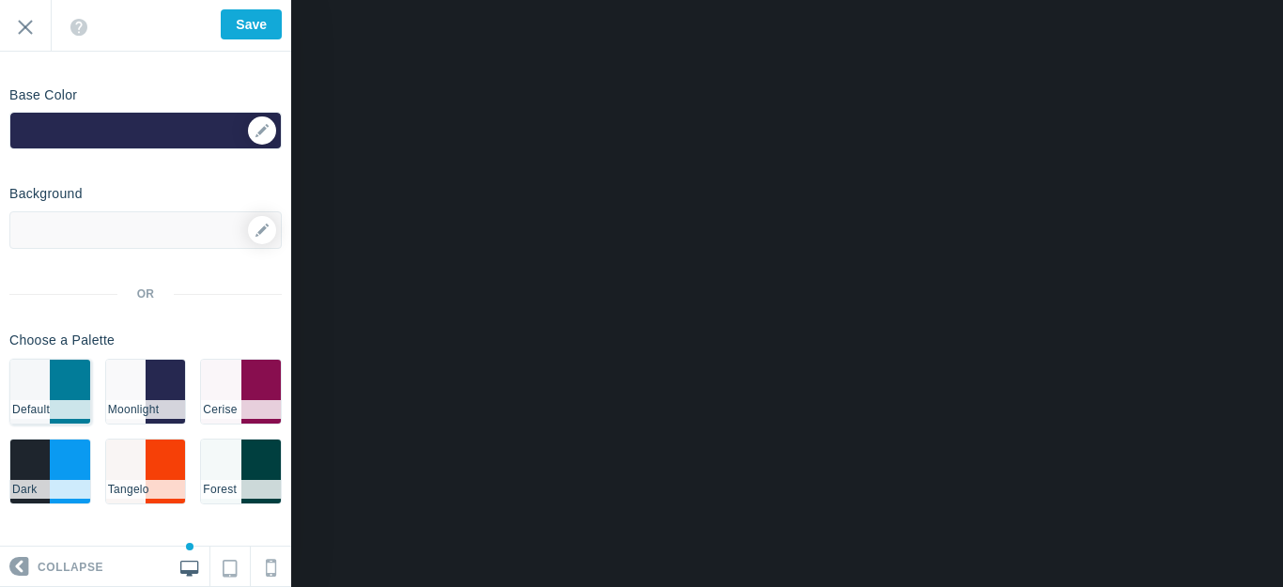
click at [62, 387] on li "#027c99" at bounding box center [69, 392] width 39 height 64
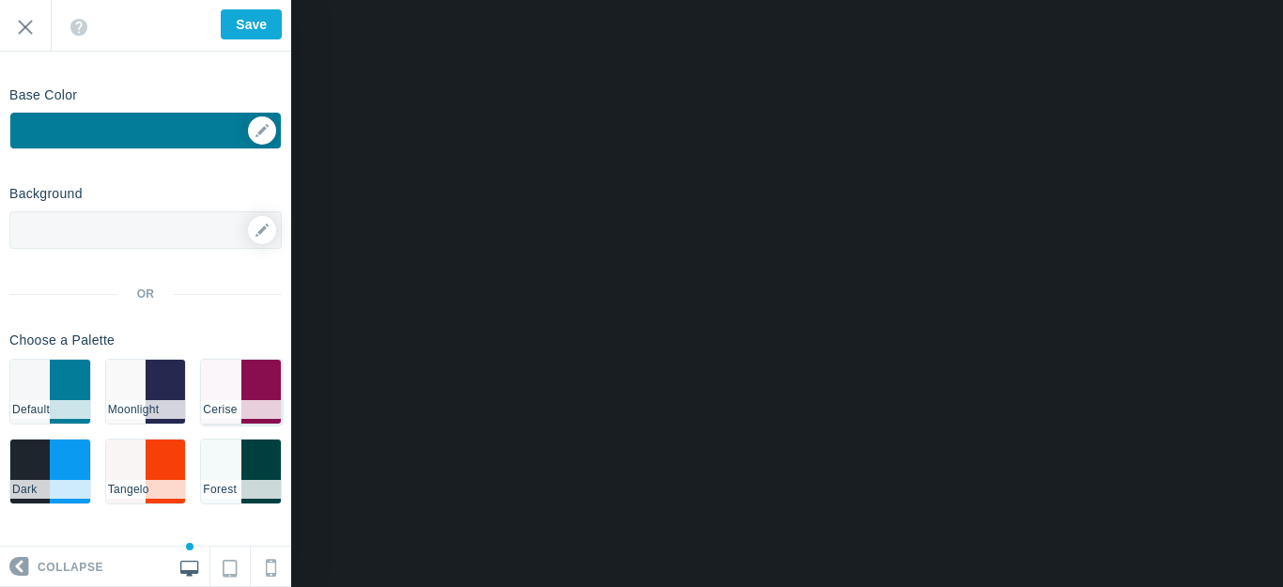
click at [251, 387] on li "#880e4f" at bounding box center [260, 392] width 39 height 64
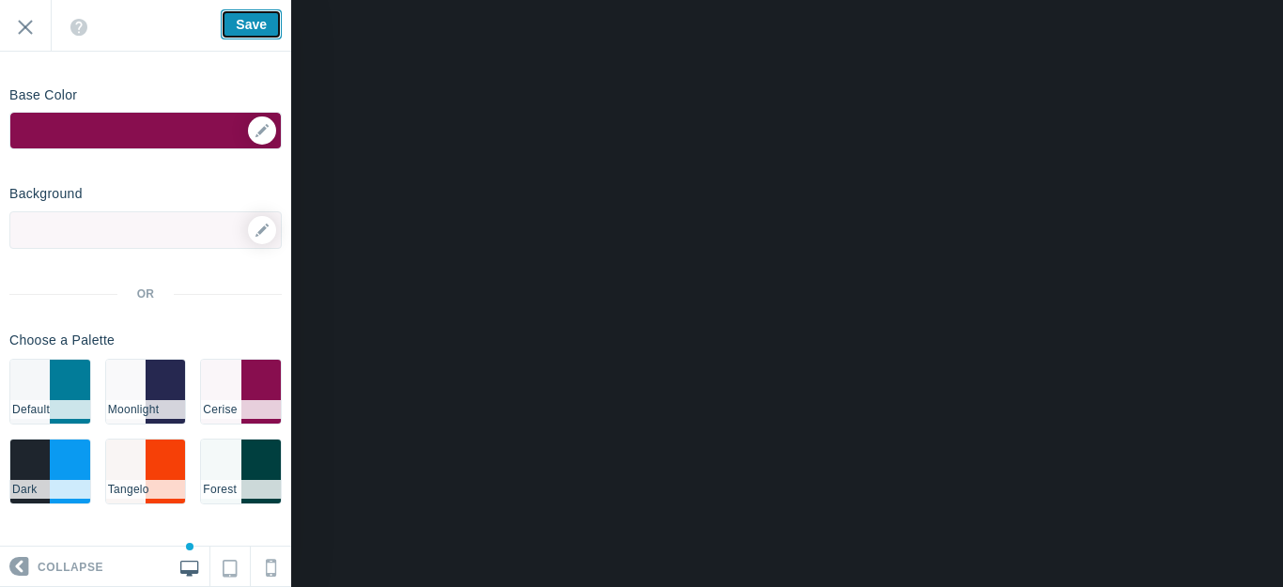
click at [256, 23] on input "Save" at bounding box center [251, 24] width 61 height 30
type input "Saved"
click at [13, 22] on input "Exit" at bounding box center [25, 26] width 51 height 52
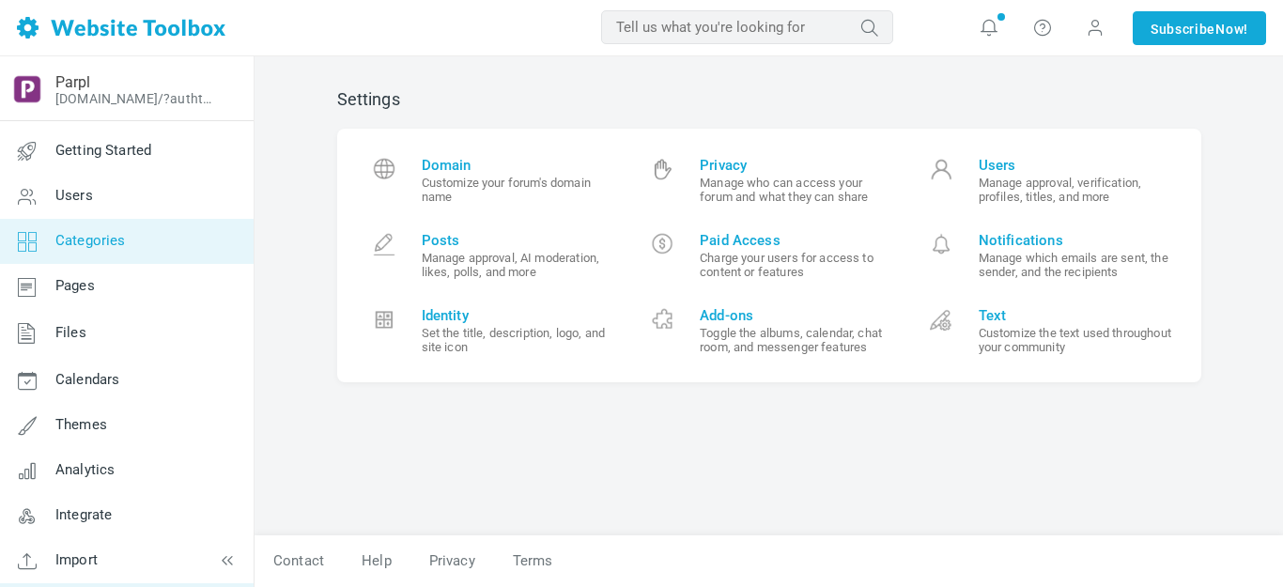
click at [105, 242] on span "Categories" at bounding box center [90, 240] width 70 height 17
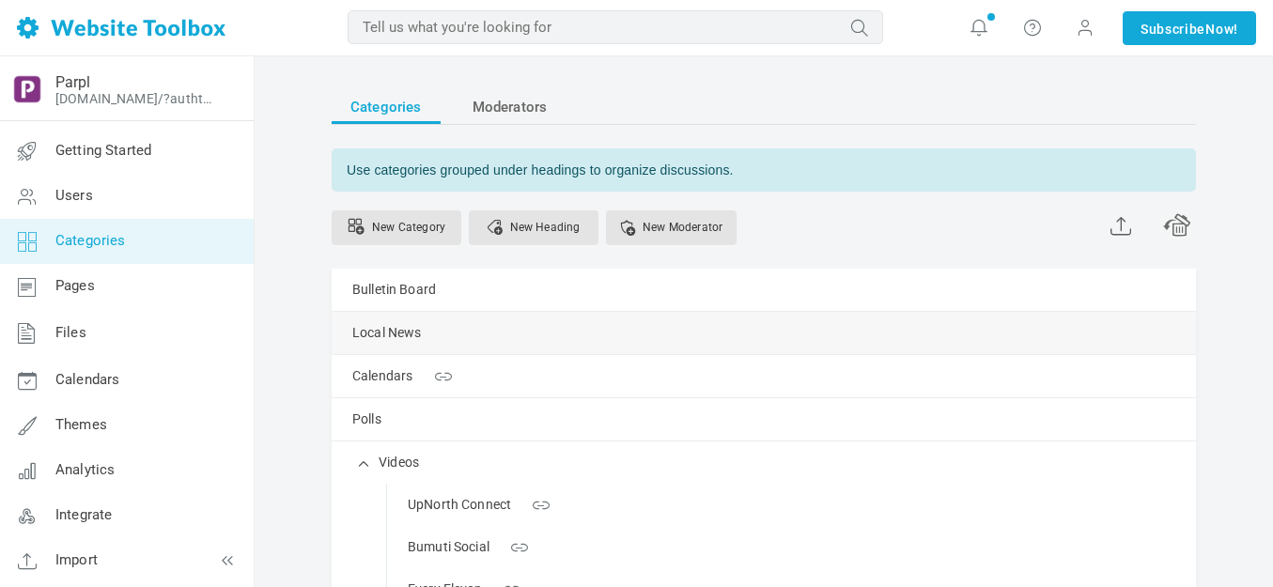
click at [0, 0] on span at bounding box center [0, 0] width 0 height 0
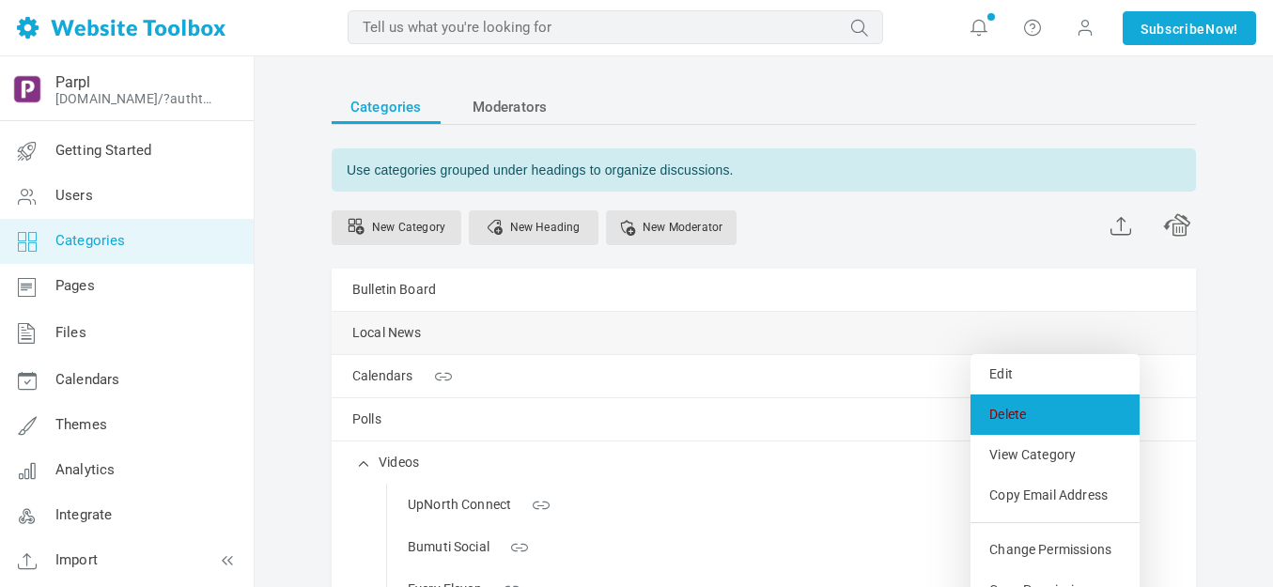
click at [1013, 416] on link "Delete" at bounding box center [1054, 415] width 169 height 40
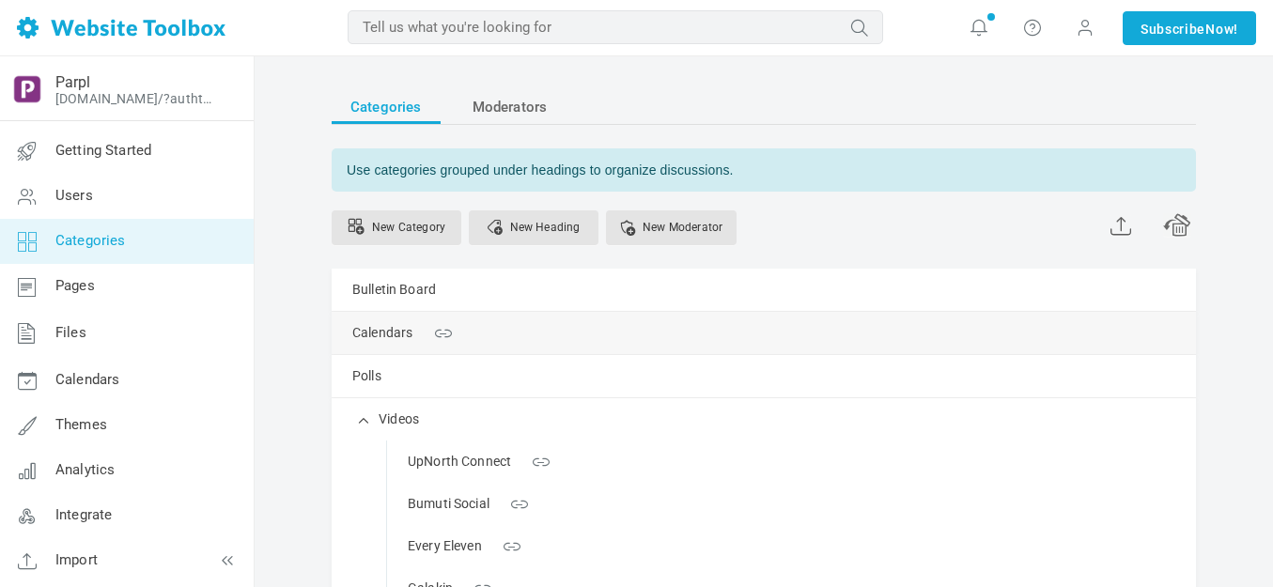
click at [0, 0] on span at bounding box center [0, 0] width 0 height 0
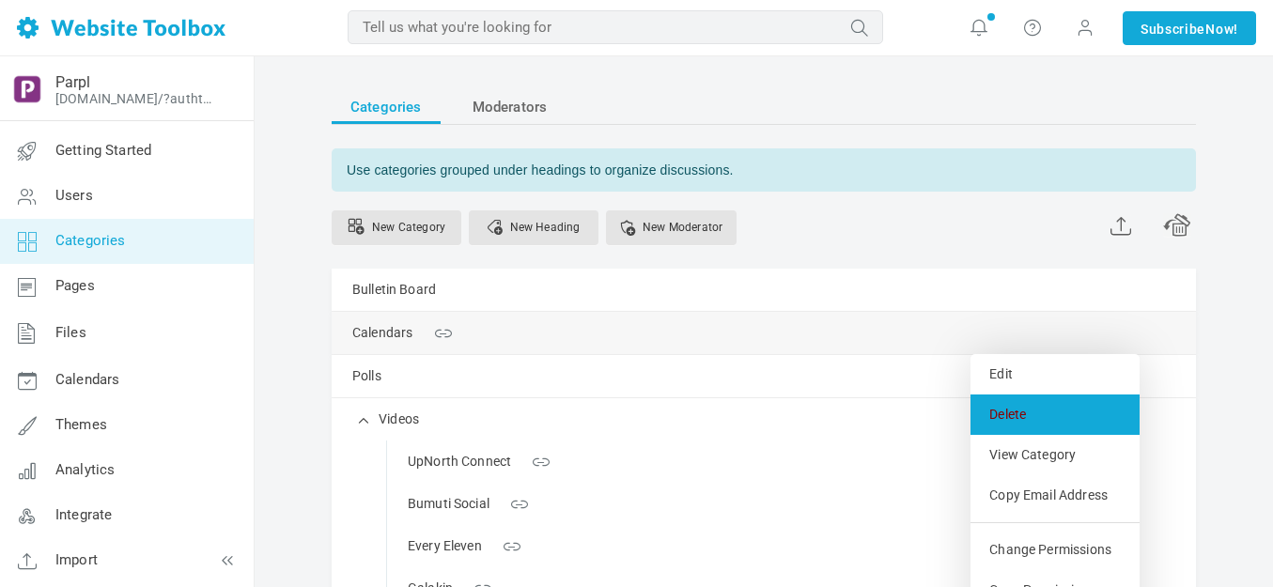
click at [1016, 414] on link "Delete" at bounding box center [1054, 415] width 169 height 40
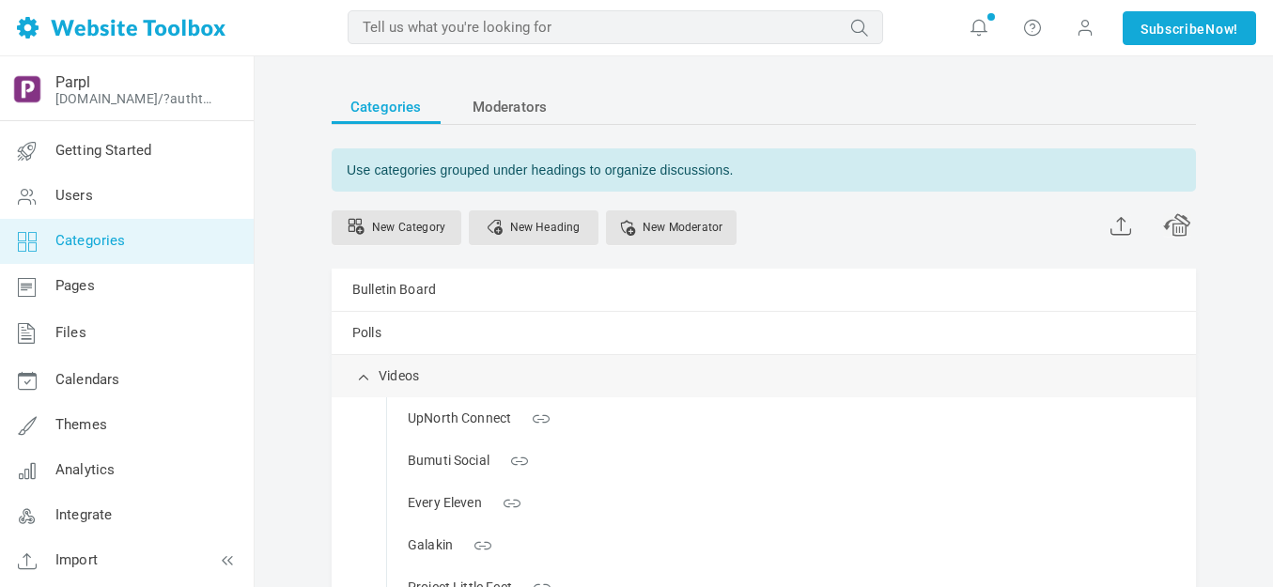
click at [0, 0] on span at bounding box center [0, 0] width 0 height 0
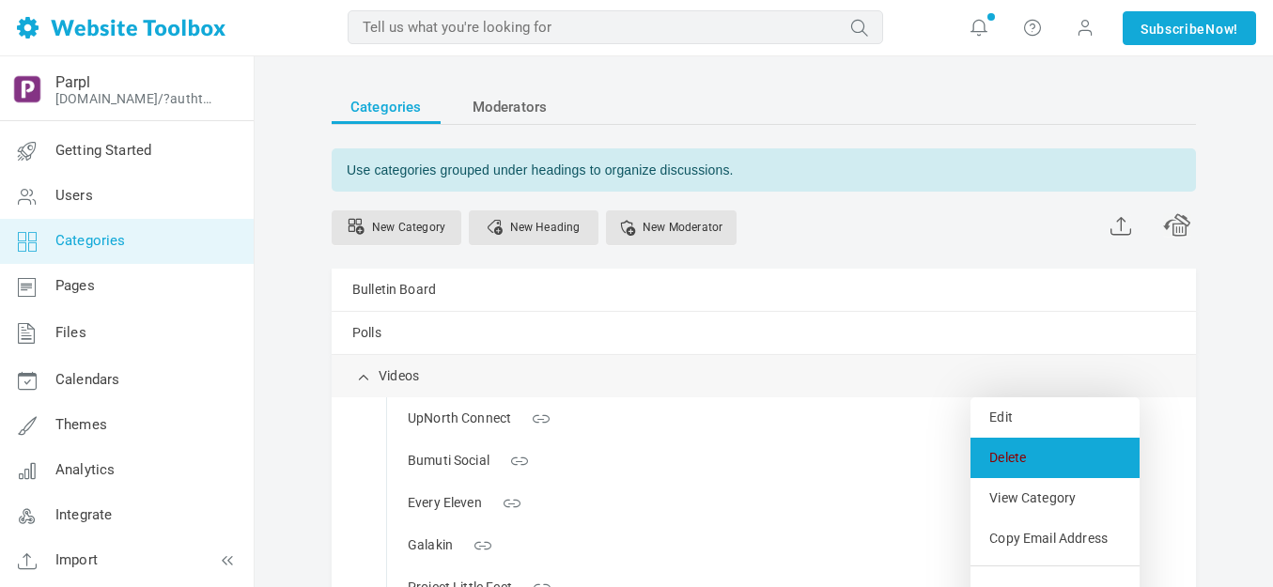
click at [1010, 450] on link "Delete" at bounding box center [1054, 458] width 169 height 40
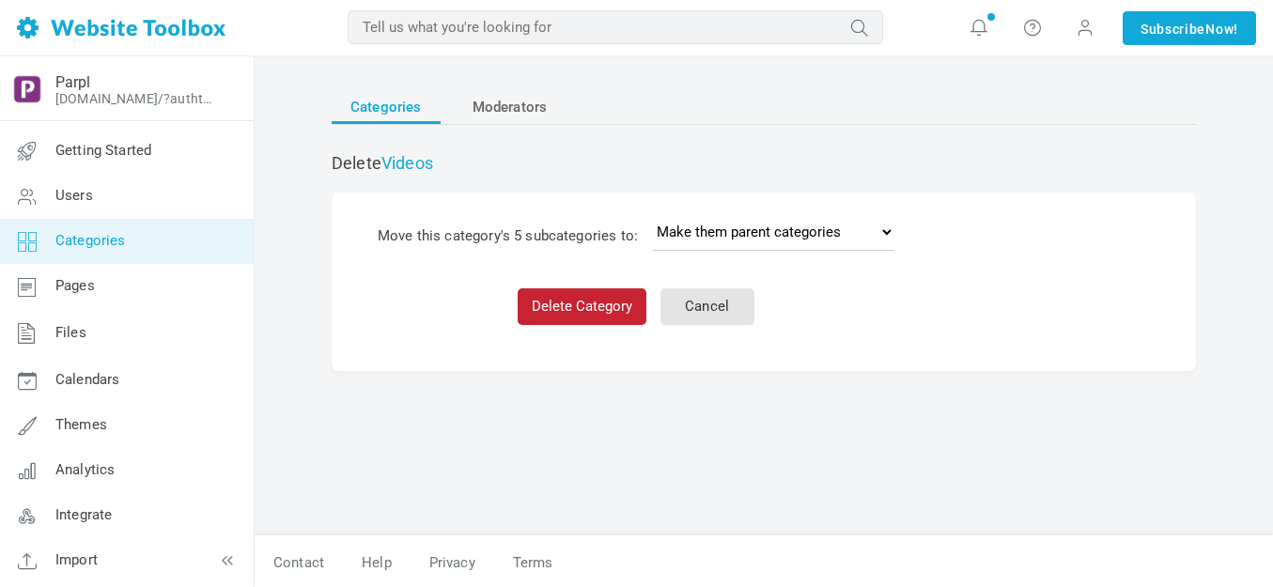
click at [614, 301] on button "Delete Category" at bounding box center [582, 306] width 129 height 37
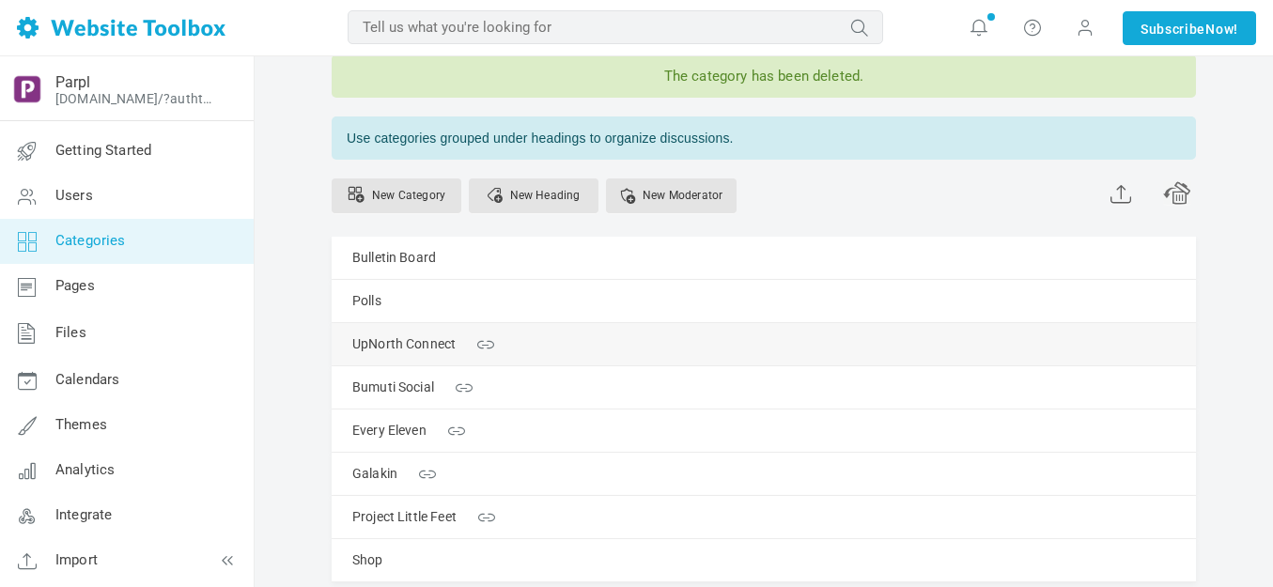
scroll to position [188, 0]
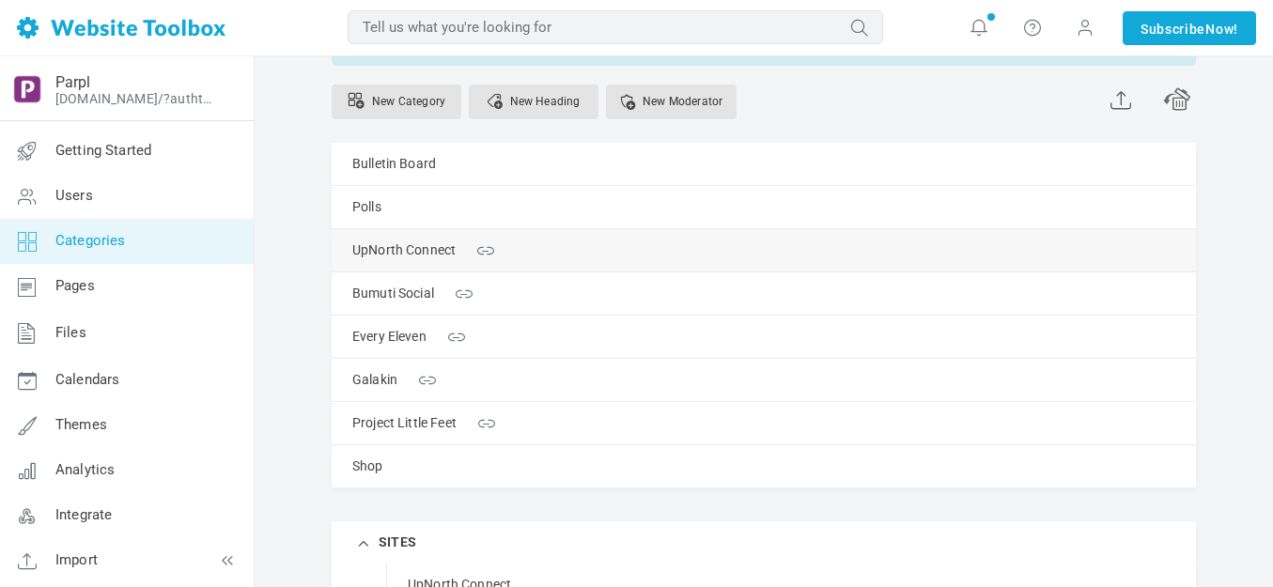
click at [0, 0] on link "Manage" at bounding box center [0, 0] width 0 height 0
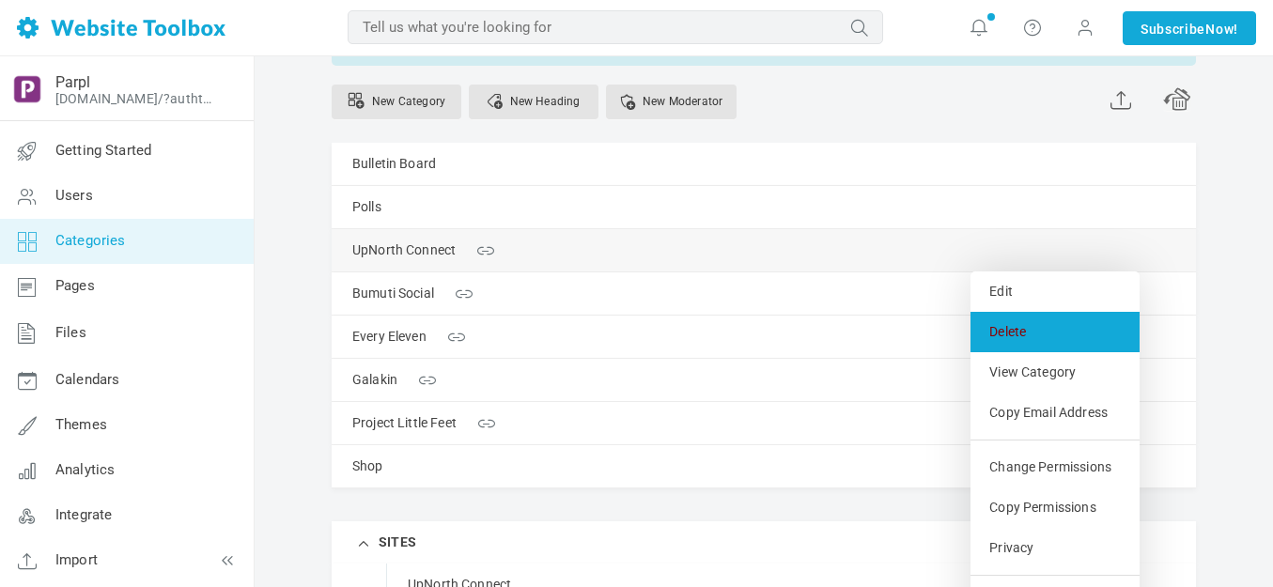
click at [1008, 334] on link "Delete" at bounding box center [1054, 332] width 169 height 40
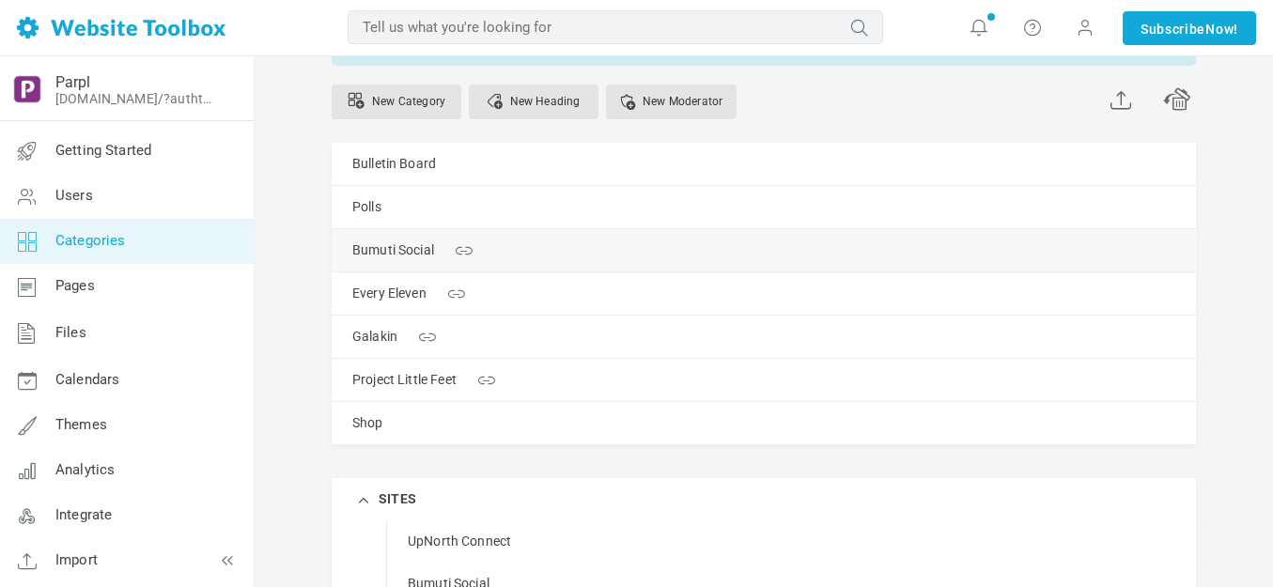
click at [0, 0] on link "Manage" at bounding box center [0, 0] width 0 height 0
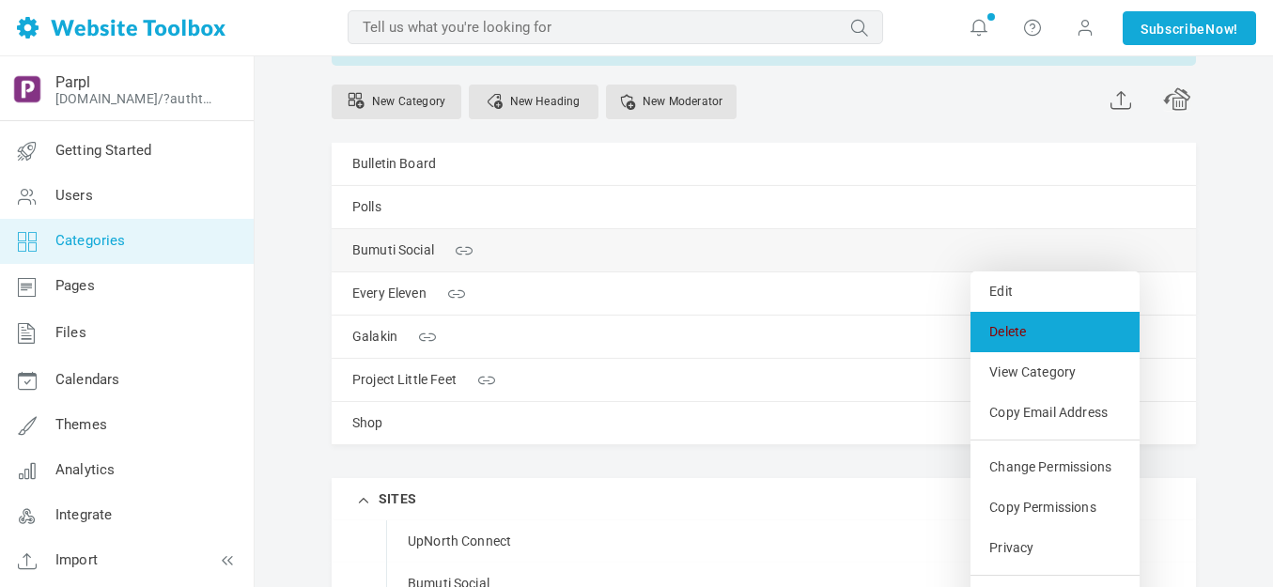
click at [1011, 329] on link "Delete" at bounding box center [1054, 332] width 169 height 40
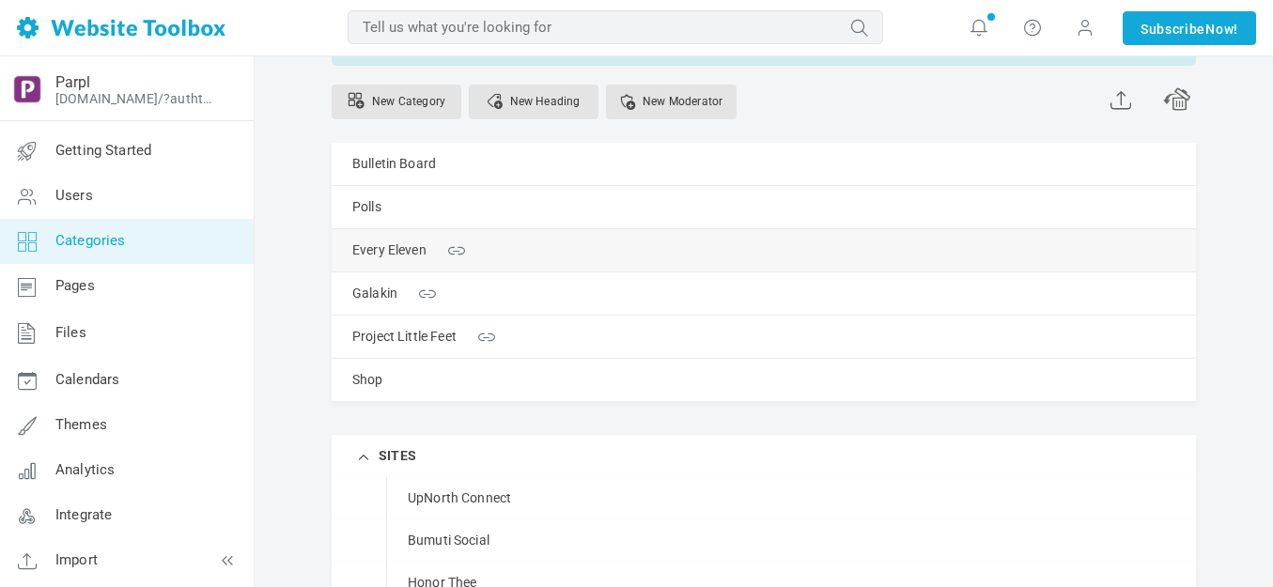
click at [0, 0] on link "Manage" at bounding box center [0, 0] width 0 height 0
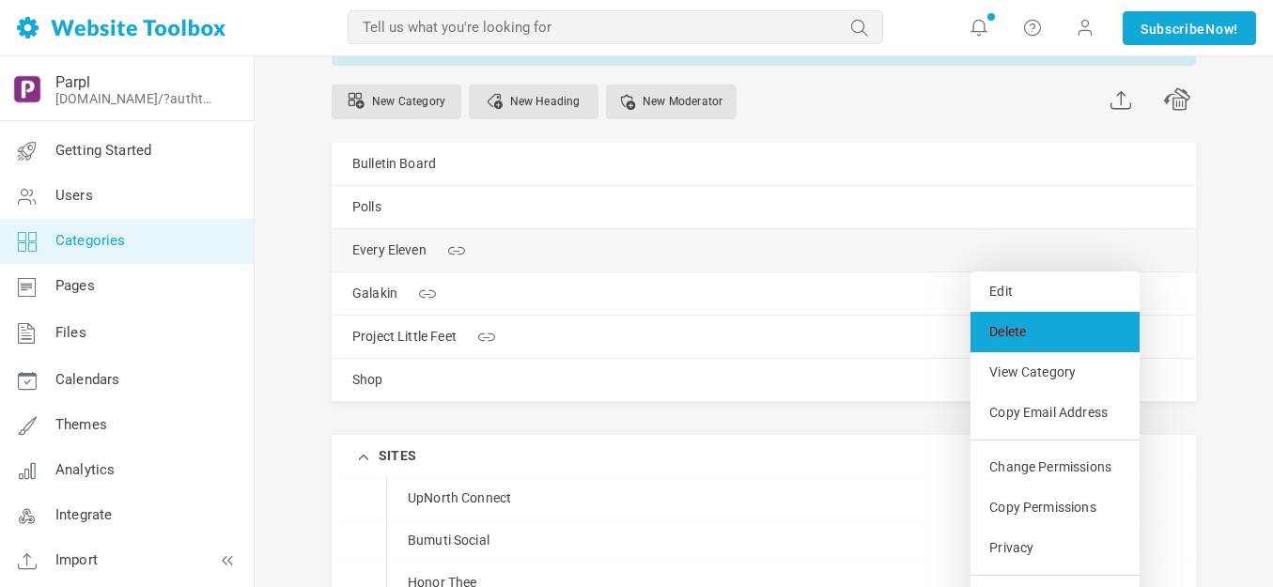
click at [1014, 328] on link "Delete" at bounding box center [1054, 332] width 169 height 40
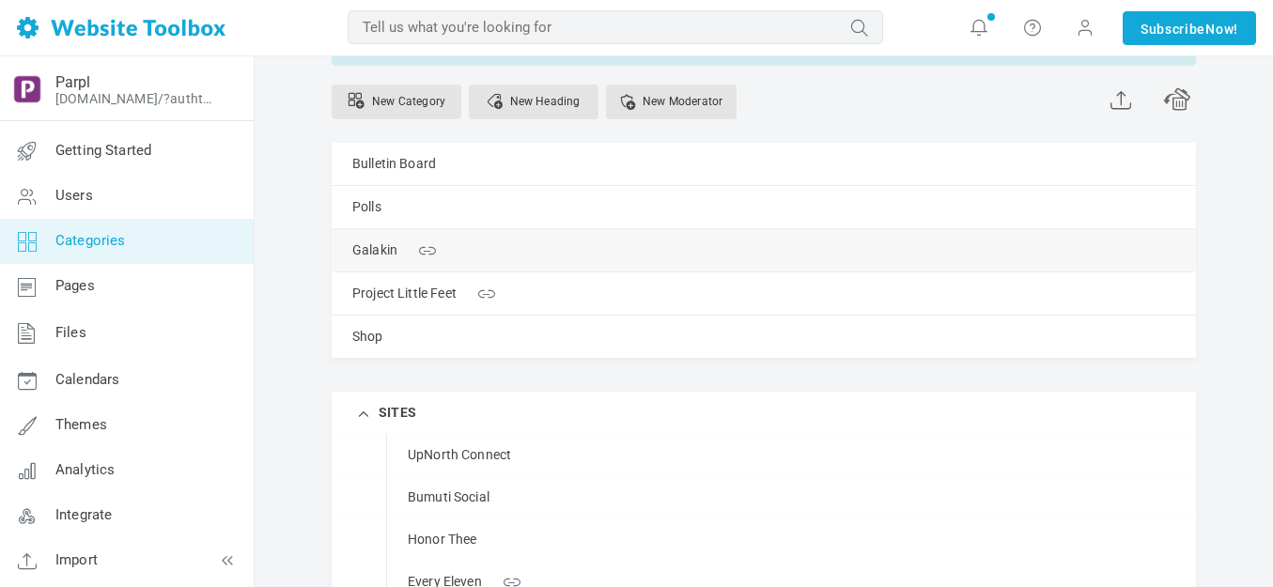
click at [0, 0] on link "Manage" at bounding box center [0, 0] width 0 height 0
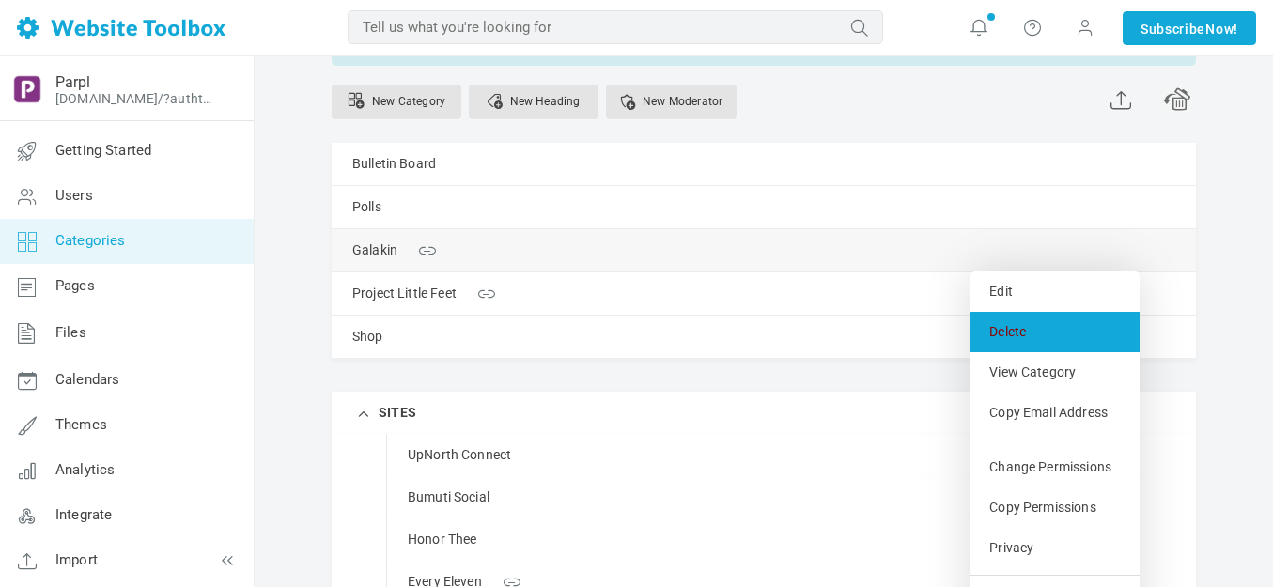
click at [1012, 326] on link "Delete" at bounding box center [1054, 332] width 169 height 40
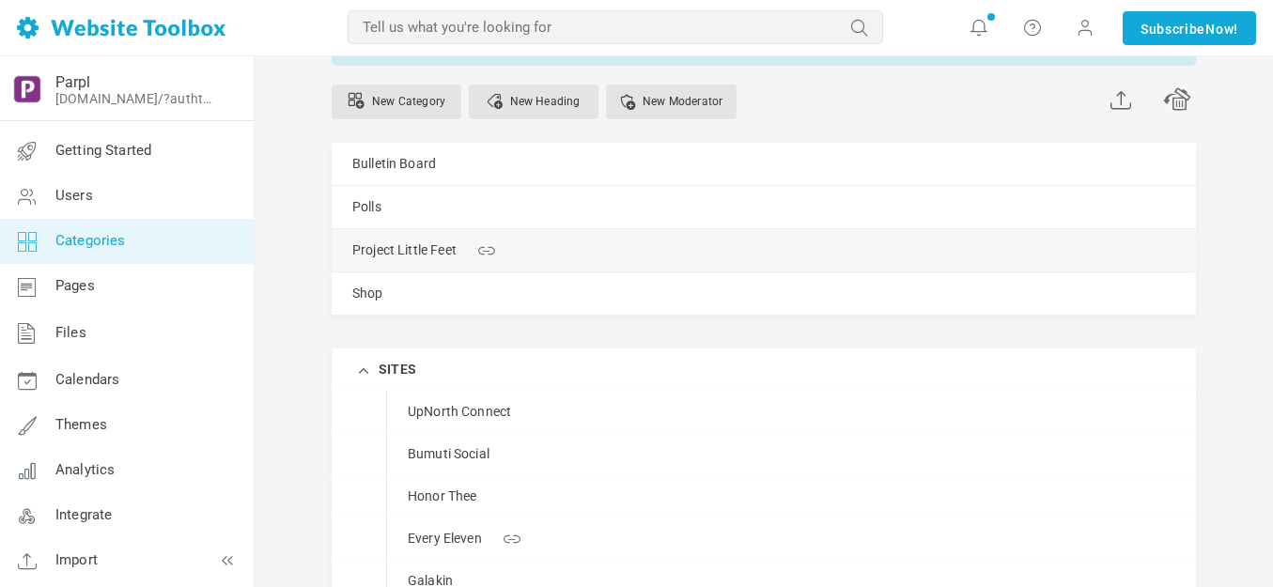
click at [0, 0] on link "Manage" at bounding box center [0, 0] width 0 height 0
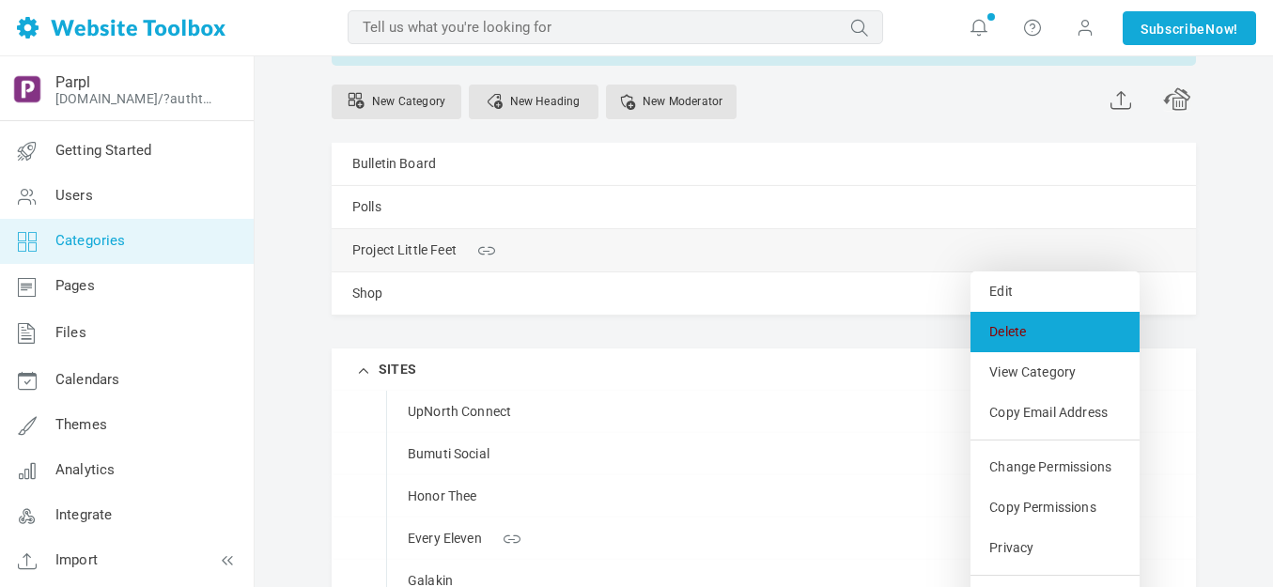
click at [1007, 330] on link "Delete" at bounding box center [1054, 332] width 169 height 40
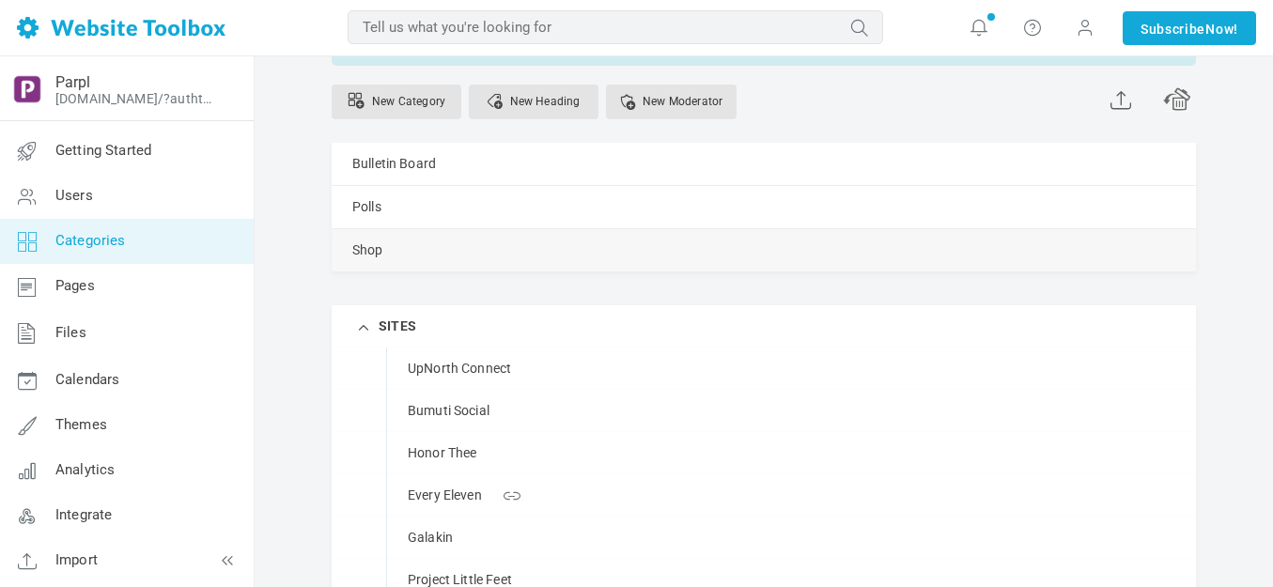
click at [0, 0] on link "Manage" at bounding box center [0, 0] width 0 height 0
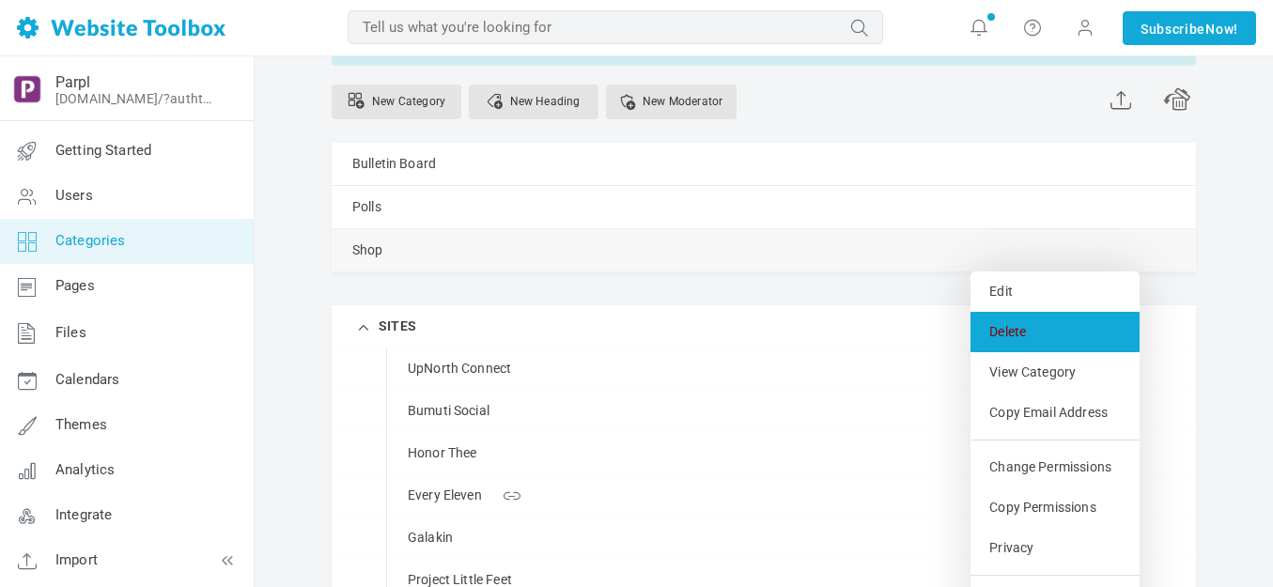
click at [1004, 337] on link "Delete" at bounding box center [1054, 332] width 169 height 40
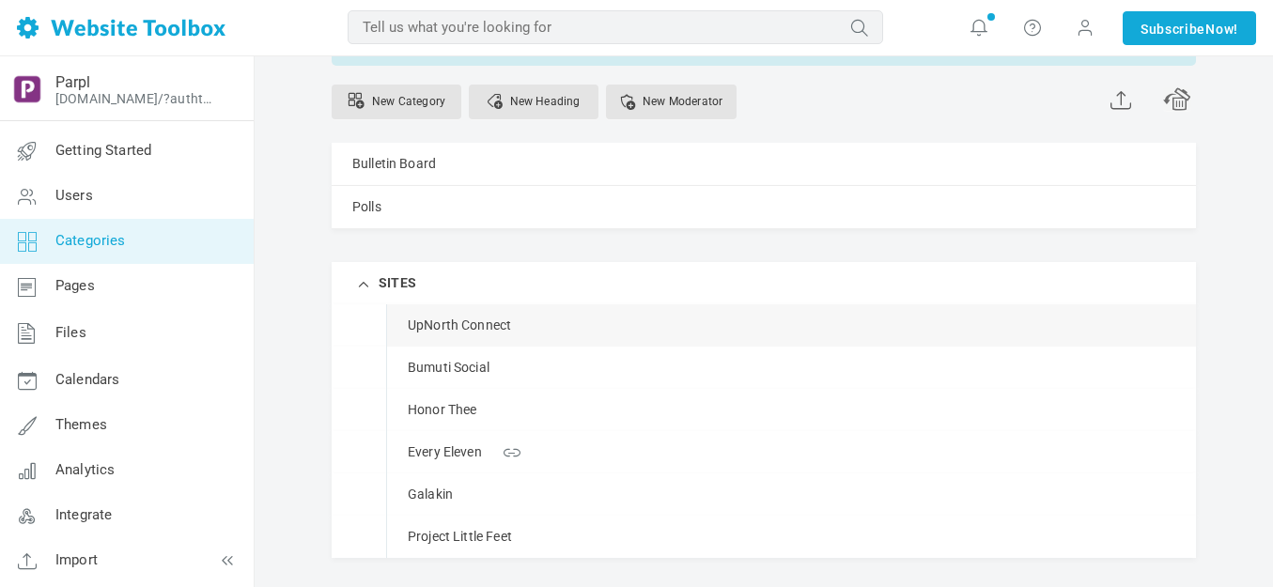
click at [0, 0] on span at bounding box center [0, 0] width 0 height 0
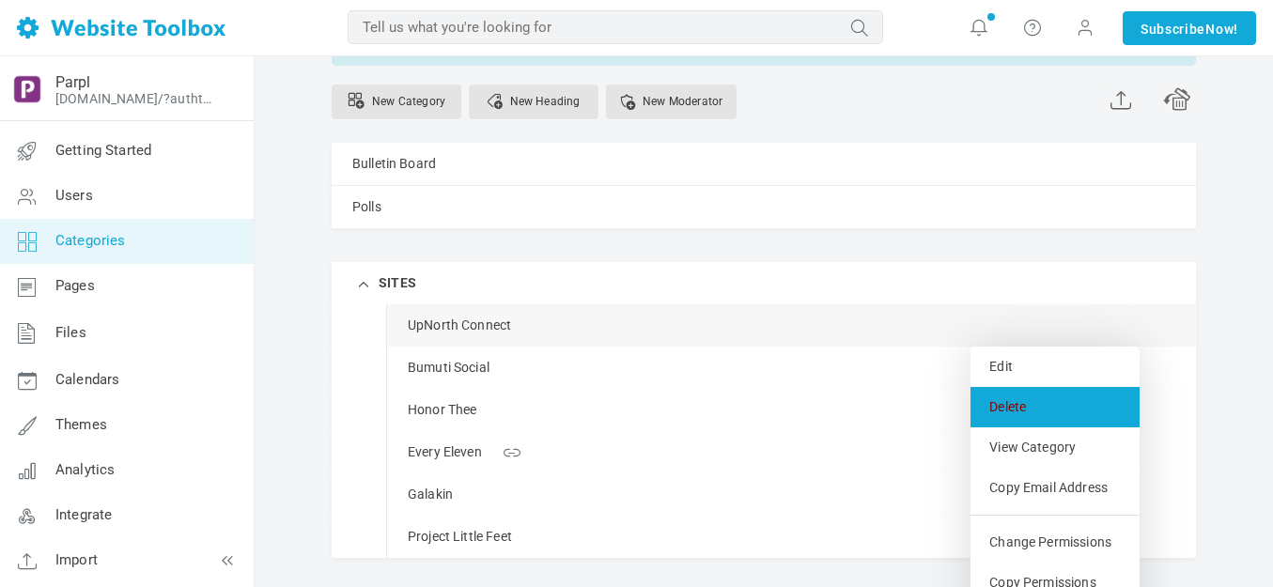
click at [1018, 404] on link "Delete" at bounding box center [1054, 407] width 169 height 40
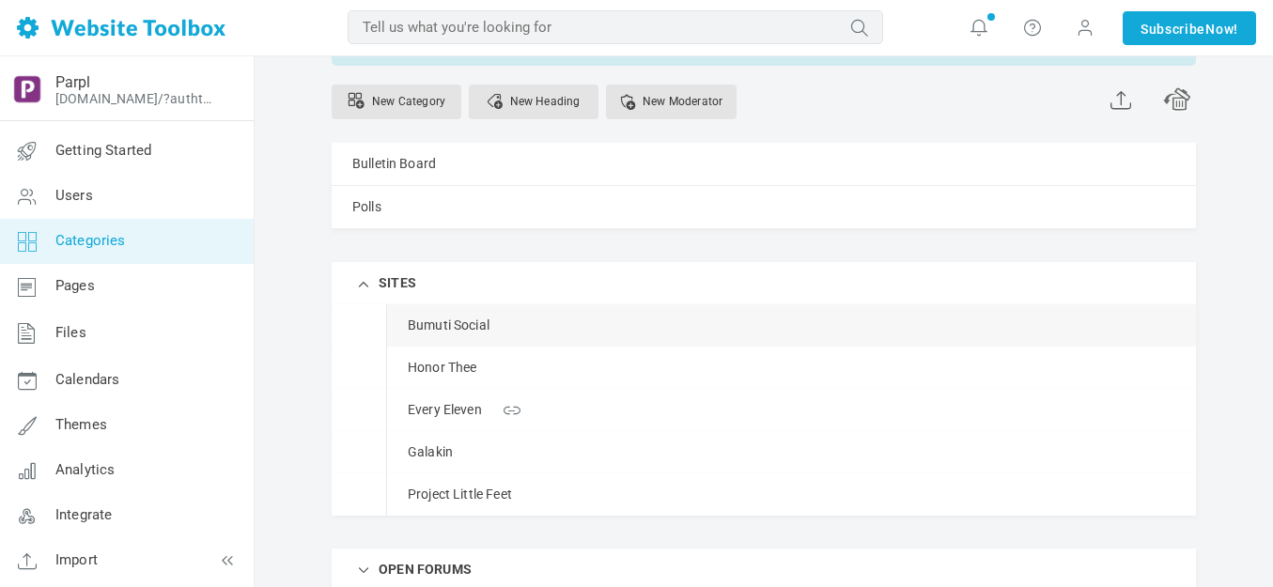
click at [0, 0] on link "Manage" at bounding box center [0, 0] width 0 height 0
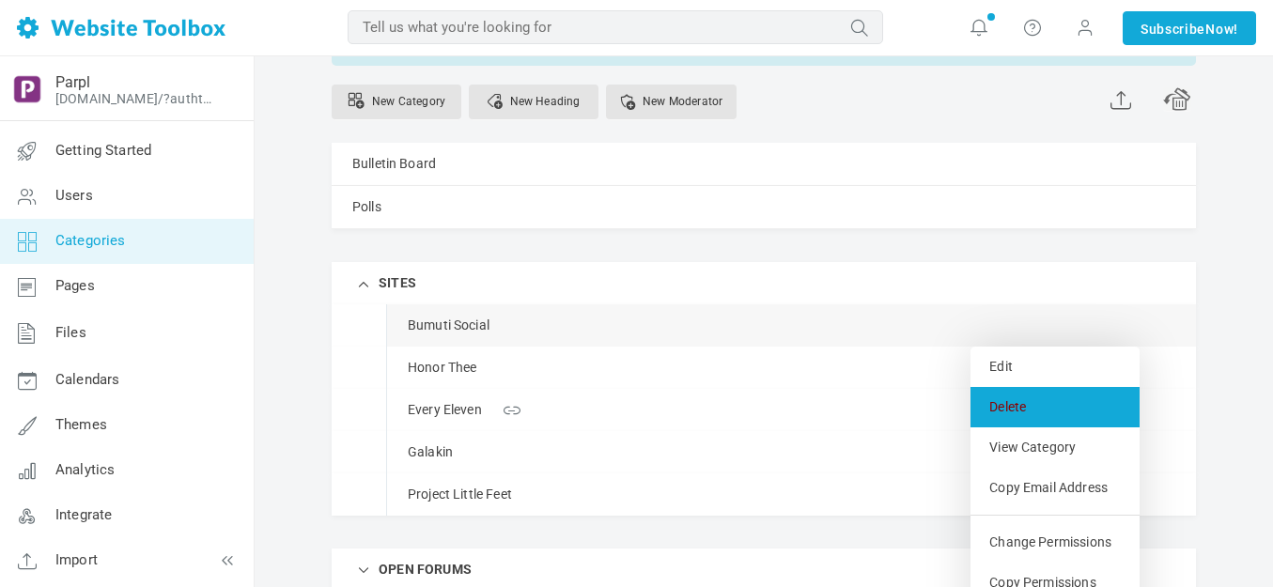
click at [1007, 396] on link "Delete" at bounding box center [1054, 407] width 169 height 40
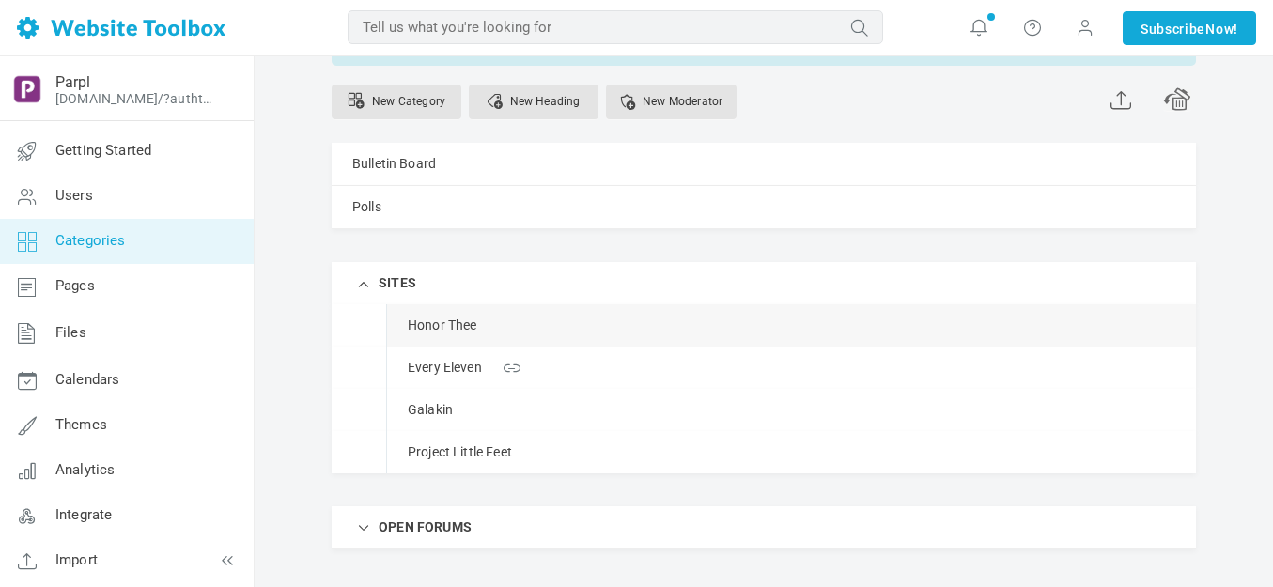
click at [0, 0] on link "Manage" at bounding box center [0, 0] width 0 height 0
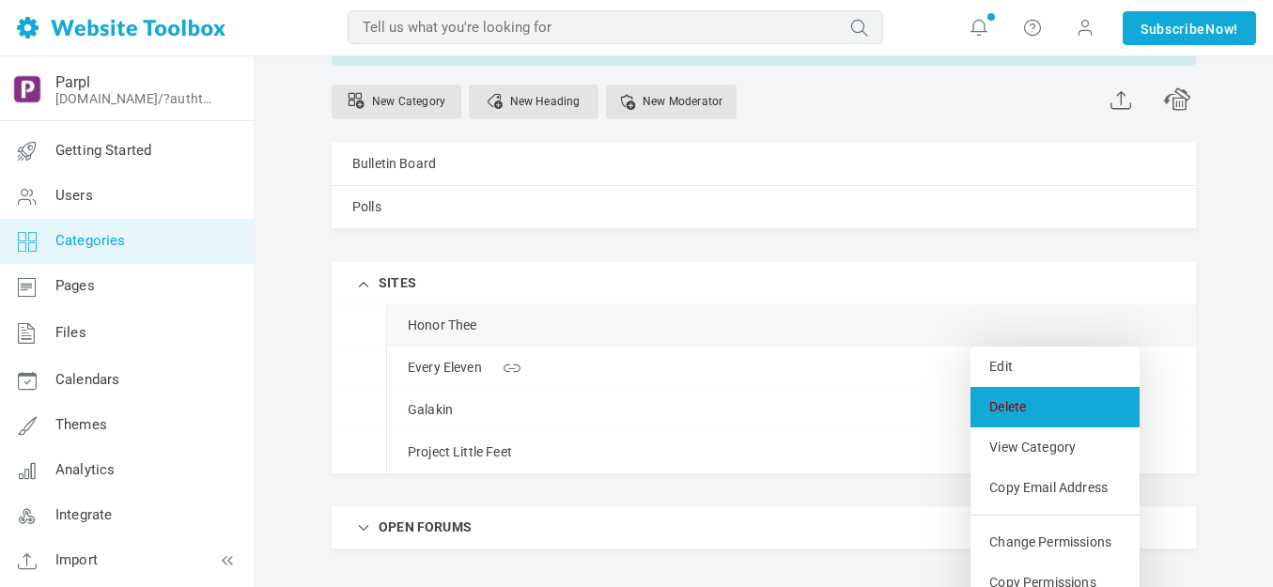
click at [1005, 400] on link "Delete" at bounding box center [1054, 407] width 169 height 40
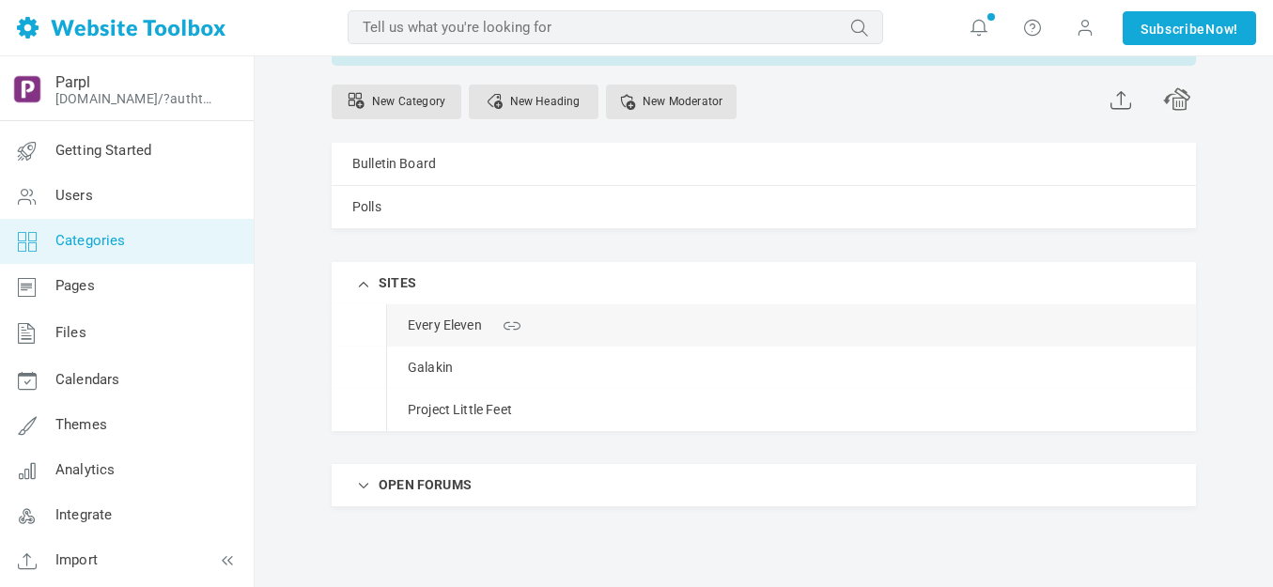
click at [0, 0] on link "Manage" at bounding box center [0, 0] width 0 height 0
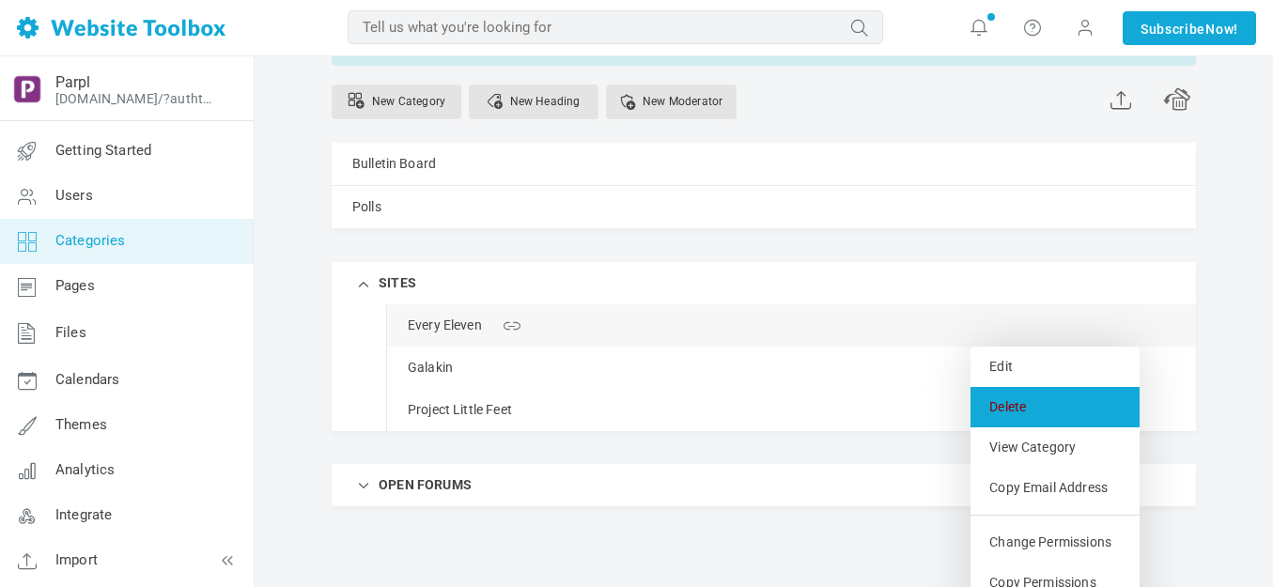
click at [1004, 409] on link "Delete" at bounding box center [1054, 407] width 169 height 40
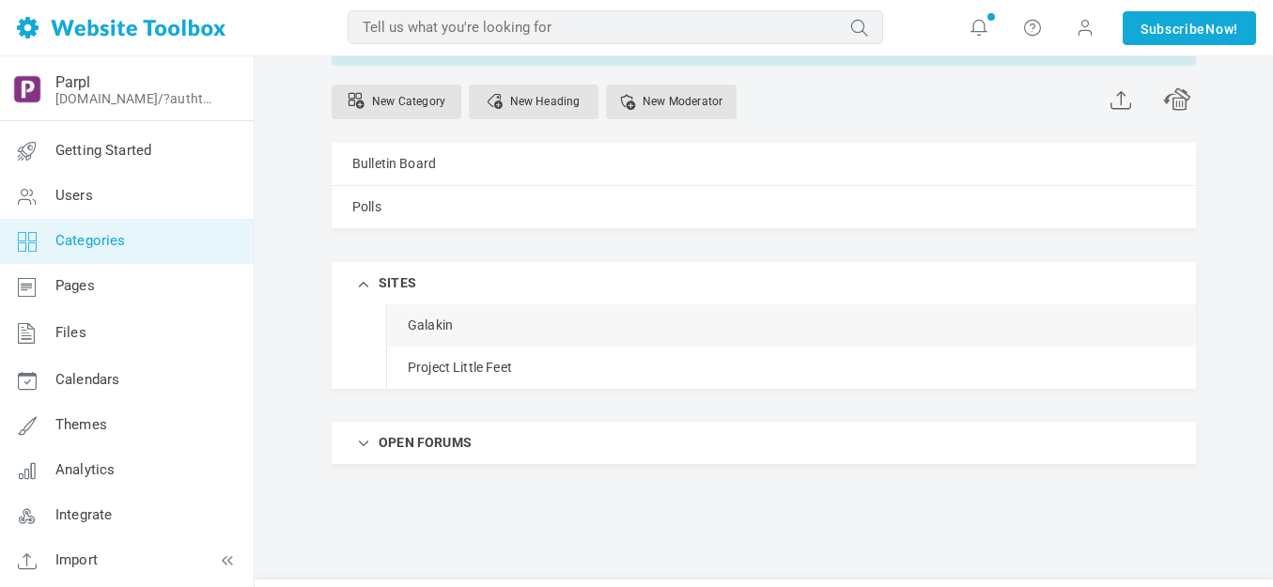
click at [0, 0] on link "Manage" at bounding box center [0, 0] width 0 height 0
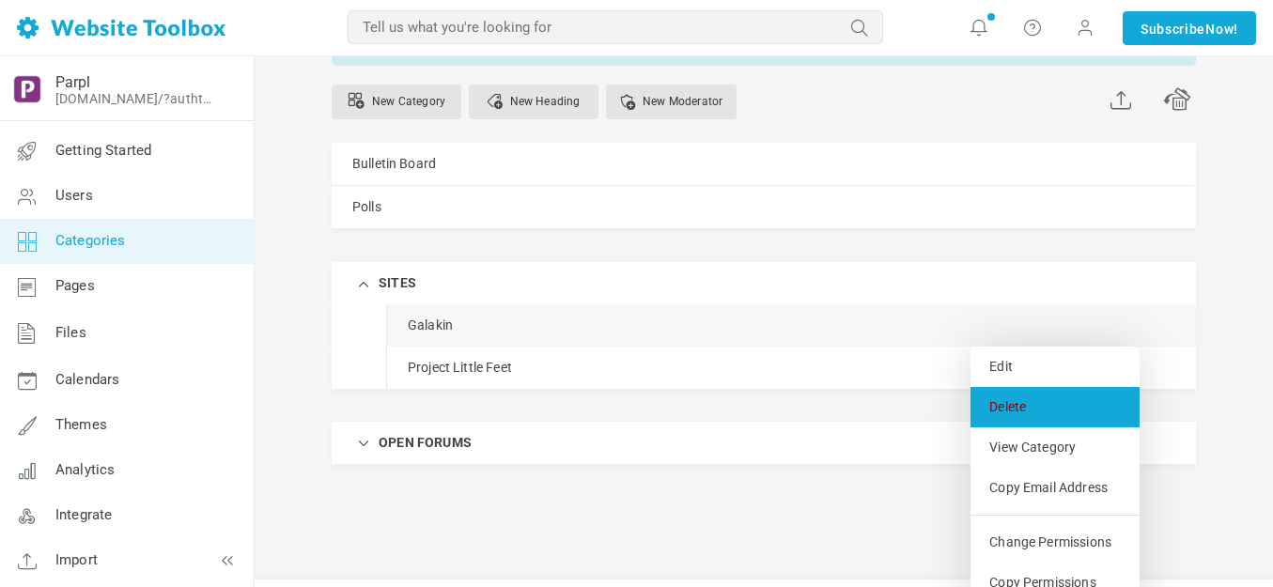
click at [1008, 407] on link "Delete" at bounding box center [1054, 407] width 169 height 40
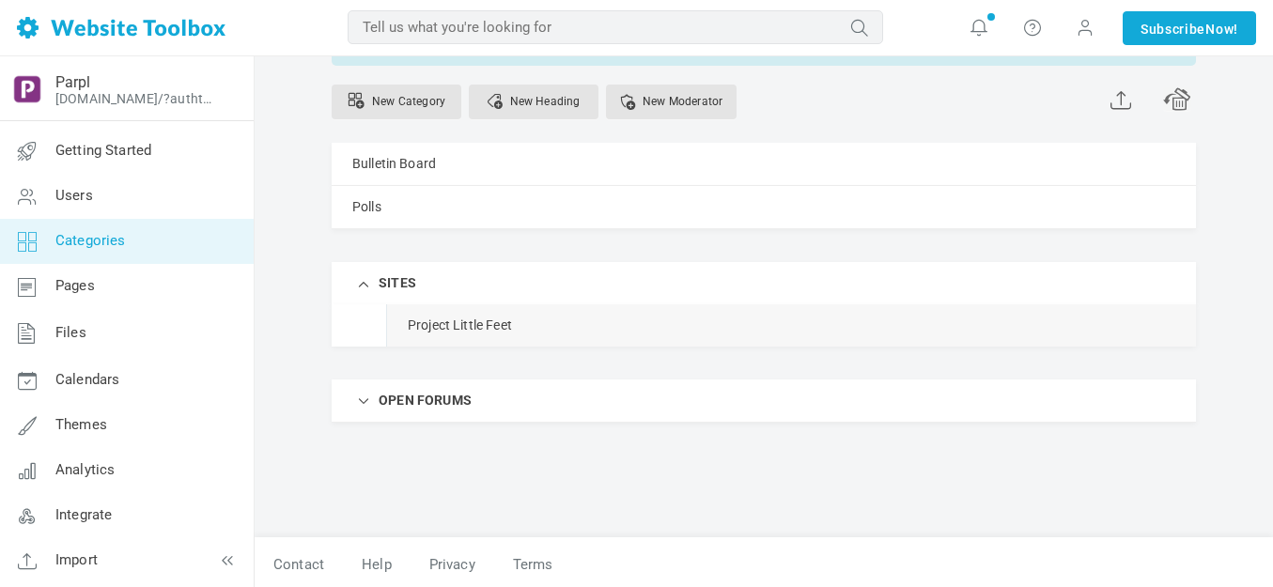
click at [0, 0] on link "Manage" at bounding box center [0, 0] width 0 height 0
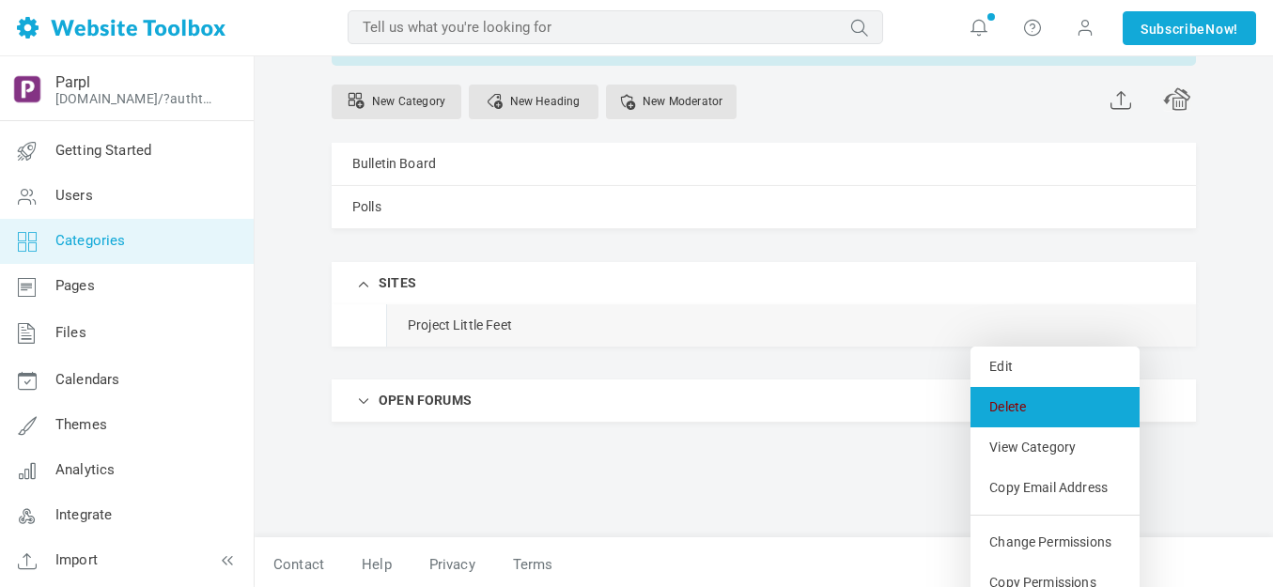
click at [1020, 405] on link "Delete" at bounding box center [1054, 407] width 169 height 40
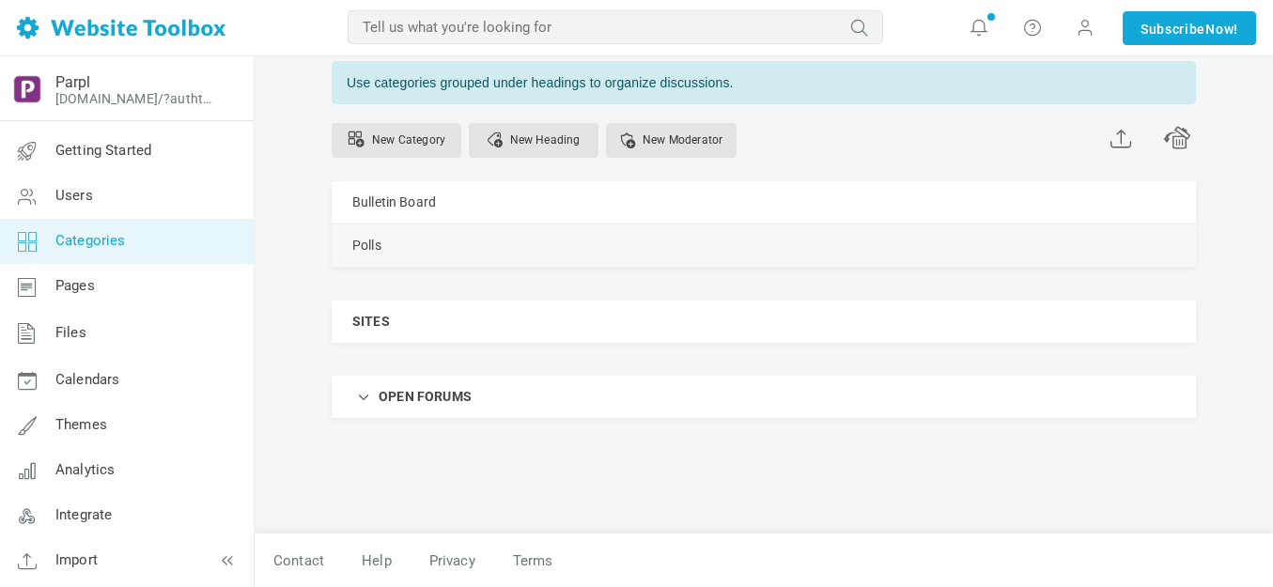
scroll to position [149, 0]
click at [0, 0] on link "Manage" at bounding box center [0, 0] width 0 height 0
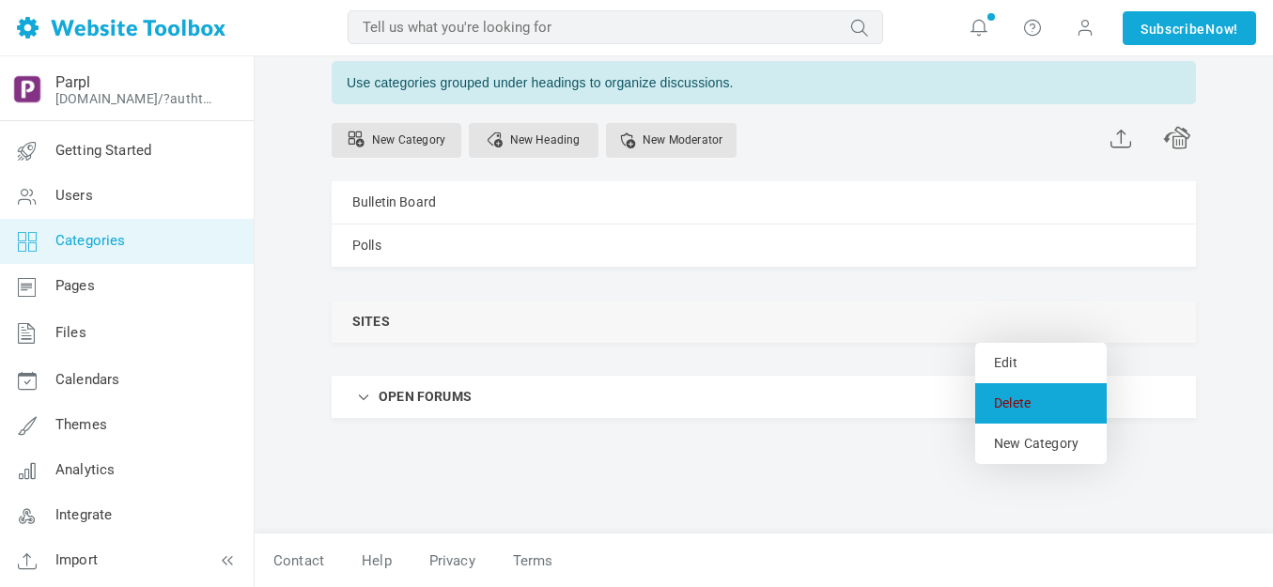
click at [1010, 394] on link "Delete" at bounding box center [1041, 403] width 132 height 40
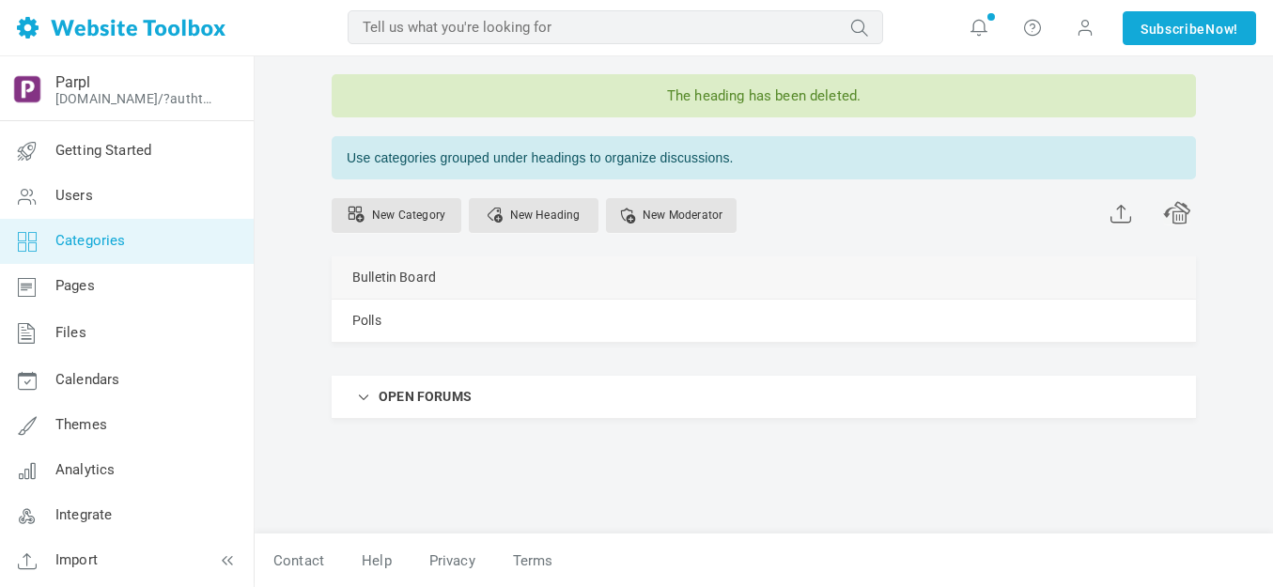
scroll to position [74, 0]
click at [360, 394] on span at bounding box center [364, 395] width 19 height 19
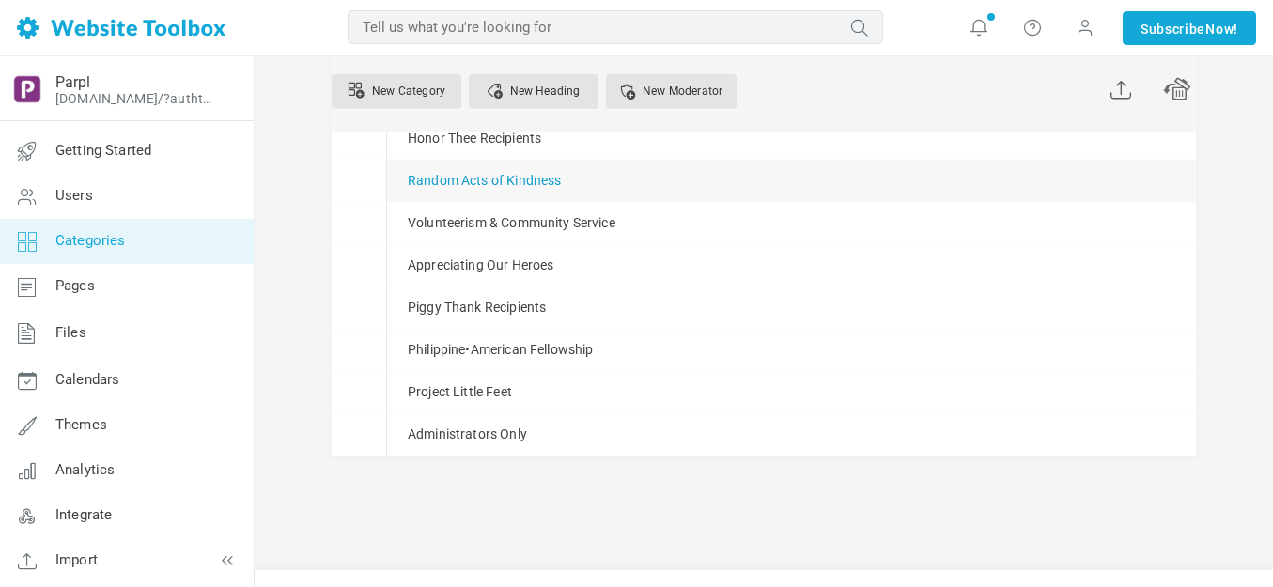
scroll to position [581, 0]
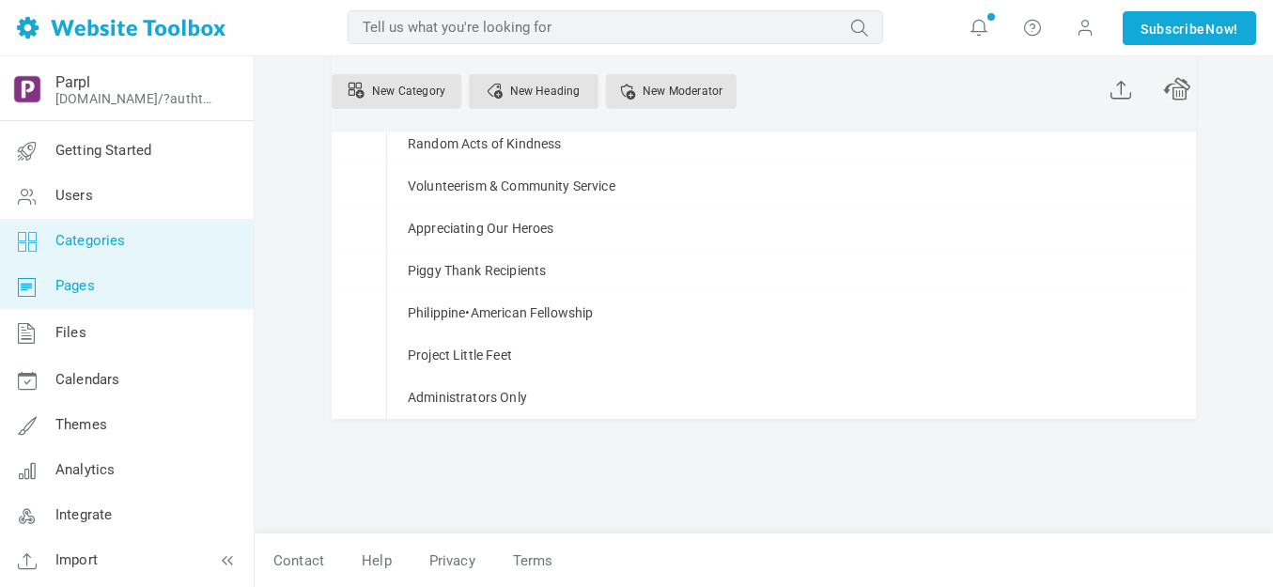
click at [85, 286] on span "Pages" at bounding box center [74, 285] width 39 height 17
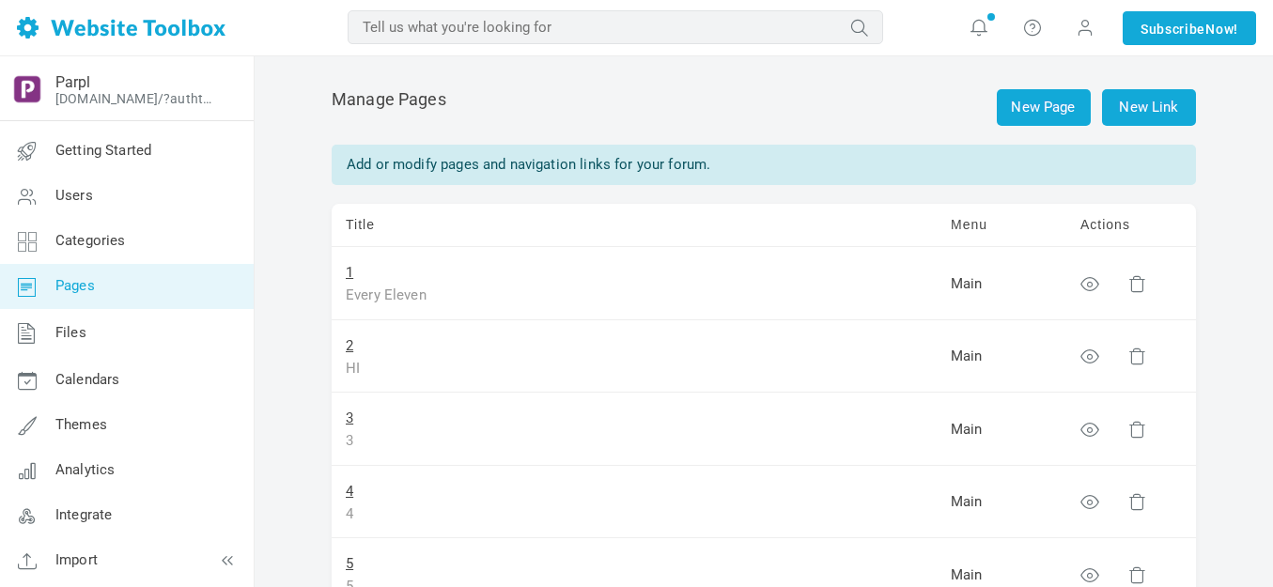
click at [344, 272] on td "1 Every Eleven" at bounding box center [634, 283] width 605 height 73
click at [348, 271] on link "1" at bounding box center [350, 272] width 8 height 17
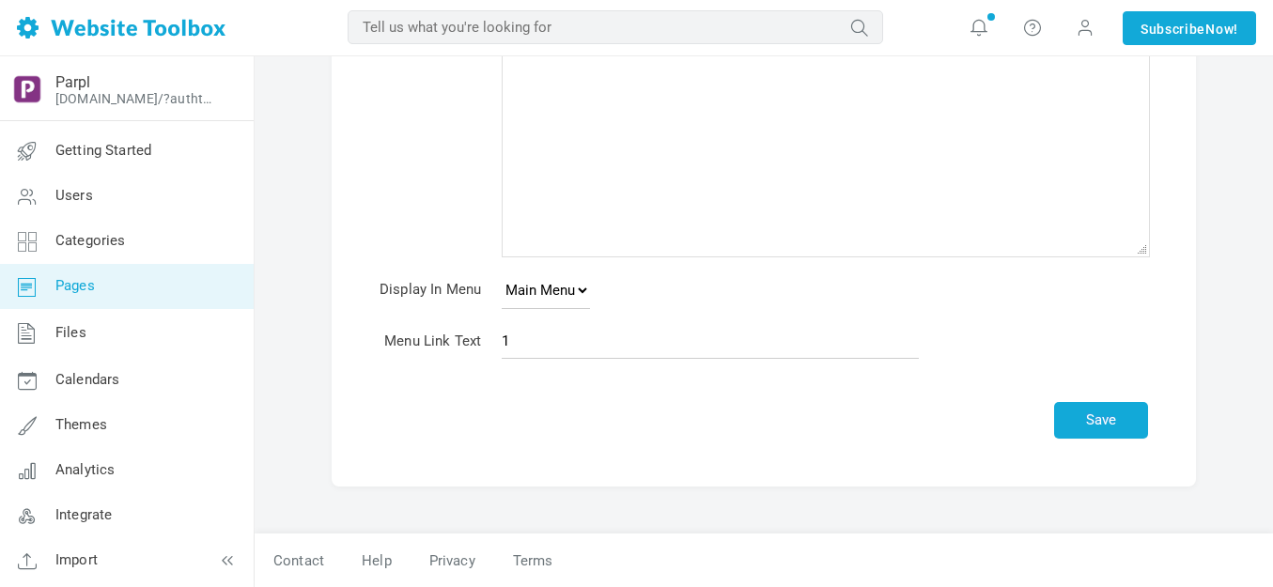
scroll to position [235, 0]
click at [590, 343] on input "1" at bounding box center [710, 341] width 417 height 36
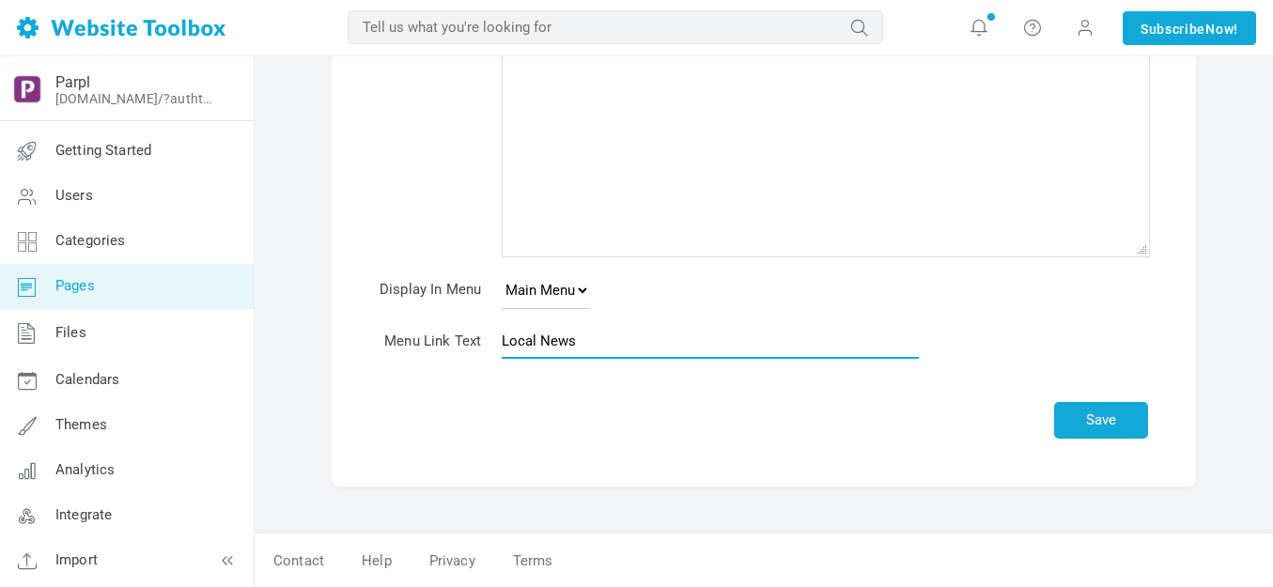
type input "Local News"
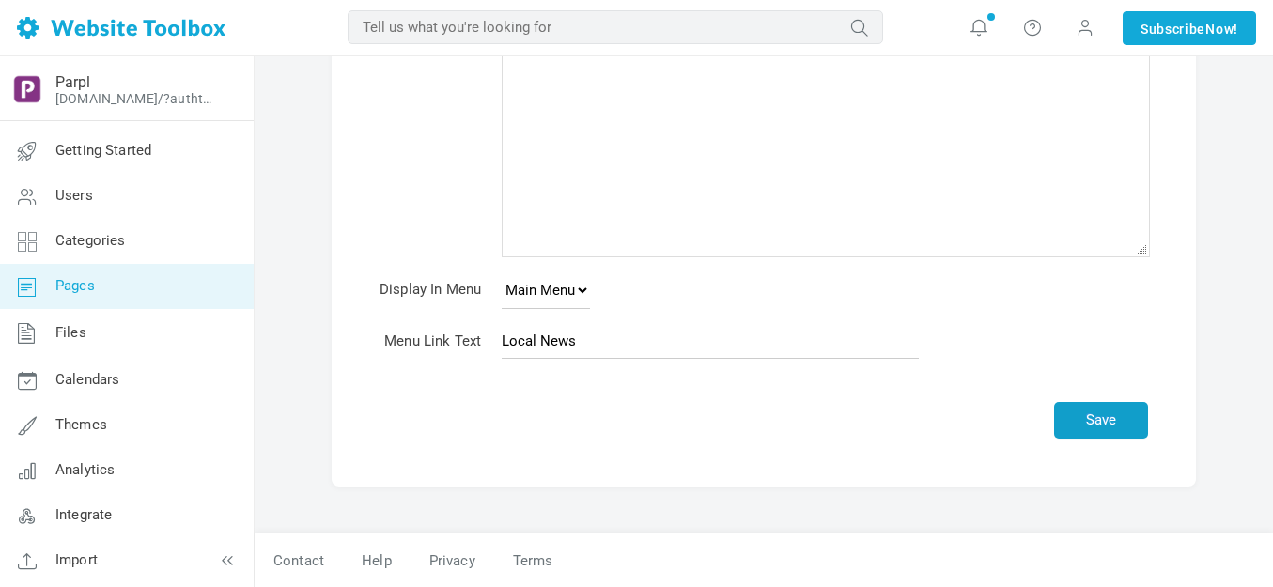
click at [1100, 414] on button "Save" at bounding box center [1101, 420] width 94 height 37
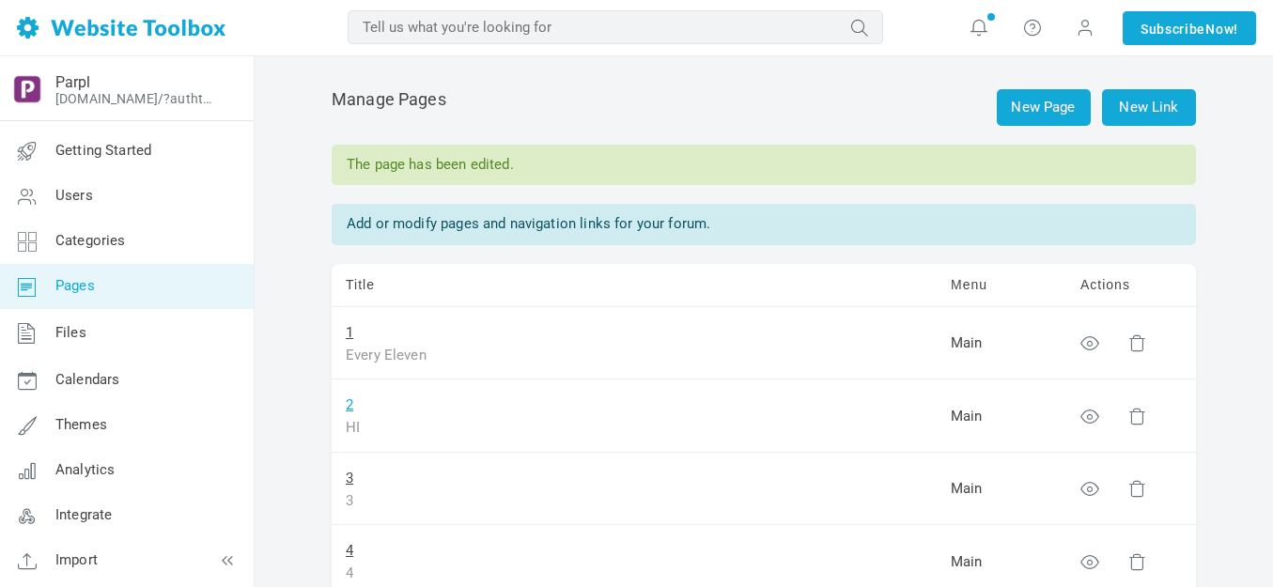
click at [348, 404] on link "2" at bounding box center [350, 404] width 8 height 17
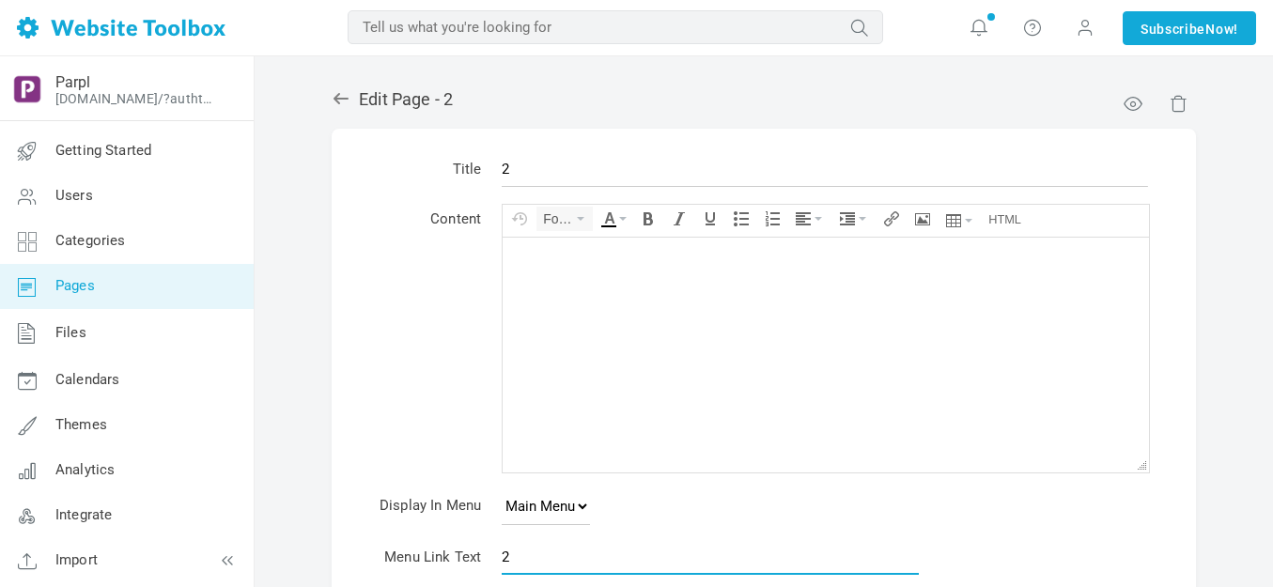
click at [573, 539] on input "2" at bounding box center [710, 557] width 417 height 36
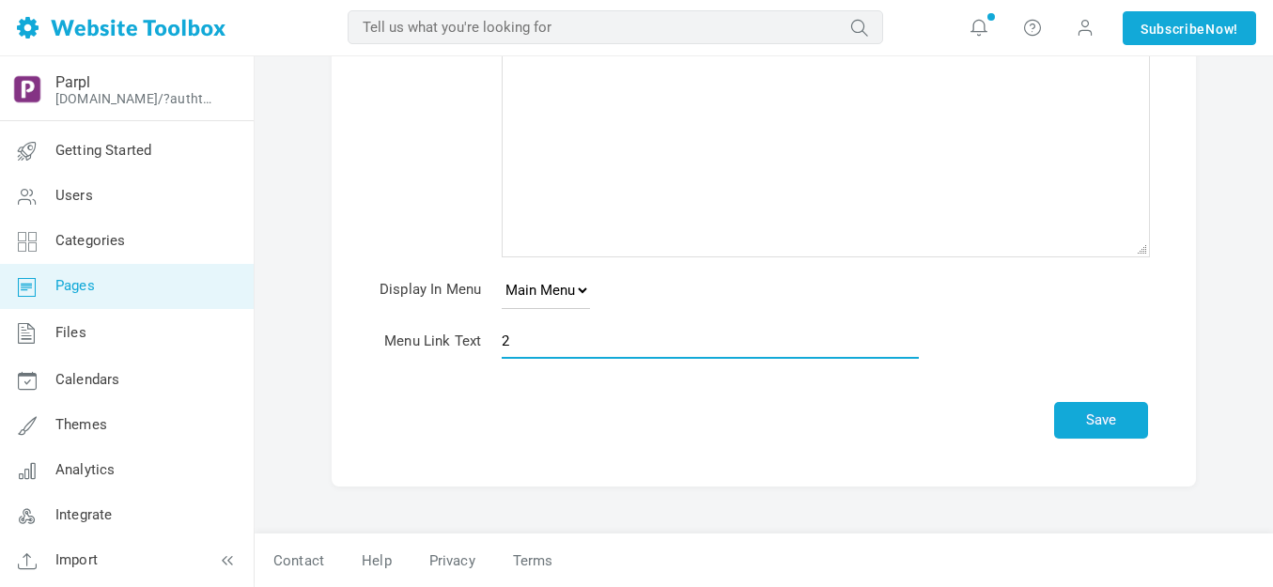
click at [573, 336] on input "2" at bounding box center [710, 341] width 417 height 36
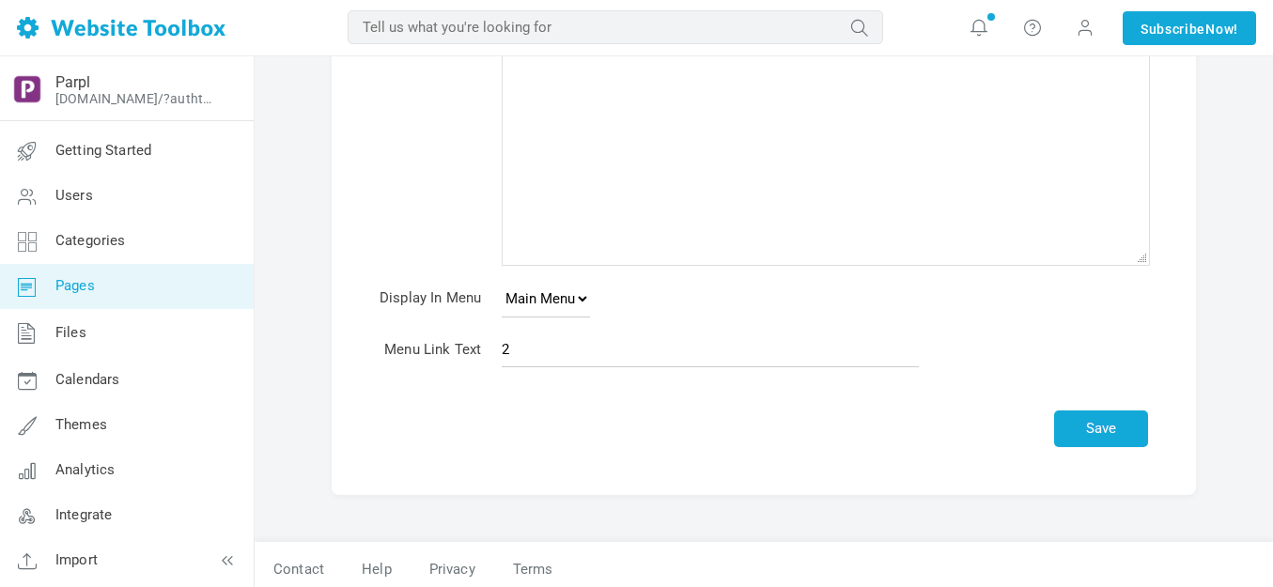
scroll to position [172, 0]
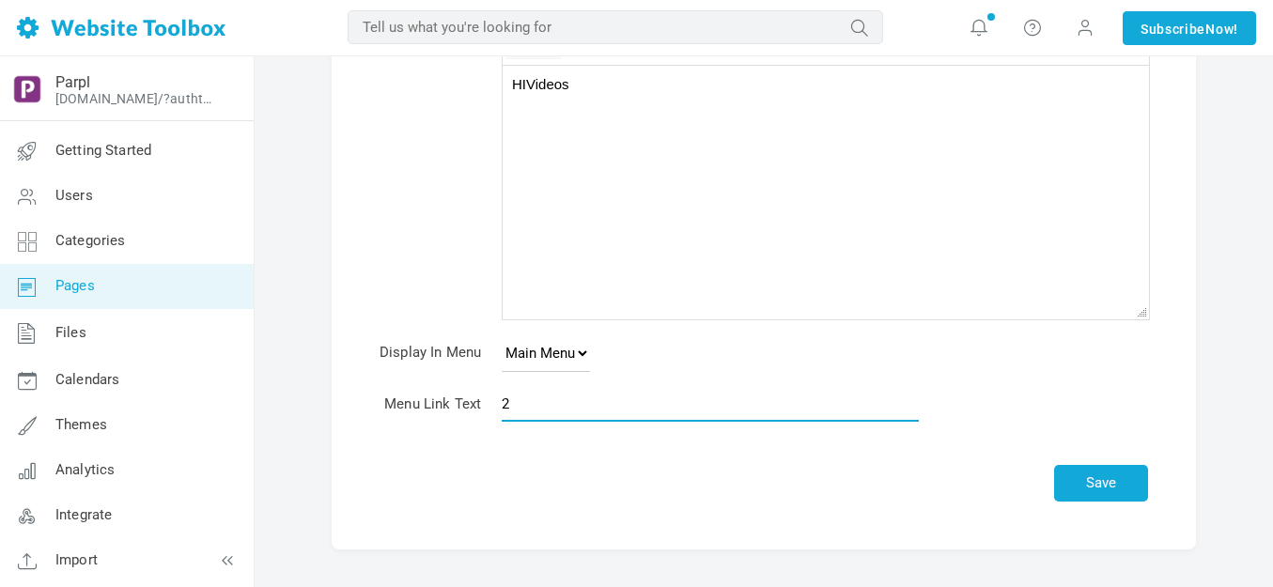
click at [560, 403] on input "2" at bounding box center [710, 404] width 417 height 36
type input "Videos"
click at [600, 92] on div "HIVideos" at bounding box center [825, 83] width 627 height 19
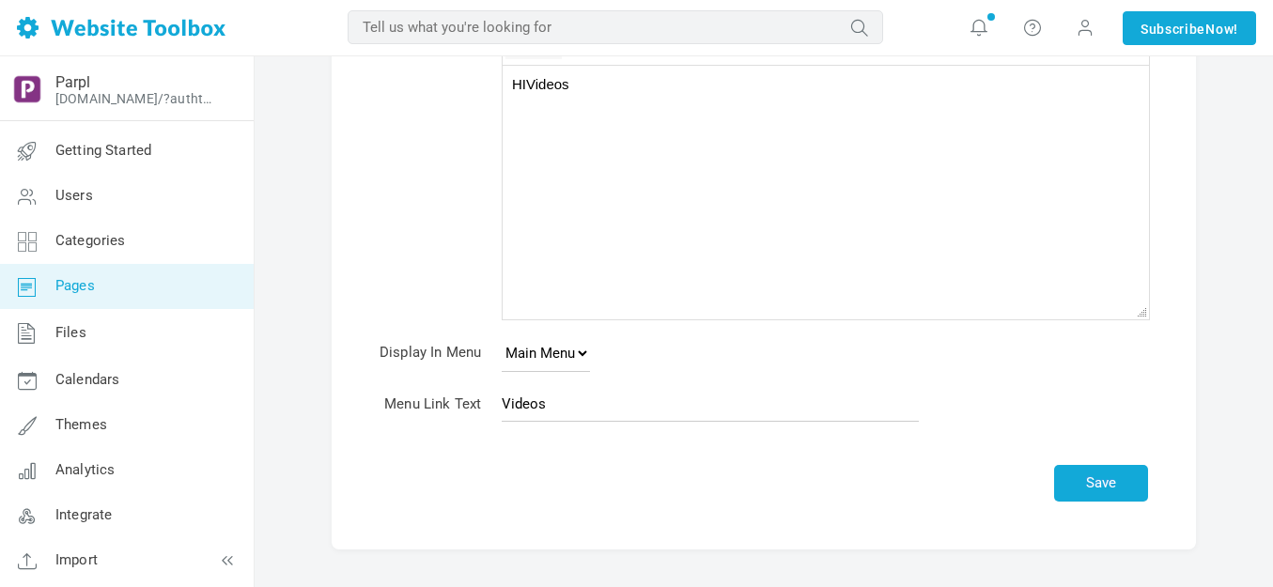
click at [600, 92] on div "HIVideos" at bounding box center [825, 83] width 627 height 19
click at [1109, 477] on button "Save" at bounding box center [1101, 483] width 94 height 37
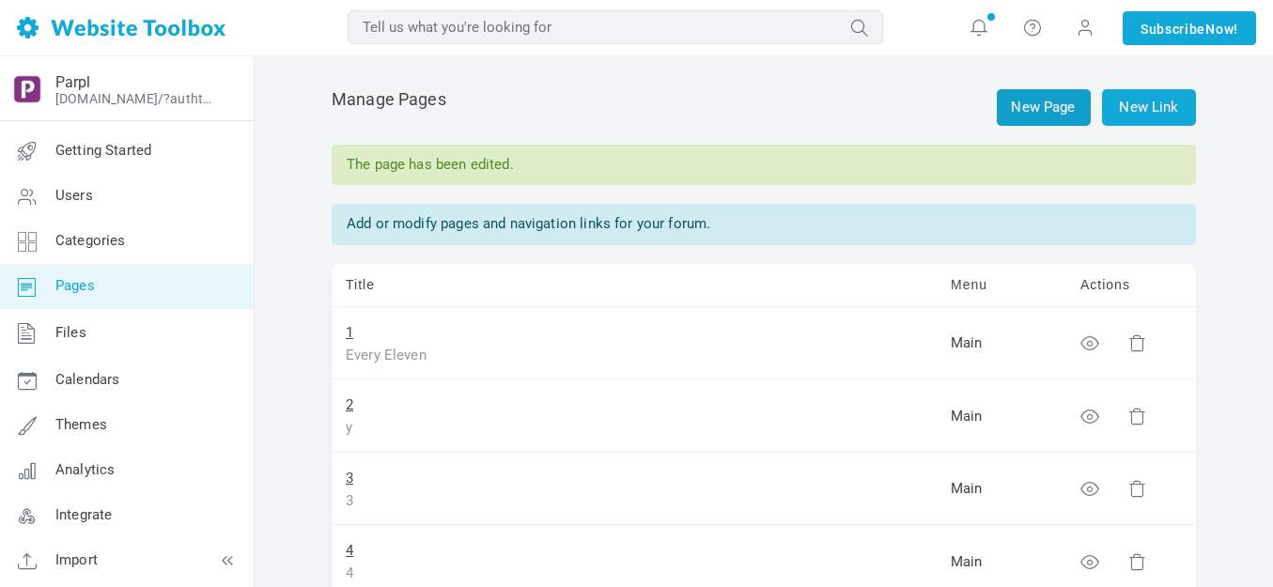
click at [1025, 105] on link "New Page" at bounding box center [1044, 107] width 94 height 37
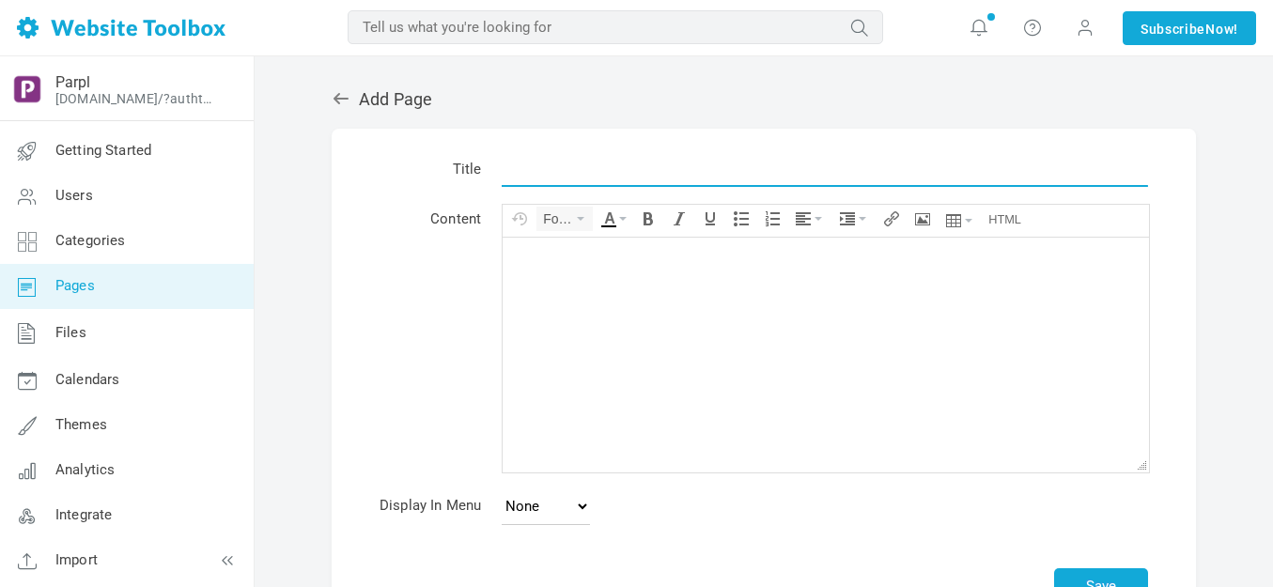
drag, startPoint x: 0, startPoint y: 0, endPoint x: 627, endPoint y: 168, distance: 649.6
click at [627, 168] on input "text" at bounding box center [825, 169] width 646 height 36
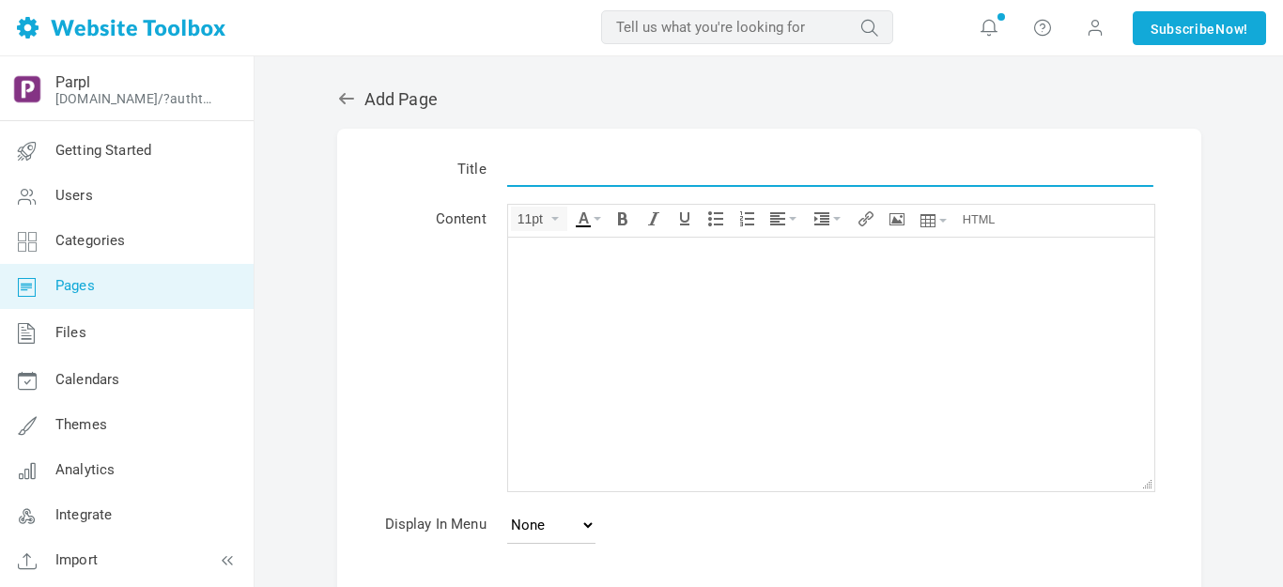
click at [627, 168] on input "text" at bounding box center [830, 169] width 646 height 36
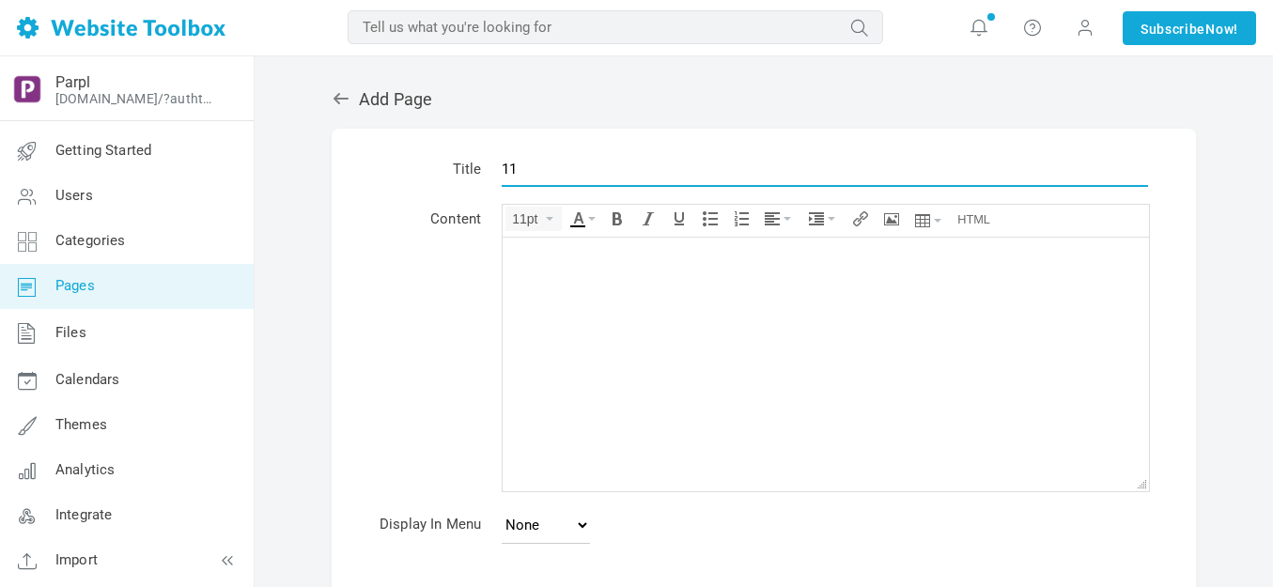
type input "11"
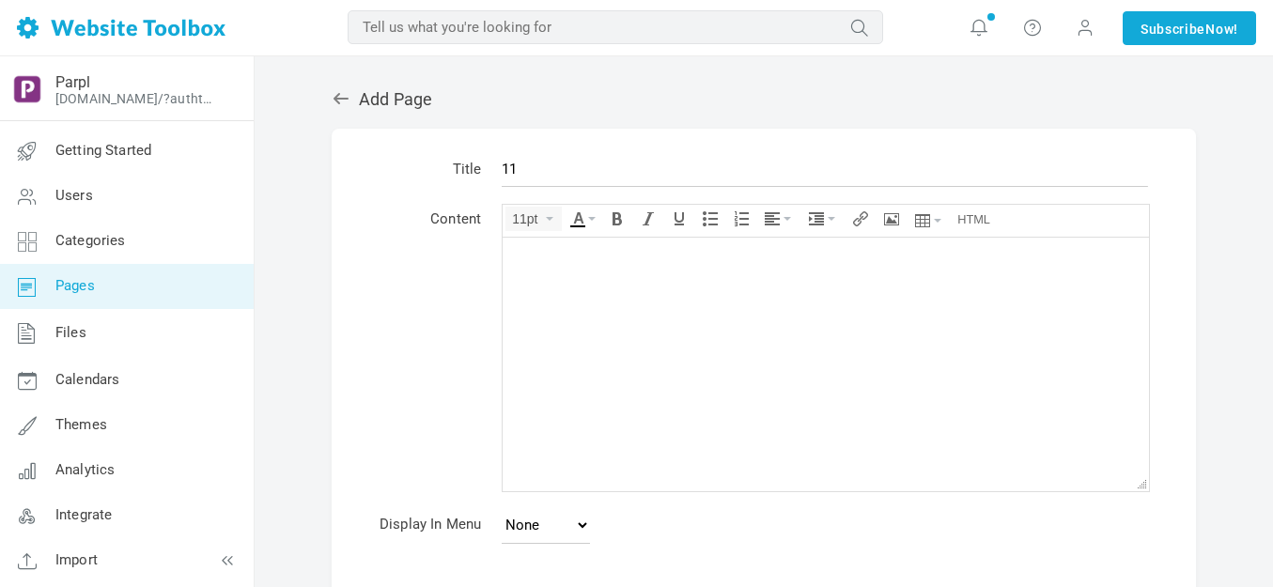
click at [615, 255] on div at bounding box center [825, 255] width 627 height 19
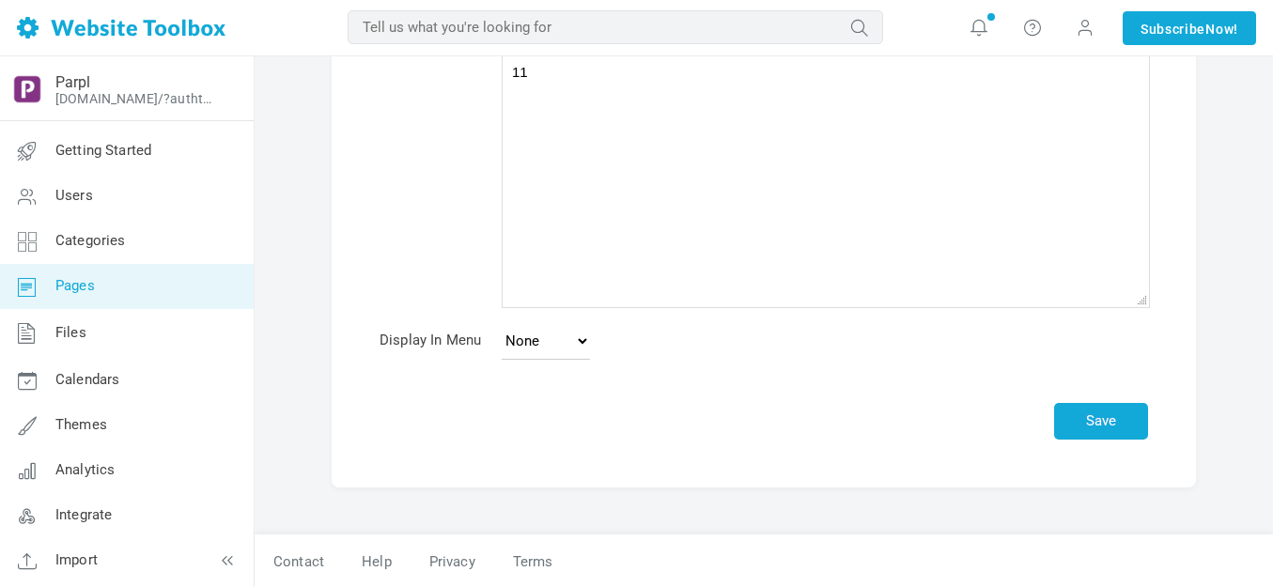
scroll to position [185, 0]
click at [581, 342] on select "None Main Menu Footer" at bounding box center [546, 340] width 88 height 38
select select "main"
click at [502, 321] on select "None Main Menu Footer" at bounding box center [546, 340] width 88 height 38
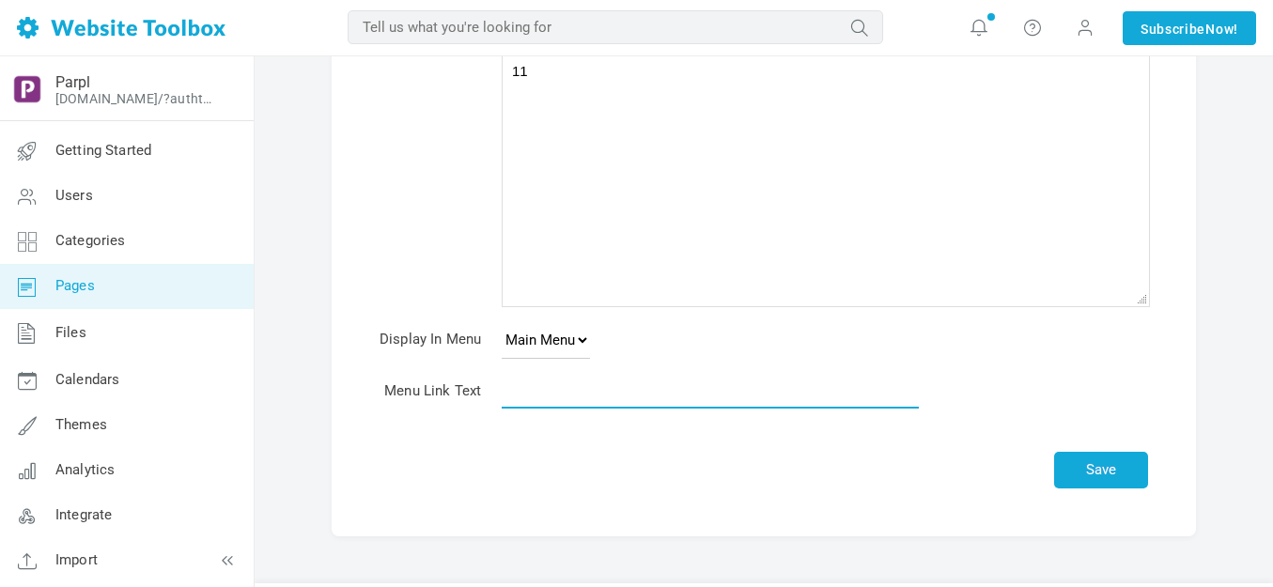
click at [726, 391] on input "text" at bounding box center [710, 391] width 417 height 36
type input "11"
click at [1092, 469] on button "Save" at bounding box center [1101, 470] width 94 height 37
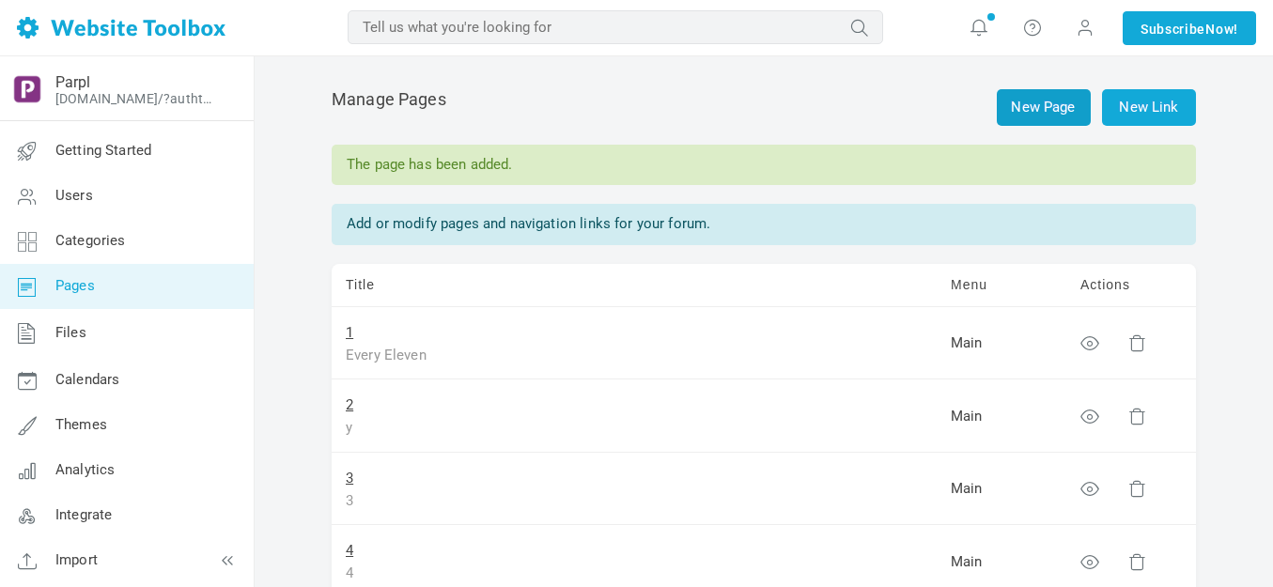
click at [1039, 102] on link "New Page" at bounding box center [1044, 107] width 94 height 37
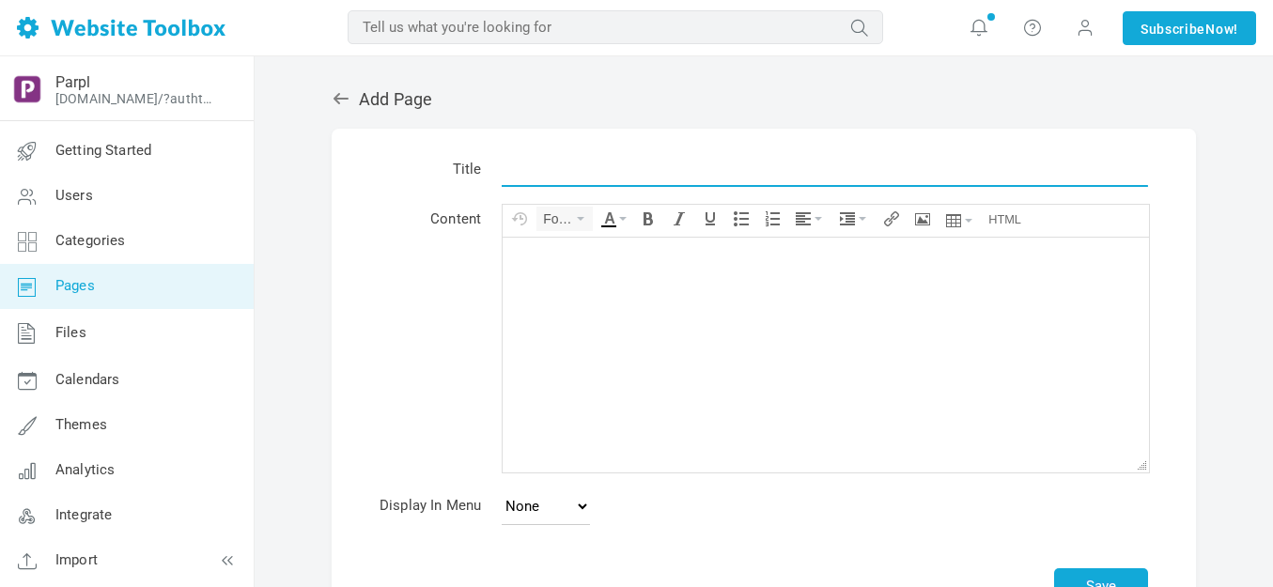
click at [627, 170] on input "text" at bounding box center [825, 169] width 646 height 36
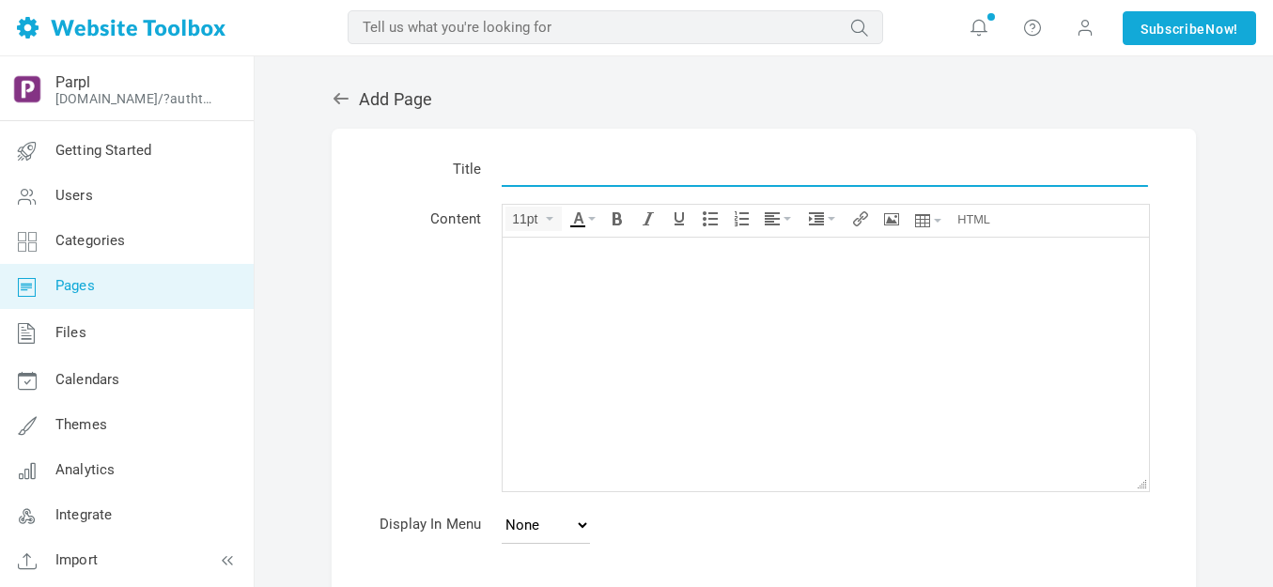
click at [627, 170] on input "text" at bounding box center [825, 169] width 646 height 36
type input "12"
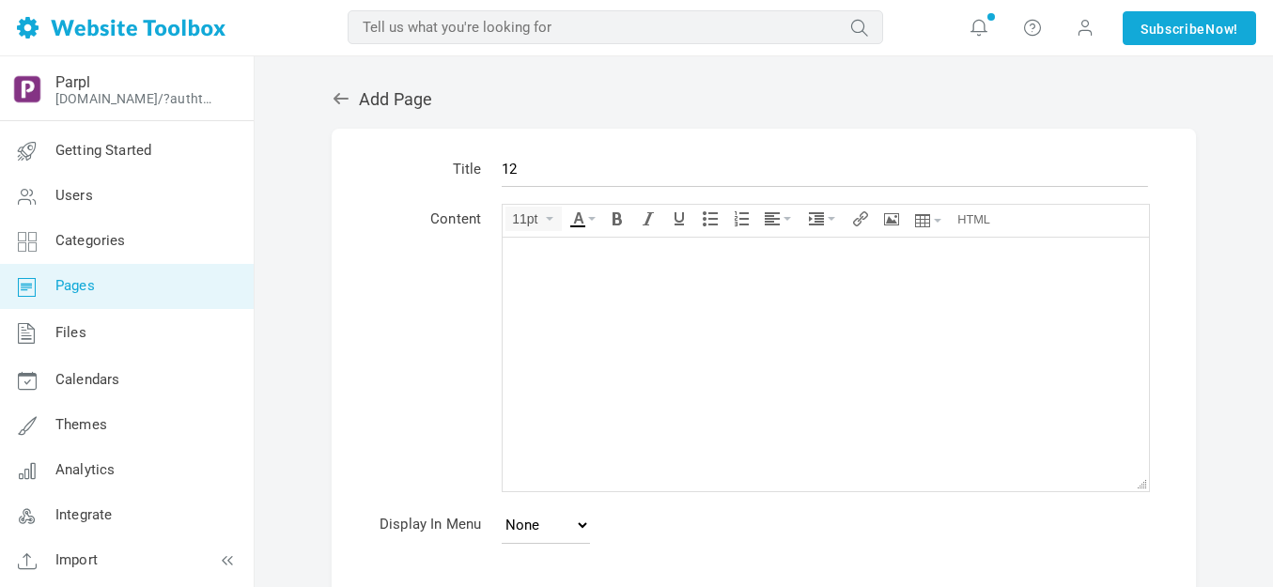
click at [614, 273] on body at bounding box center [826, 364] width 646 height 254
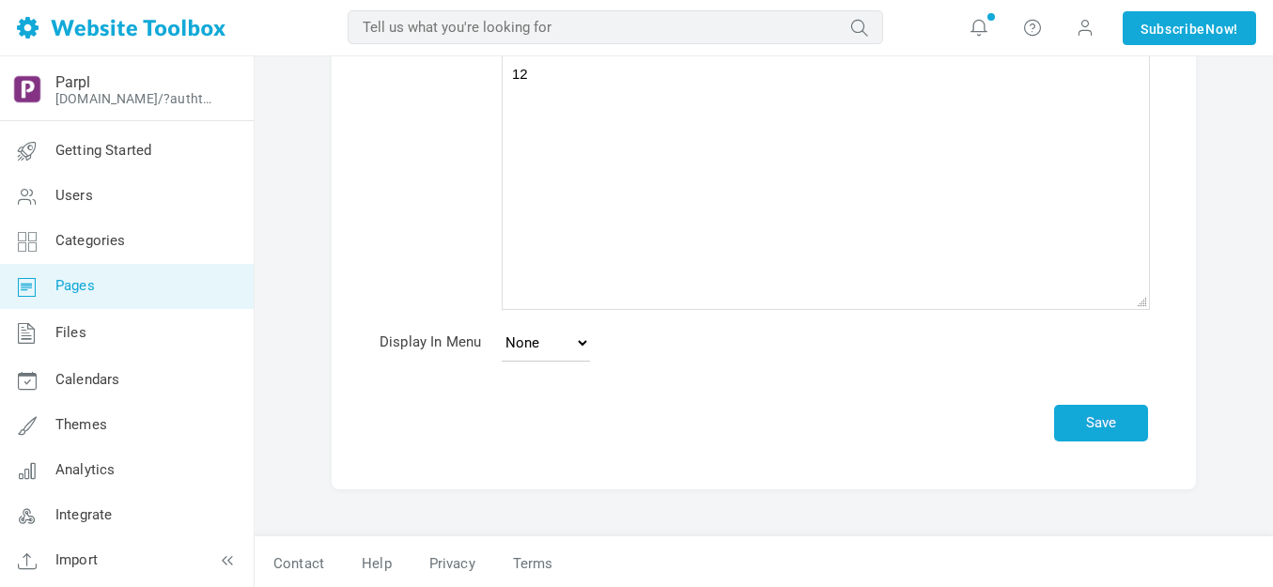
scroll to position [185, 0]
click at [587, 339] on select "None Main Menu Footer" at bounding box center [546, 340] width 88 height 38
select select "main"
click at [502, 321] on select "None Main Menu Footer" at bounding box center [546, 340] width 88 height 38
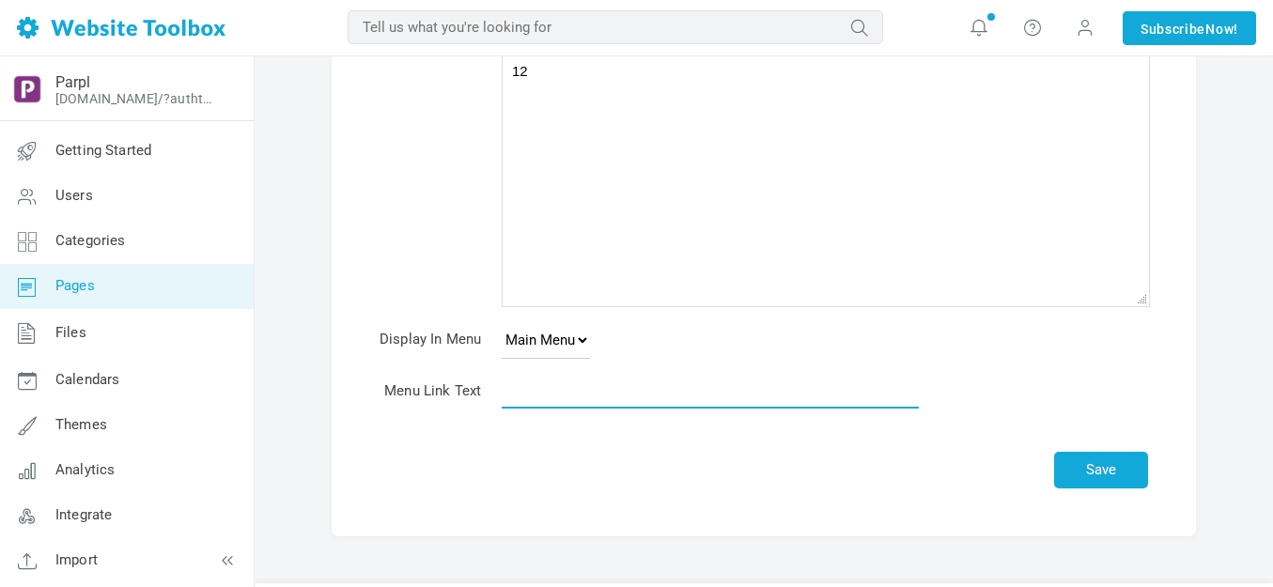
click at [568, 395] on input "text" at bounding box center [710, 391] width 417 height 36
type input "12"
click at [1092, 462] on button "Save" at bounding box center [1101, 470] width 94 height 37
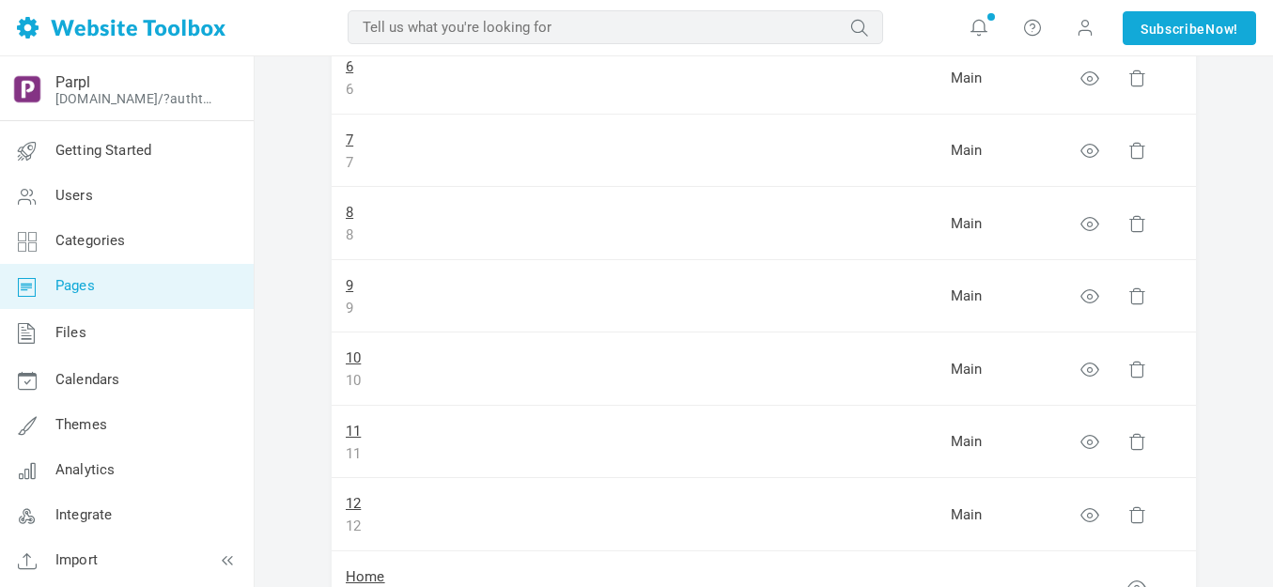
scroll to position [658, 0]
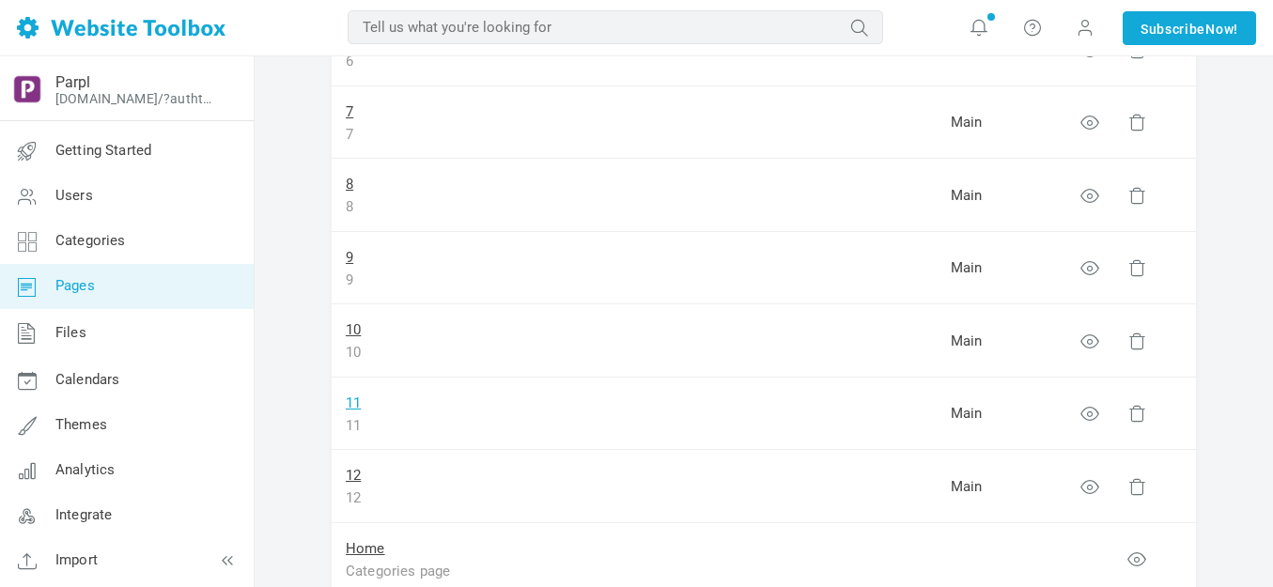
click at [353, 400] on link "11" at bounding box center [353, 403] width 15 height 17
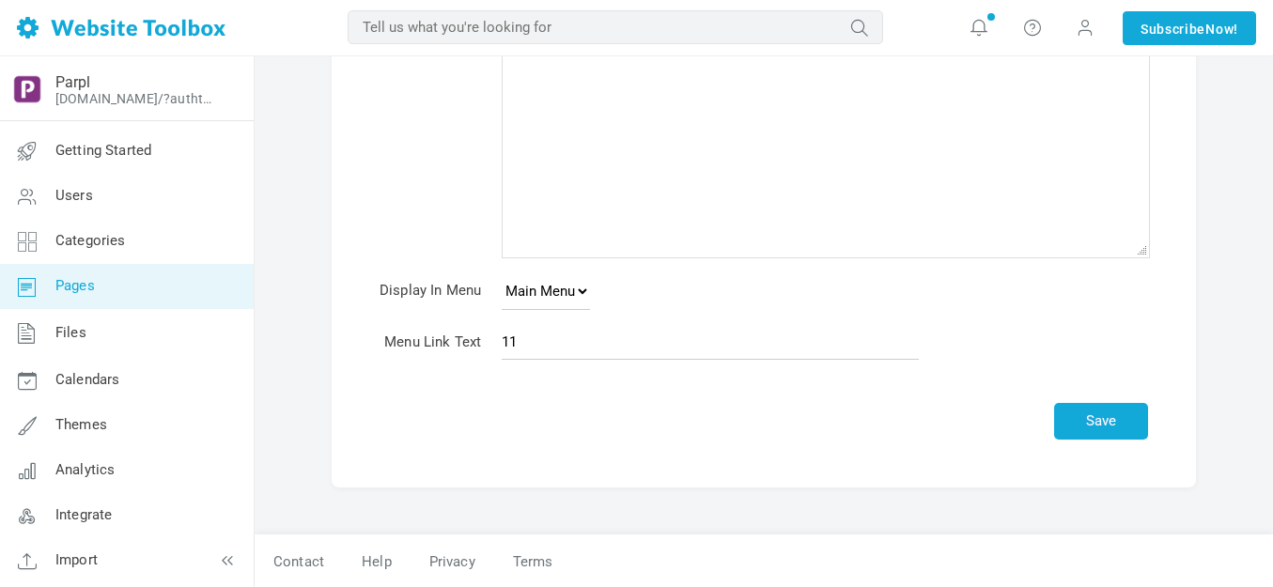
scroll to position [235, 0]
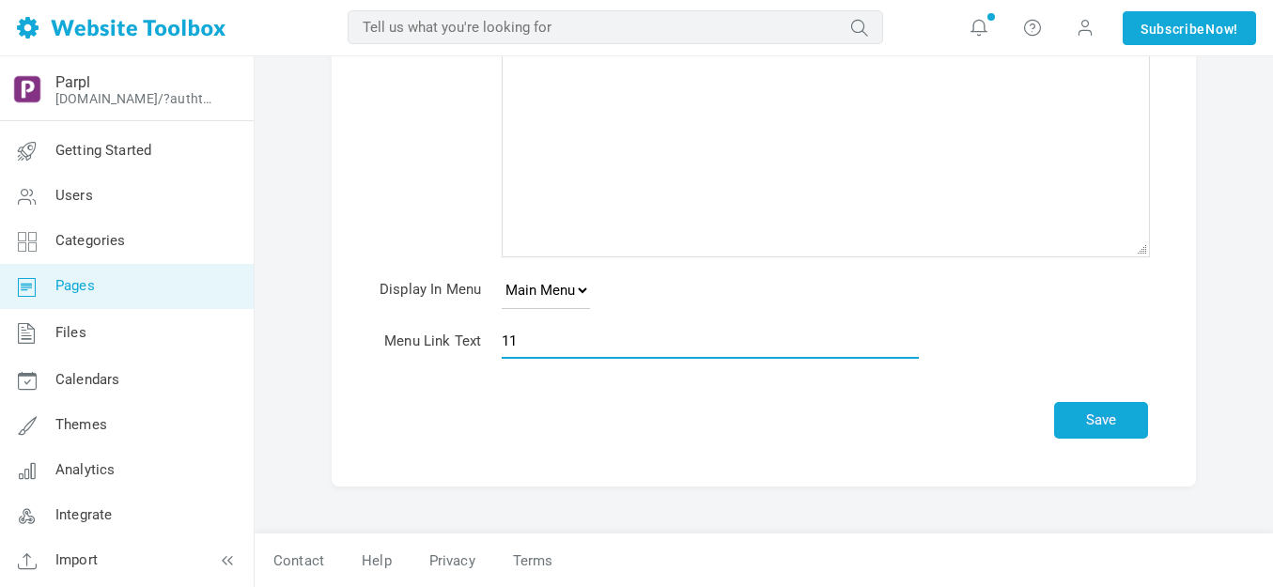
click at [610, 344] on input "11" at bounding box center [710, 341] width 417 height 36
type input "Honor Thee"
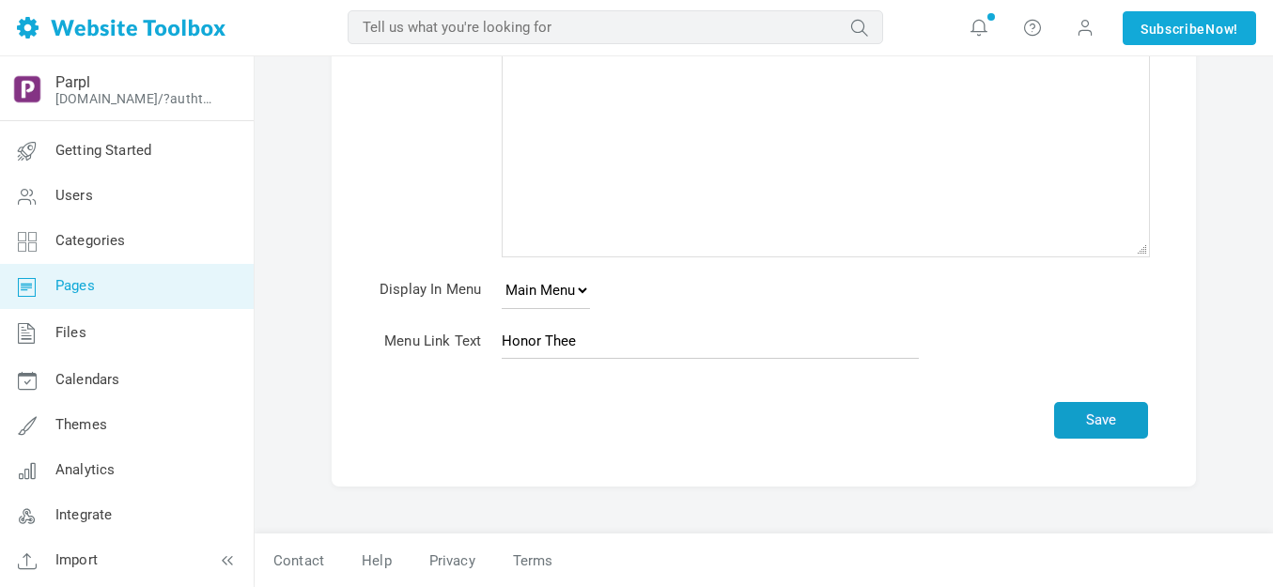
click at [1098, 420] on button "Save" at bounding box center [1101, 420] width 94 height 37
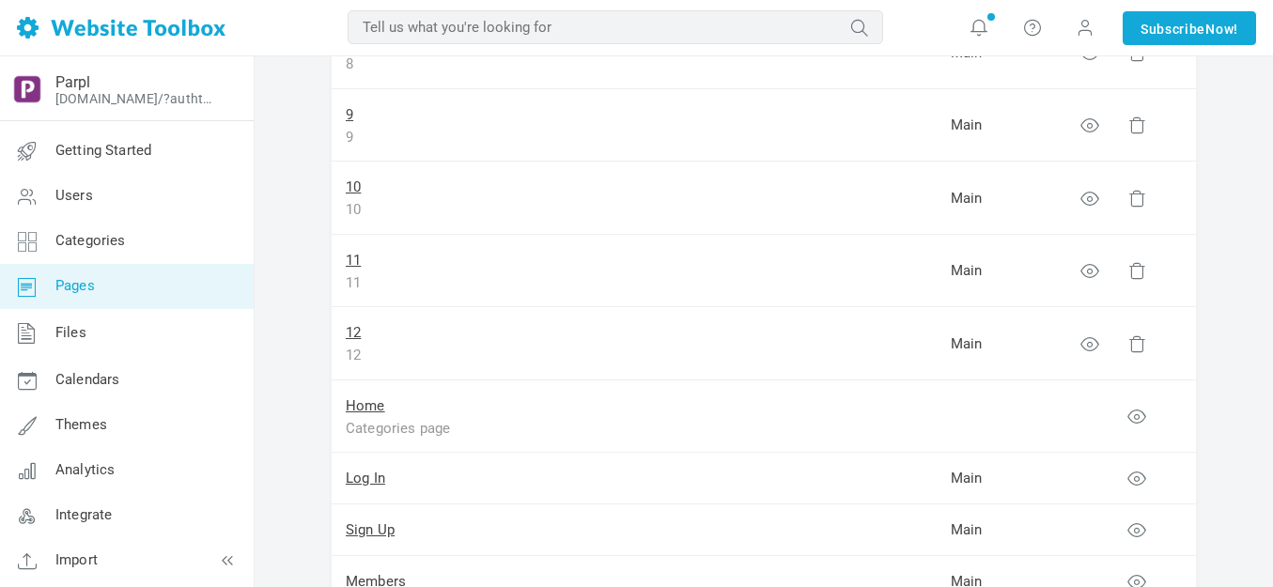
scroll to position [845, 0]
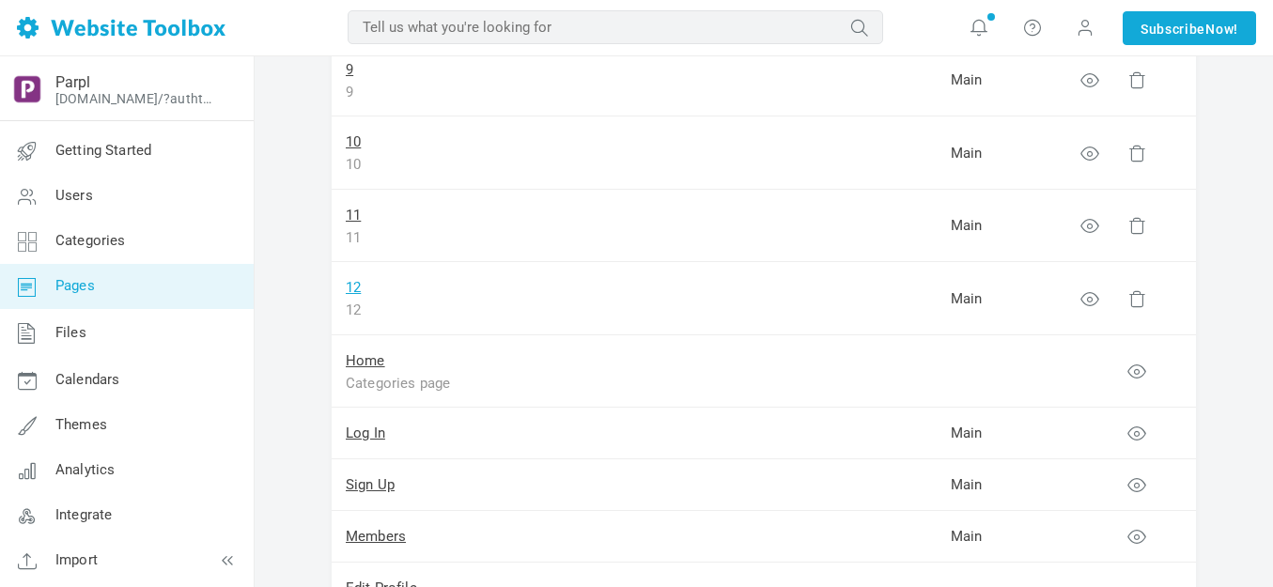
click at [351, 283] on link "12" at bounding box center [353, 287] width 15 height 17
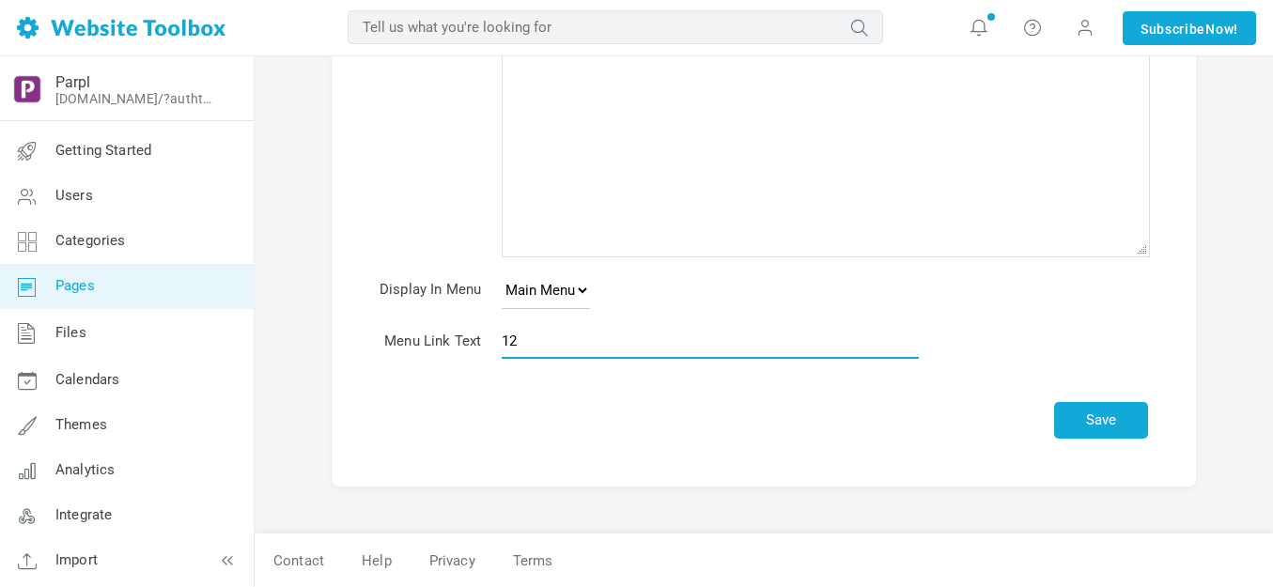
click at [589, 341] on input "12" at bounding box center [710, 341] width 417 height 36
type input "Piggy Thank"
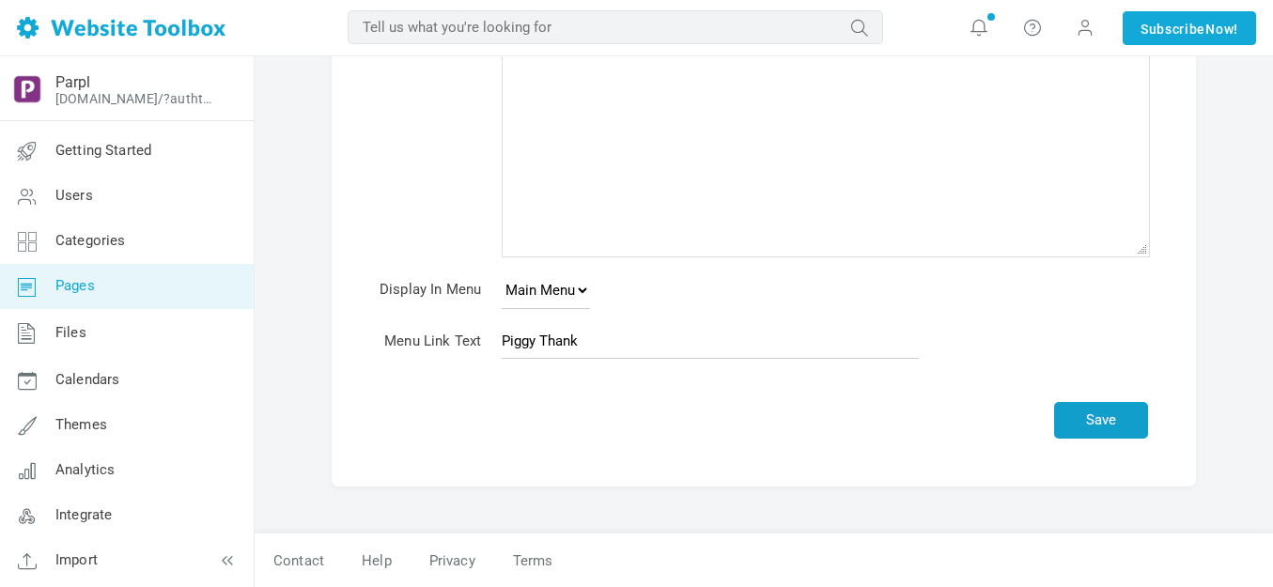
click at [1077, 415] on button "Save" at bounding box center [1101, 420] width 94 height 37
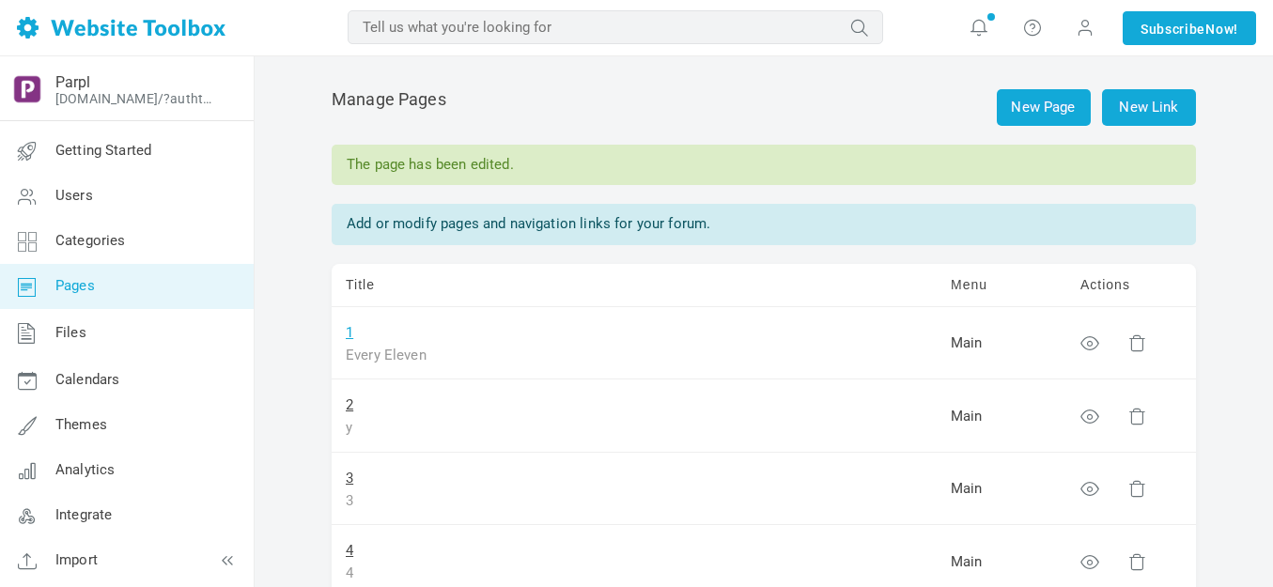
click at [350, 331] on link "1" at bounding box center [350, 332] width 8 height 17
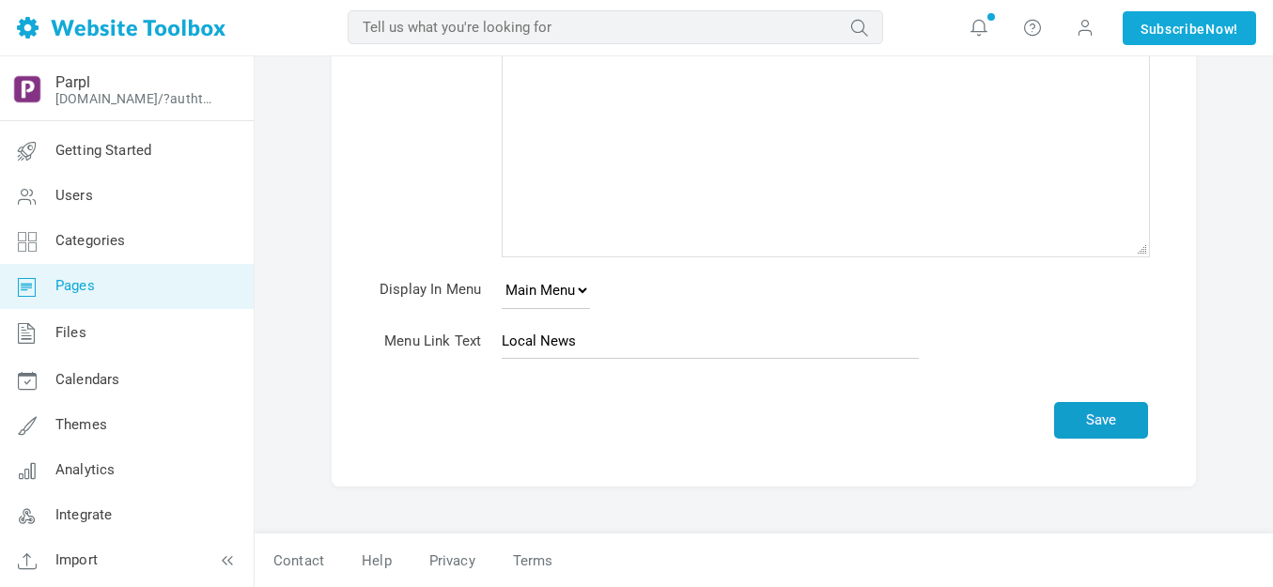
scroll to position [216, 0]
click at [1092, 419] on button "Save" at bounding box center [1101, 420] width 94 height 37
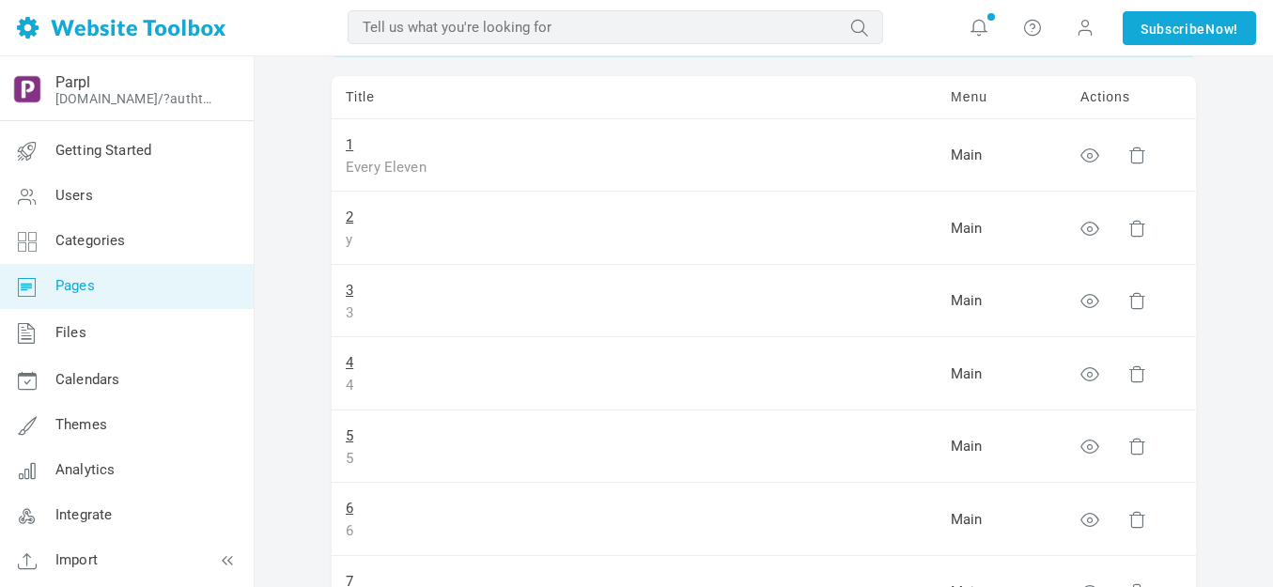
scroll to position [188, 0]
click at [348, 292] on link "3" at bounding box center [350, 290] width 8 height 17
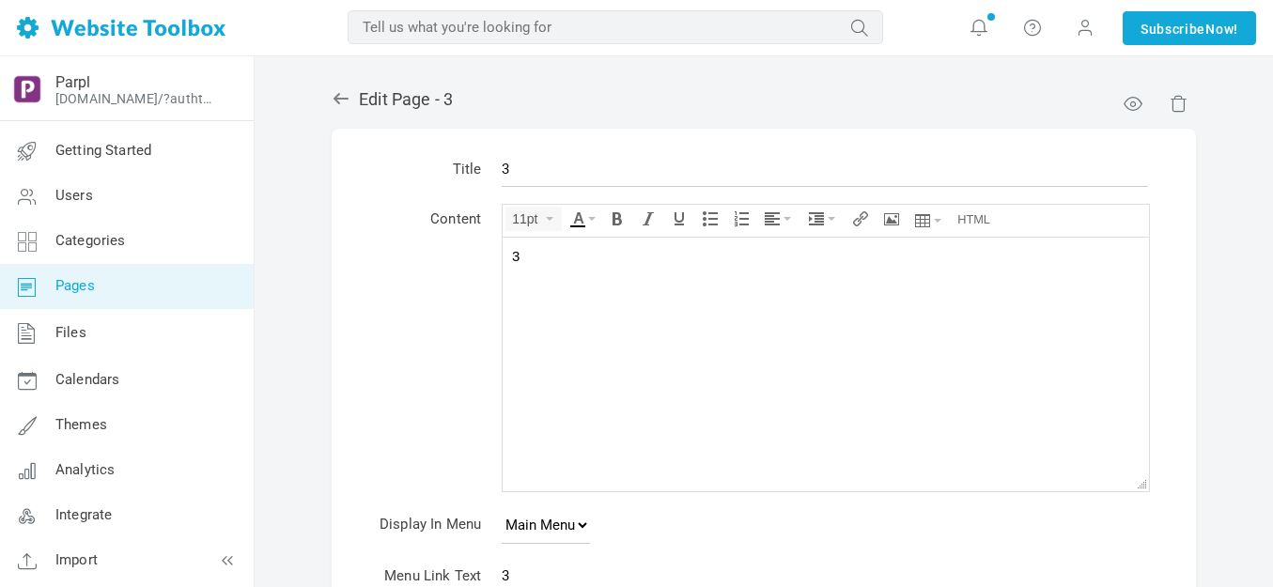
scroll to position [235, 0]
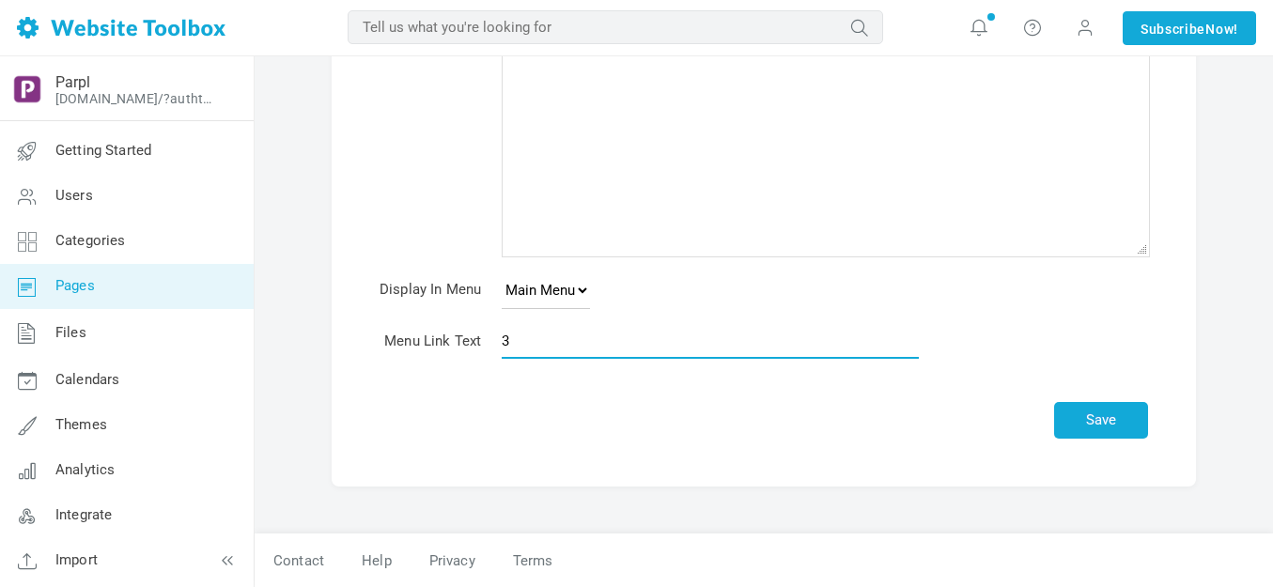
click at [556, 336] on input "3" at bounding box center [710, 341] width 417 height 36
click at [559, 340] on input "3" at bounding box center [710, 341] width 417 height 36
type input "Shop"
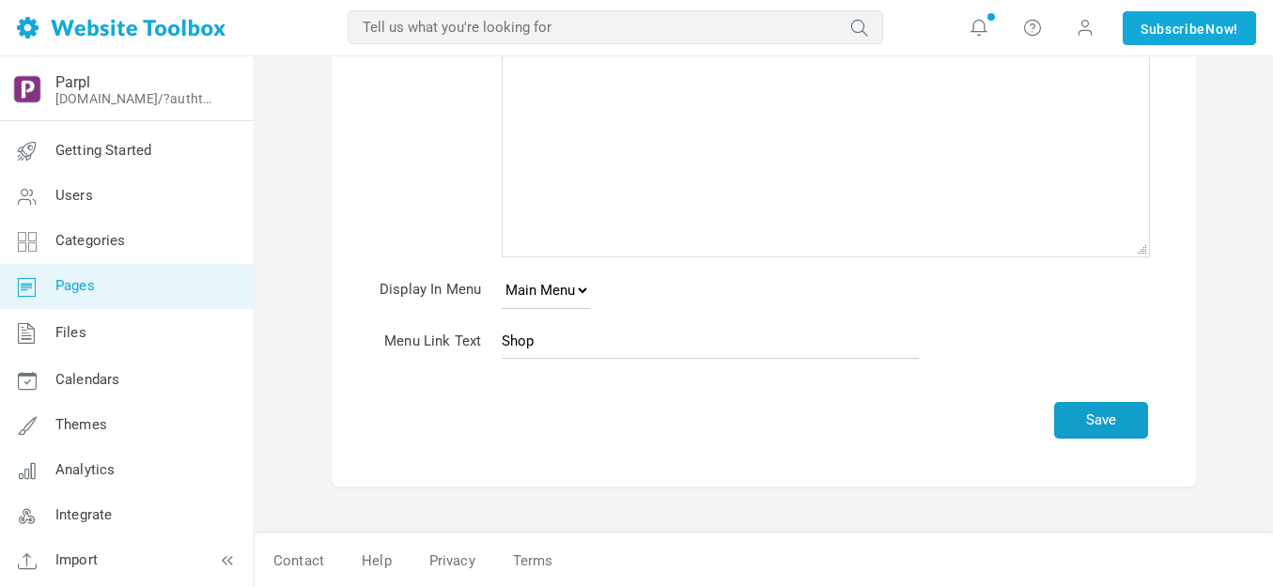
click at [1103, 420] on button "Save" at bounding box center [1101, 420] width 94 height 37
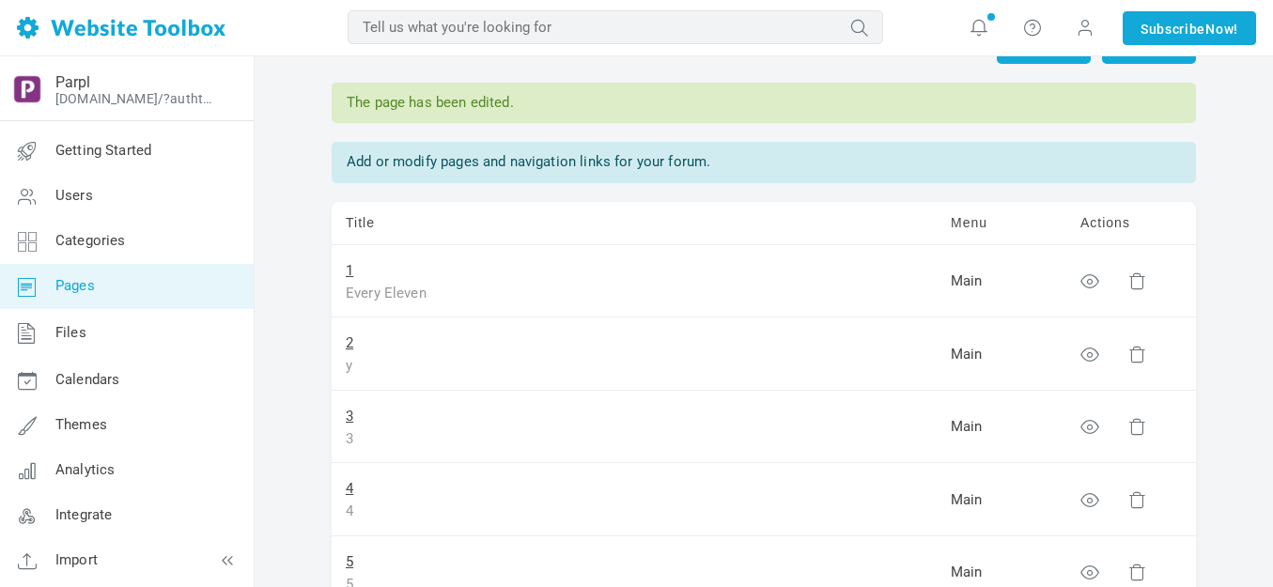
scroll to position [94, 0]
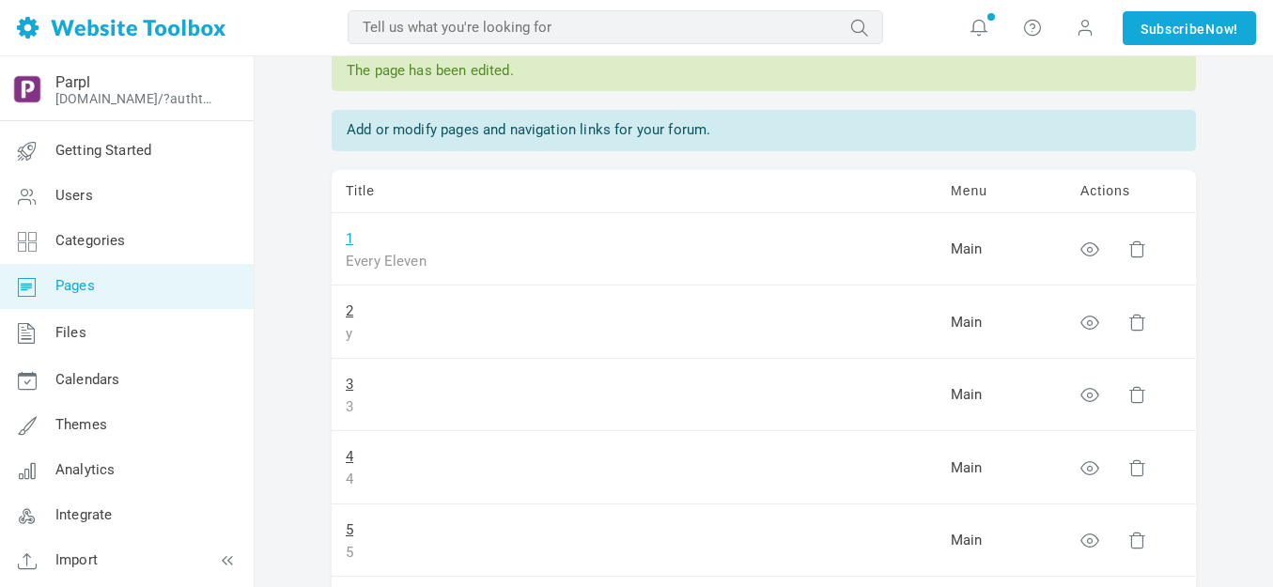
click at [348, 238] on link "1" at bounding box center [350, 238] width 8 height 17
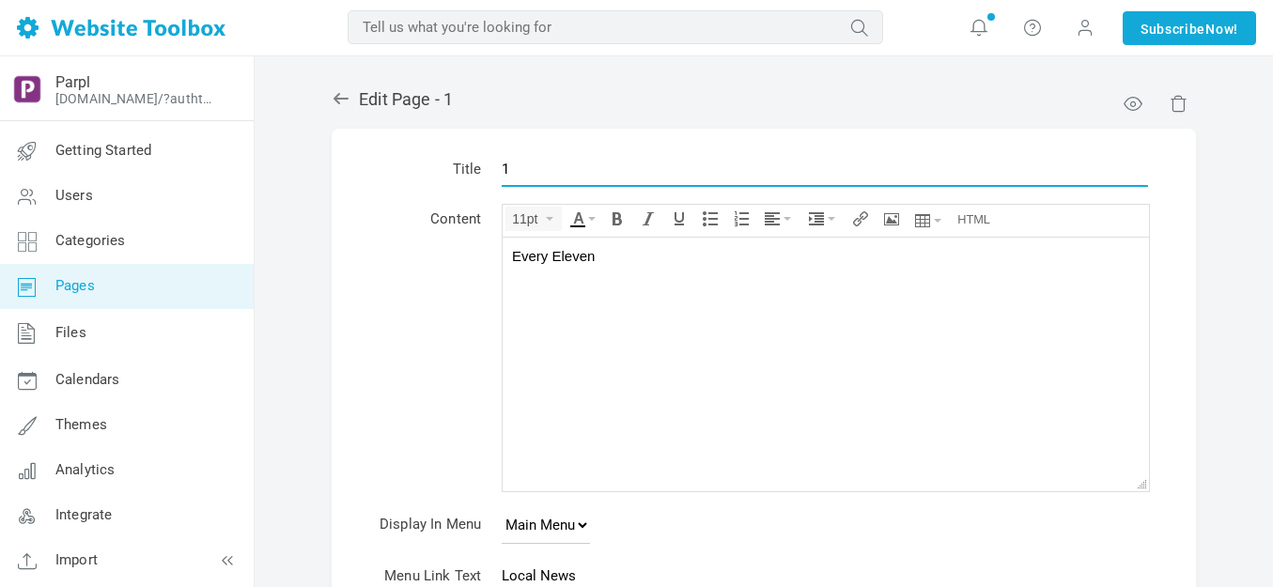
click at [562, 168] on input "1" at bounding box center [825, 169] width 646 height 36
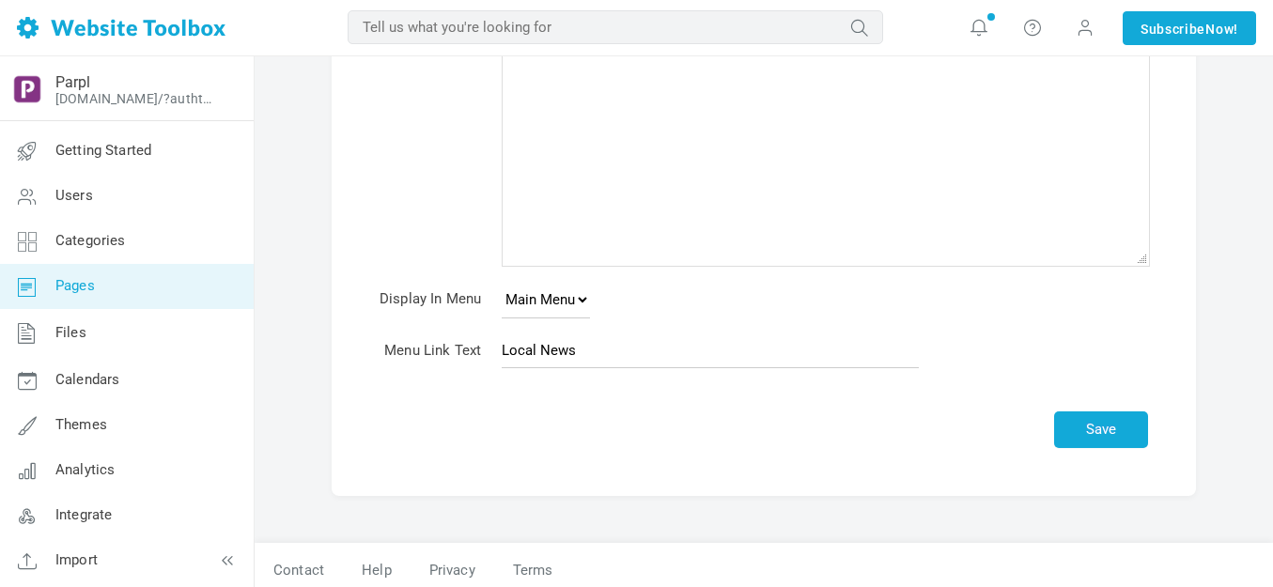
scroll to position [235, 0]
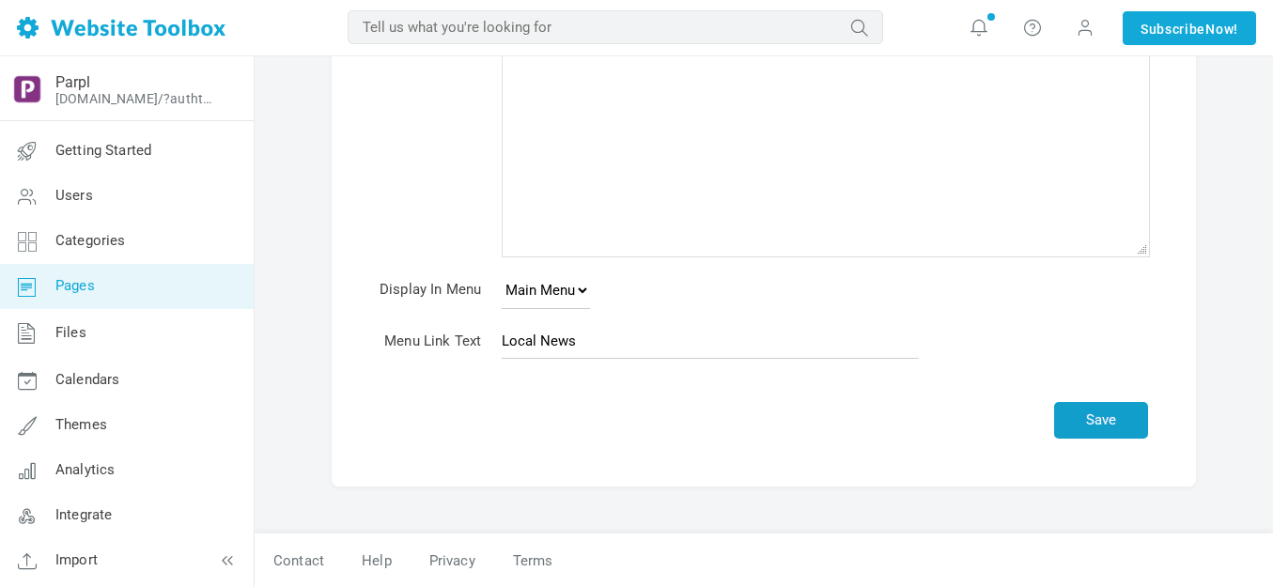
type input "Local News"
click at [1093, 422] on button "Save" at bounding box center [1101, 420] width 94 height 37
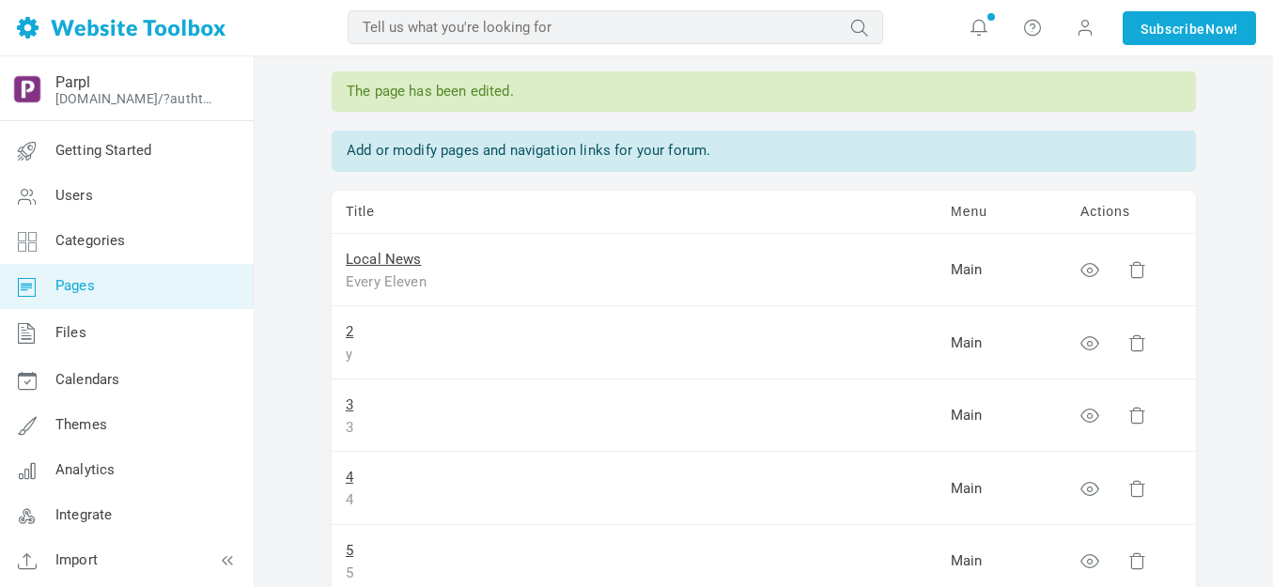
scroll to position [94, 0]
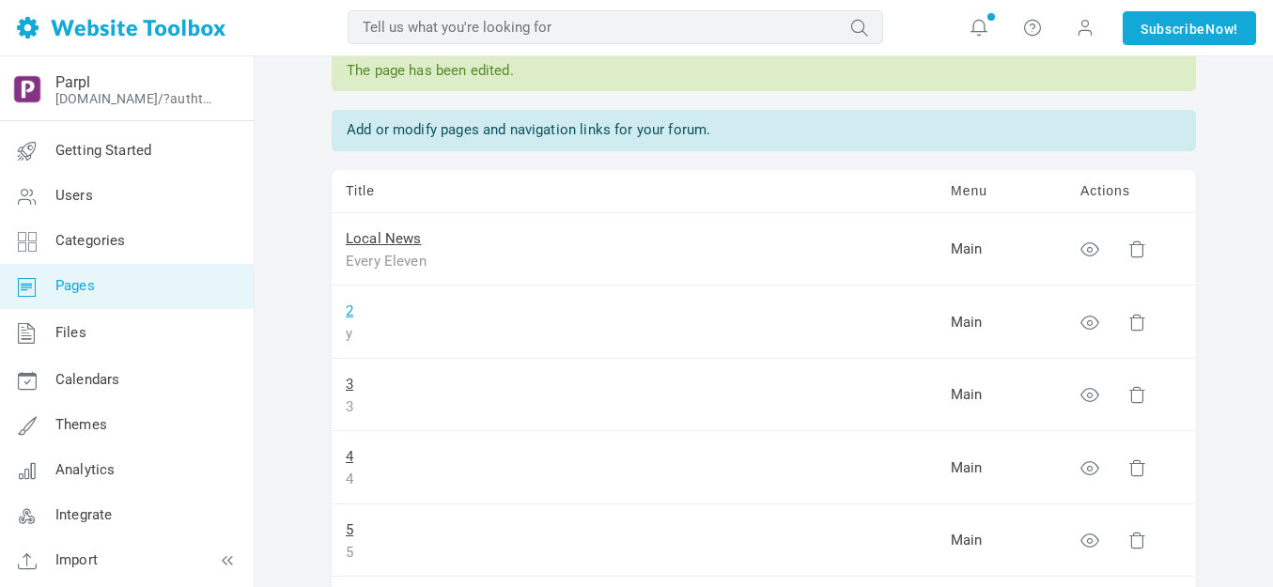
click at [350, 307] on link "2" at bounding box center [350, 310] width 8 height 17
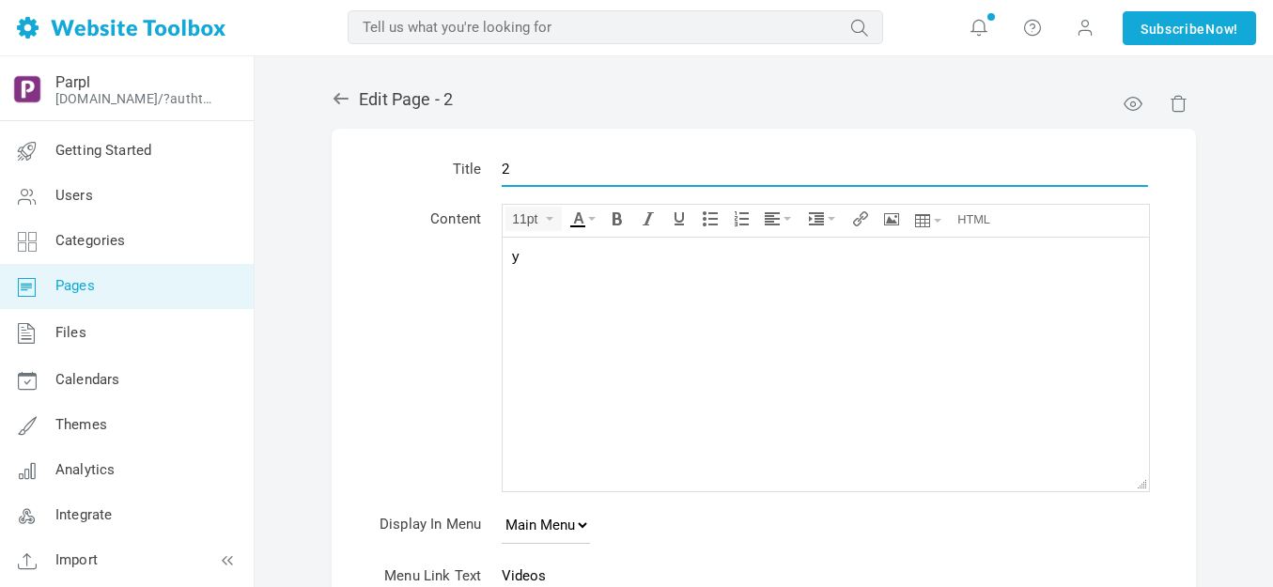
click at [566, 173] on input "2" at bounding box center [825, 169] width 646 height 36
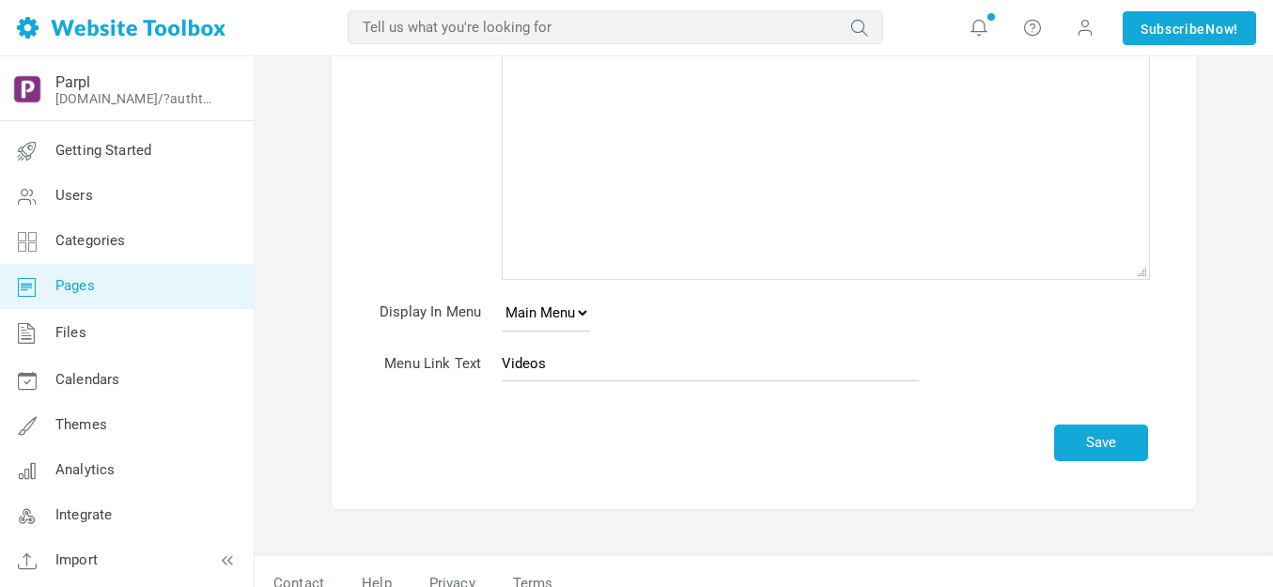
scroll to position [235, 0]
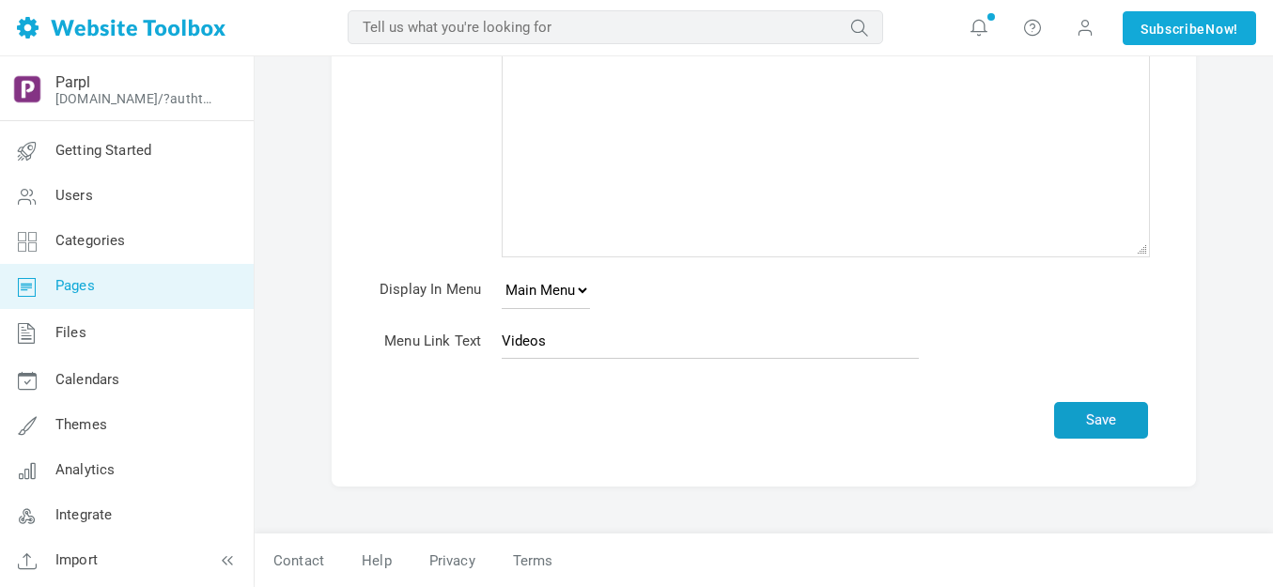
type input "Videos"
click at [1095, 419] on button "Save" at bounding box center [1101, 420] width 94 height 37
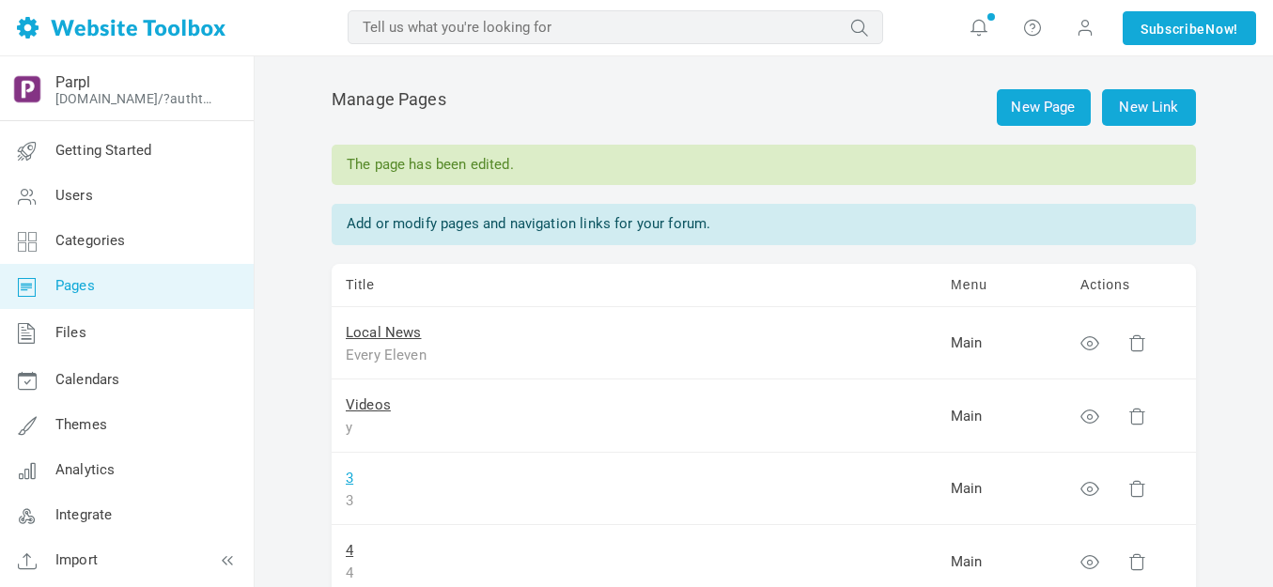
click at [349, 480] on link "3" at bounding box center [350, 478] width 8 height 17
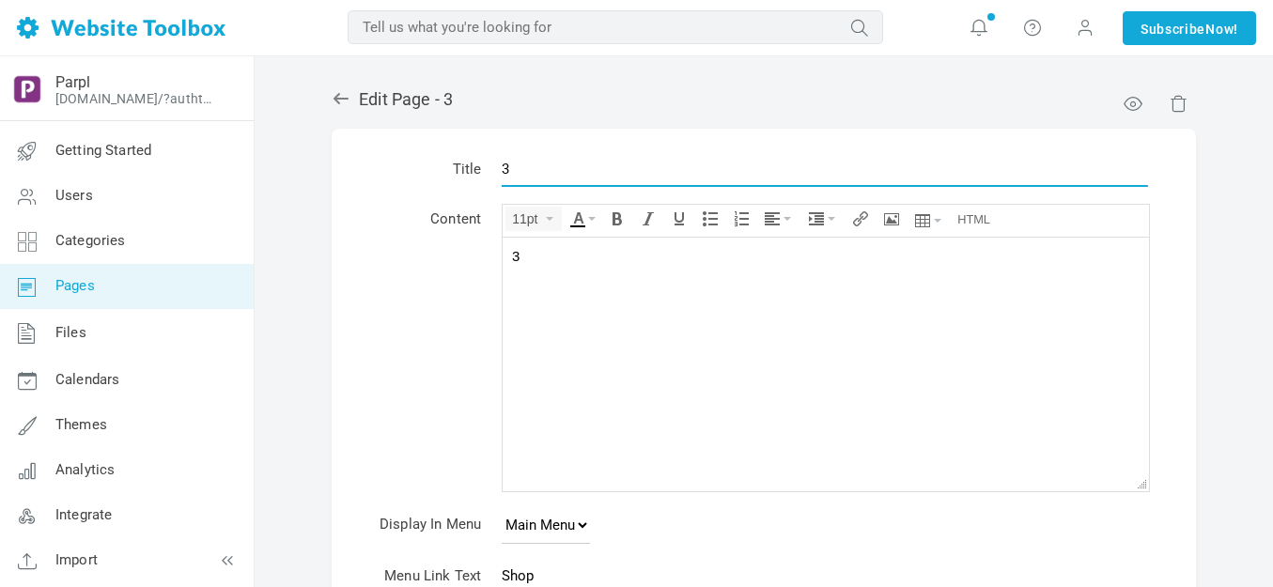
click at [550, 175] on input "3" at bounding box center [825, 169] width 646 height 36
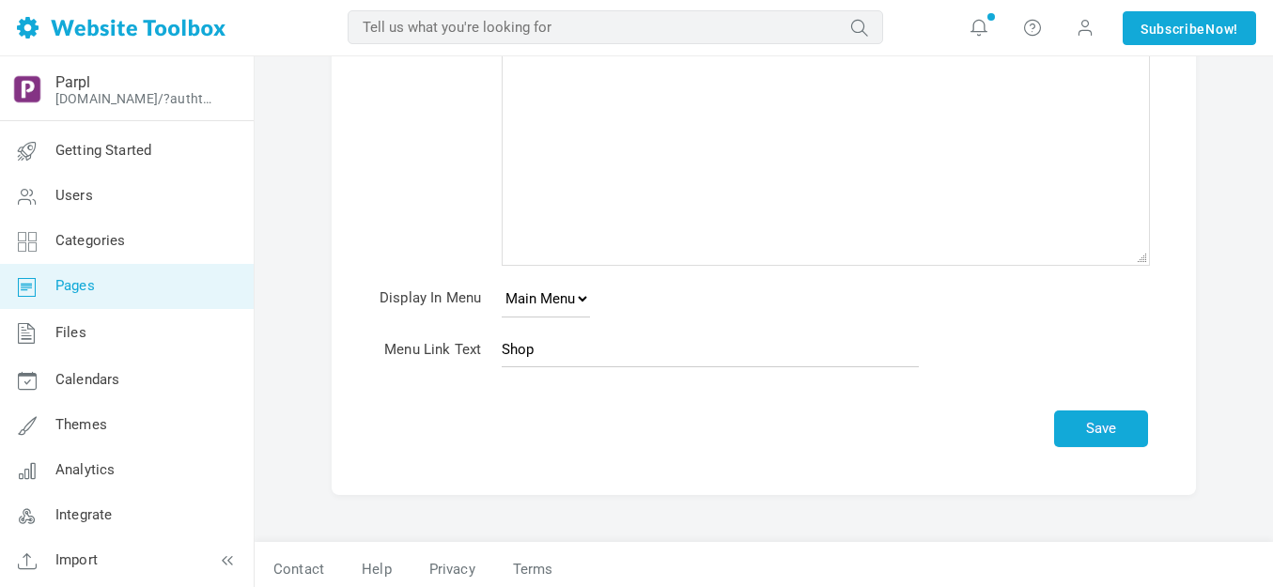
scroll to position [235, 0]
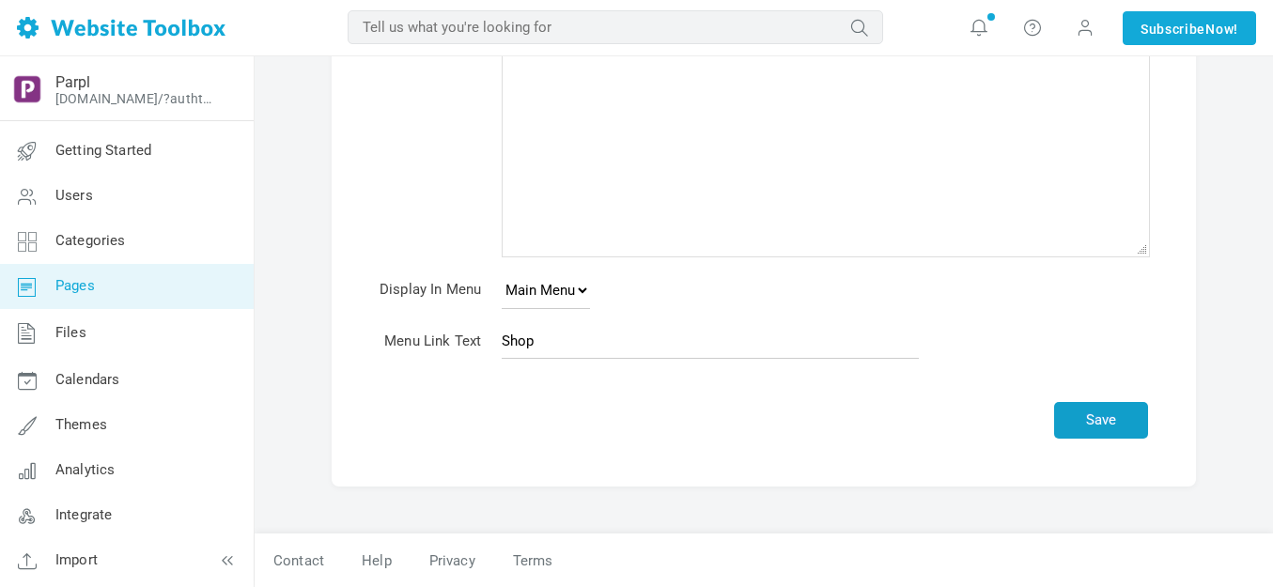
type input "Shop"
click at [1099, 426] on button "Save" at bounding box center [1101, 420] width 94 height 37
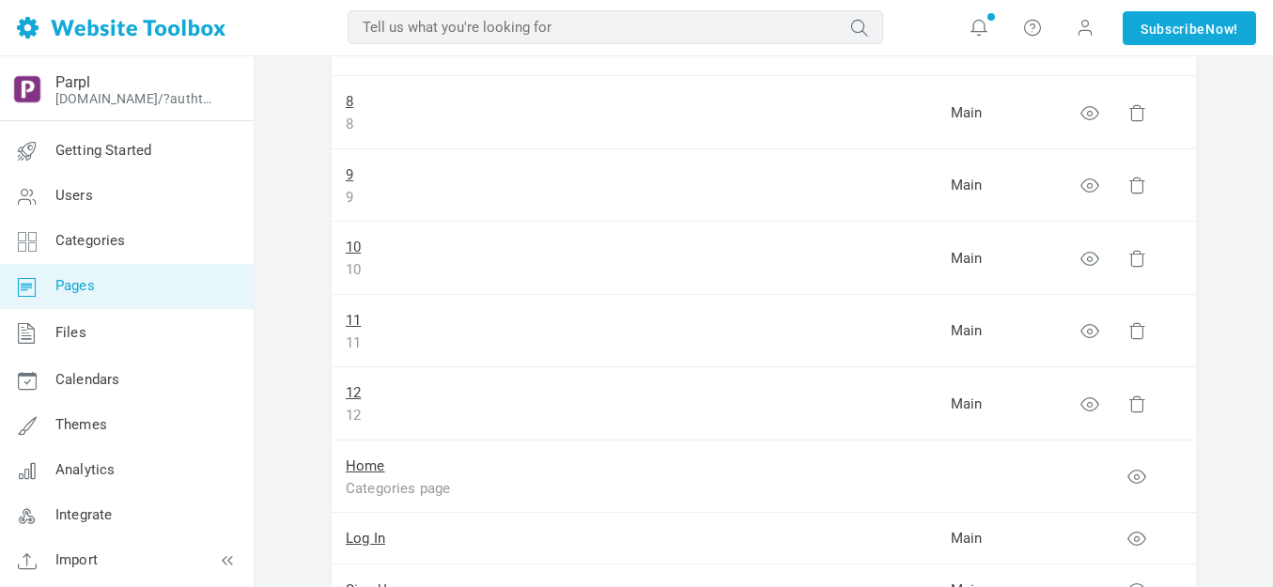
scroll to position [751, 0]
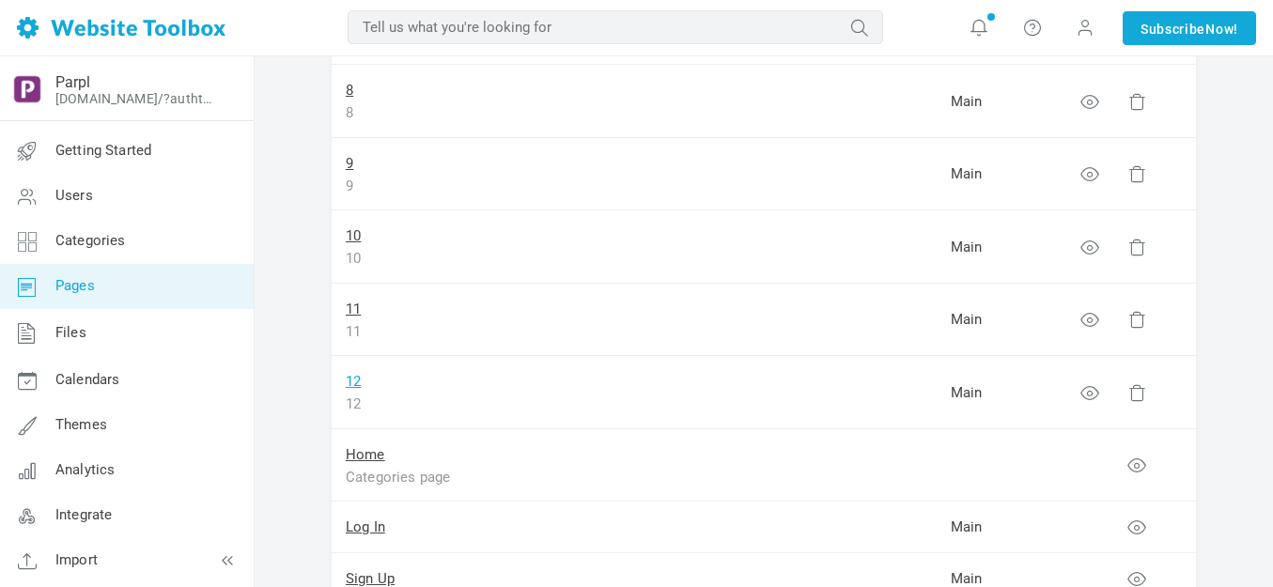
click at [356, 382] on link "12" at bounding box center [353, 381] width 15 height 17
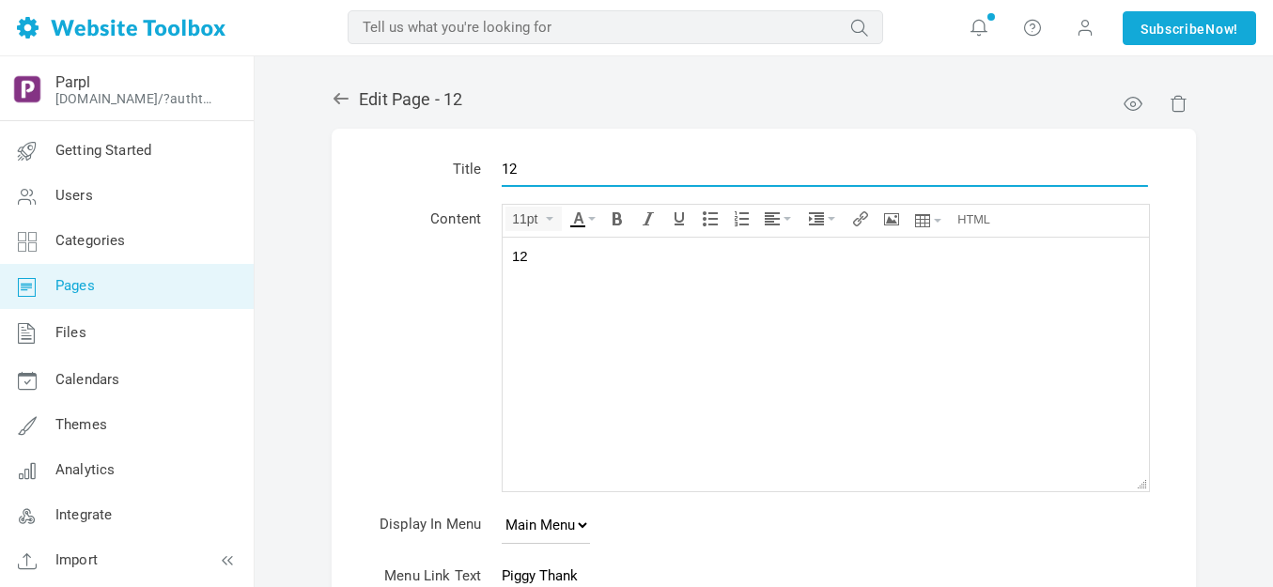
click at [577, 177] on input "12" at bounding box center [825, 169] width 646 height 36
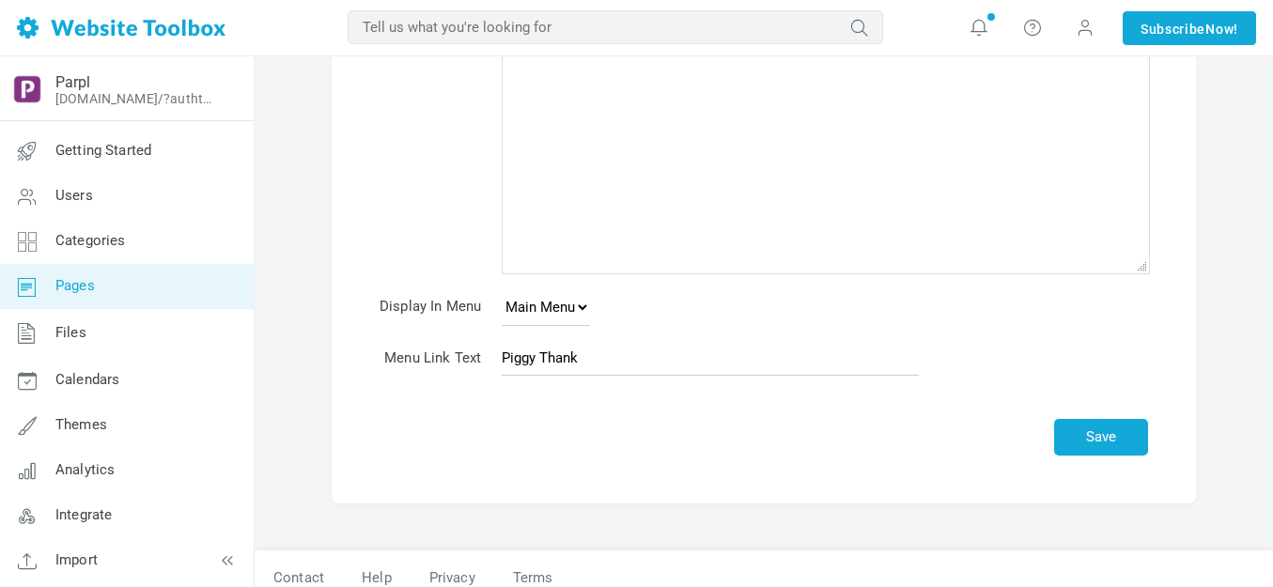
scroll to position [235, 0]
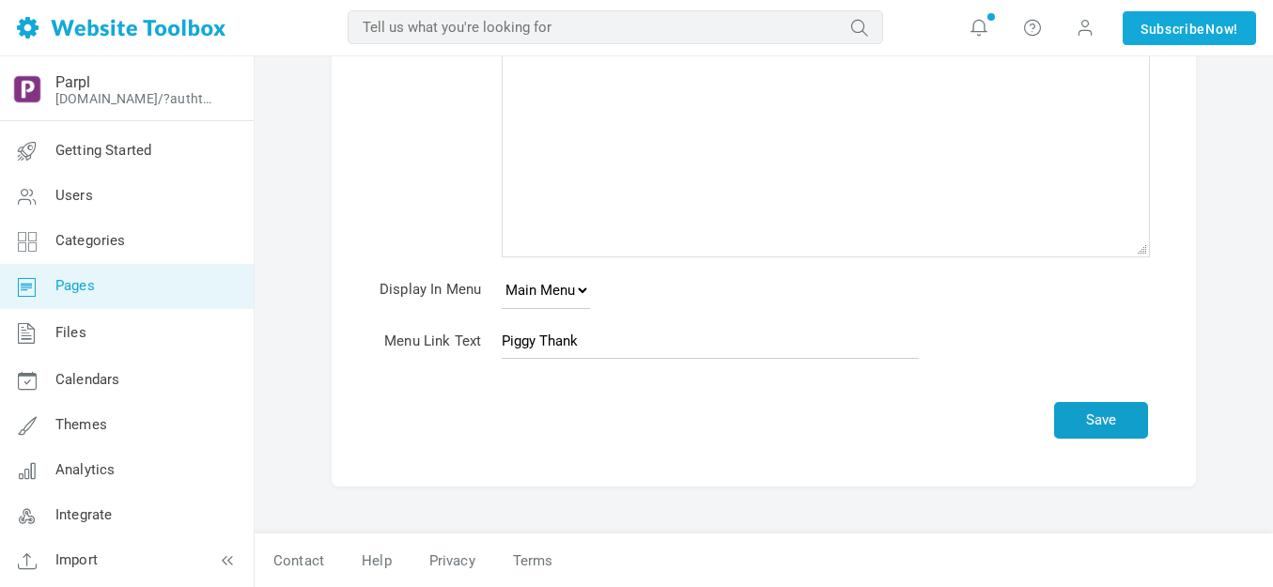
type input "Piggy Thank"
click at [1085, 416] on button "Save" at bounding box center [1101, 420] width 94 height 37
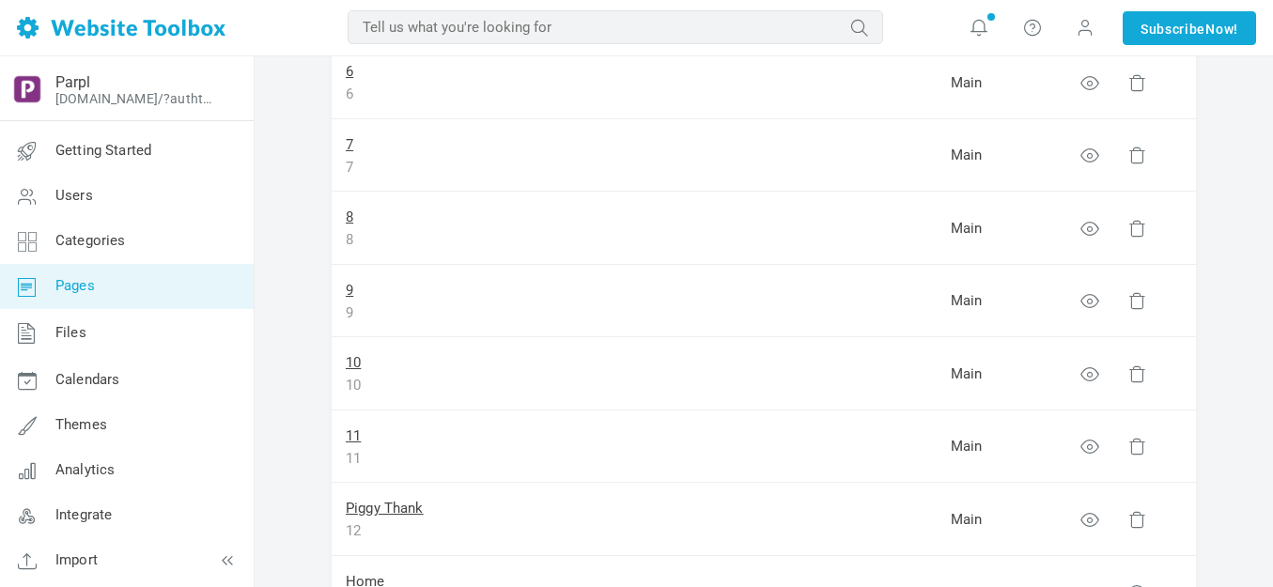
scroll to position [658, 0]
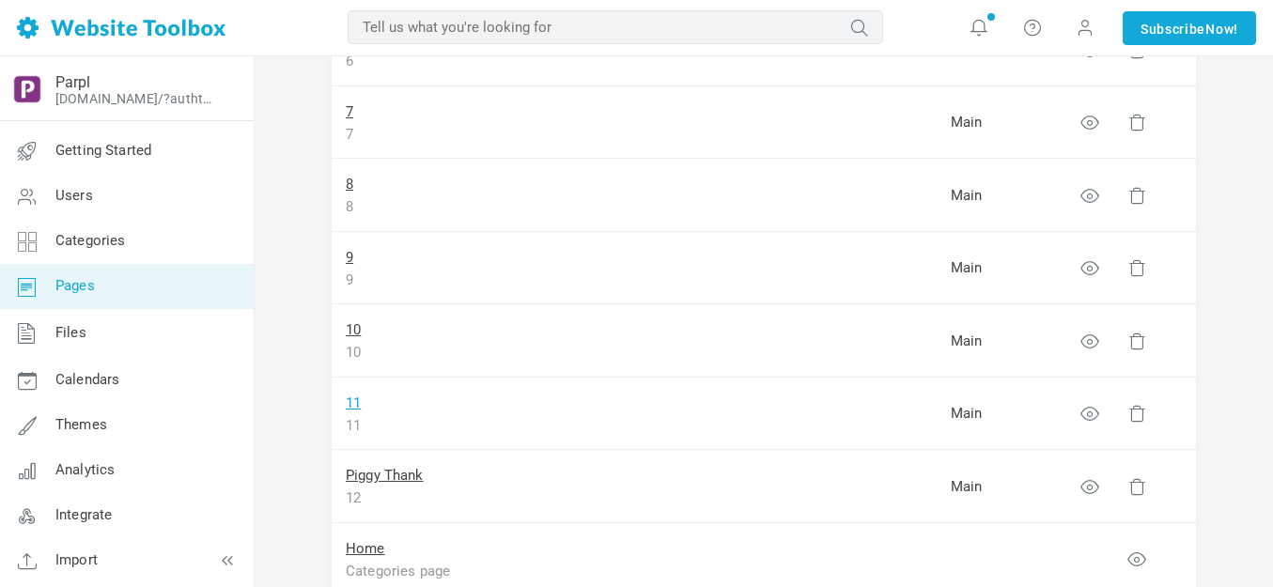
click at [353, 403] on link "11" at bounding box center [353, 403] width 15 height 17
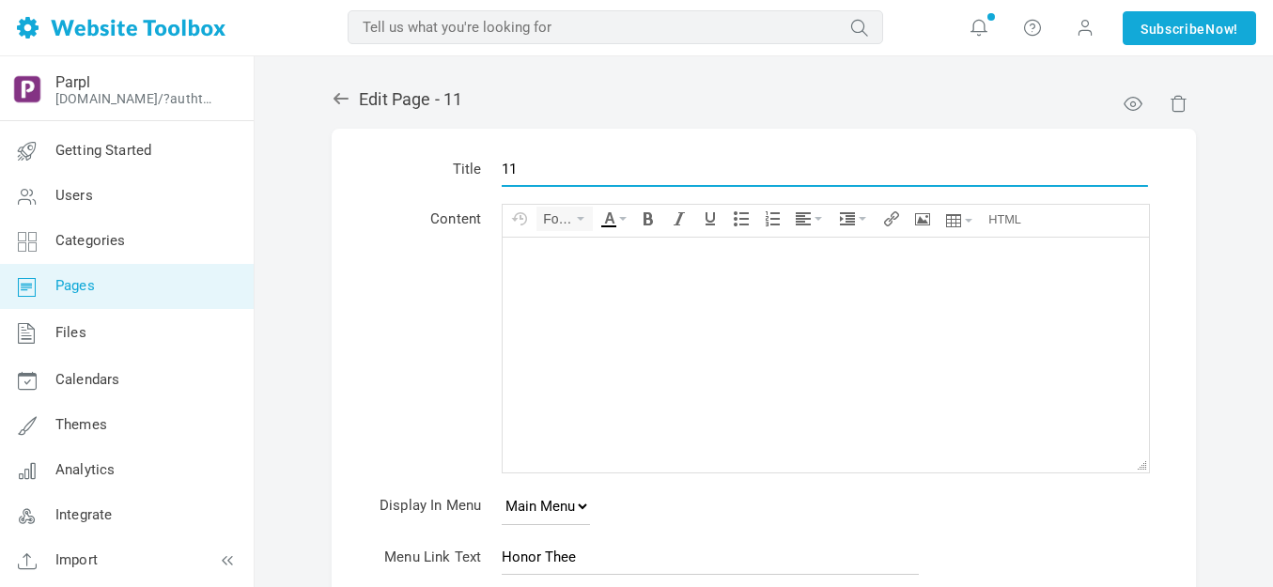
click at [627, 169] on input "11" at bounding box center [825, 169] width 646 height 36
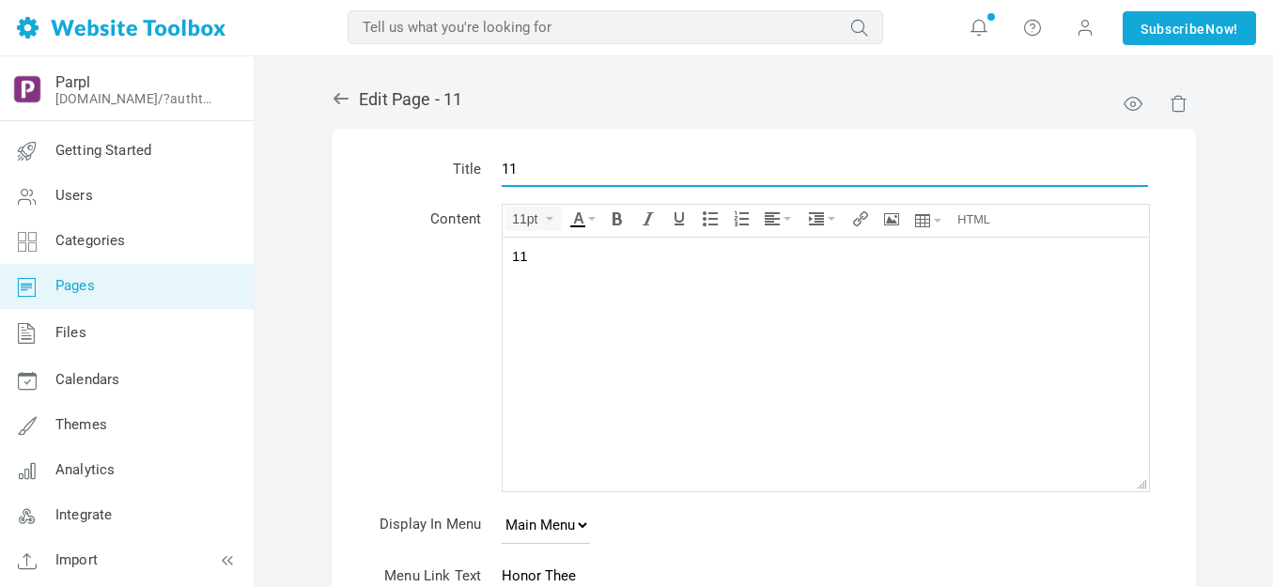
click at [627, 170] on input "11" at bounding box center [825, 169] width 646 height 36
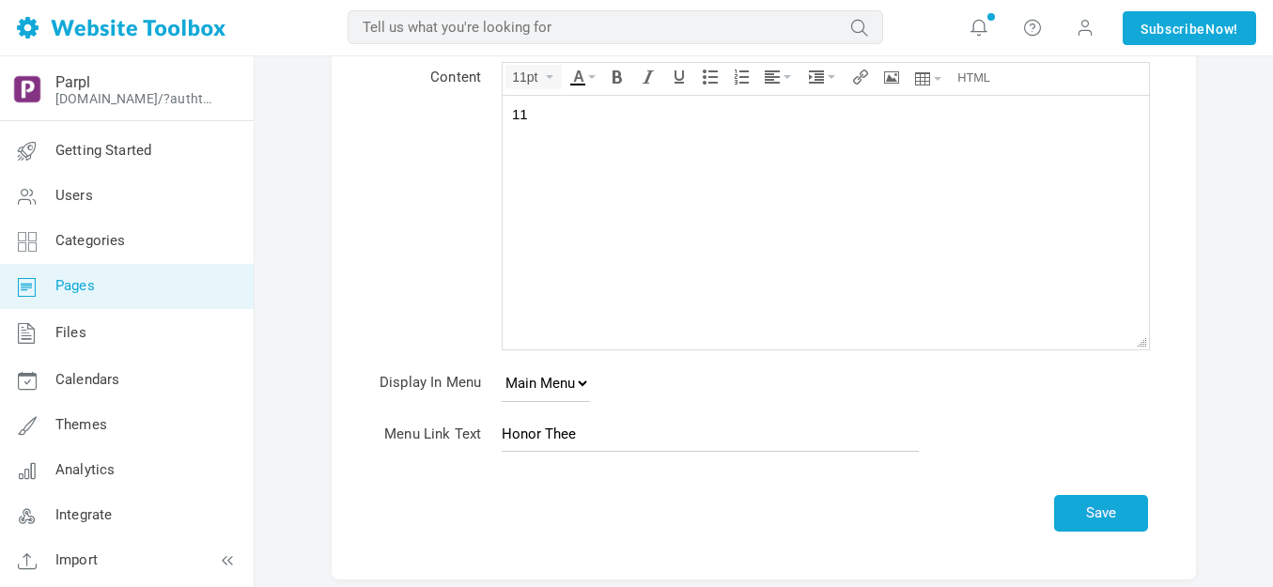
scroll to position [188, 0]
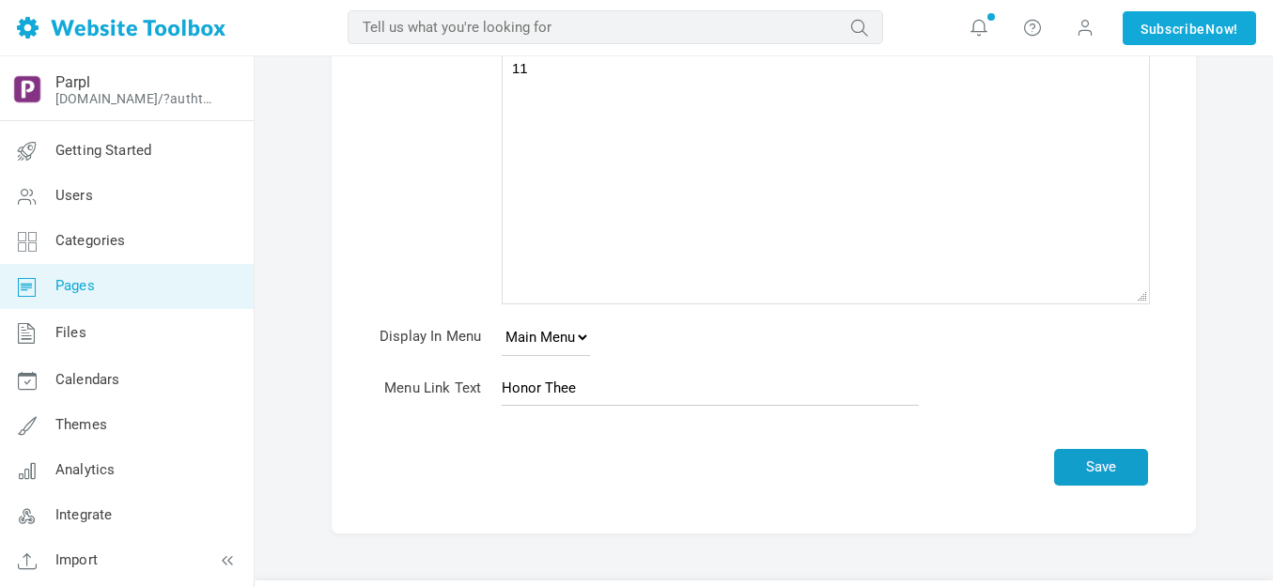
type input "Honor Thee"
click at [1112, 462] on button "Save" at bounding box center [1101, 467] width 94 height 37
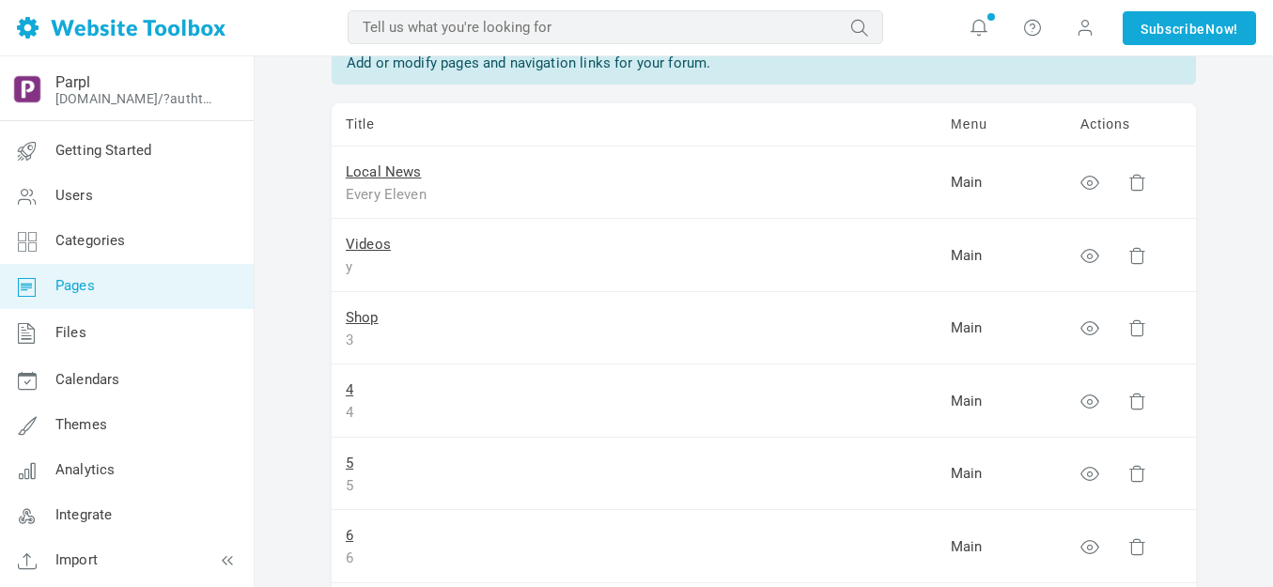
scroll to position [188, 0]
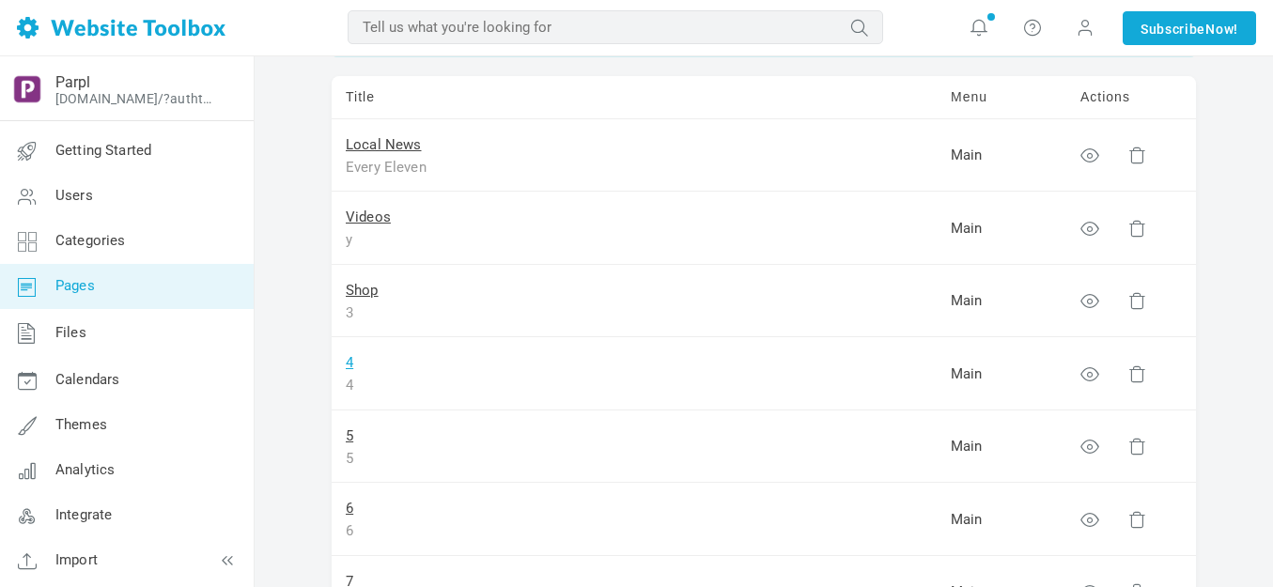
click at [348, 363] on link "4" at bounding box center [350, 362] width 8 height 17
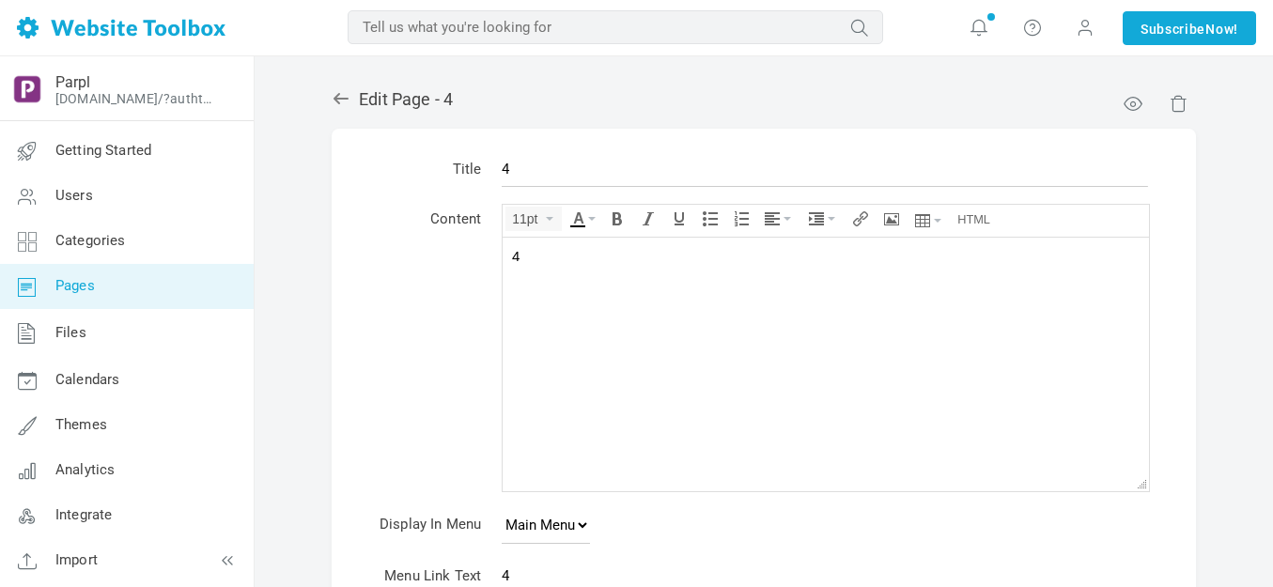
click at [563, 171] on input "4" at bounding box center [825, 169] width 646 height 36
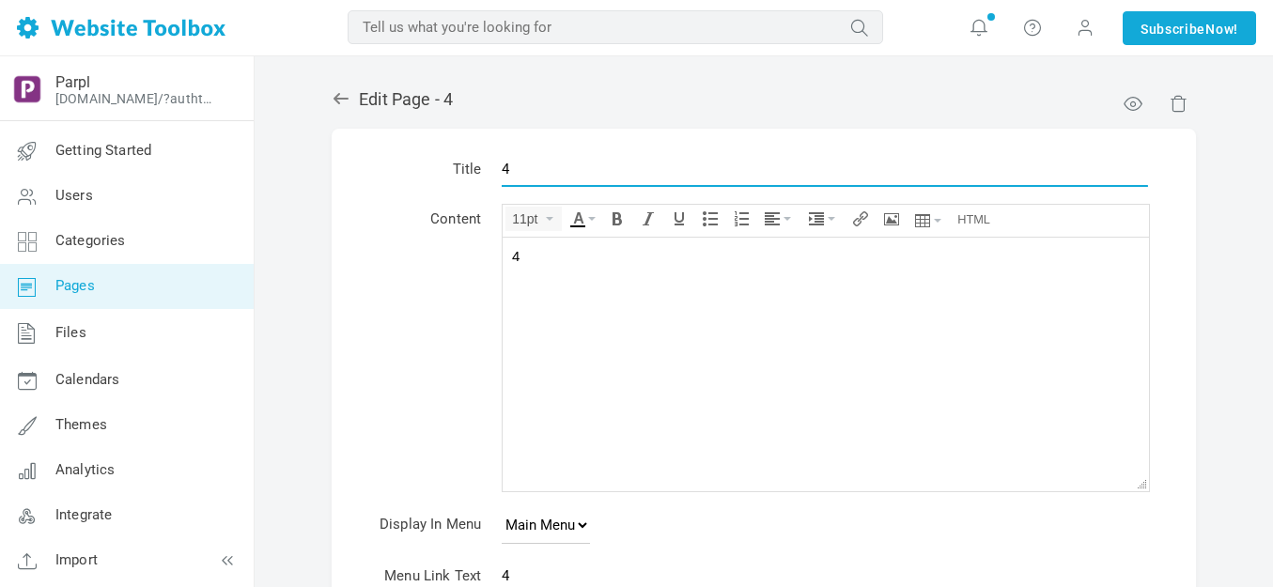
click at [563, 171] on input "4" at bounding box center [825, 169] width 646 height 36
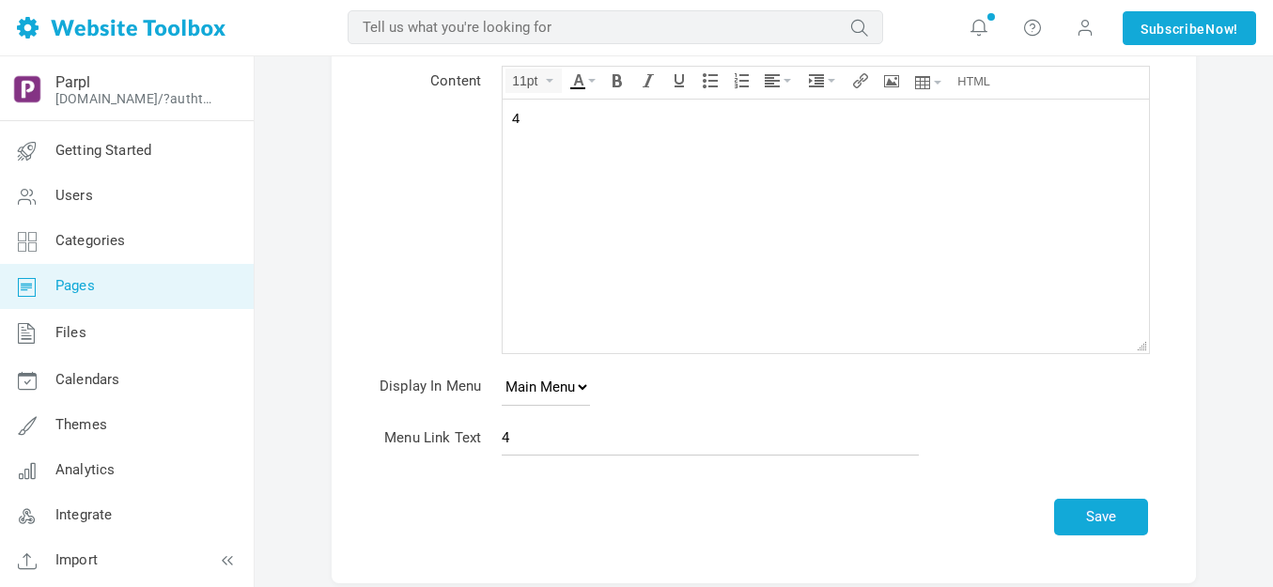
scroll to position [188, 0]
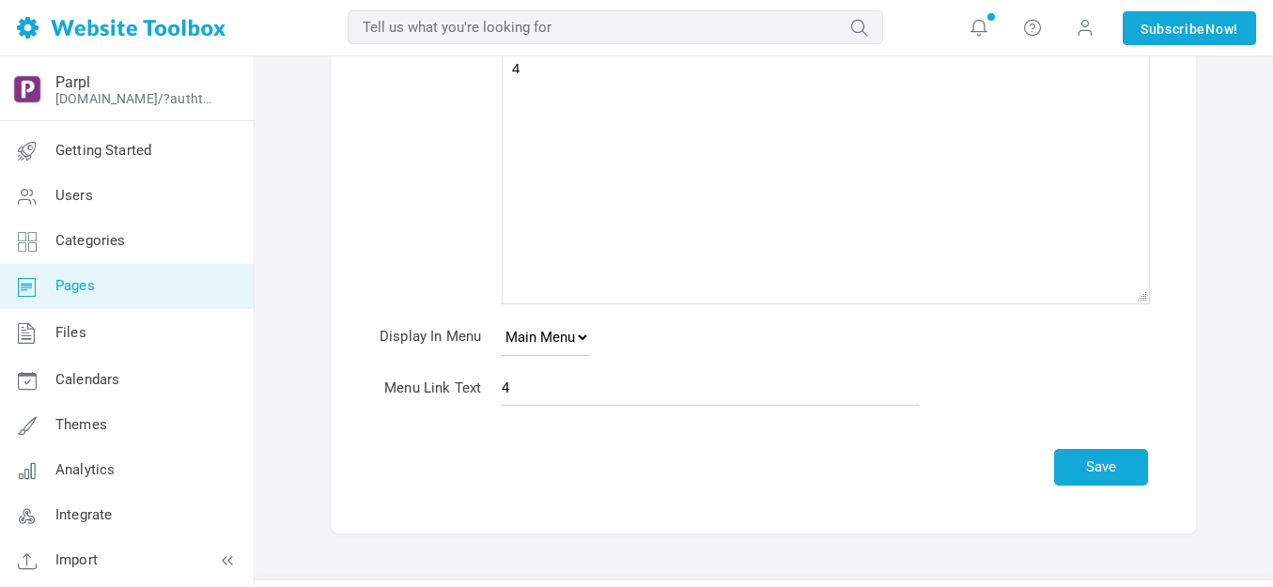
type input "UpNorth Connect"
click at [580, 395] on input "4" at bounding box center [710, 388] width 417 height 36
type input "UpNorth Connect"
click at [1090, 459] on button "Save" at bounding box center [1101, 467] width 94 height 37
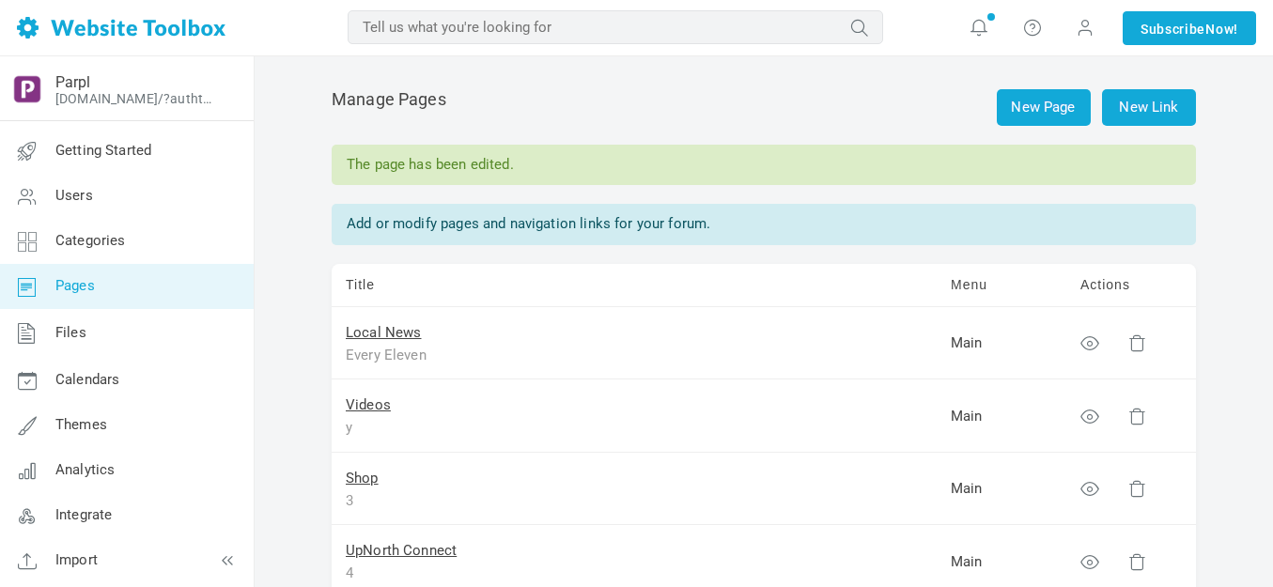
scroll to position [282, 0]
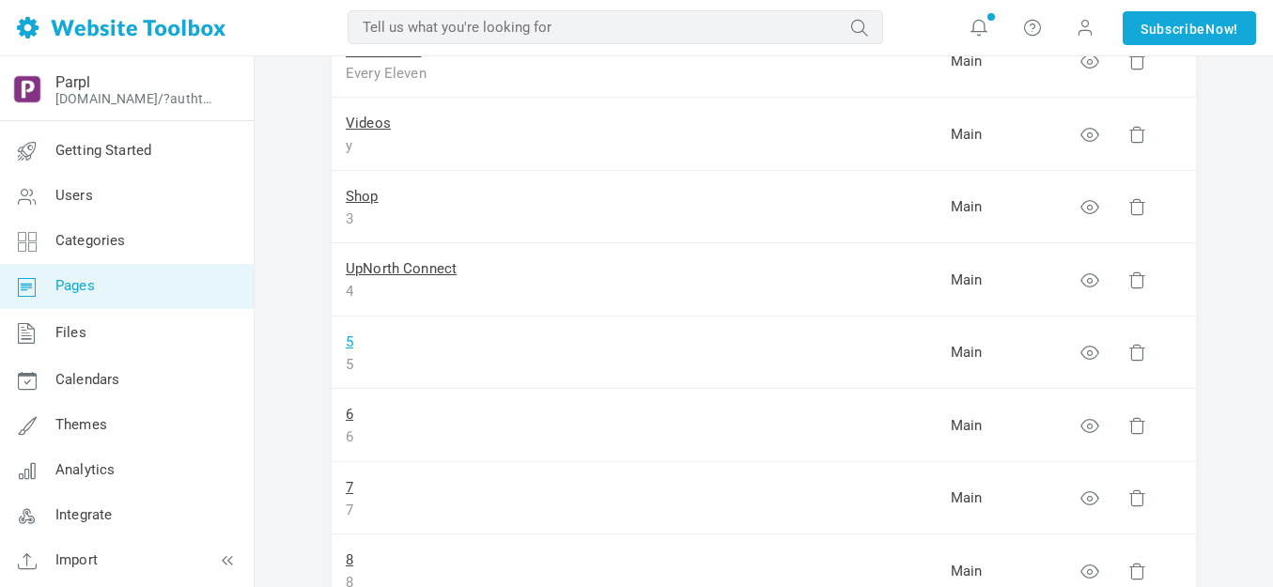
click at [349, 342] on link "5" at bounding box center [350, 341] width 8 height 17
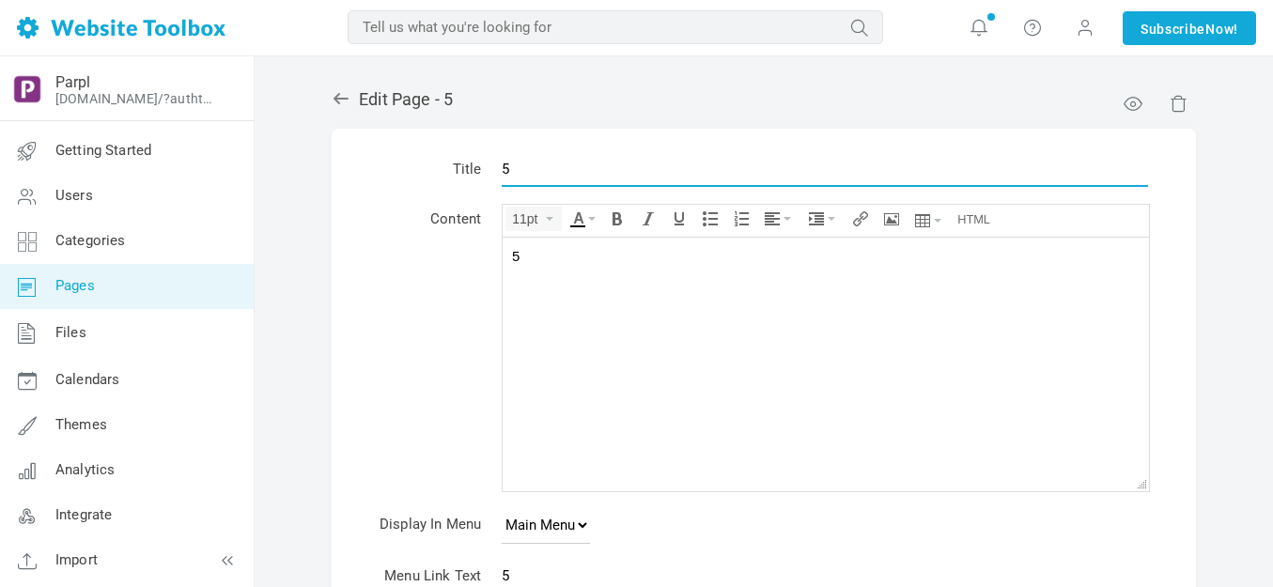
click at [565, 167] on input "5" at bounding box center [825, 169] width 646 height 36
click at [565, 168] on input "5" at bounding box center [825, 169] width 646 height 36
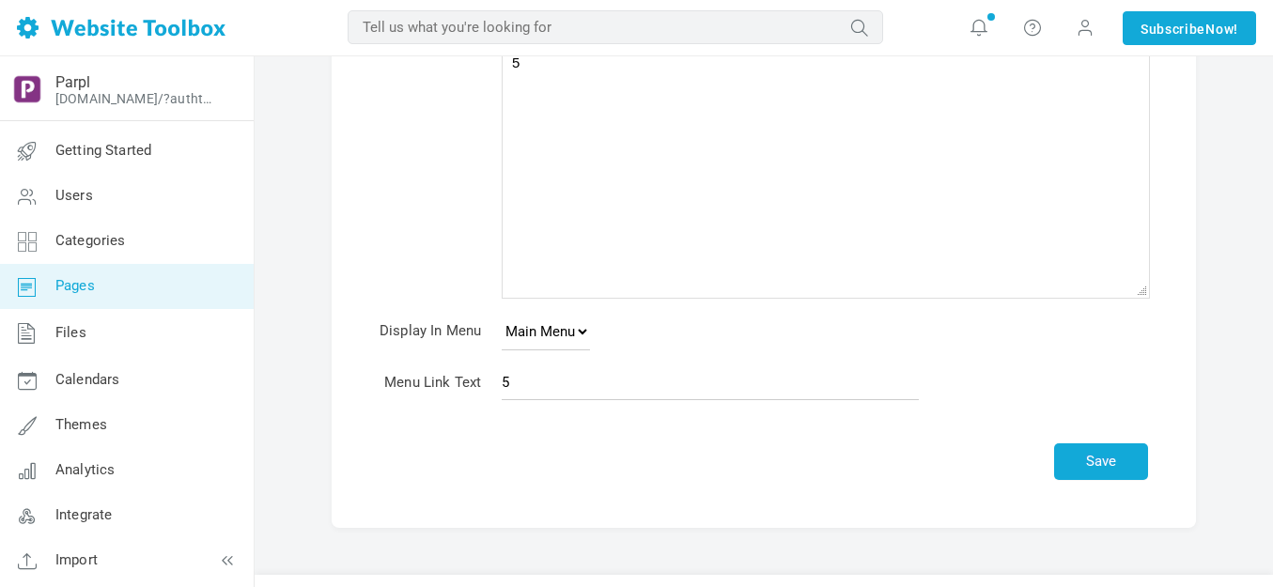
scroll to position [235, 0]
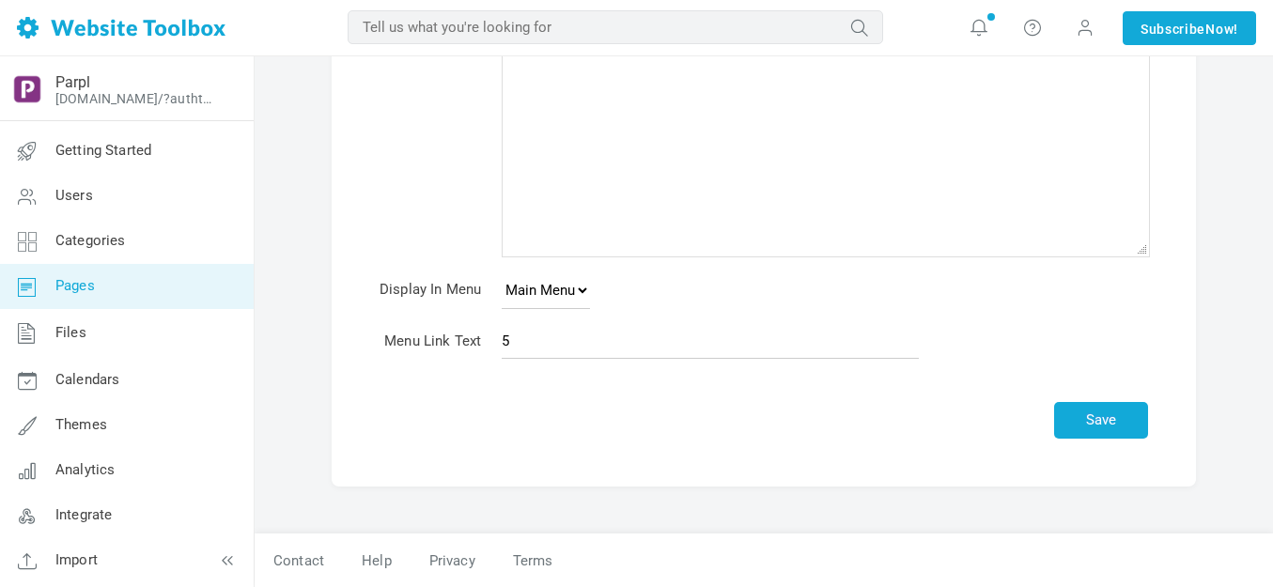
type input "Bumuti Social"
click at [581, 329] on input "5" at bounding box center [710, 341] width 417 height 36
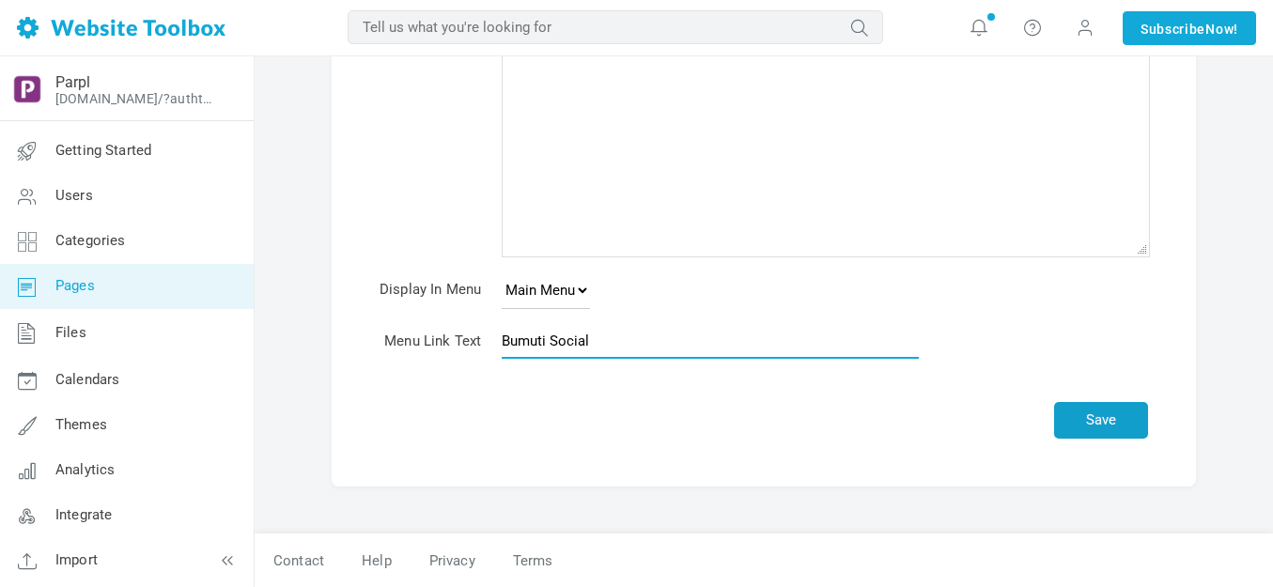
type input "Bumuti Social"
click at [1099, 413] on button "Save" at bounding box center [1101, 420] width 94 height 37
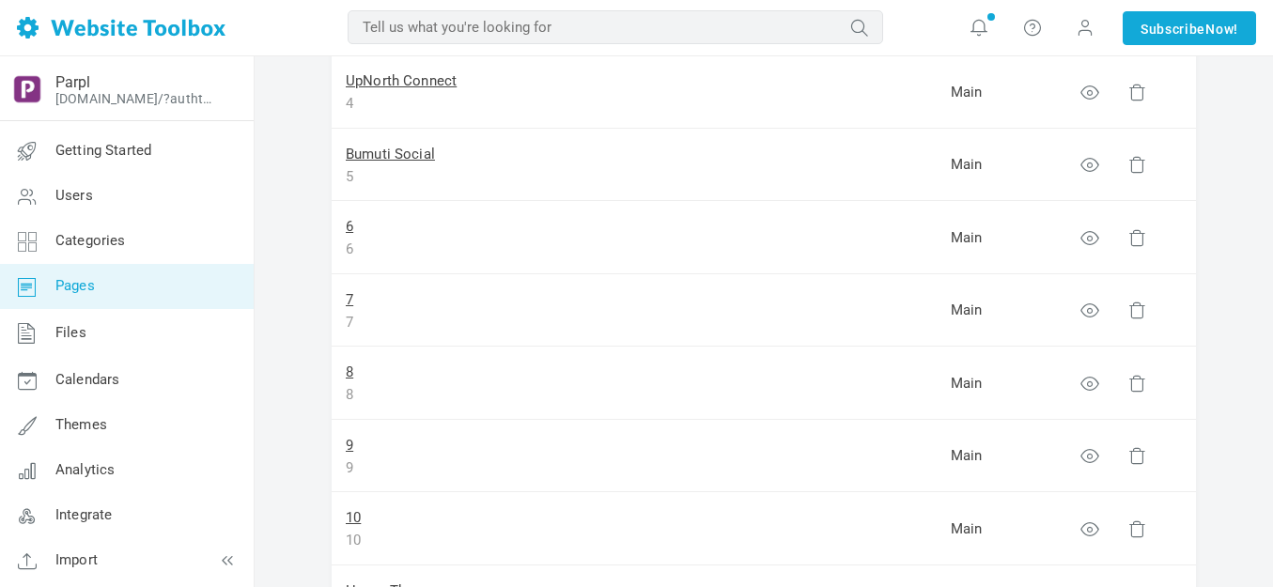
scroll to position [470, 0]
click at [349, 225] on link "6" at bounding box center [350, 226] width 8 height 17
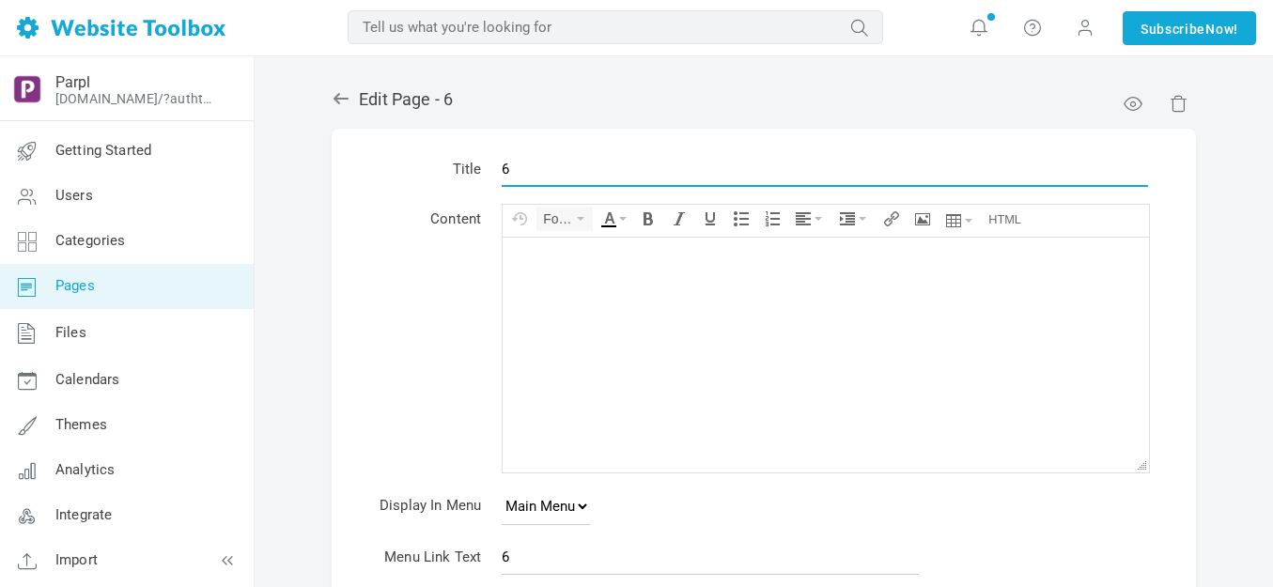
click at [542, 170] on input "6" at bounding box center [825, 169] width 646 height 36
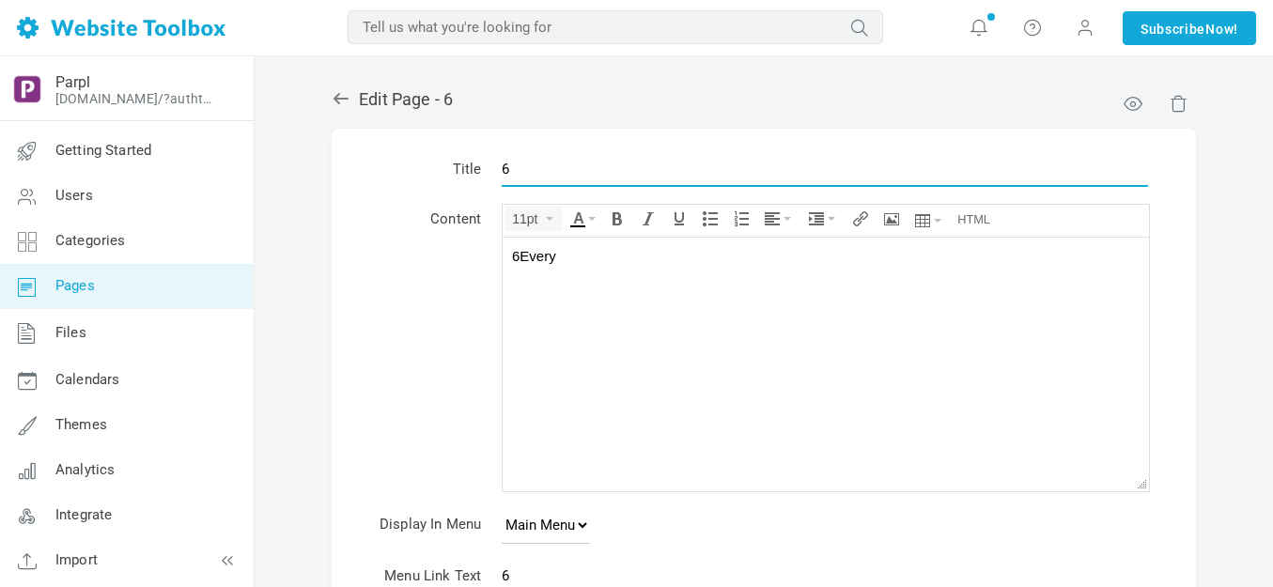
click at [542, 169] on input "6" at bounding box center [825, 169] width 646 height 36
click at [542, 168] on input "6" at bounding box center [825, 169] width 646 height 36
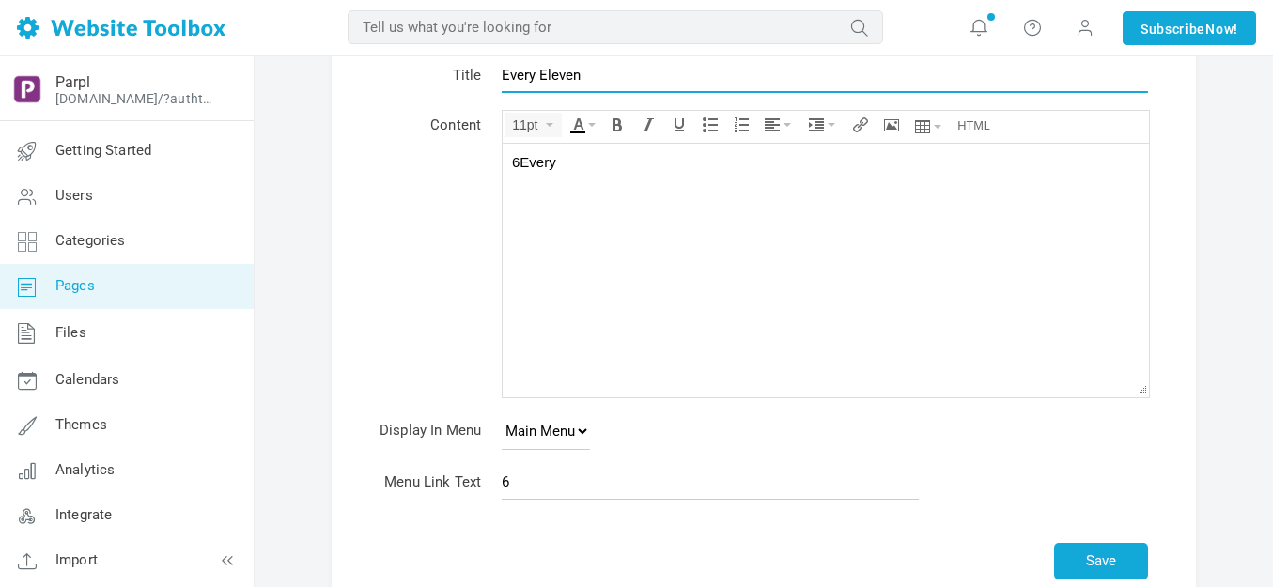
scroll to position [188, 0]
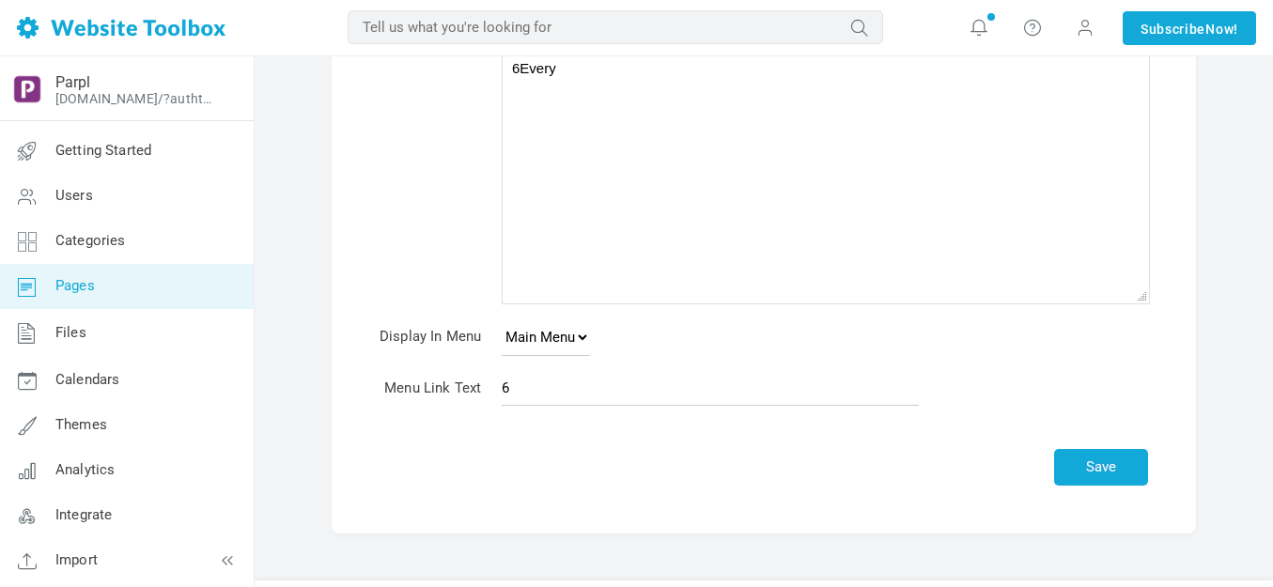
type input "Every Eleven"
click at [588, 385] on input "6" at bounding box center [710, 388] width 417 height 36
type input "Every Eleven"
click at [1098, 463] on button "Save" at bounding box center [1101, 467] width 94 height 37
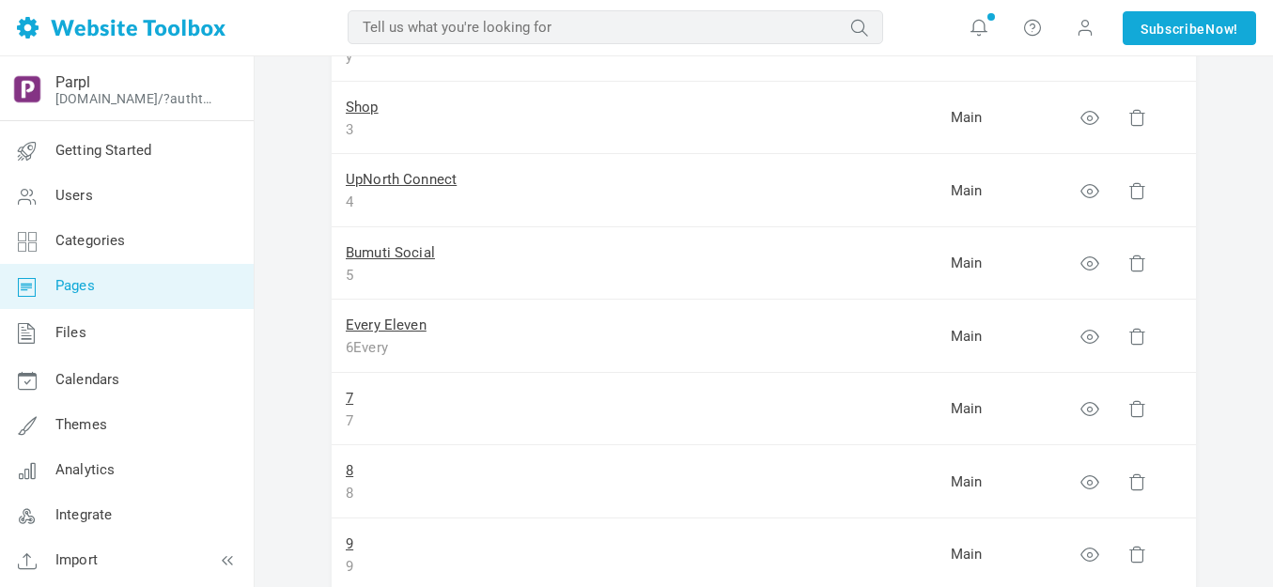
scroll to position [376, 0]
click at [349, 392] on link "7" at bounding box center [350, 393] width 8 height 17
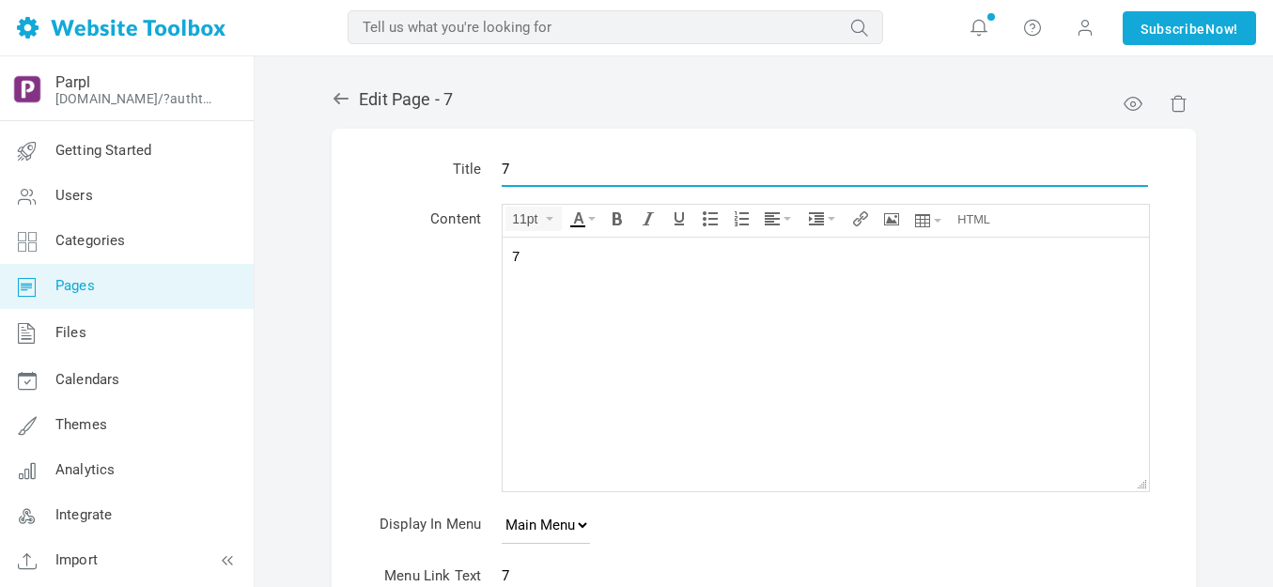
click at [569, 168] on input "7" at bounding box center [825, 169] width 646 height 36
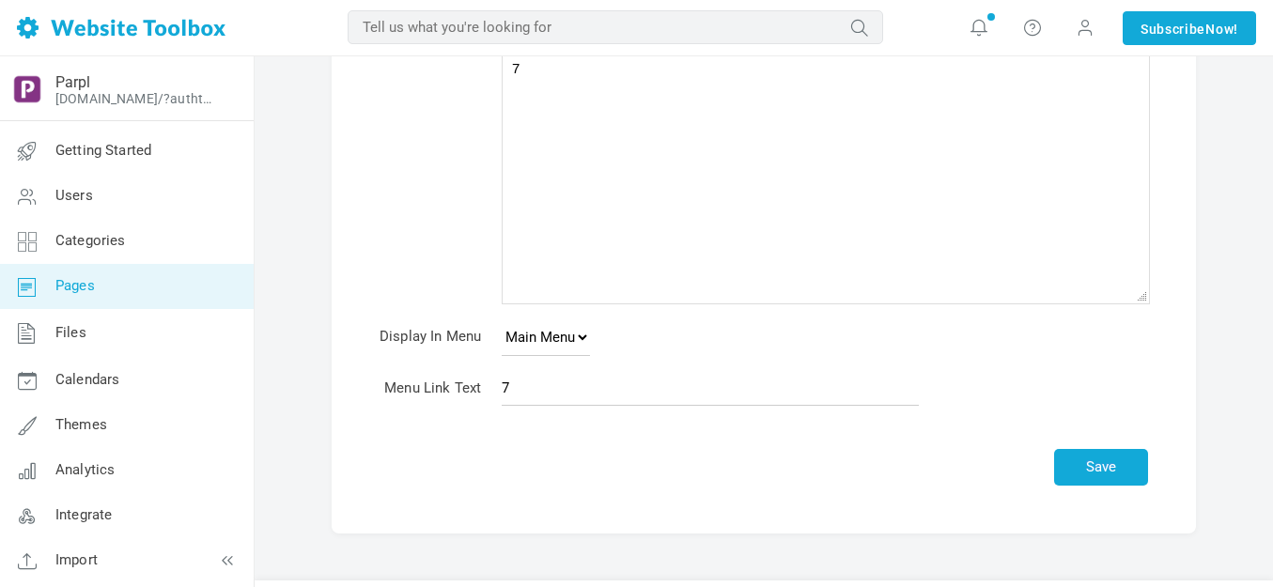
type input "Galakin"
click at [567, 385] on input "7" at bounding box center [710, 388] width 417 height 36
click at [567, 386] on input "7" at bounding box center [710, 388] width 417 height 36
type input "Galakin"
click at [1072, 452] on button "Save" at bounding box center [1101, 467] width 94 height 37
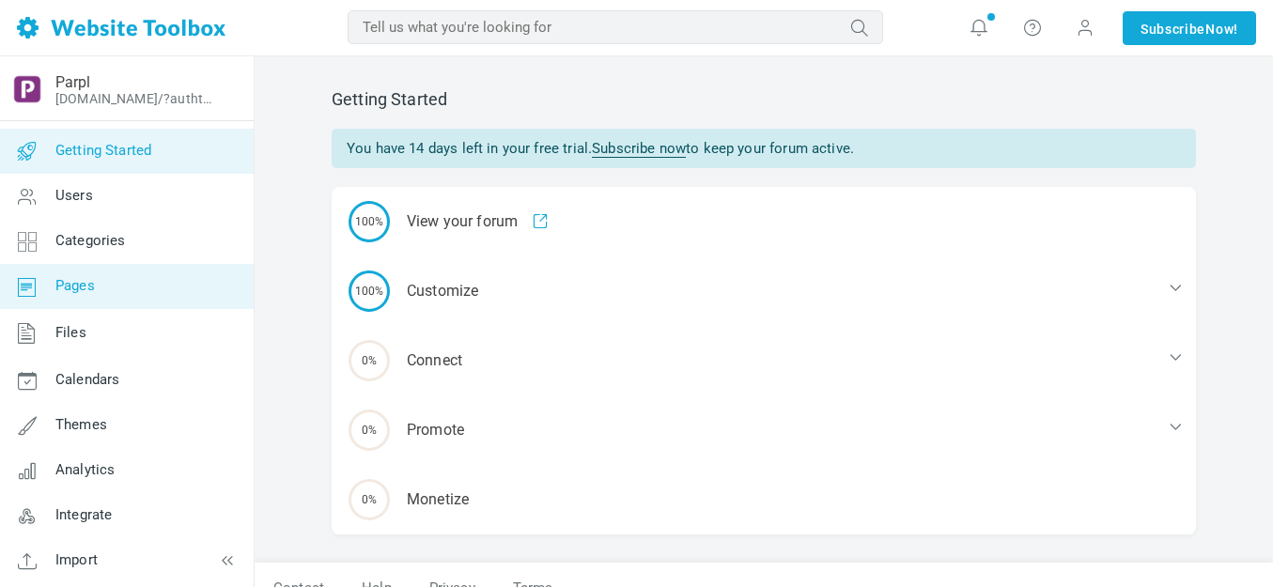
click at [73, 286] on span "Pages" at bounding box center [74, 285] width 39 height 17
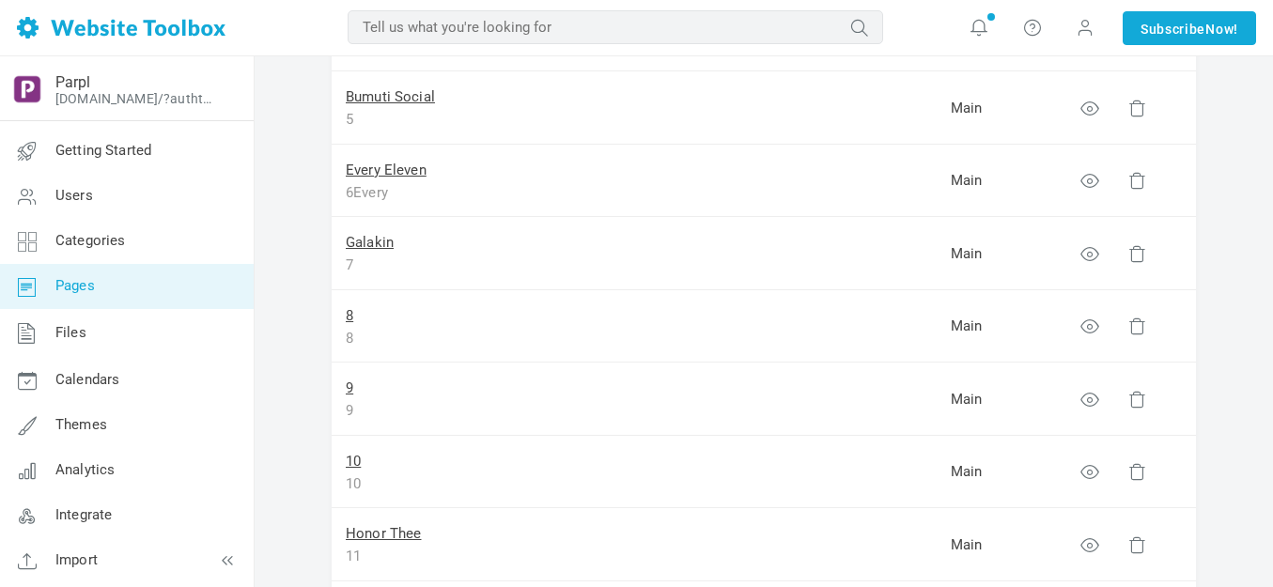
scroll to position [470, 0]
click at [350, 313] on link "8" at bounding box center [350, 312] width 8 height 17
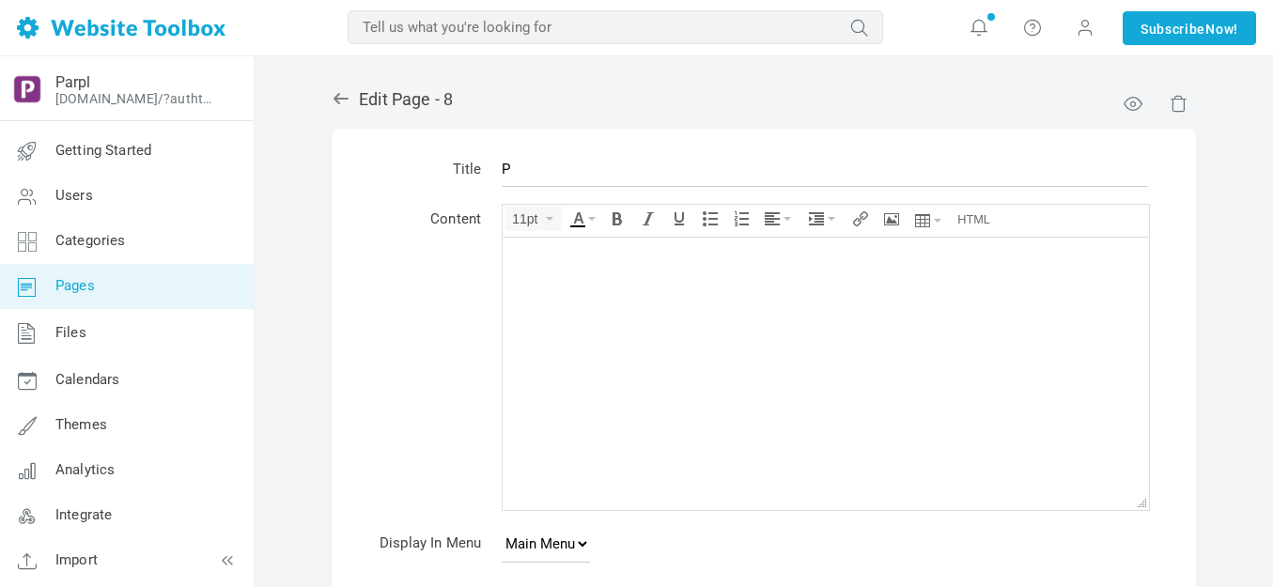
type input "P"
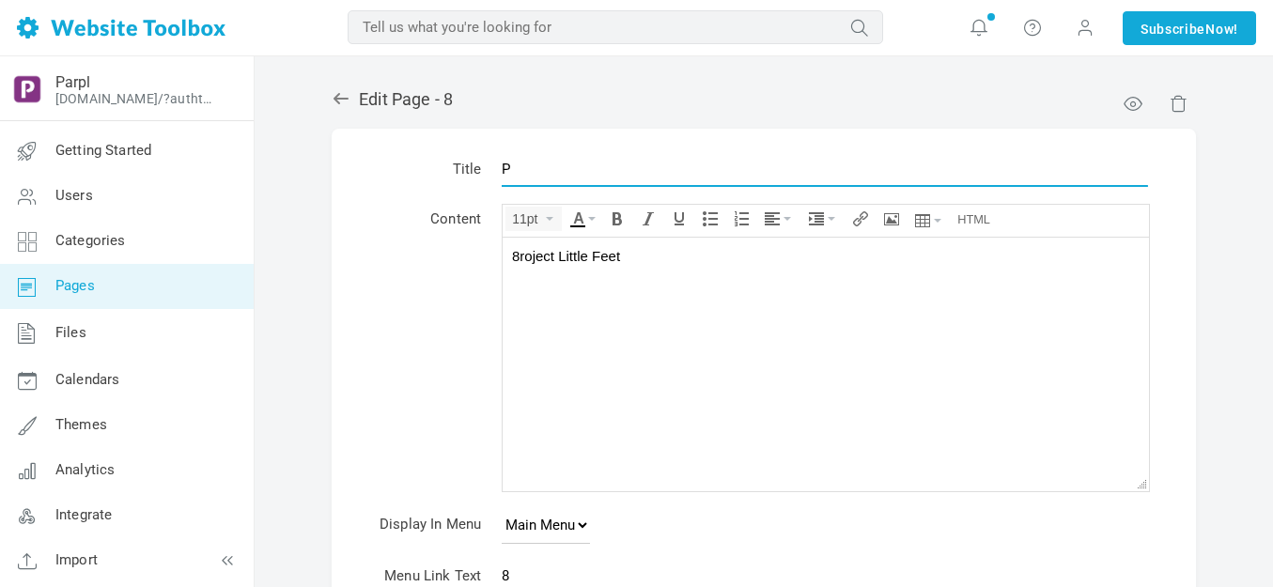
click at [568, 159] on input "P" at bounding box center [825, 169] width 646 height 36
type input "Project Little Feet"
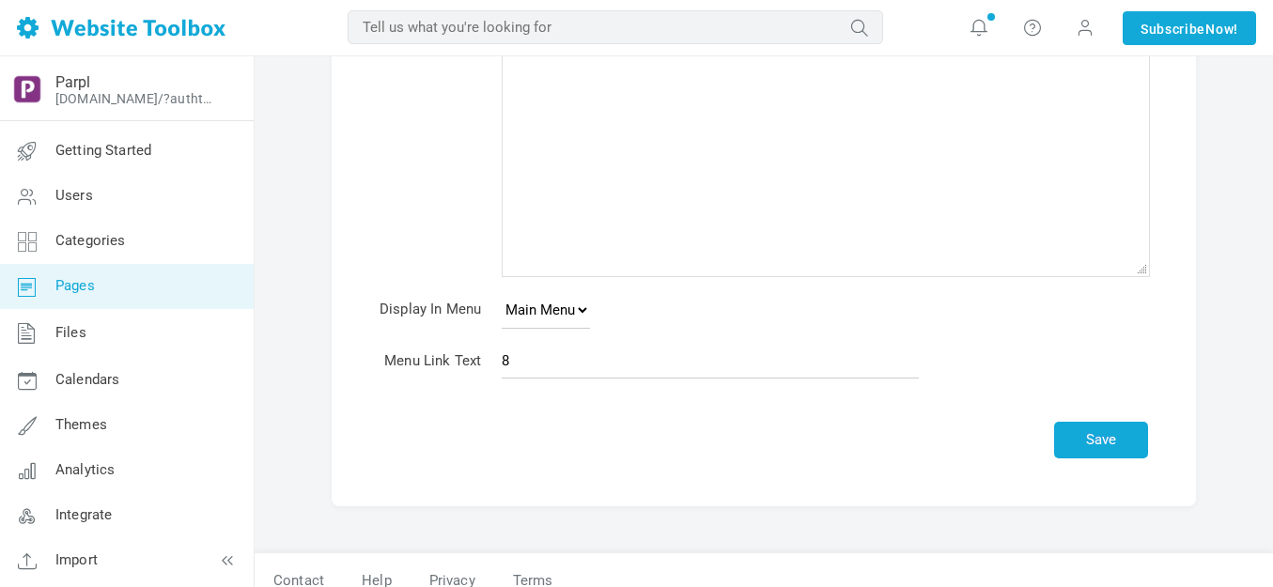
scroll to position [141, 0]
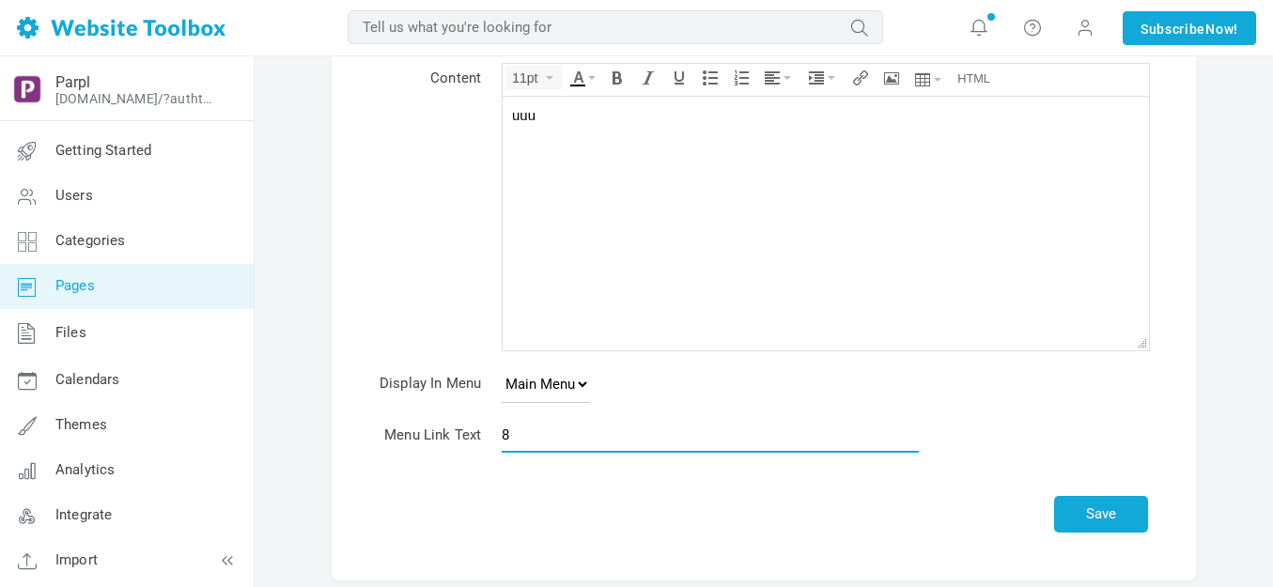
click at [565, 433] on input "8" at bounding box center [710, 435] width 417 height 36
type input "Project Little Feet"
click at [1097, 507] on button "Save" at bounding box center [1101, 514] width 94 height 37
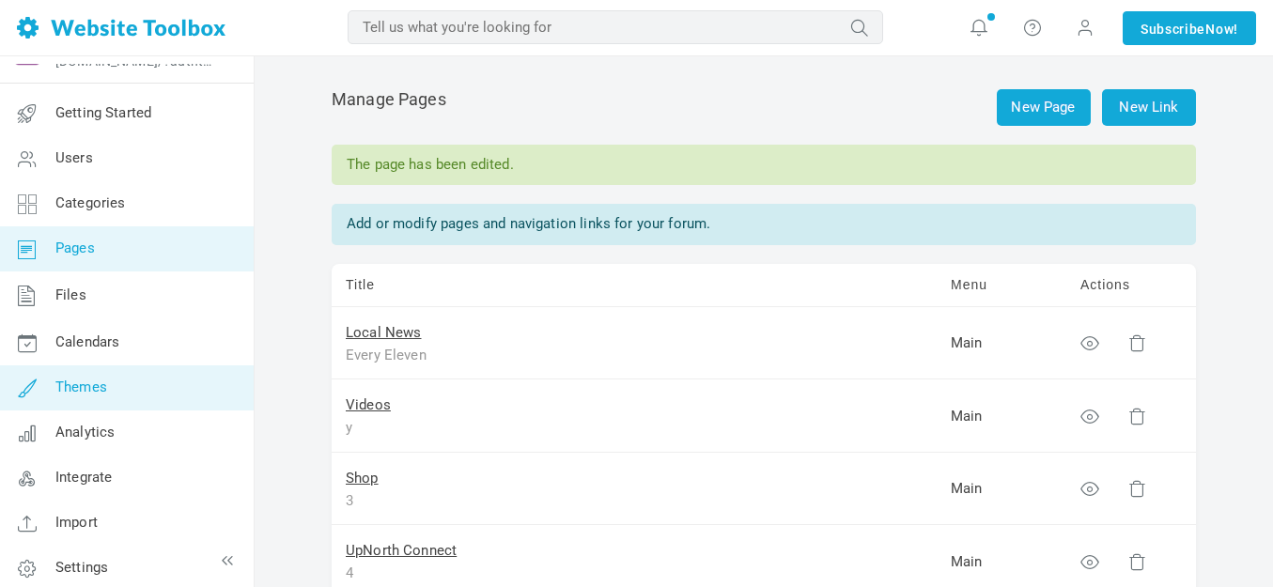
scroll to position [48, 0]
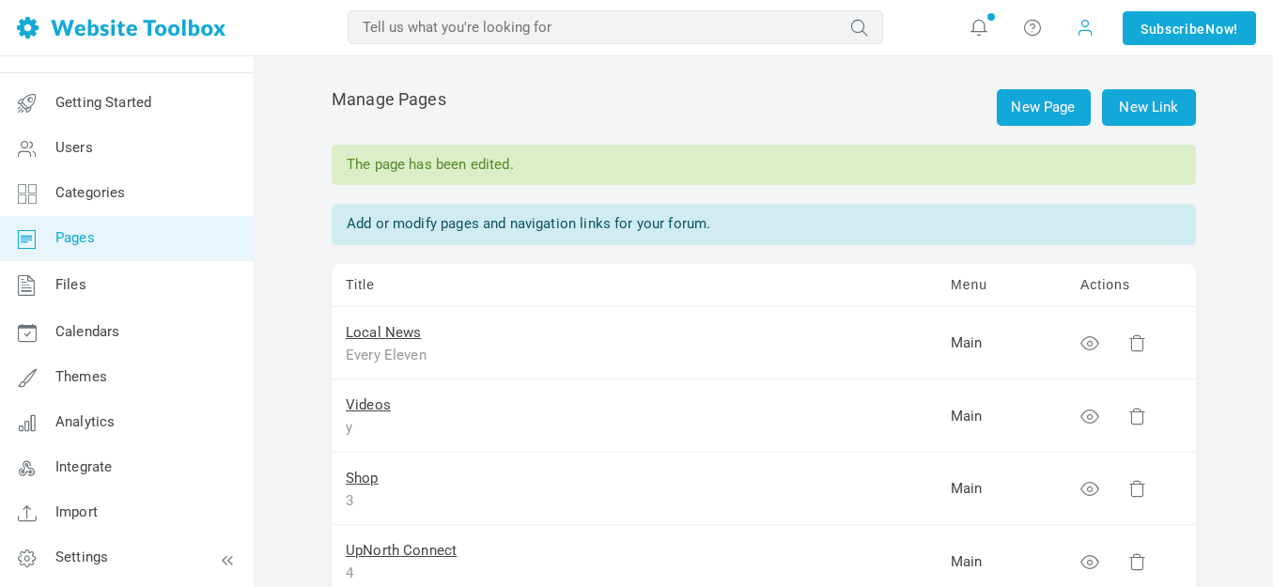
click at [1078, 24] on span at bounding box center [1085, 27] width 19 height 21
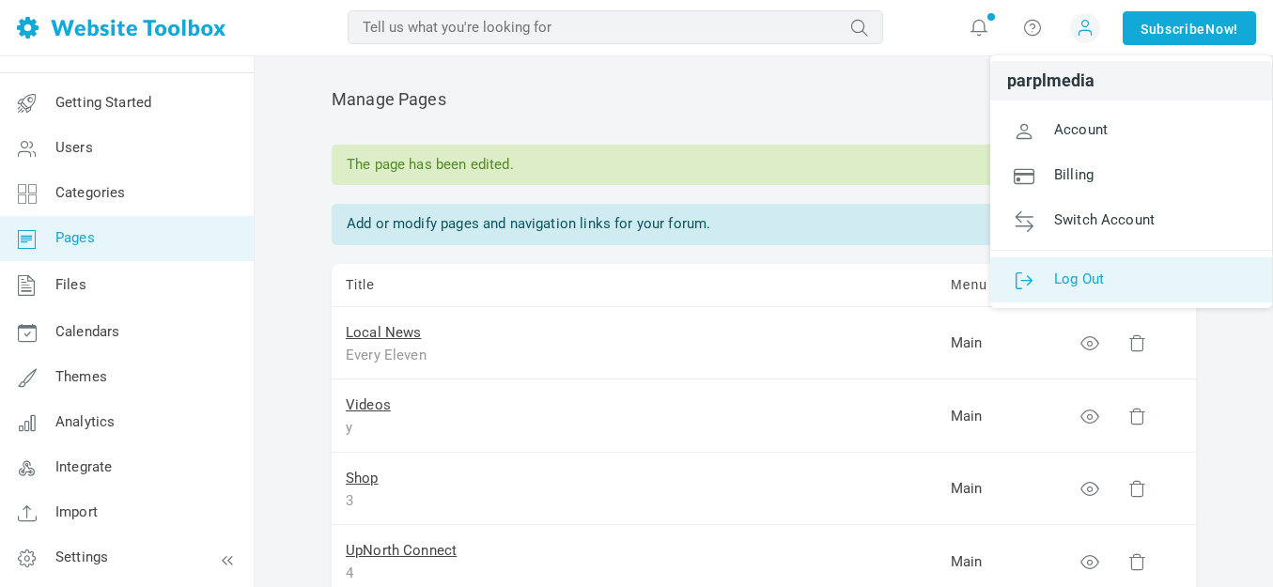
click at [1089, 278] on span "Log Out" at bounding box center [1079, 278] width 50 height 17
